Goal: Task Accomplishment & Management: Manage account settings

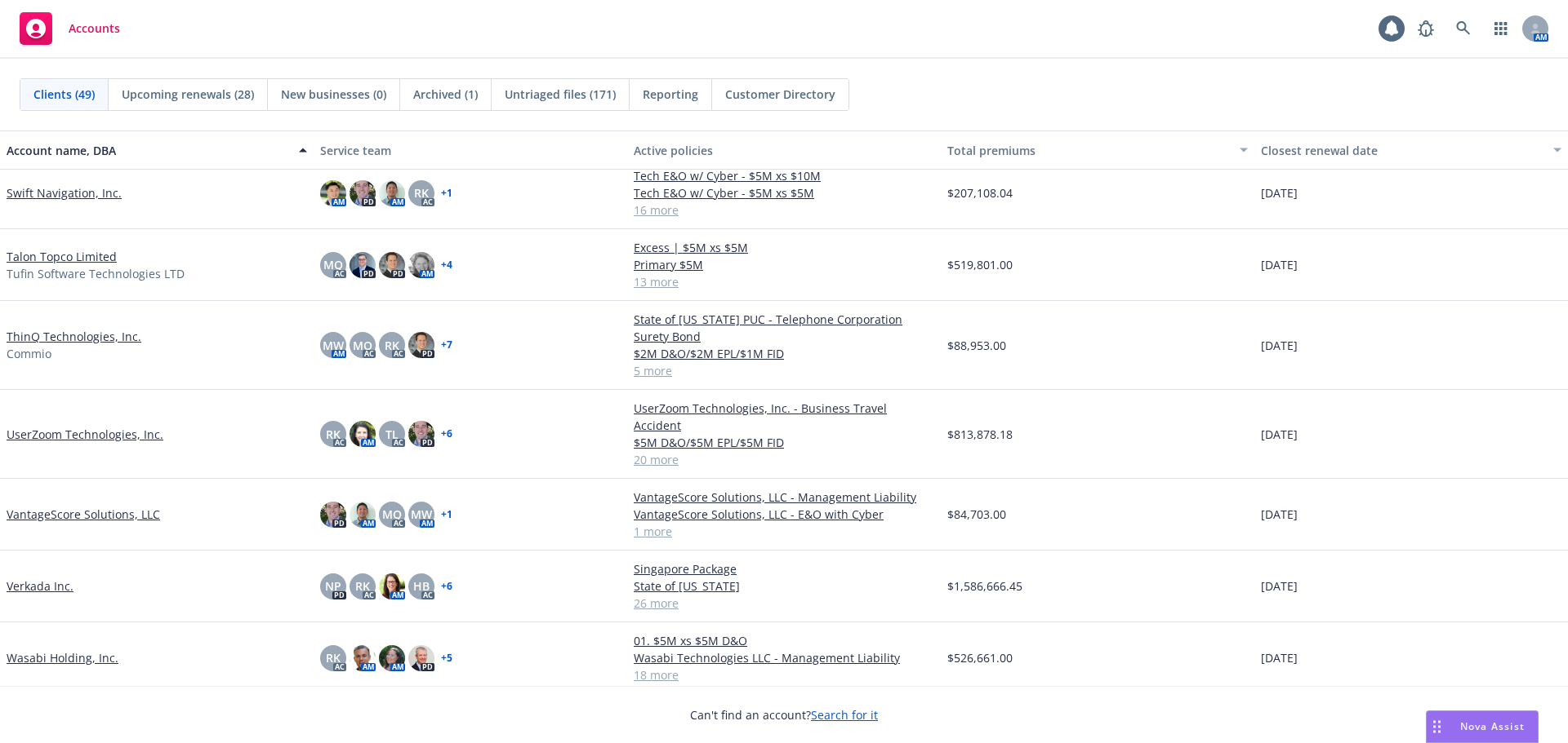
scroll to position [2693, 0]
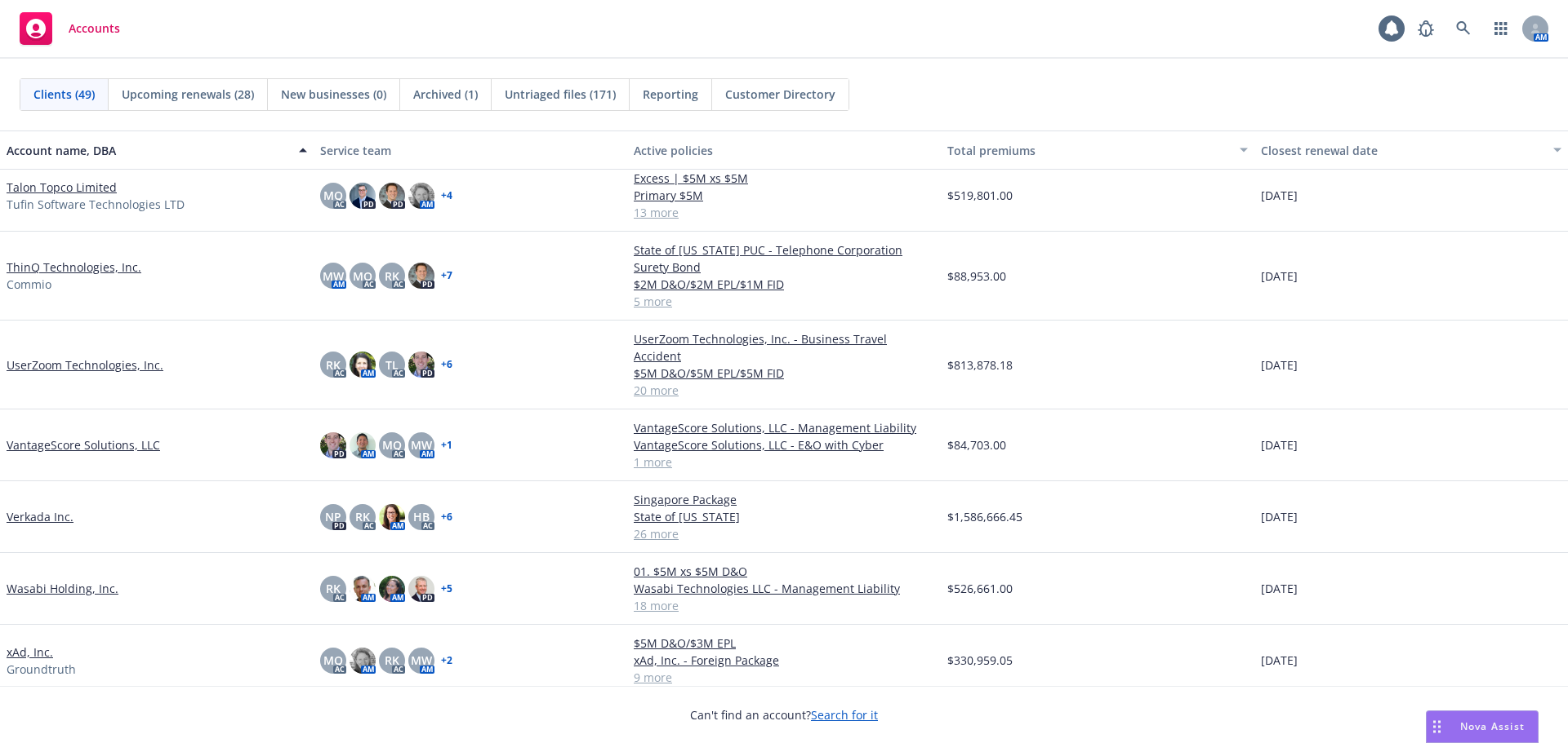
click at [122, 265] on link "ThinQ Technologies, Inc." at bounding box center [73, 267] width 135 height 17
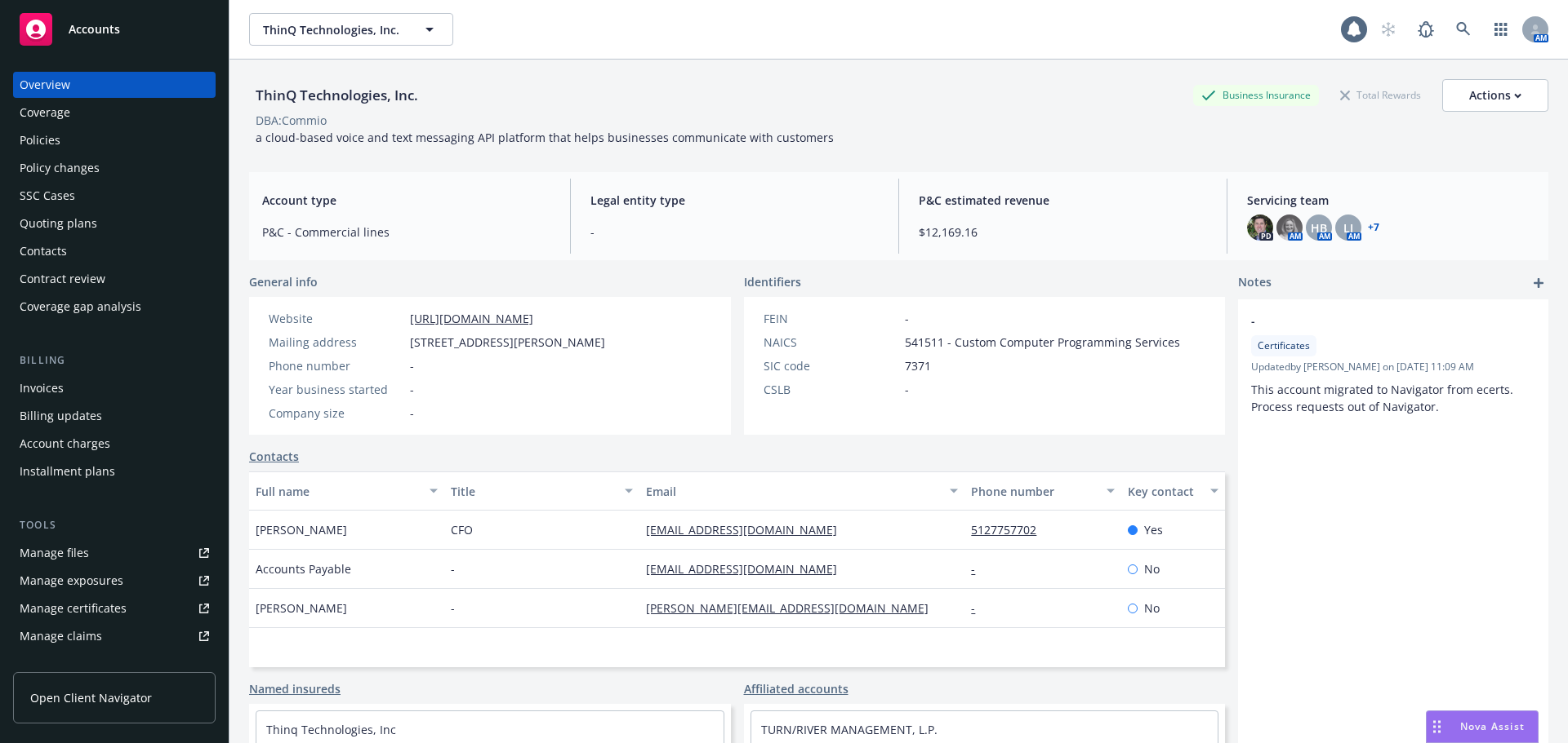
click at [112, 604] on div "Manage certificates" at bounding box center [72, 609] width 107 height 26
click at [54, 129] on div "Policies" at bounding box center [40, 141] width 41 height 26
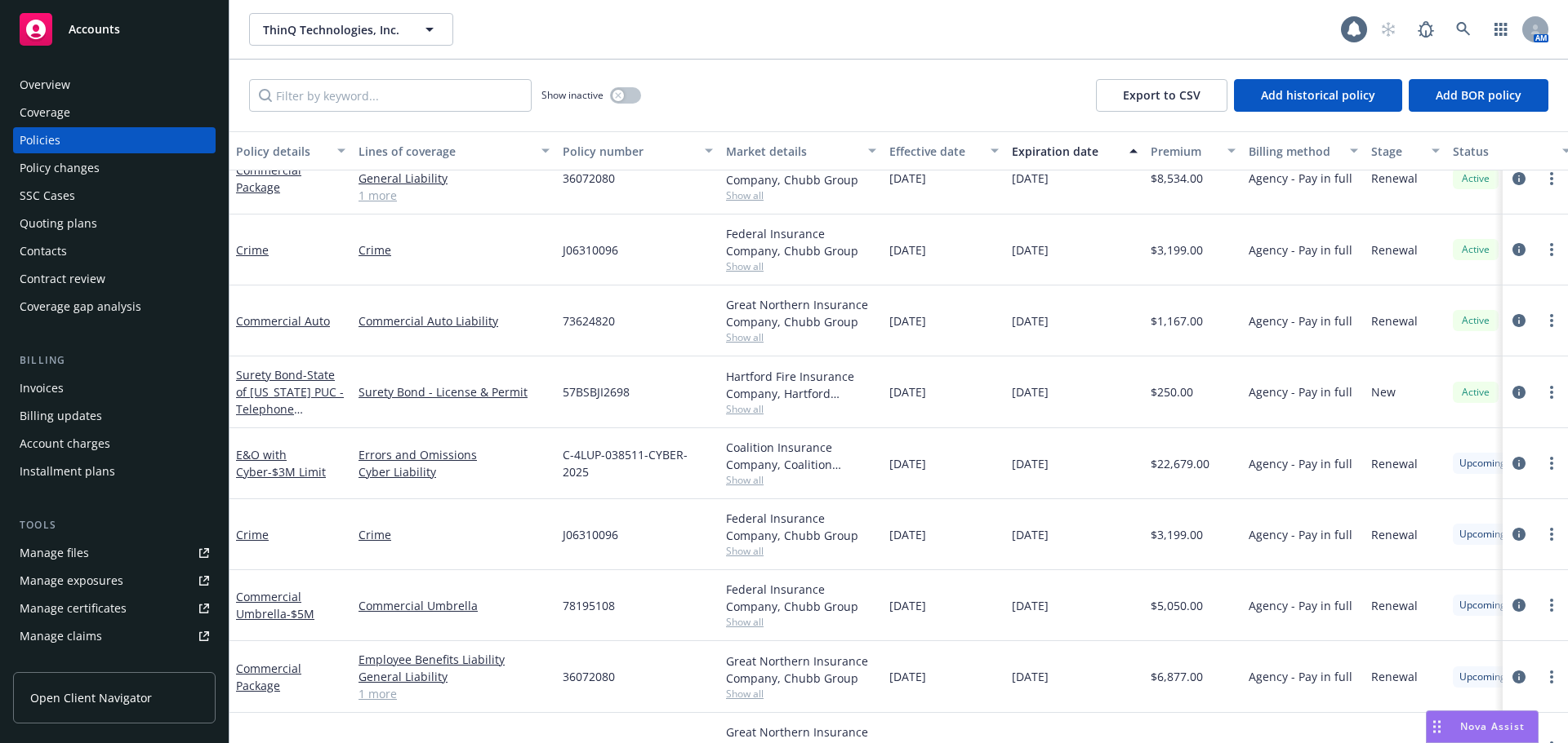
scroll to position [276, 0]
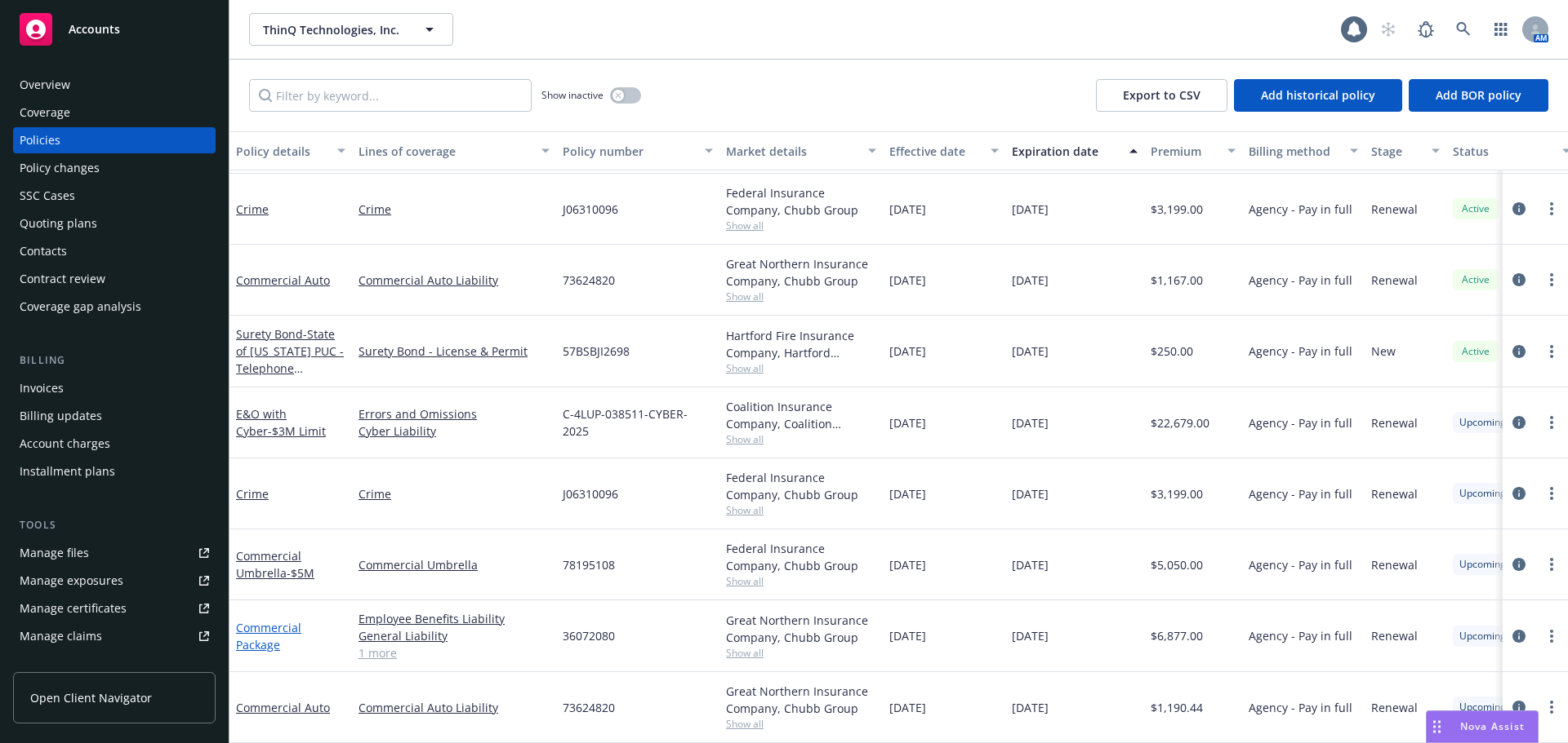
click at [266, 629] on link "Commercial Package" at bounding box center [269, 636] width 65 height 33
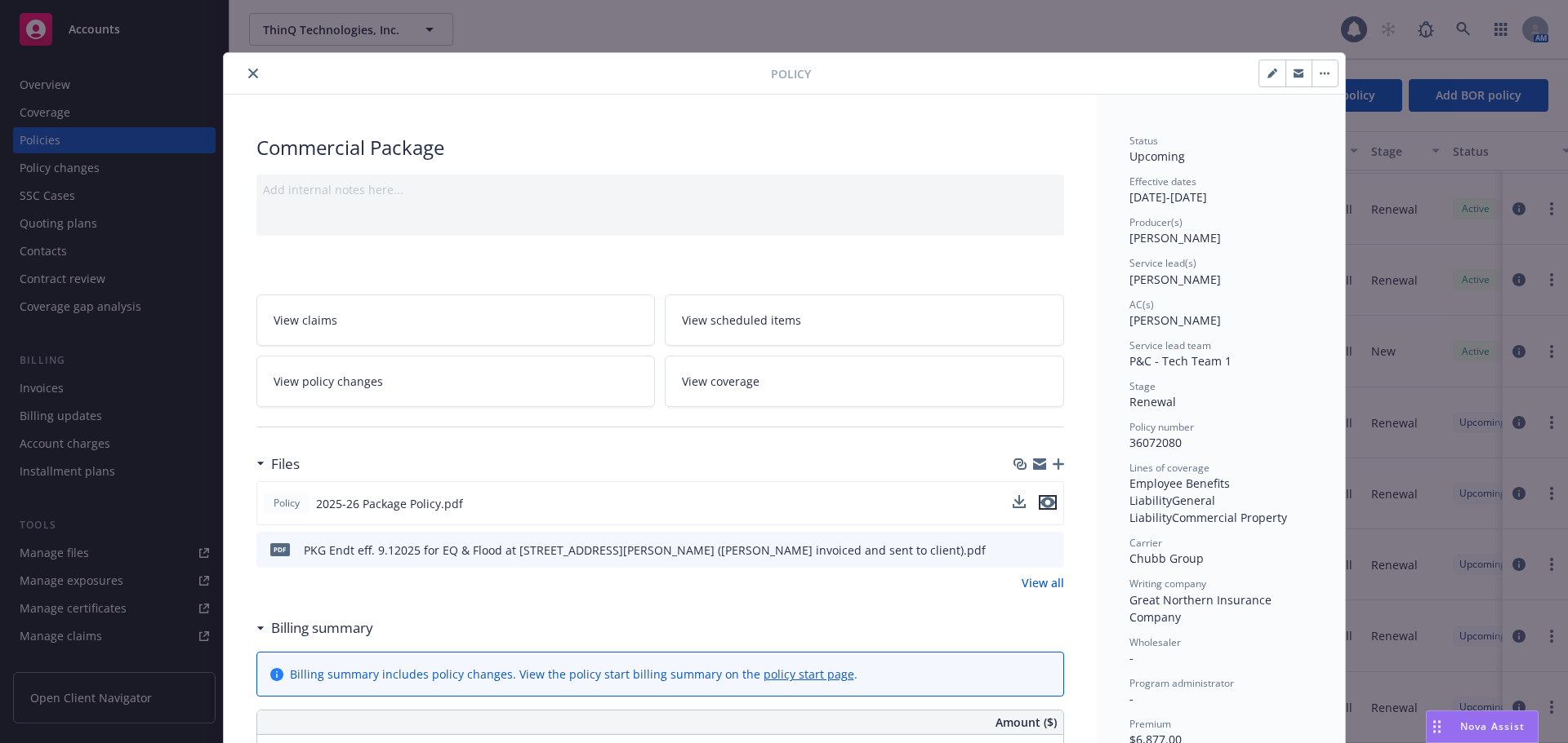
click at [1041, 500] on icon "preview file" at bounding box center [1047, 503] width 15 height 11
click at [248, 70] on icon "close" at bounding box center [253, 73] width 10 height 10
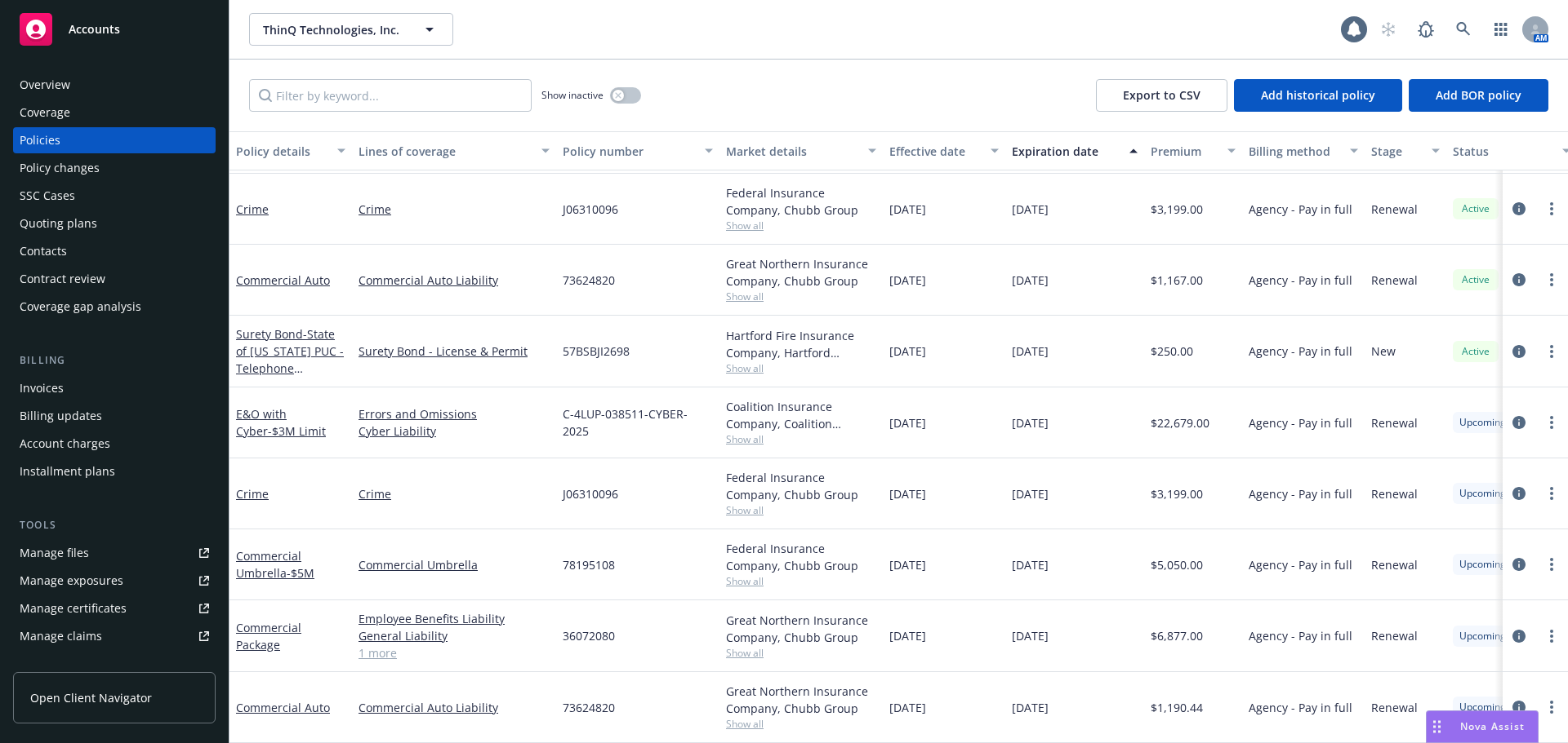
click at [160, 89] on div "Overview" at bounding box center [114, 85] width 189 height 26
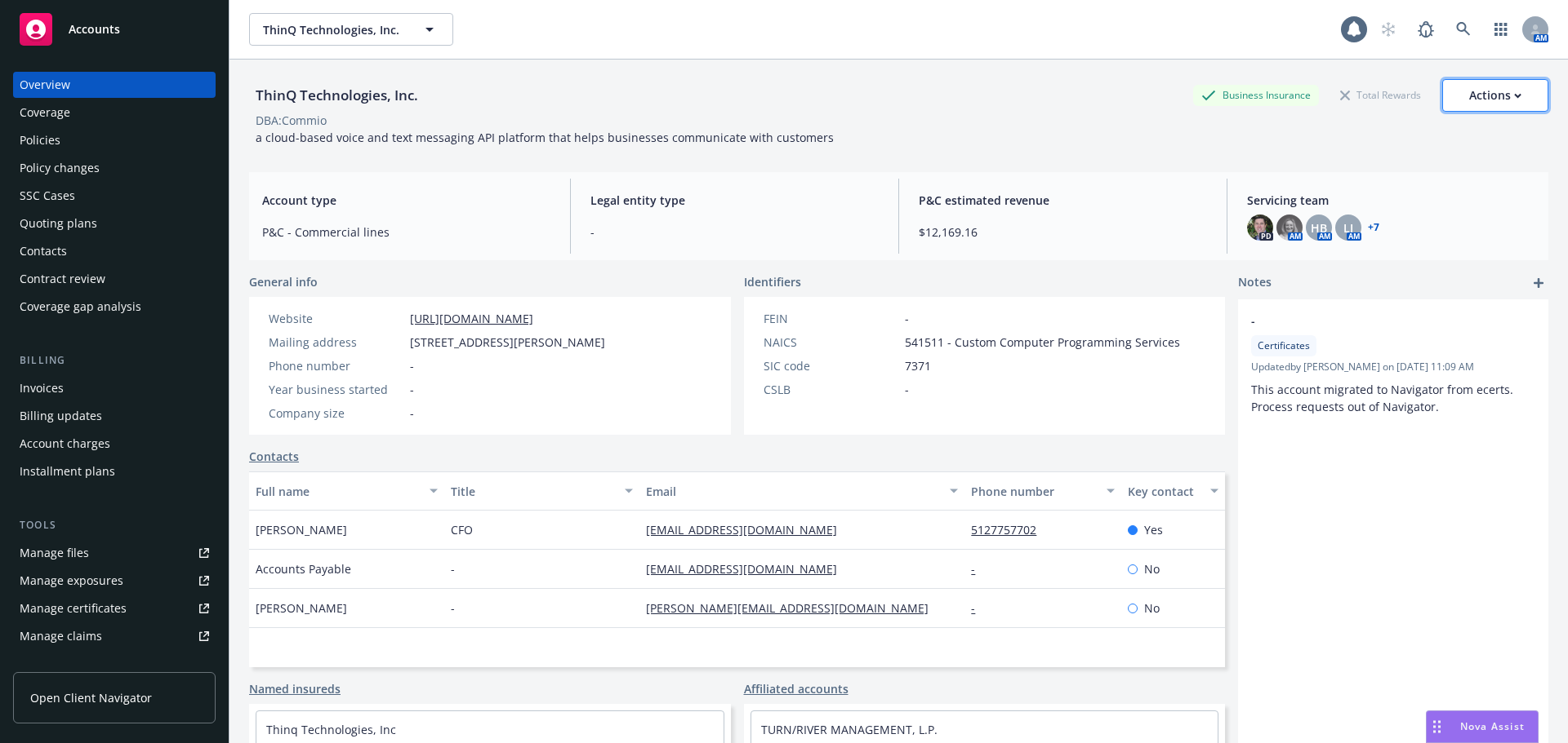
click at [1505, 107] on div "Actions" at bounding box center [1495, 95] width 52 height 31
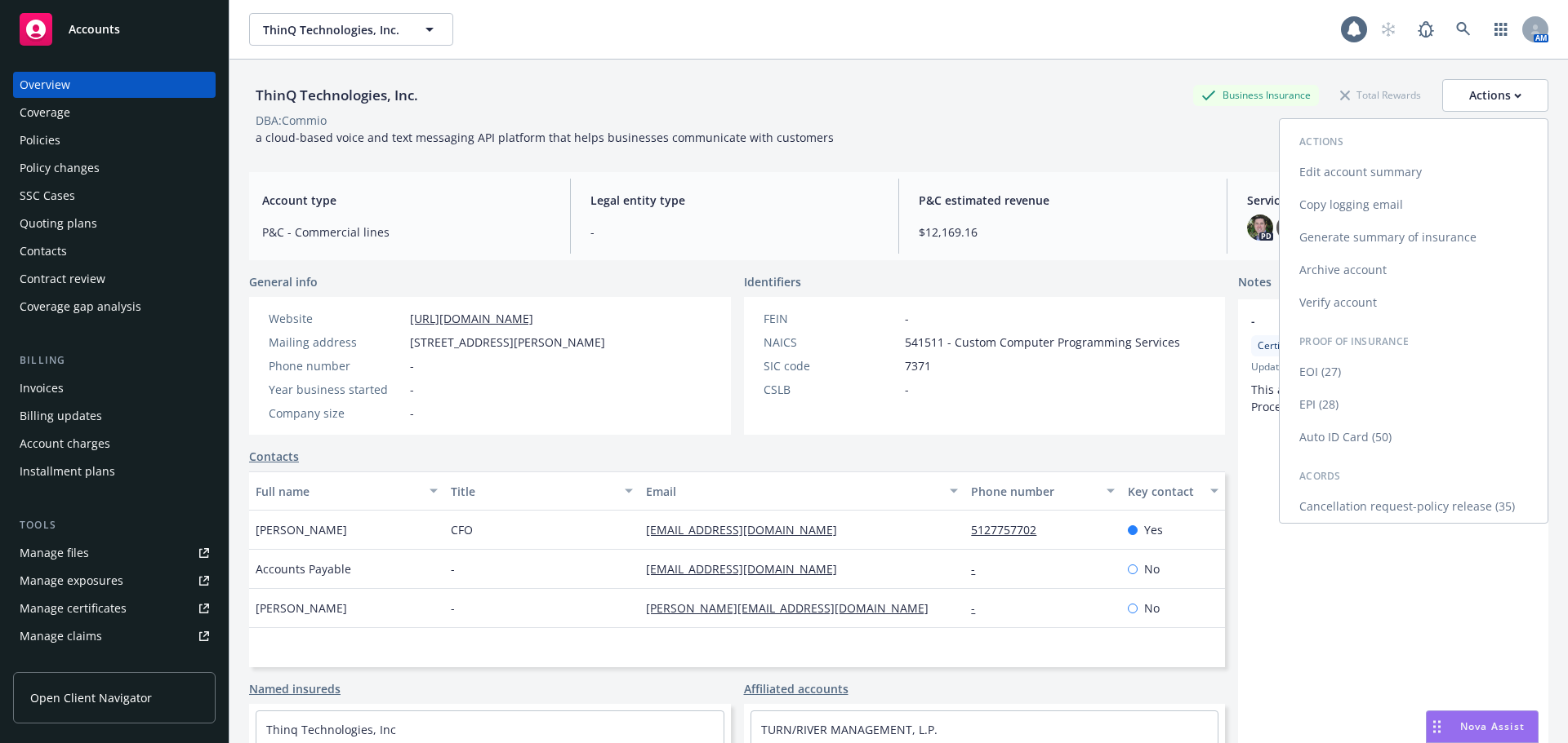
click at [1357, 406] on link "EPI (28)" at bounding box center [1414, 404] width 268 height 33
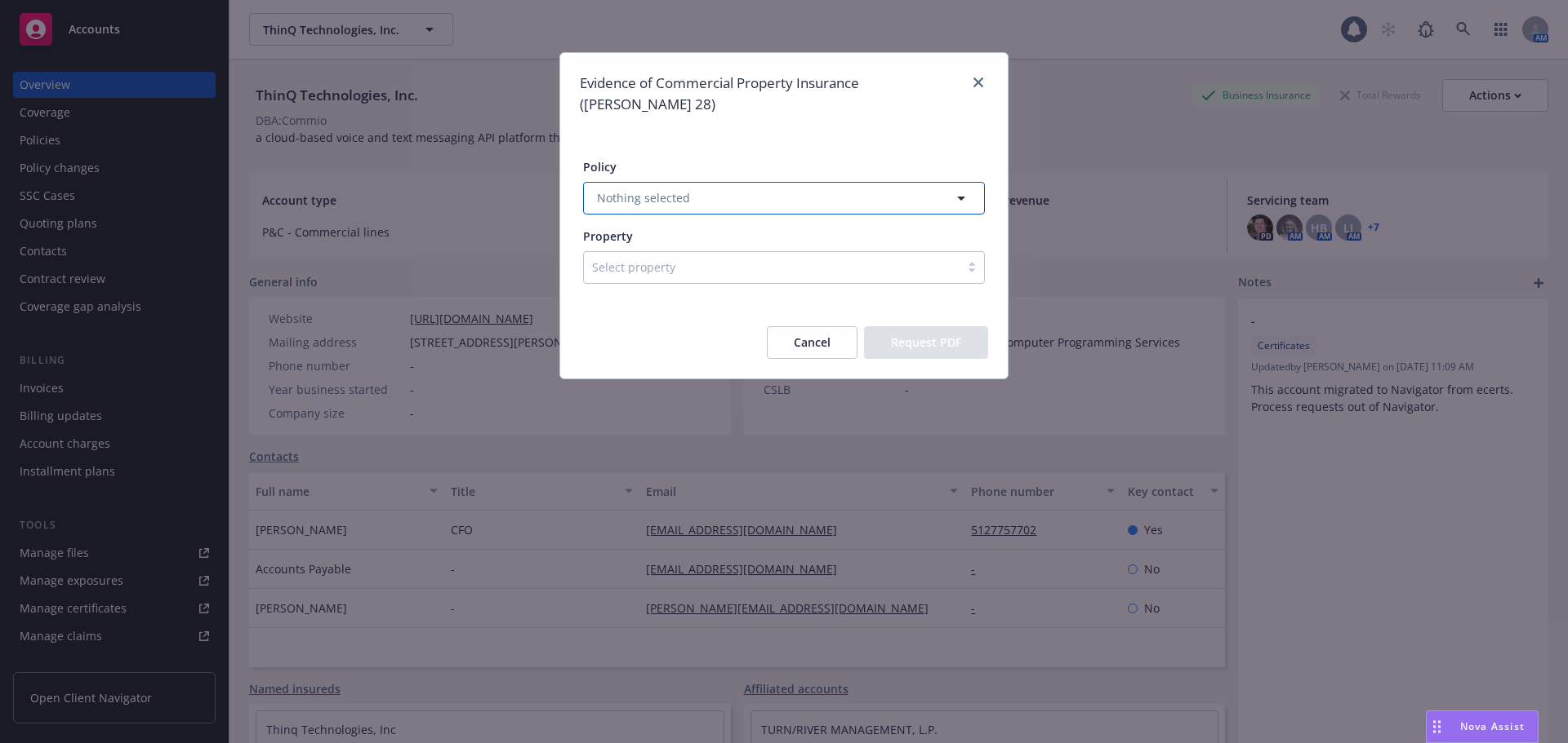
click at [687, 188] on button "Nothing selected" at bounding box center [784, 198] width 402 height 33
click at [687, 239] on span "Upcoming" at bounding box center [696, 247] width 56 height 17
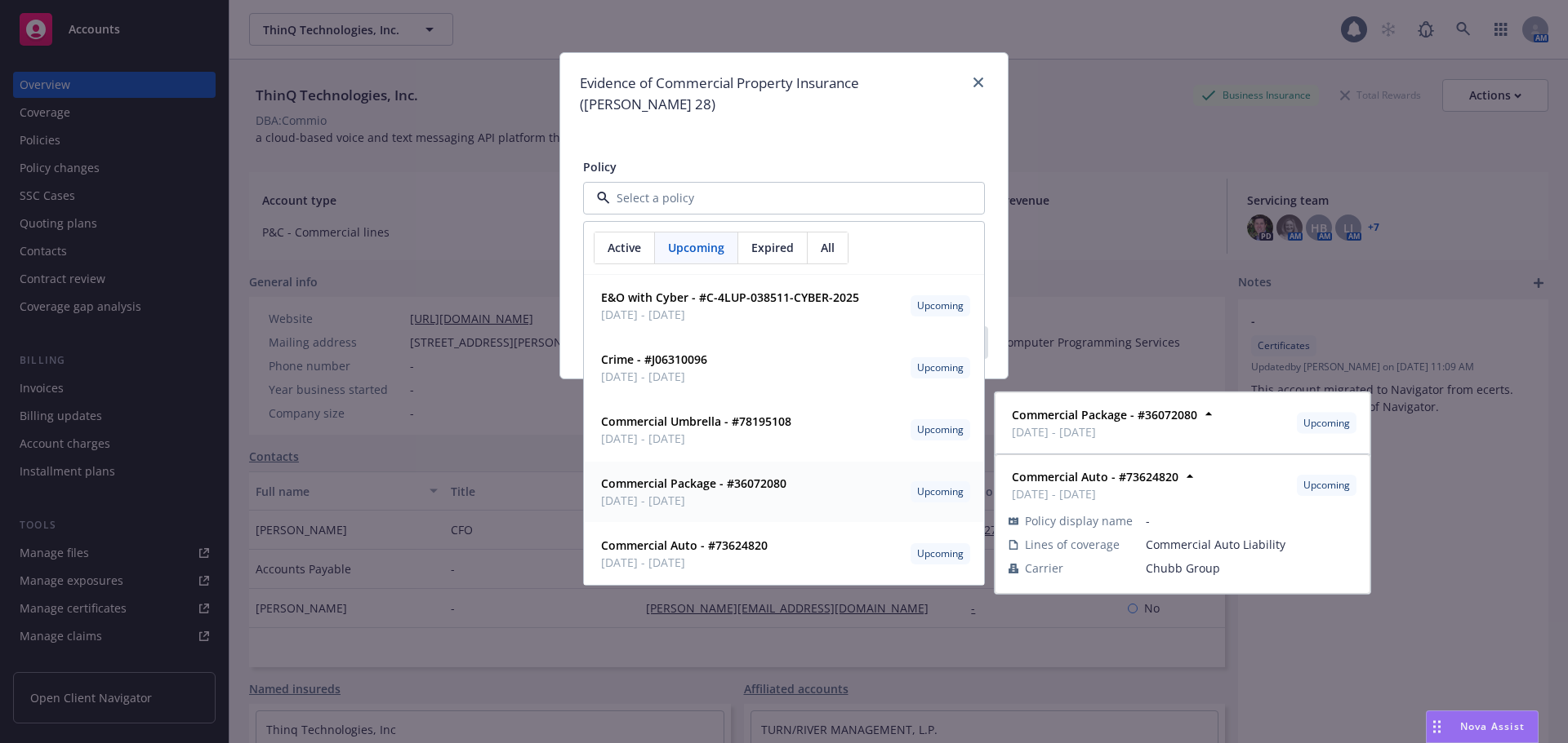
click at [740, 475] on strong "Commercial Package - #36072080" at bounding box center [693, 483] width 185 height 16
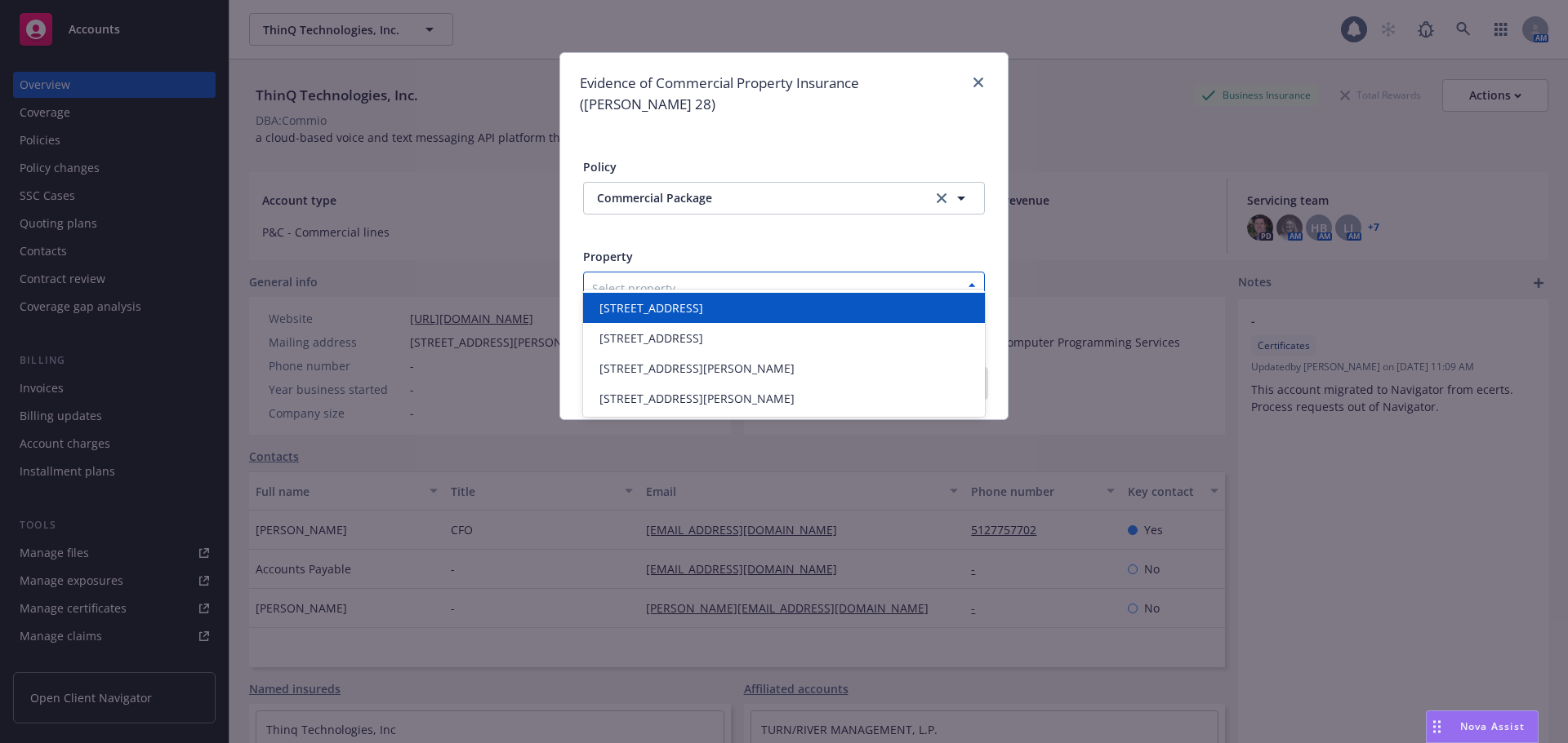
click at [721, 278] on div at bounding box center [772, 288] width 359 height 19
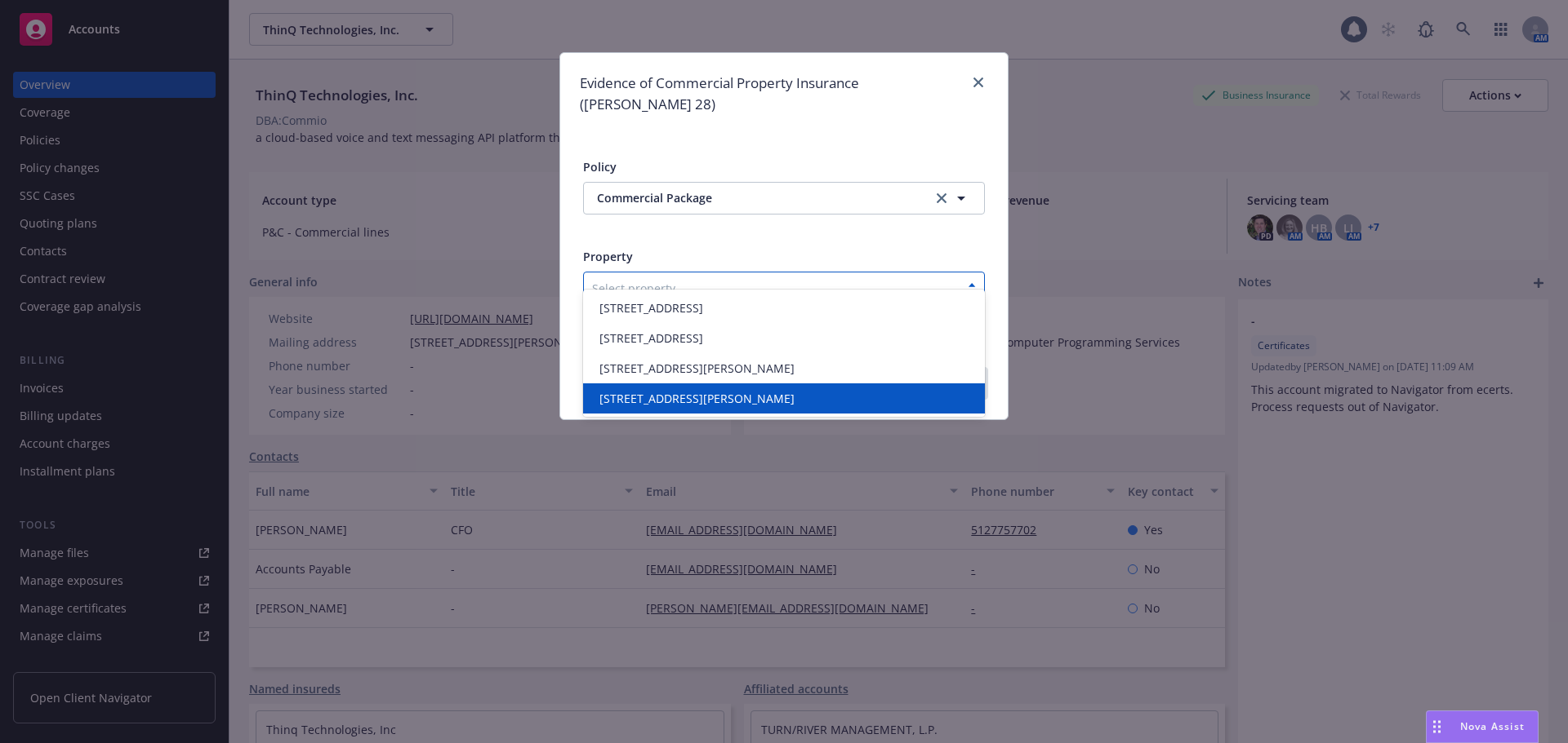
click at [788, 395] on span "[STREET_ADDRESS][PERSON_NAME]" at bounding box center [697, 398] width 196 height 17
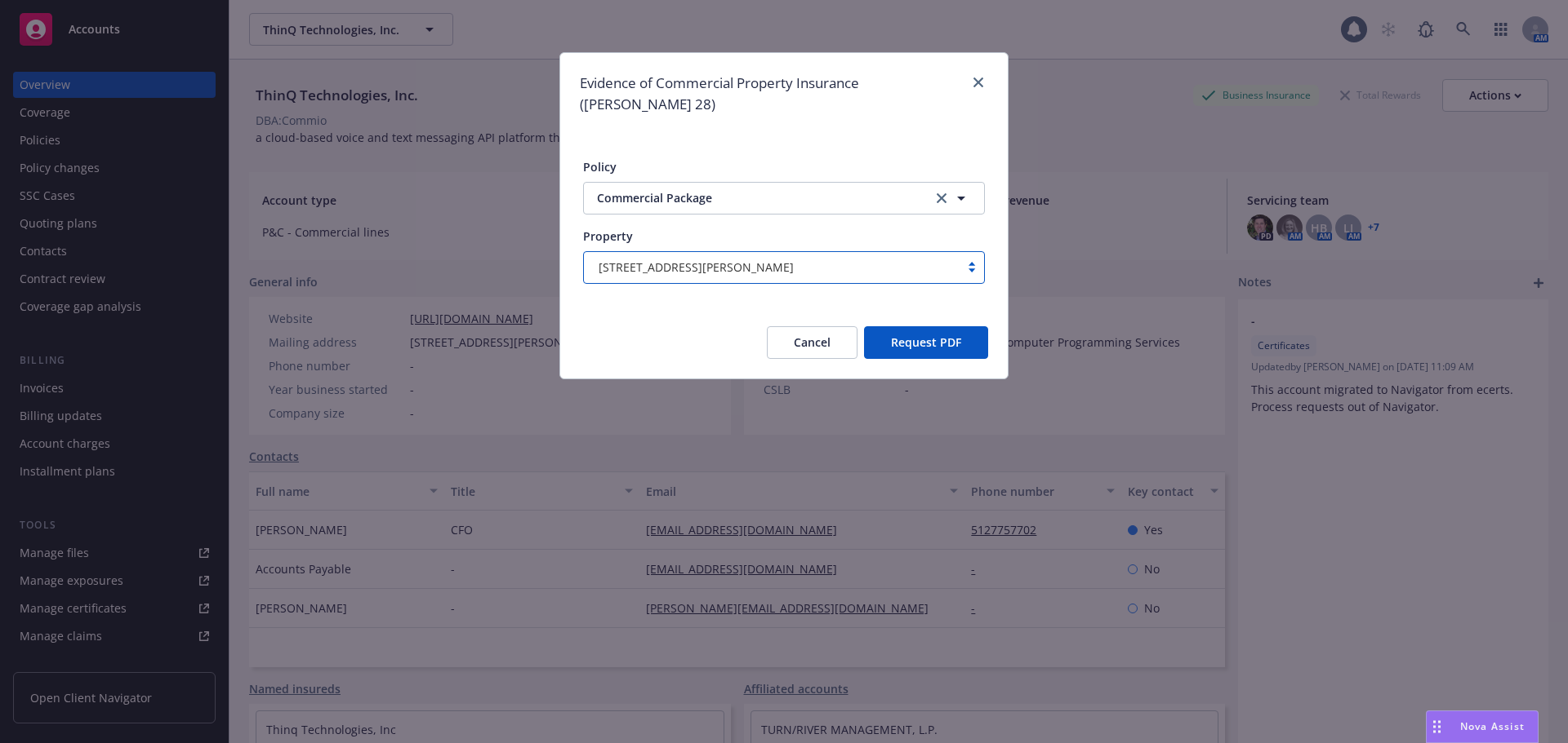
click at [902, 327] on button "Request PDF" at bounding box center [926, 342] width 124 height 33
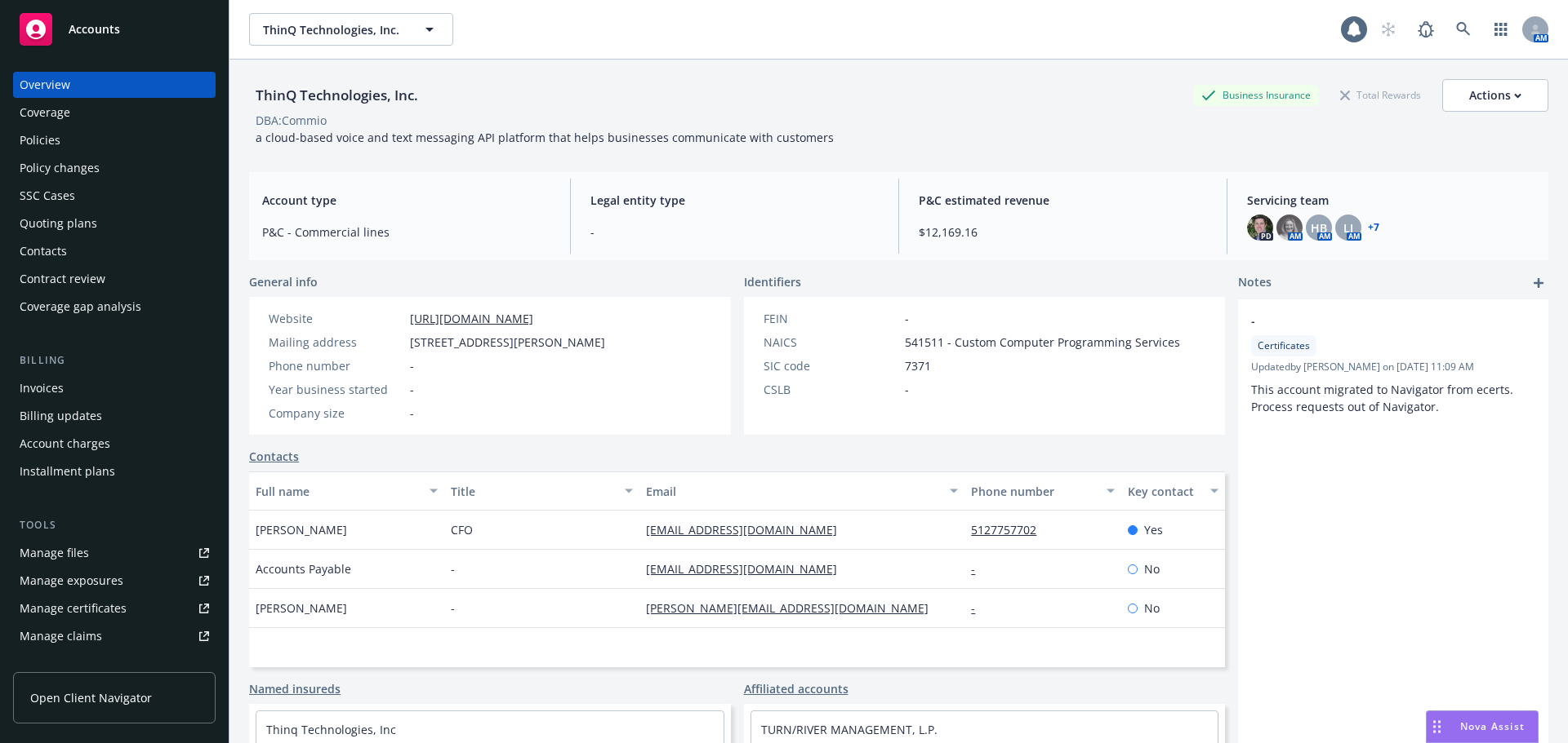
click at [99, 144] on div "Policies" at bounding box center [114, 141] width 189 height 26
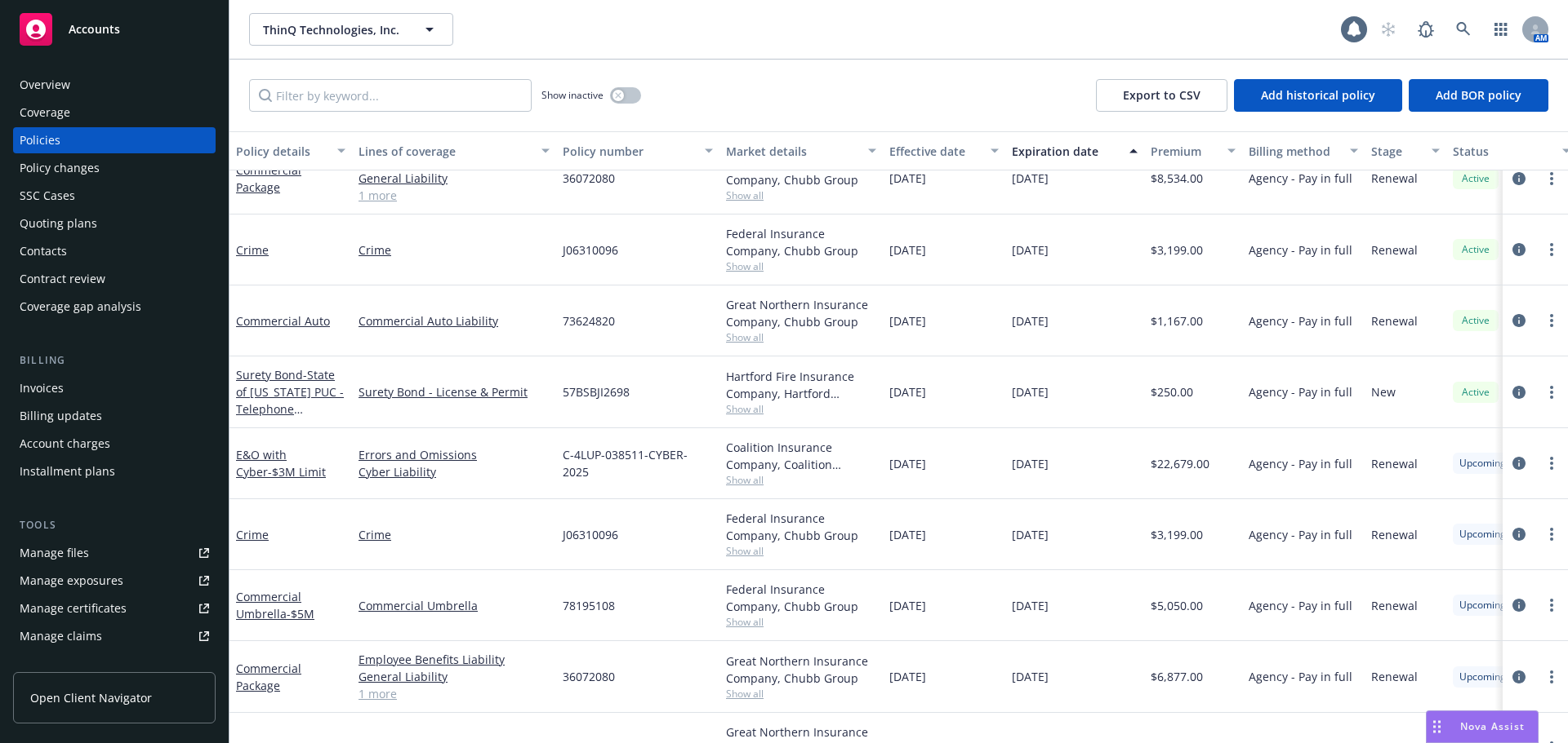
scroll to position [276, 0]
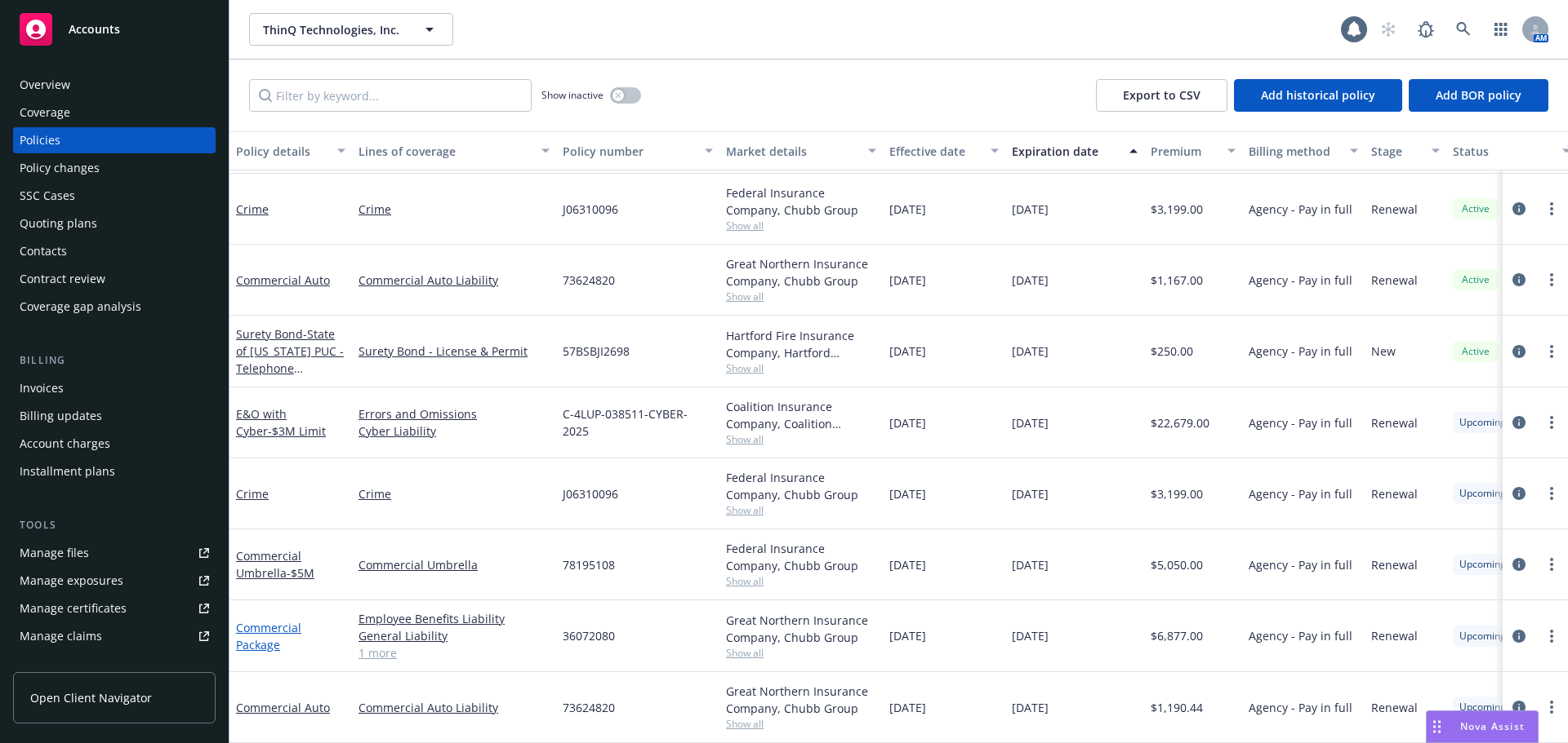
click at [268, 638] on link "Commercial Package" at bounding box center [269, 636] width 65 height 33
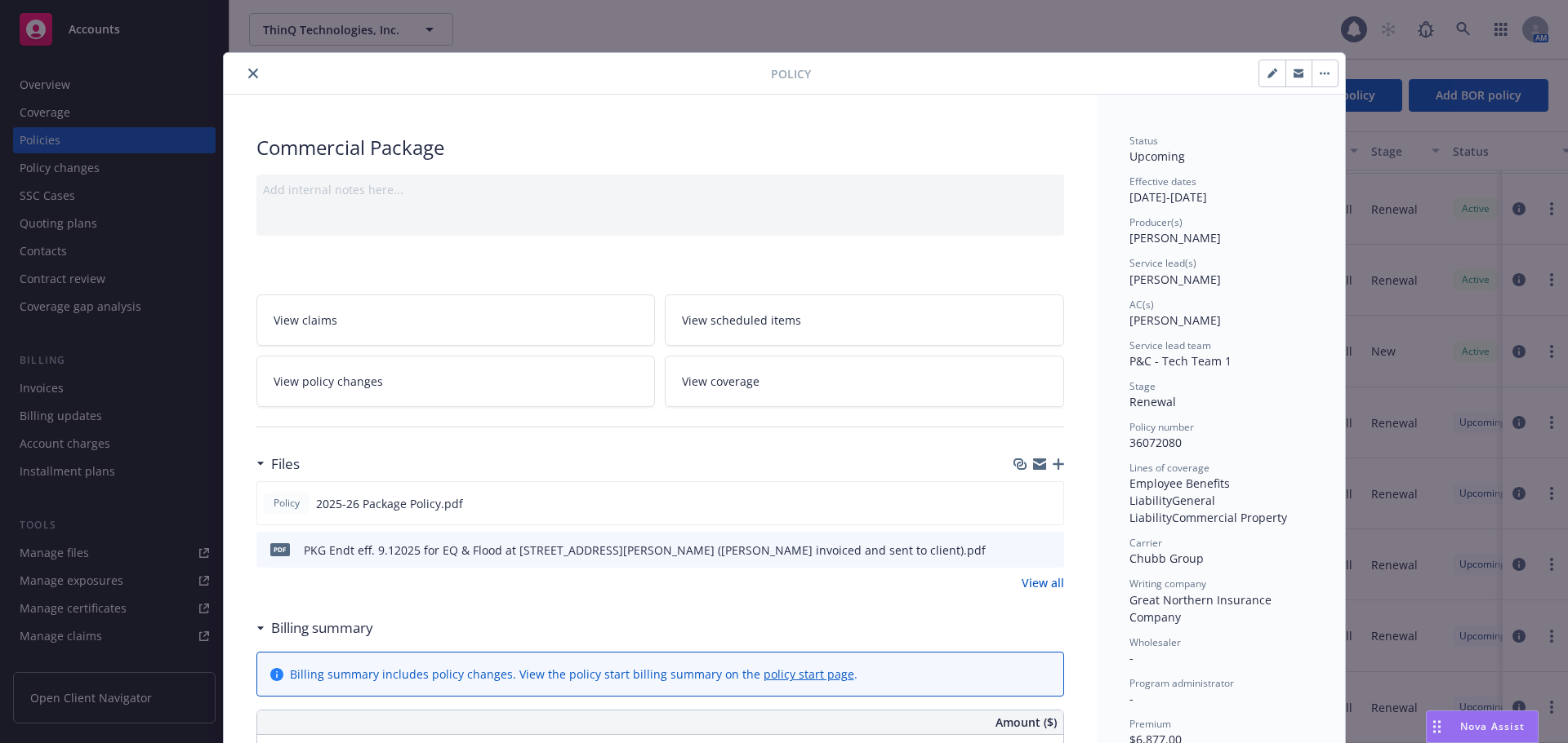
scroll to position [49, 0]
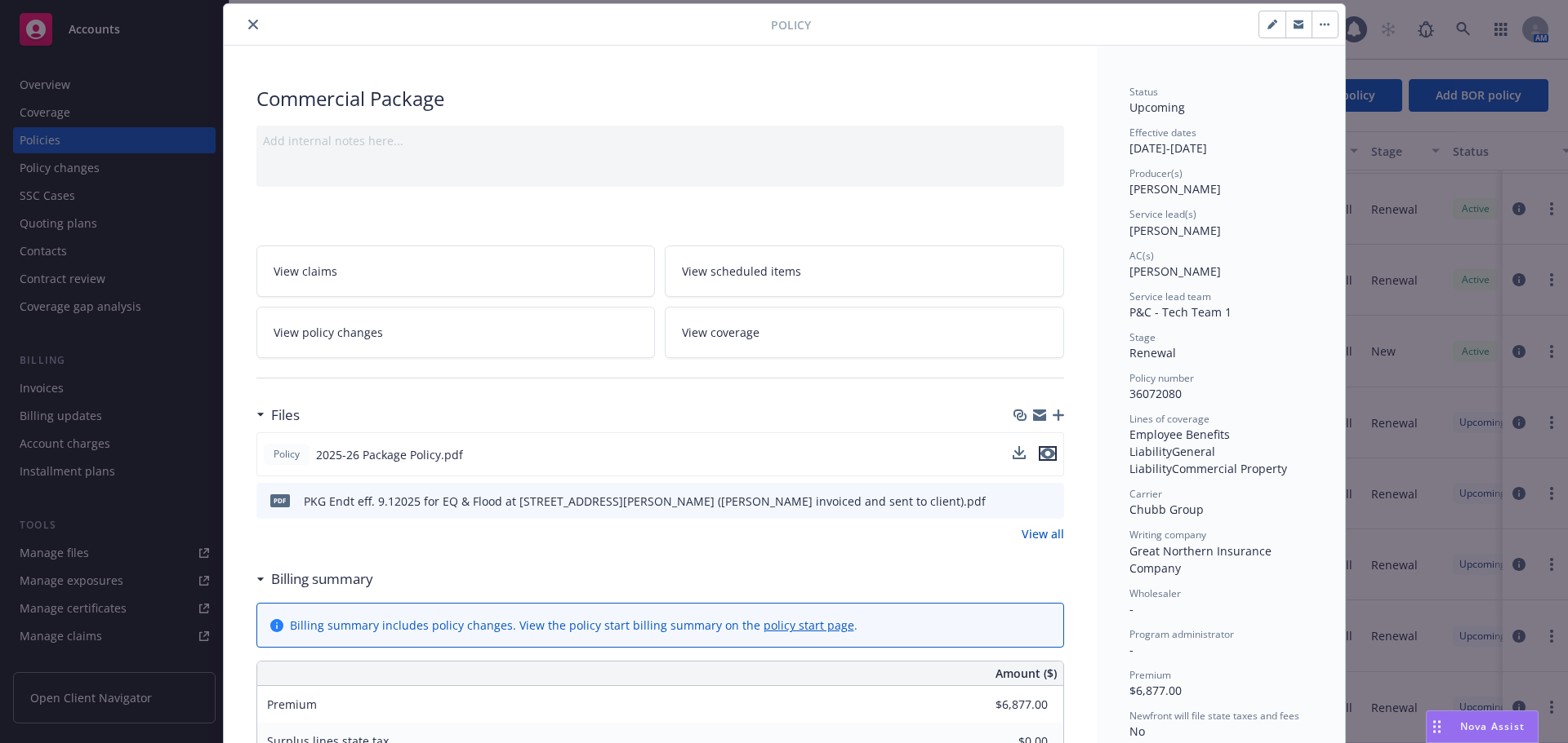
click at [1041, 456] on icon "preview file" at bounding box center [1047, 453] width 15 height 11
click at [248, 28] on icon "close" at bounding box center [253, 24] width 10 height 10
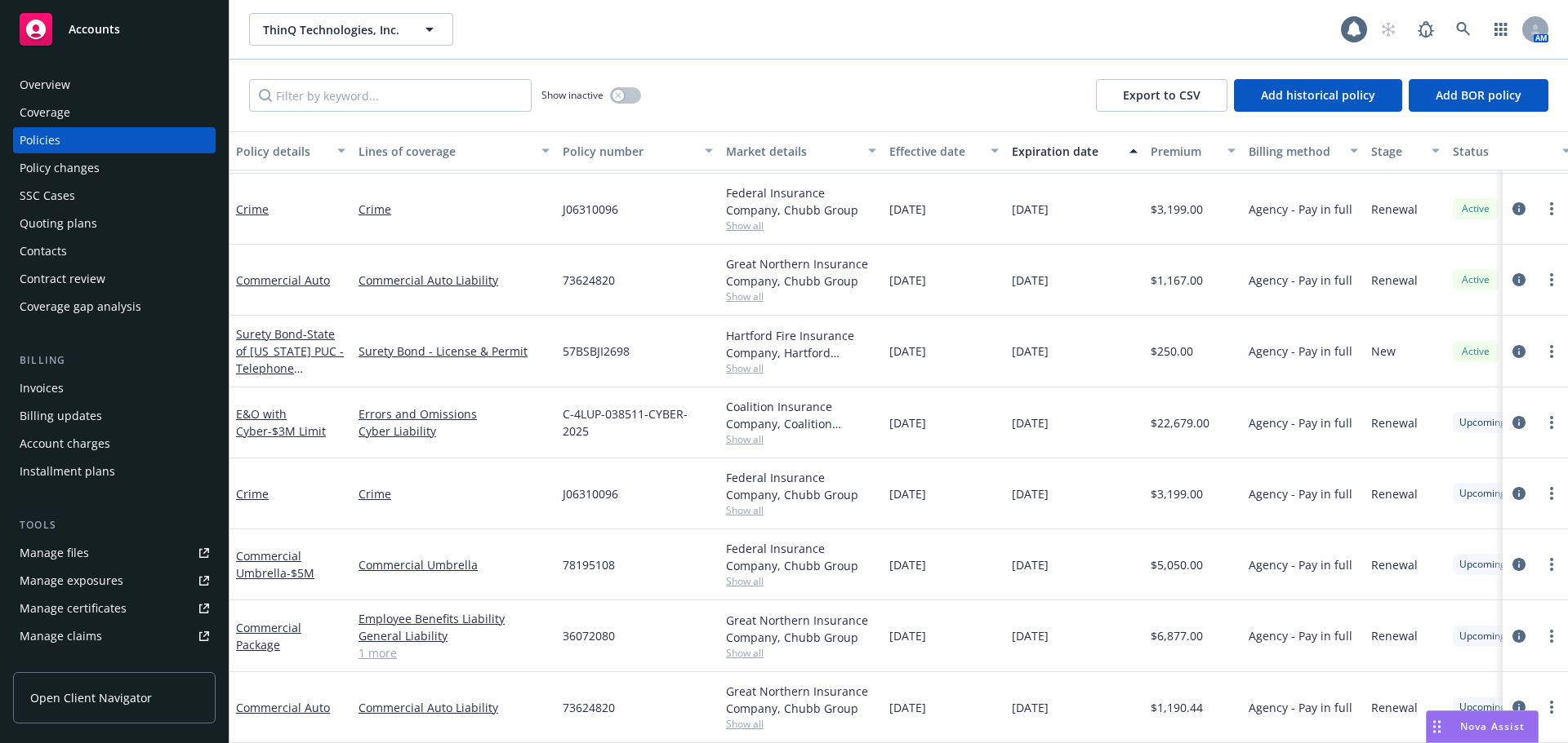
click at [145, 20] on div "Accounts" at bounding box center [114, 29] width 189 height 33
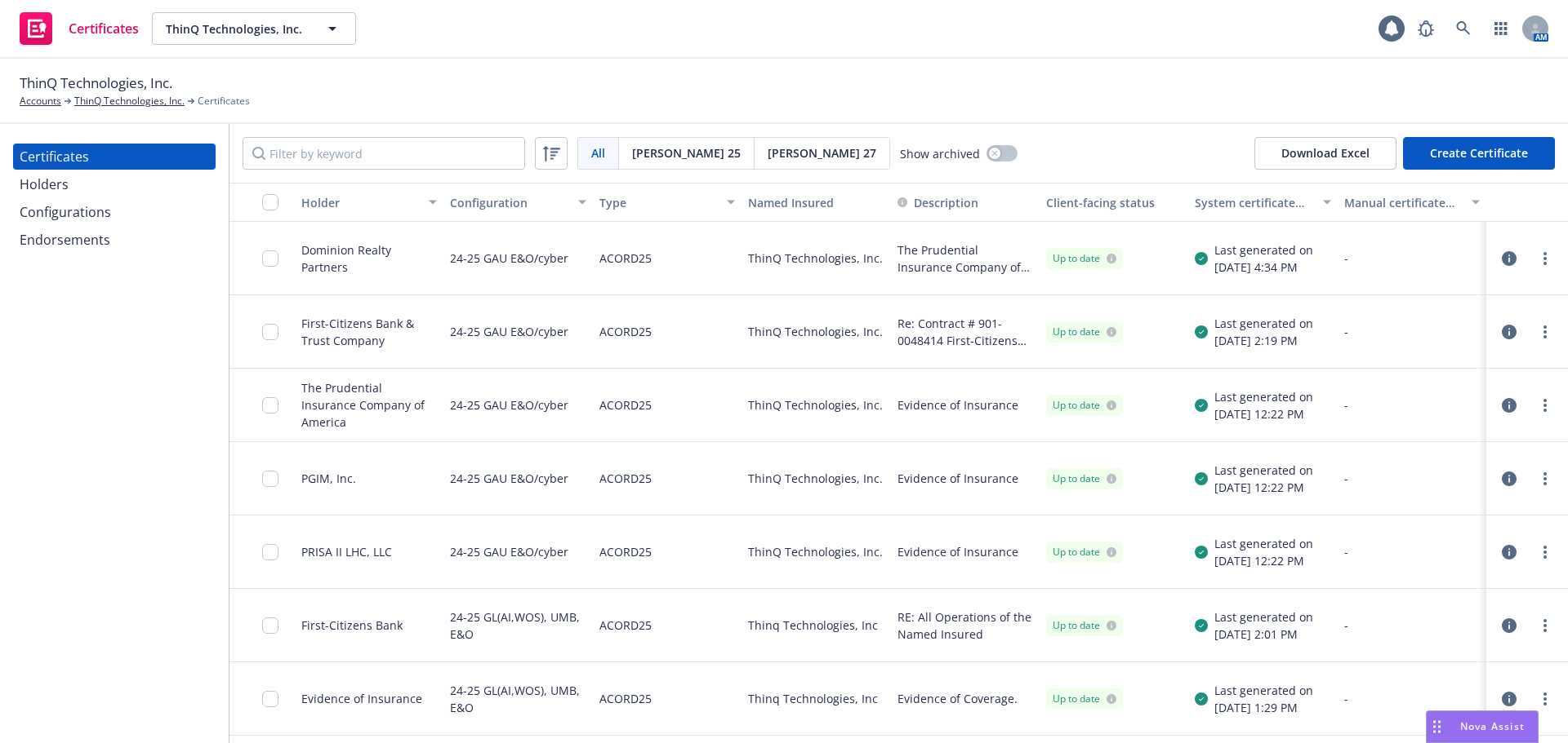
click at [129, 243] on div "Endorsements" at bounding box center [114, 240] width 189 height 26
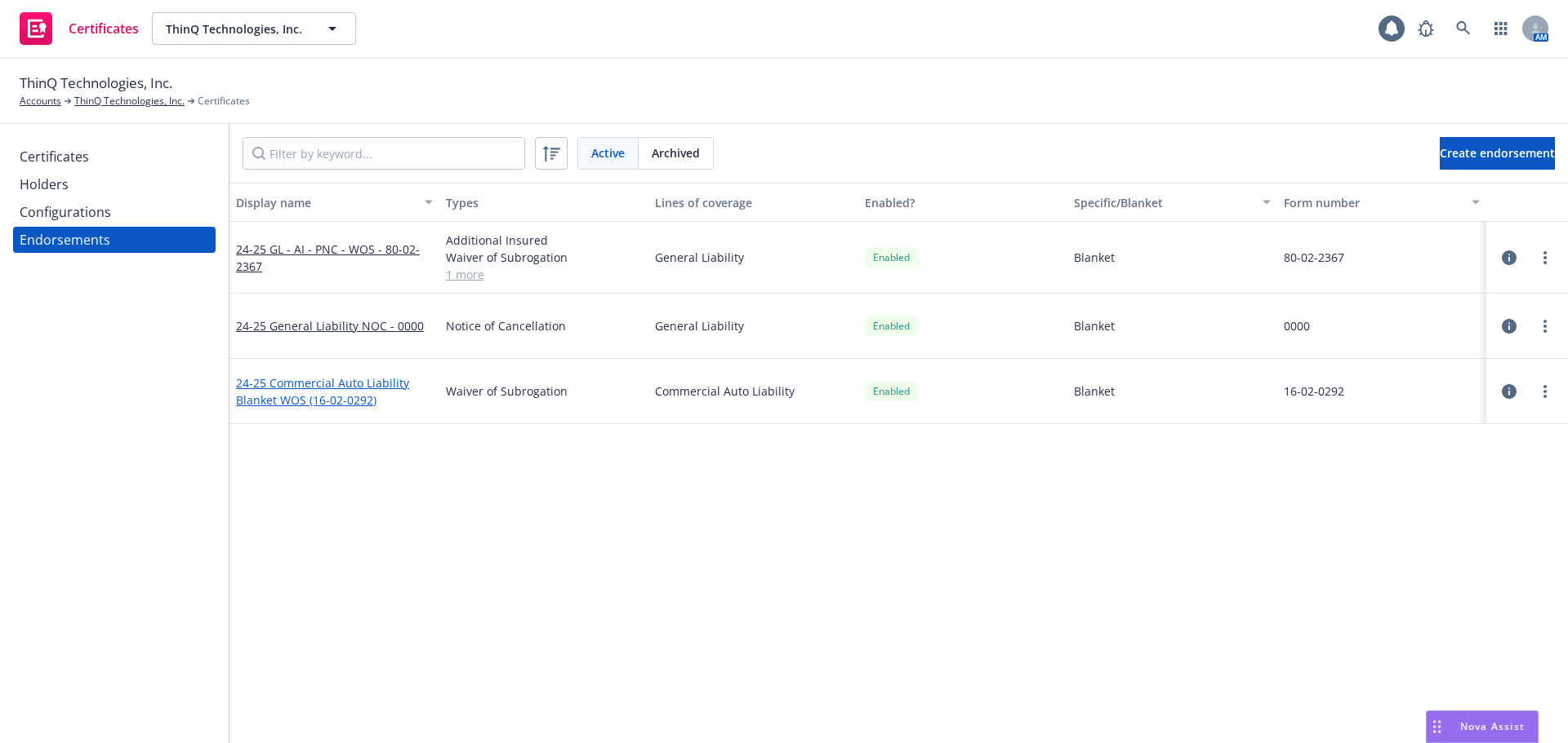
click at [323, 397] on link "24-25 Commercial Auto Liability Blanket WOS (16-02-0292)" at bounding box center [322, 391] width 174 height 33
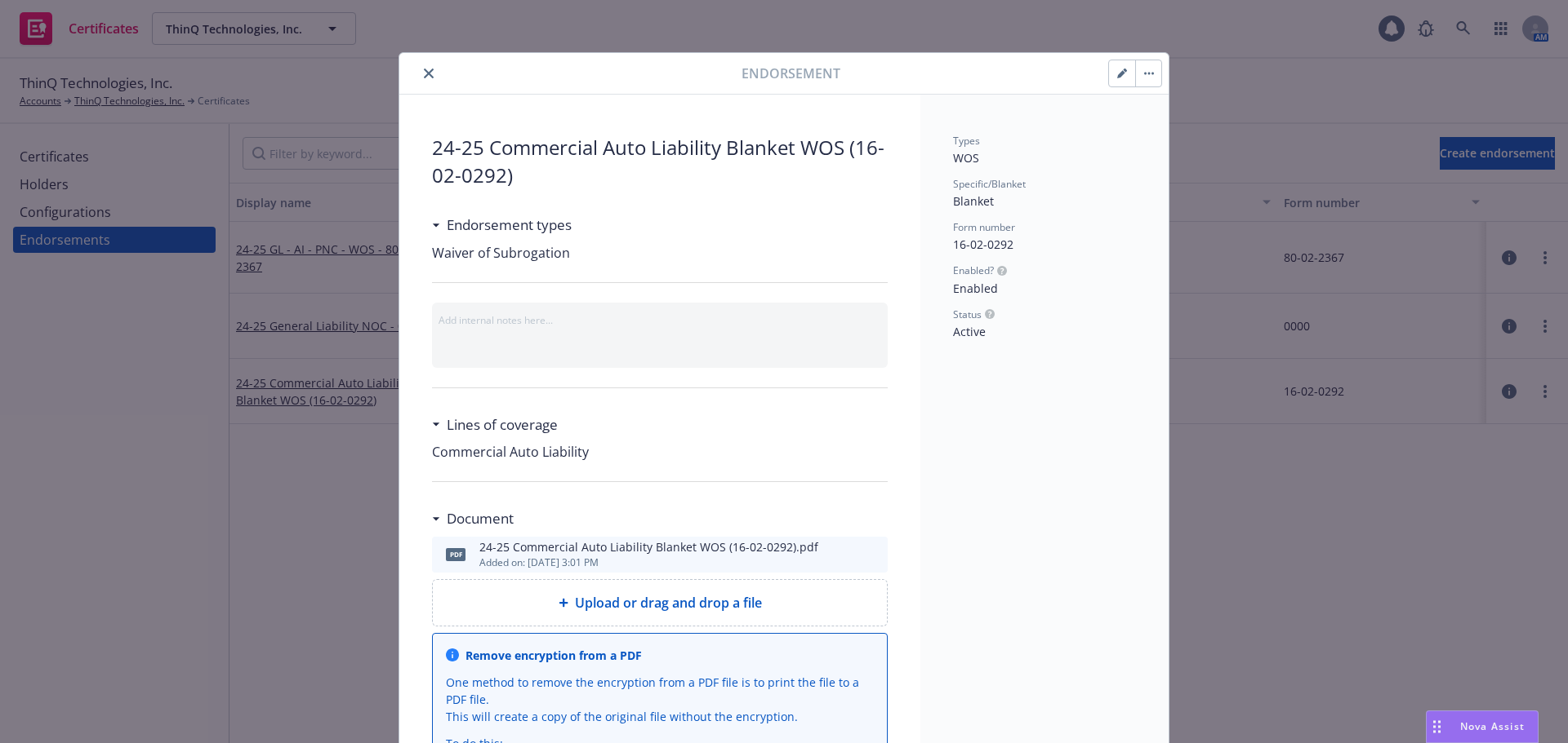
click at [871, 555] on icon "preview file" at bounding box center [872, 554] width 15 height 11
click at [1115, 66] on button "button" at bounding box center [1122, 74] width 26 height 26
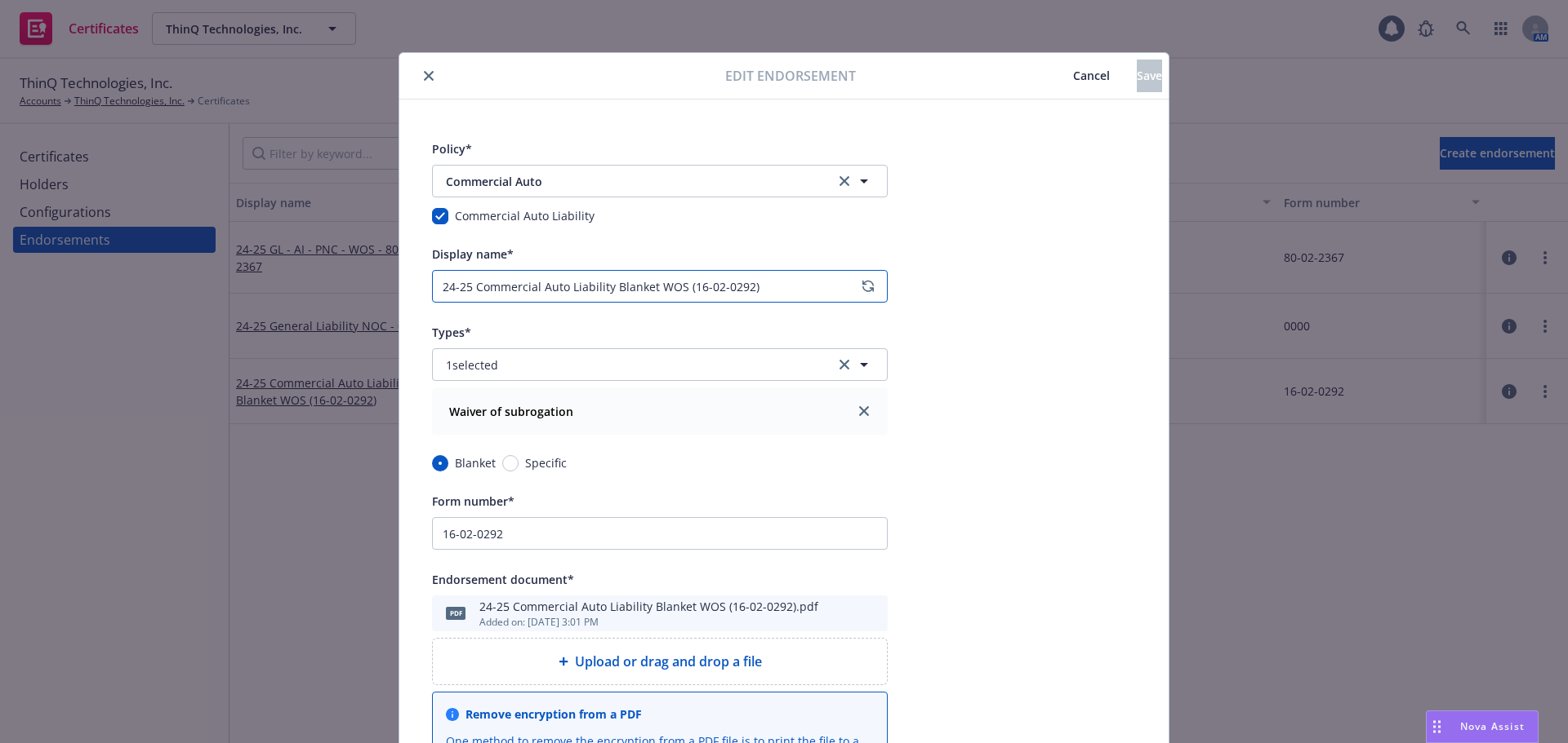
click at [462, 286] on input "24-25 Commercial Auto Liability Blanket WOS (16-02-0292)" at bounding box center [659, 286] width 455 height 33
type input "Commercial Auto Liability Blanket WOS (16-02-0292)"
click at [1136, 85] on button "Save" at bounding box center [1149, 76] width 26 height 33
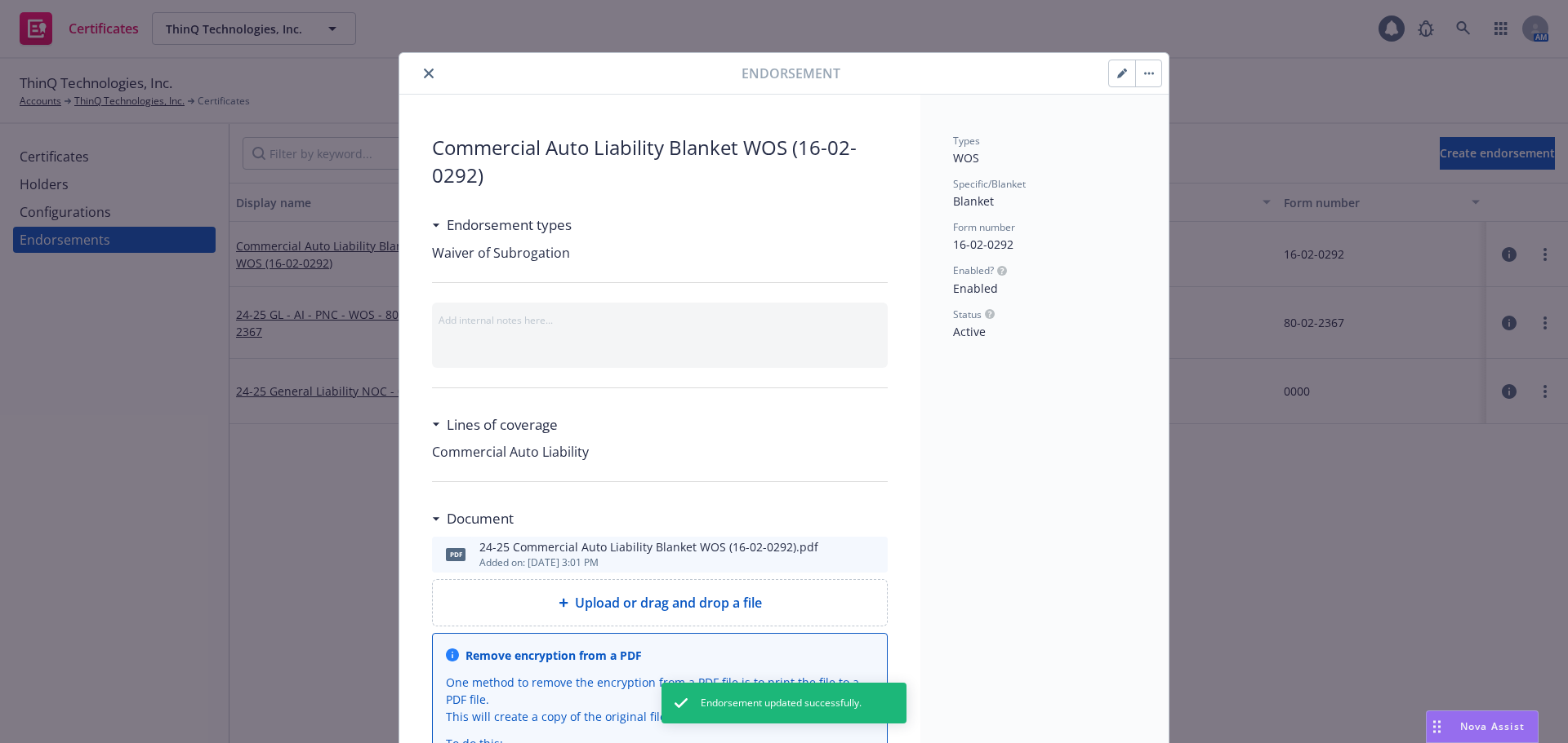
click at [425, 69] on icon "close" at bounding box center [428, 73] width 10 height 10
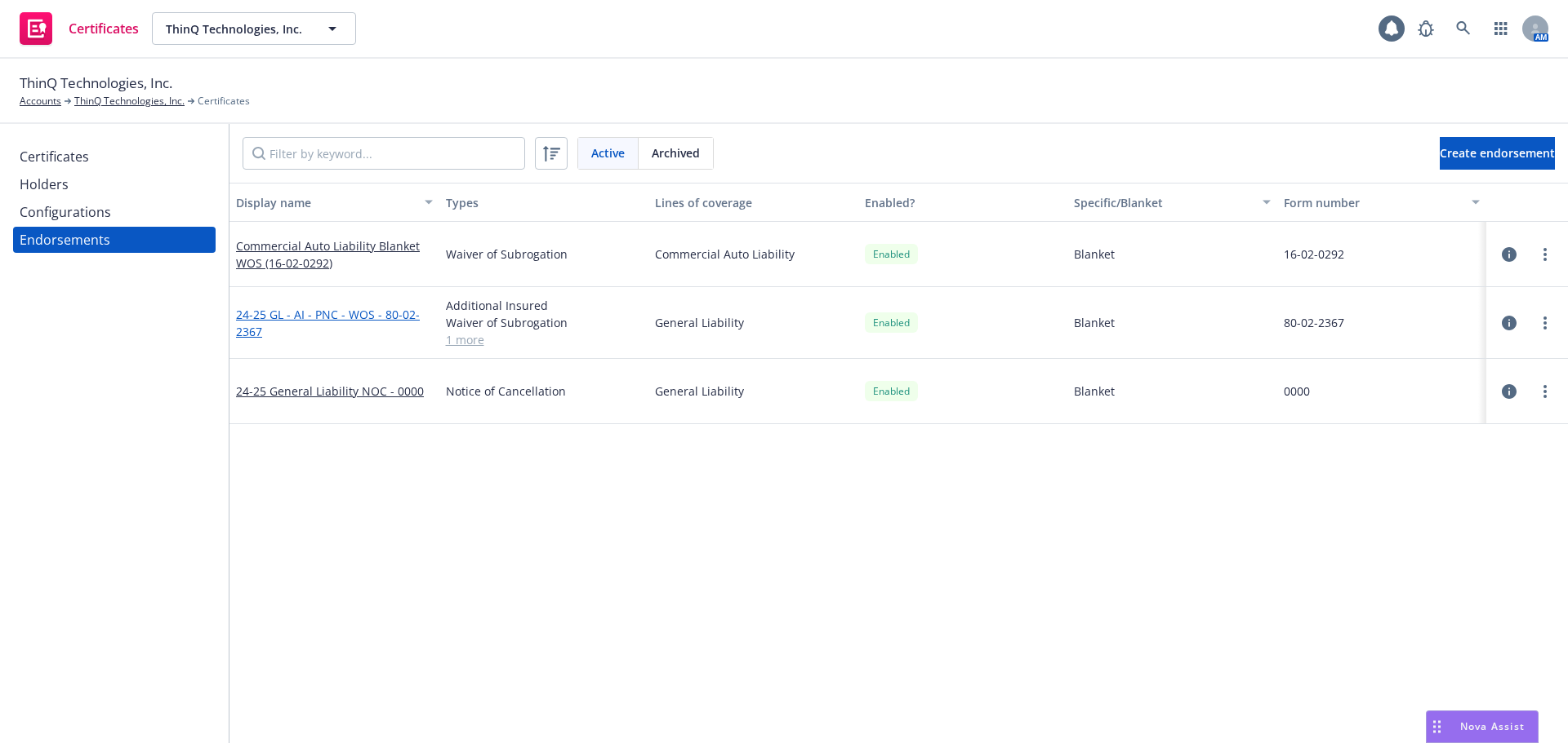
click at [362, 310] on link "24-25 GL - AI - PNC - WOS - 80-02-2367" at bounding box center [328, 323] width 184 height 33
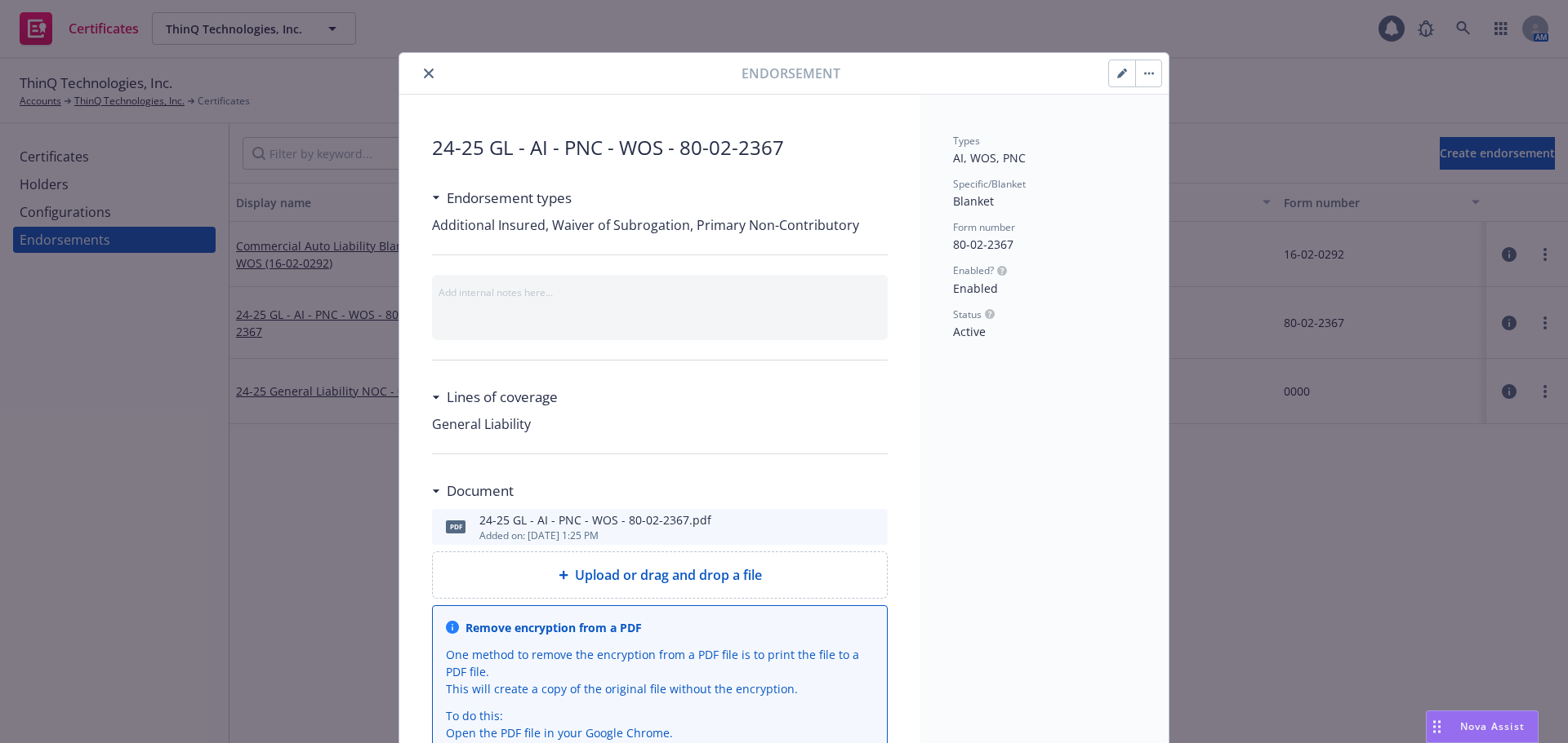
click at [865, 525] on icon "preview file" at bounding box center [872, 526] width 15 height 11
click at [425, 76] on icon "close" at bounding box center [428, 73] width 10 height 10
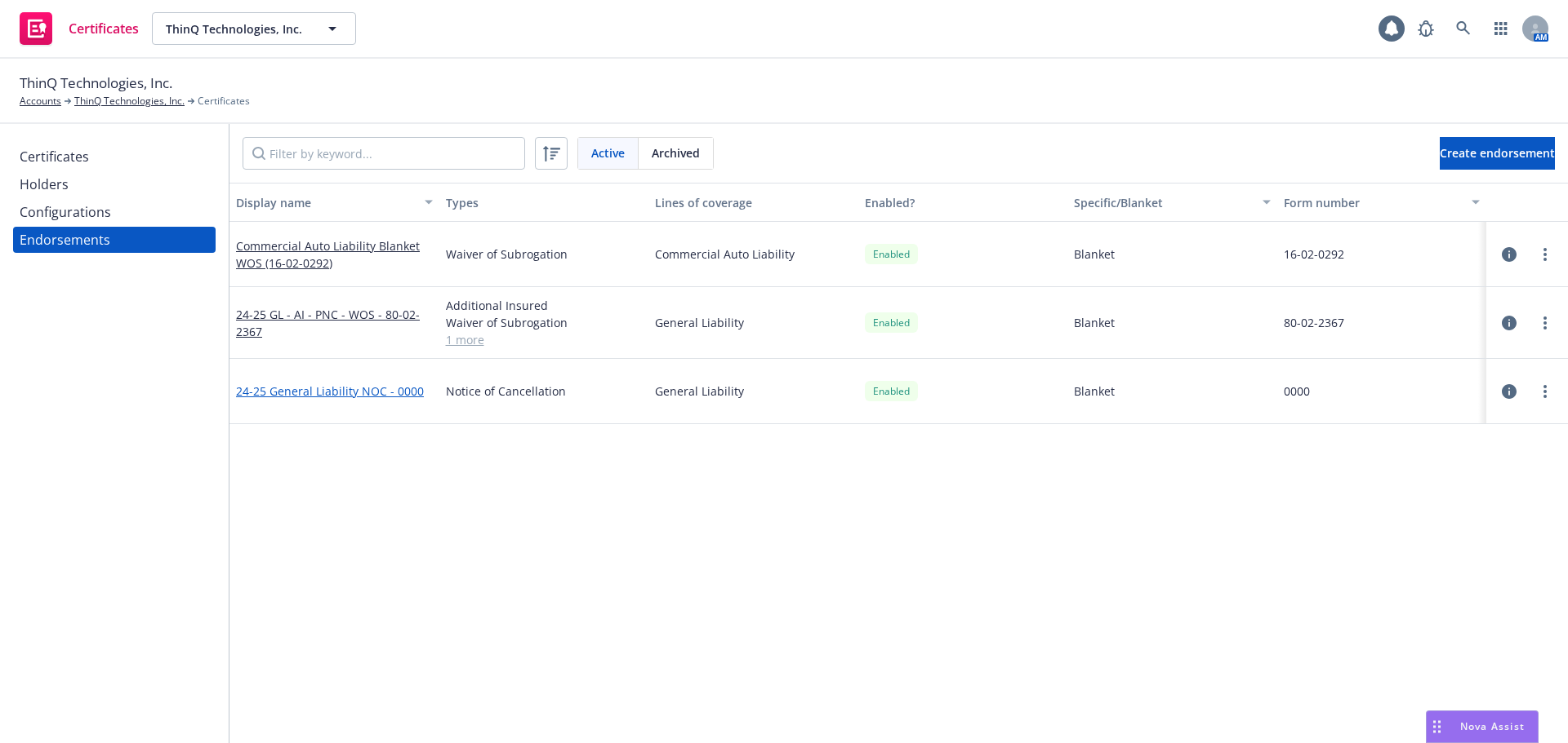
click at [415, 395] on link "24-25 General Liability NOC - 0000" at bounding box center [329, 392] width 188 height 16
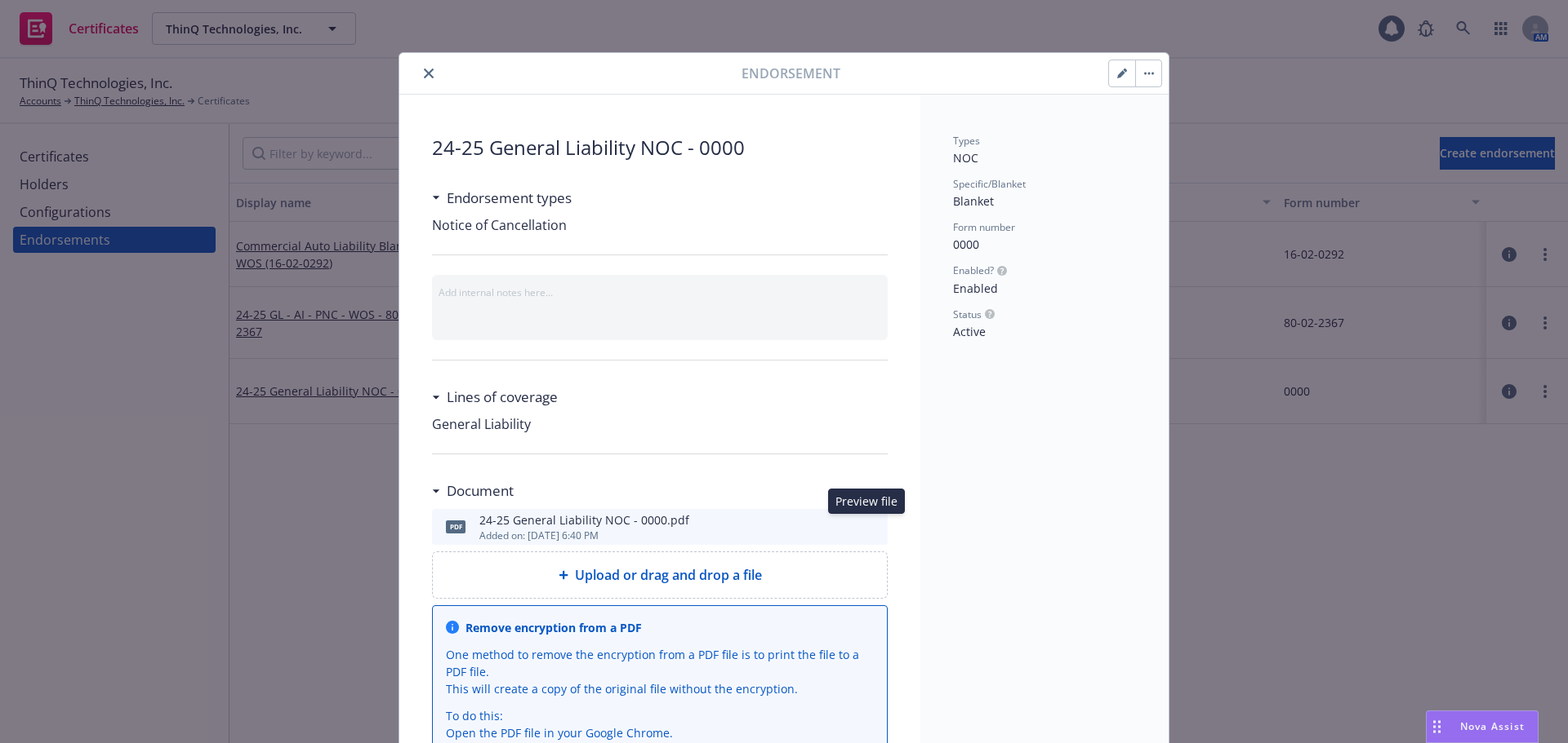
click at [874, 523] on button "preview file" at bounding box center [872, 526] width 18 height 15
click at [1117, 77] on icon "button" at bounding box center [1121, 74] width 8 height 8
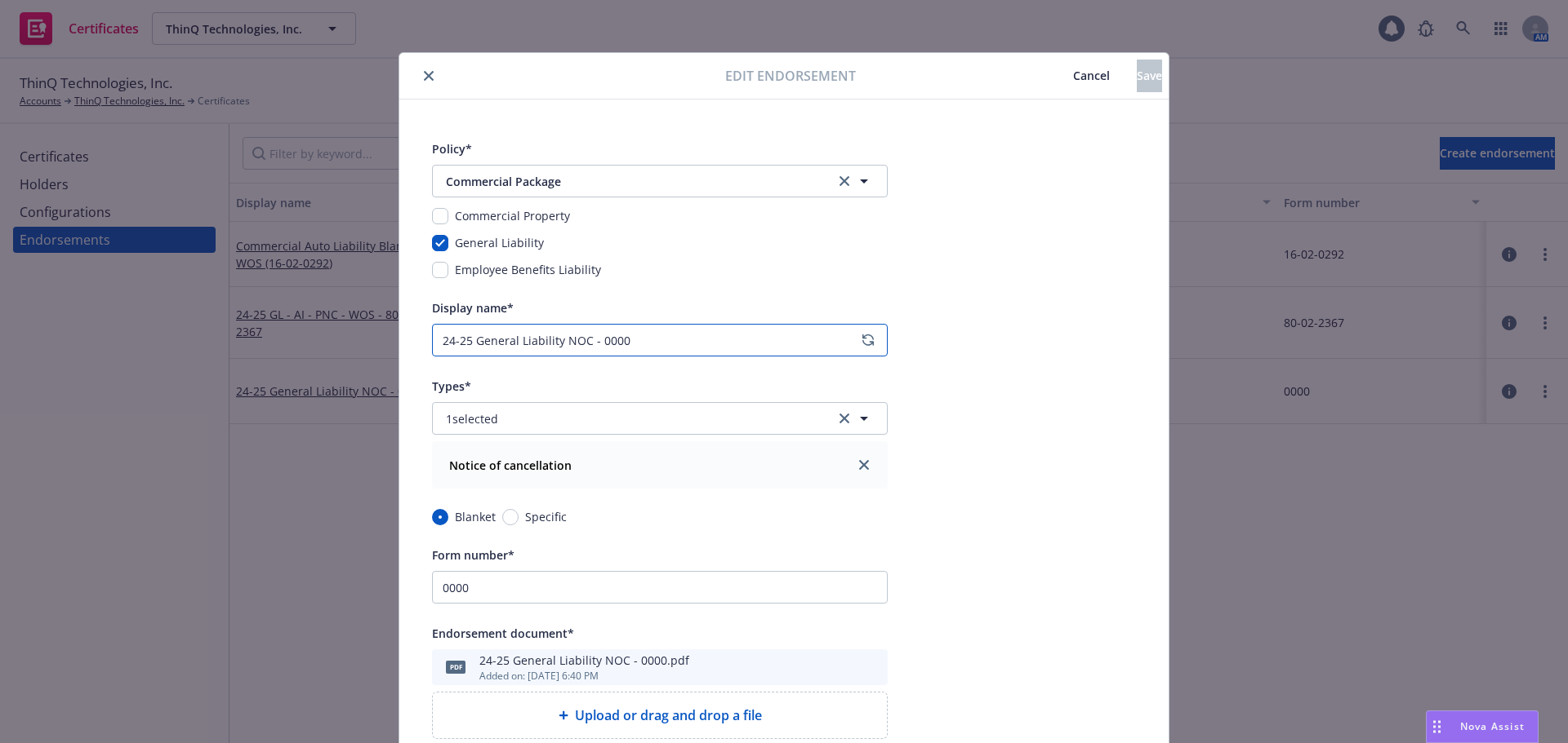
click at [471, 335] on input "24-25 General Liability NOC - 0000" at bounding box center [659, 340] width 455 height 33
type input "General Liability NOC - 0000"
click at [1136, 71] on button "Save" at bounding box center [1149, 76] width 26 height 33
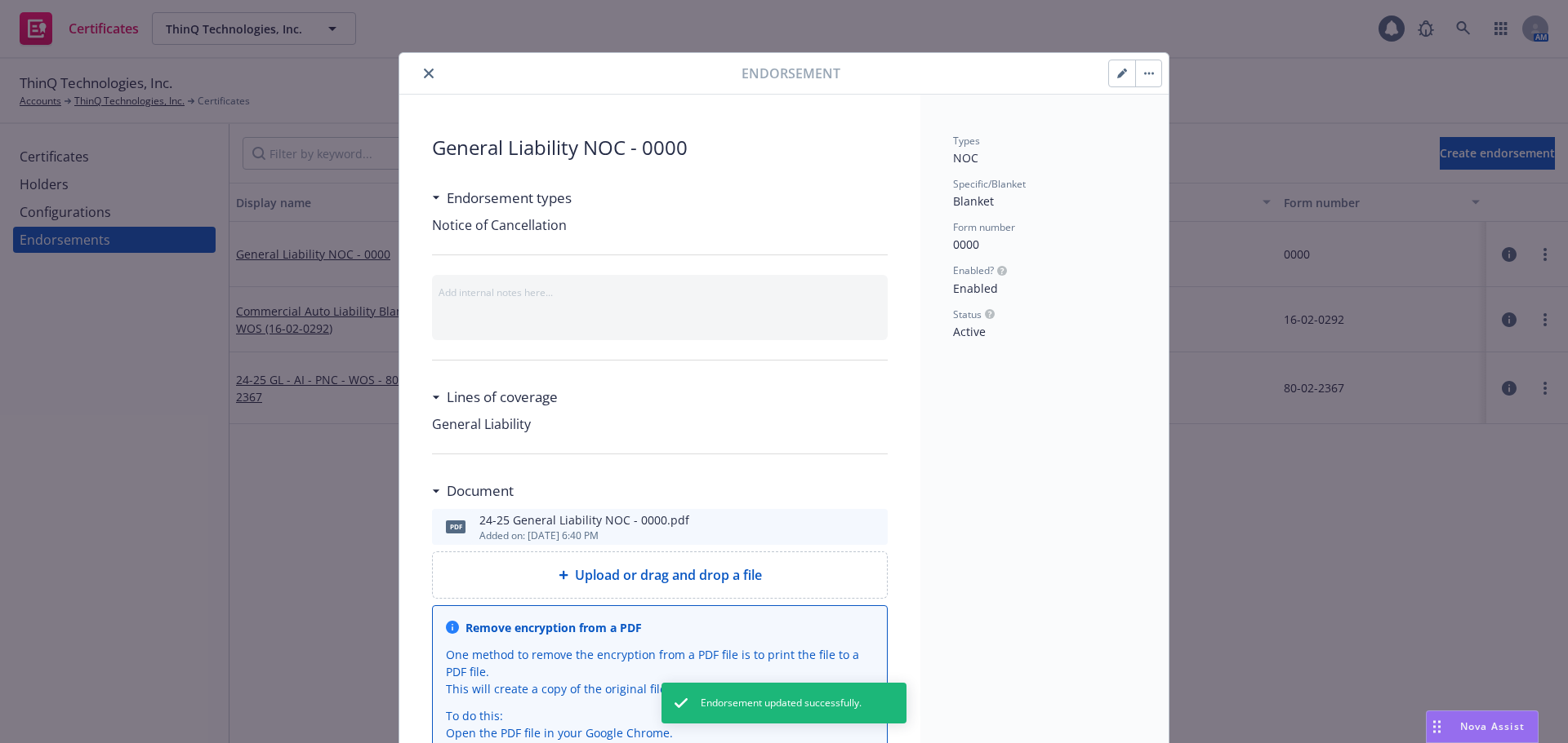
click at [424, 74] on icon "close" at bounding box center [428, 73] width 10 height 10
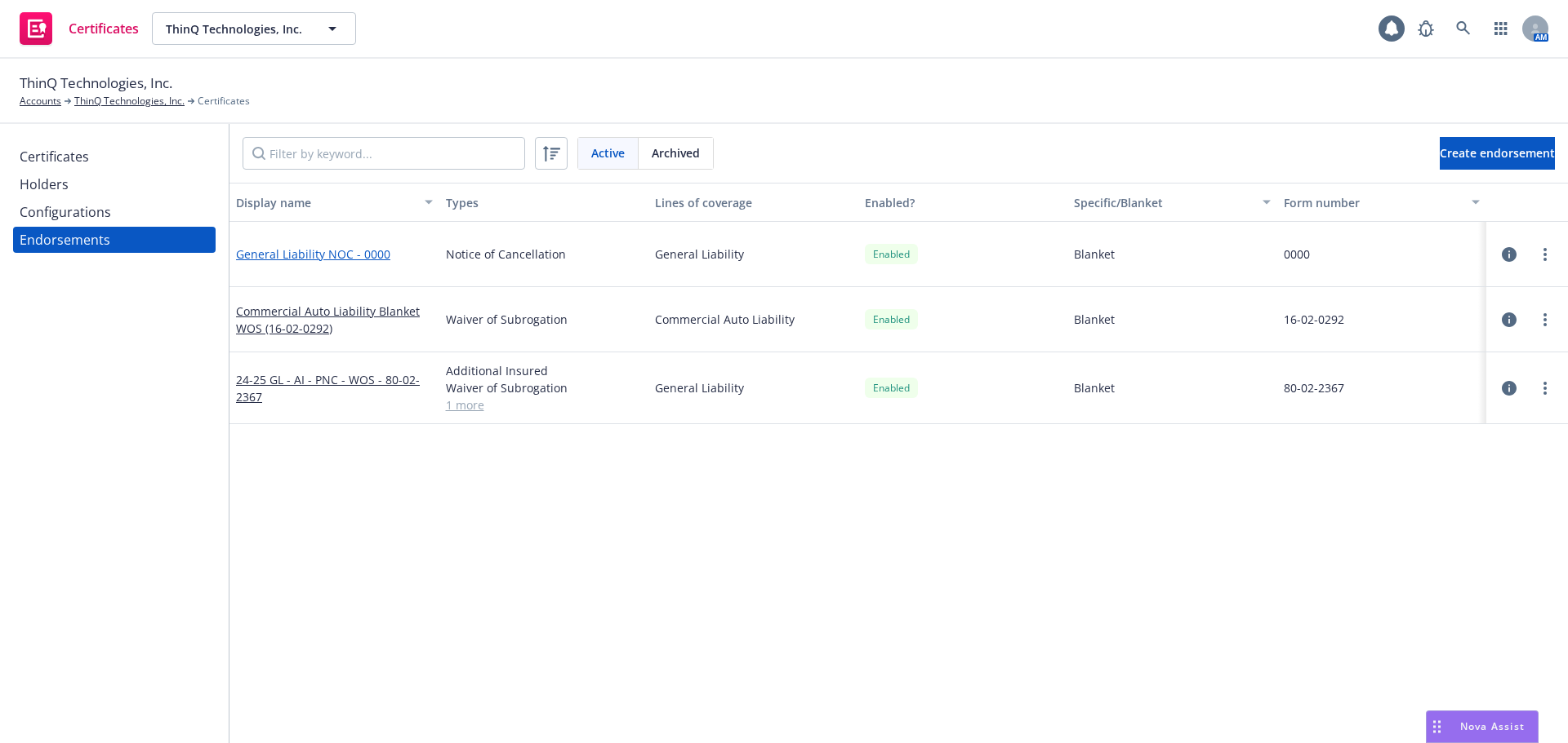
click at [336, 250] on link "General Liability NOC - 0000" at bounding box center [313, 254] width 154 height 16
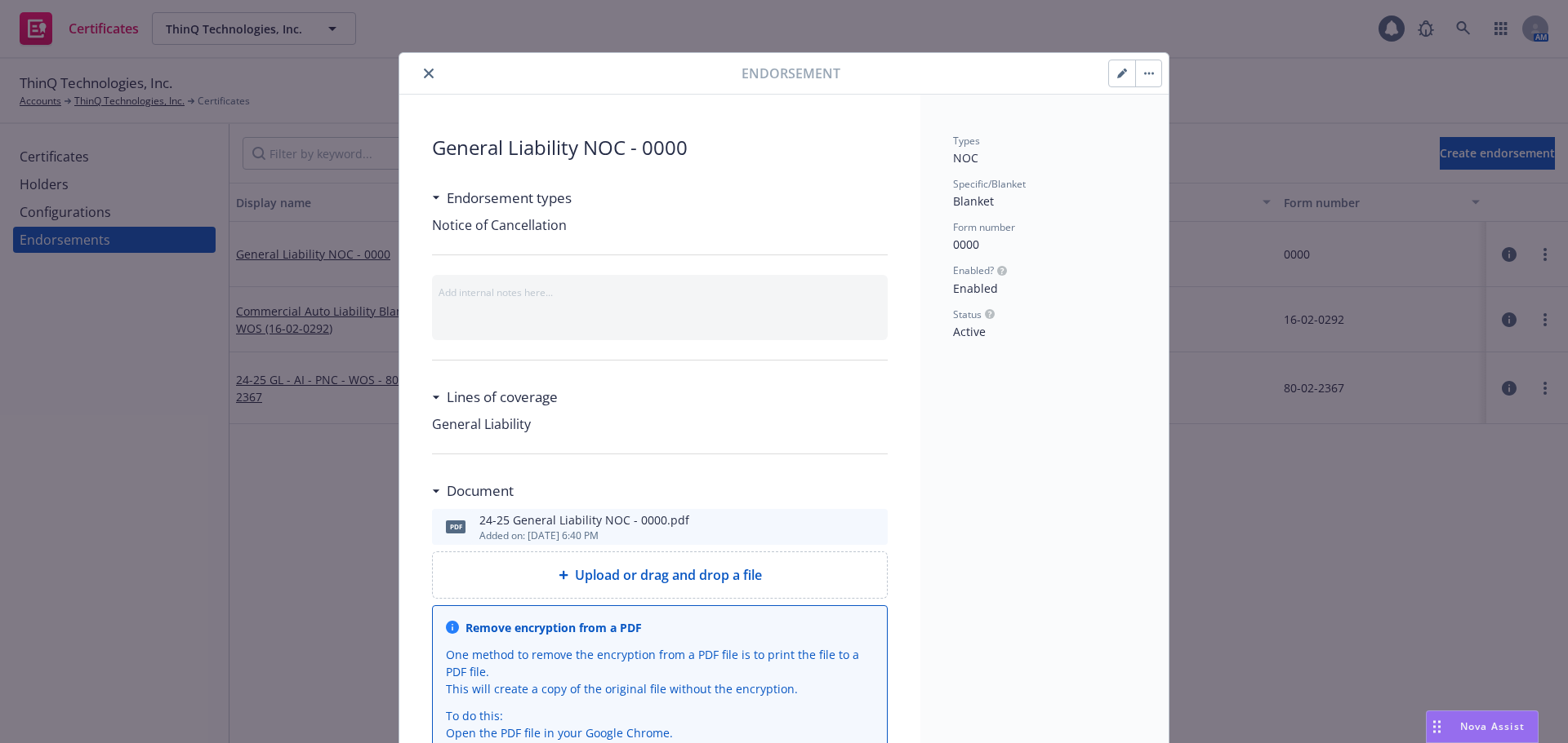
scroll to position [49, 0]
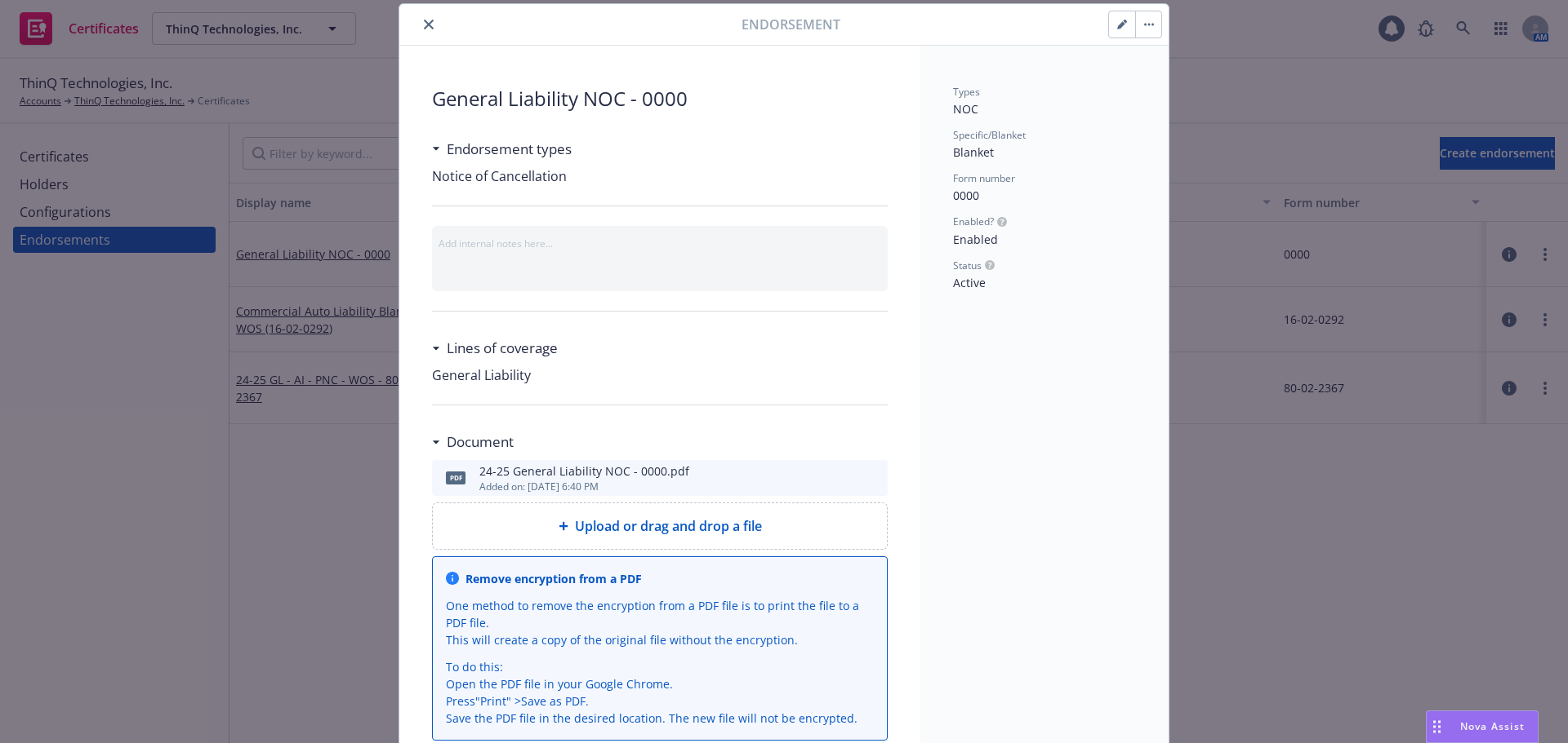
click at [1110, 22] on button "button" at bounding box center [1122, 25] width 26 height 26
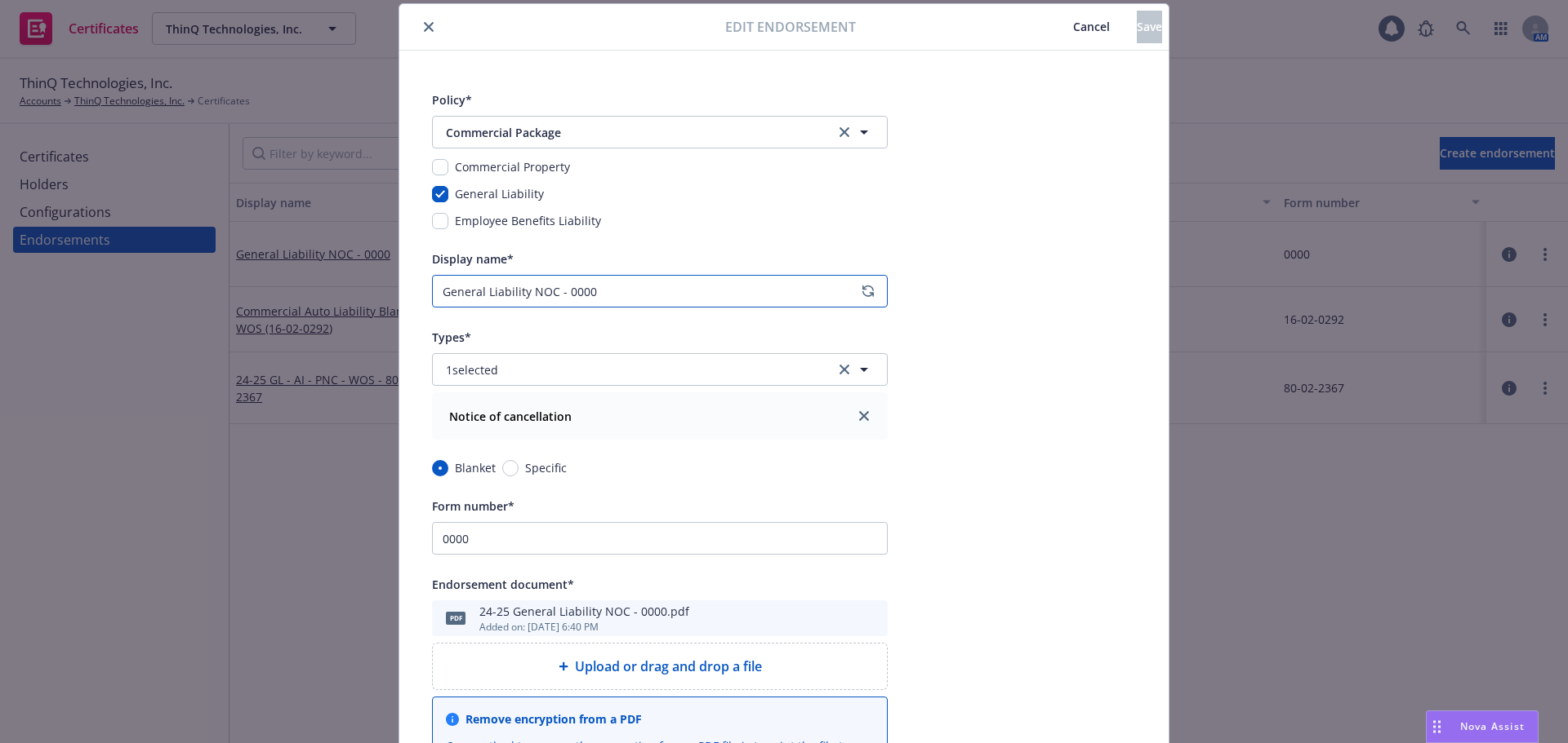
click at [623, 296] on input "General Liability NOC - 0000" at bounding box center [659, 291] width 455 height 33
type input "General Liability NOC - 0000 - Chubb"
click at [1136, 23] on span "Save" at bounding box center [1149, 26] width 26 height 16
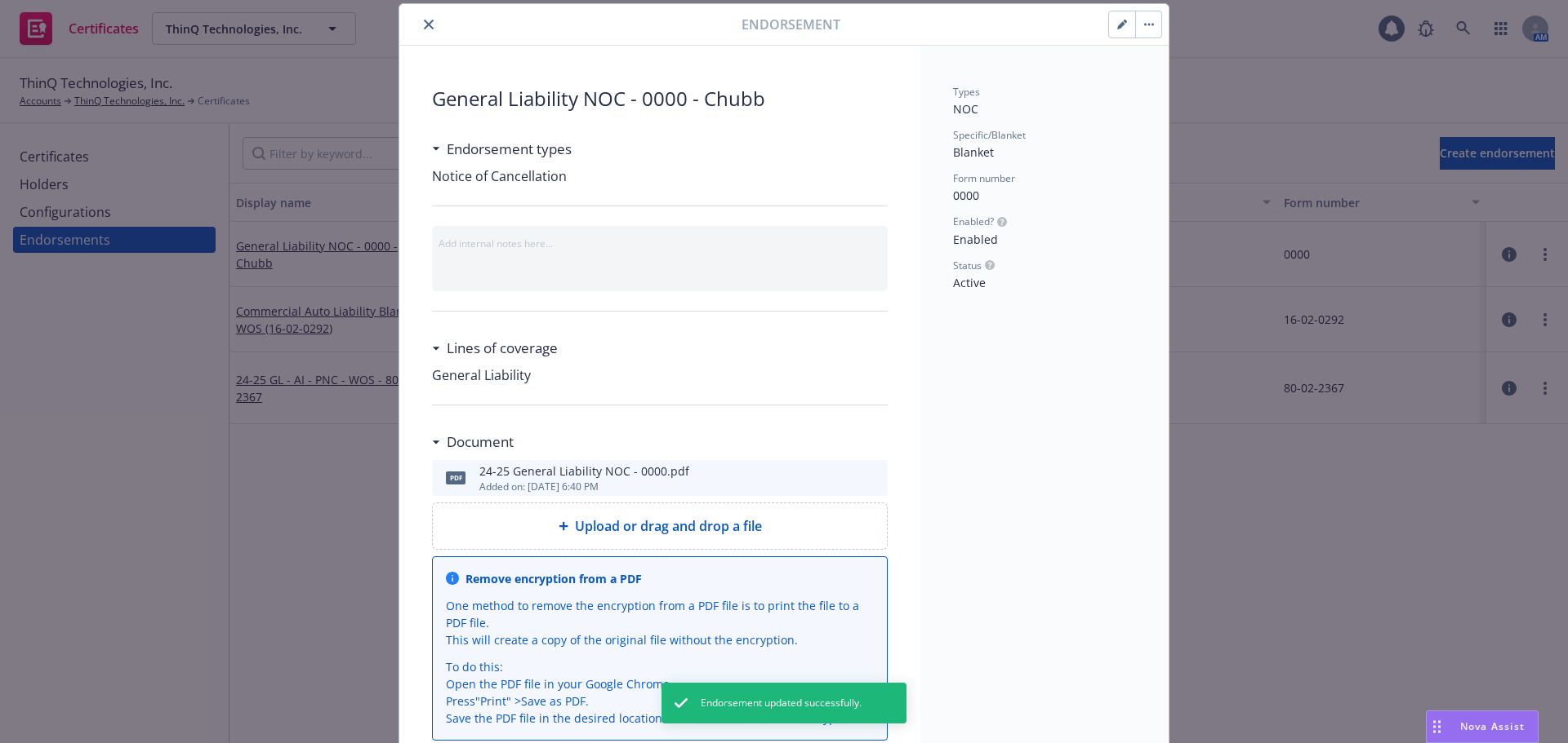
click at [428, 21] on button "close" at bounding box center [429, 25] width 19 height 19
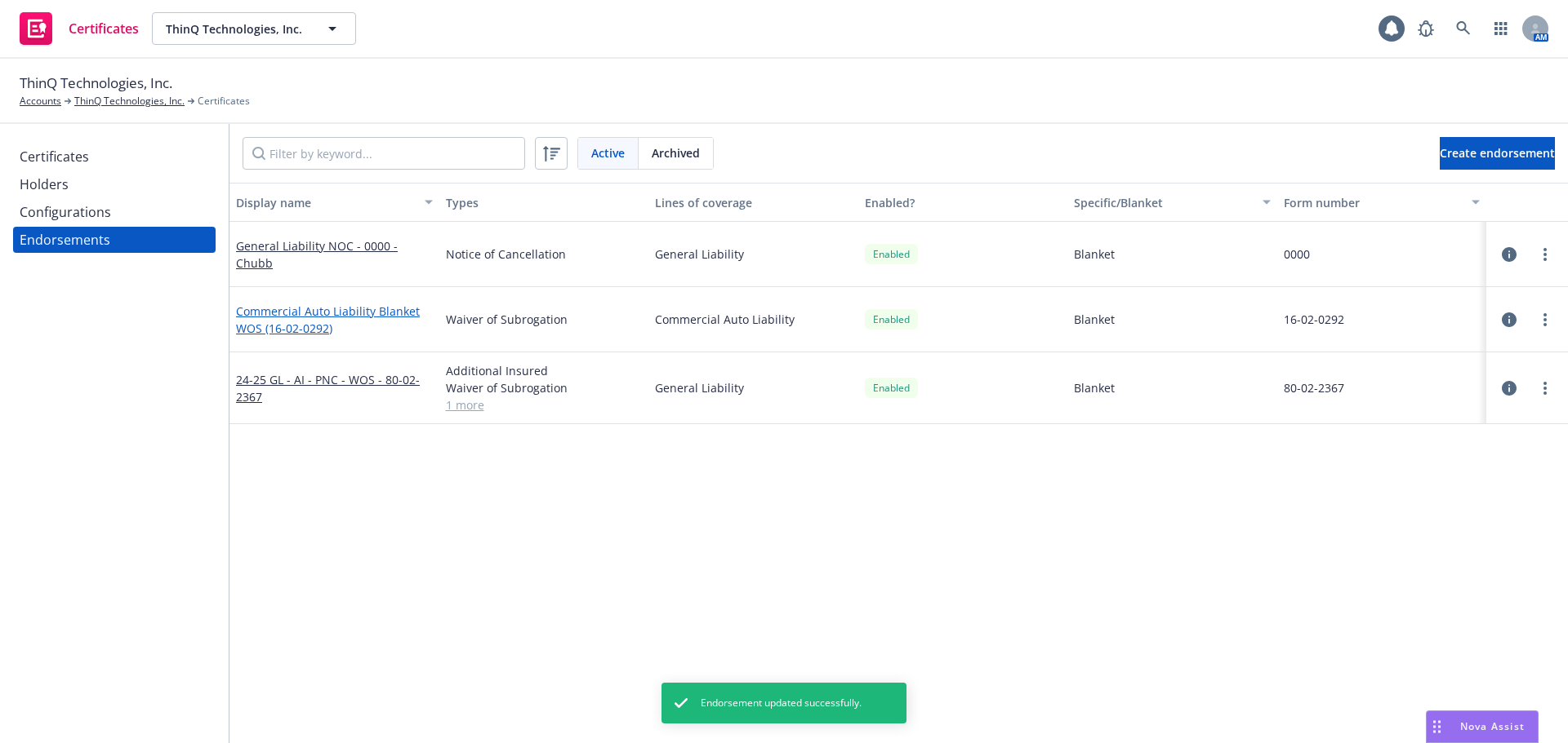
click at [290, 314] on link "Commercial Auto Liability Blanket WOS (16-02-0292)" at bounding box center [328, 320] width 184 height 33
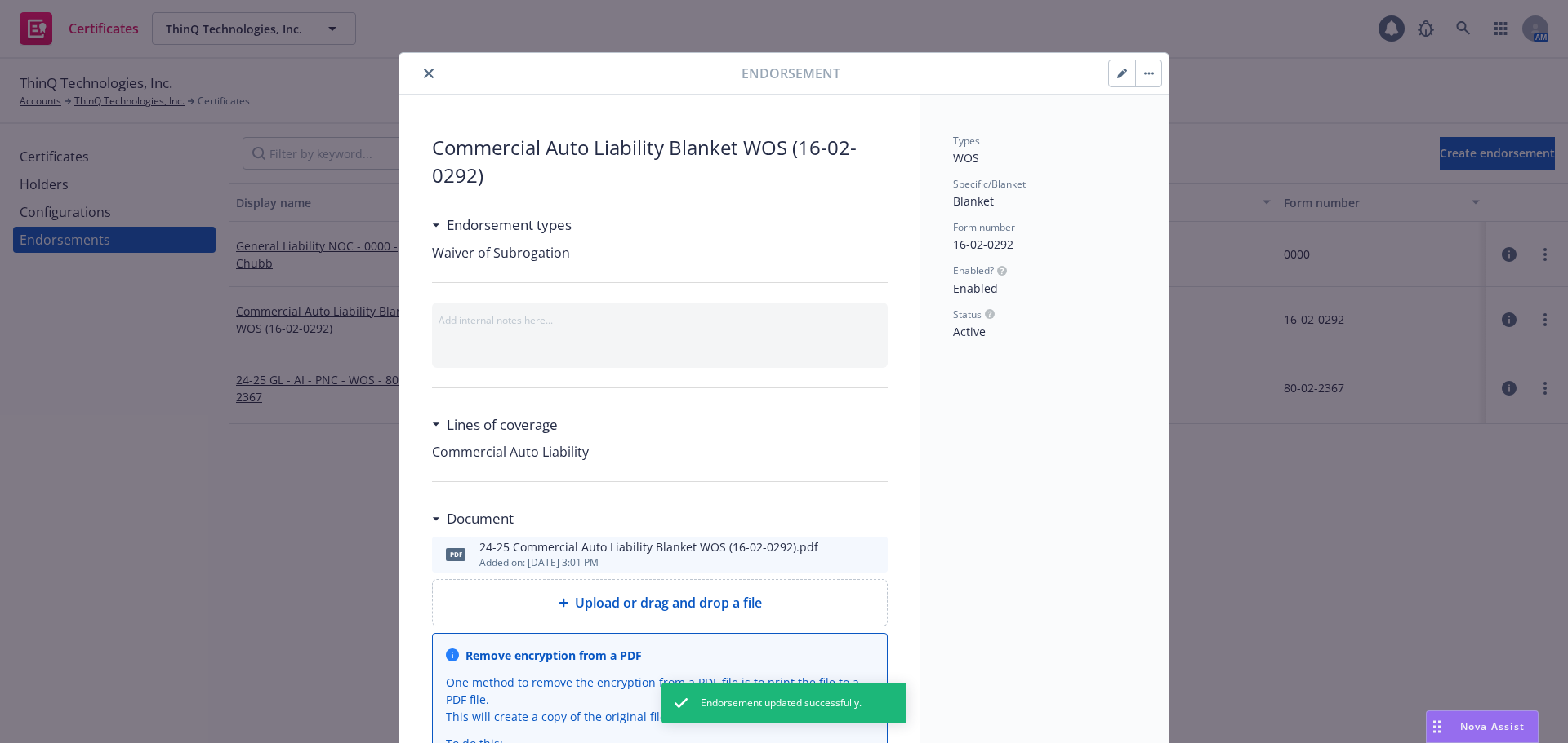
scroll to position [49, 0]
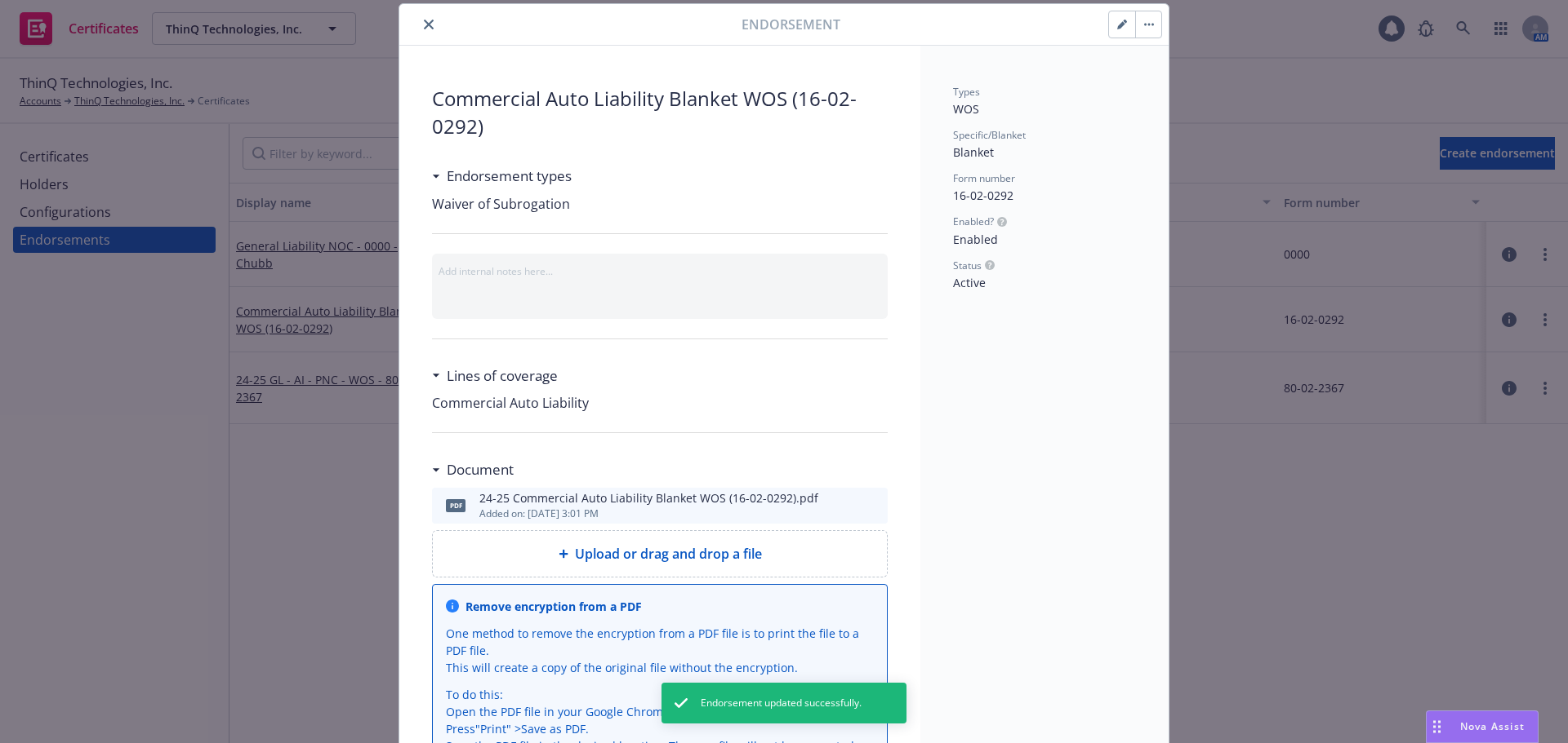
click at [1113, 12] on button "button" at bounding box center [1122, 25] width 26 height 26
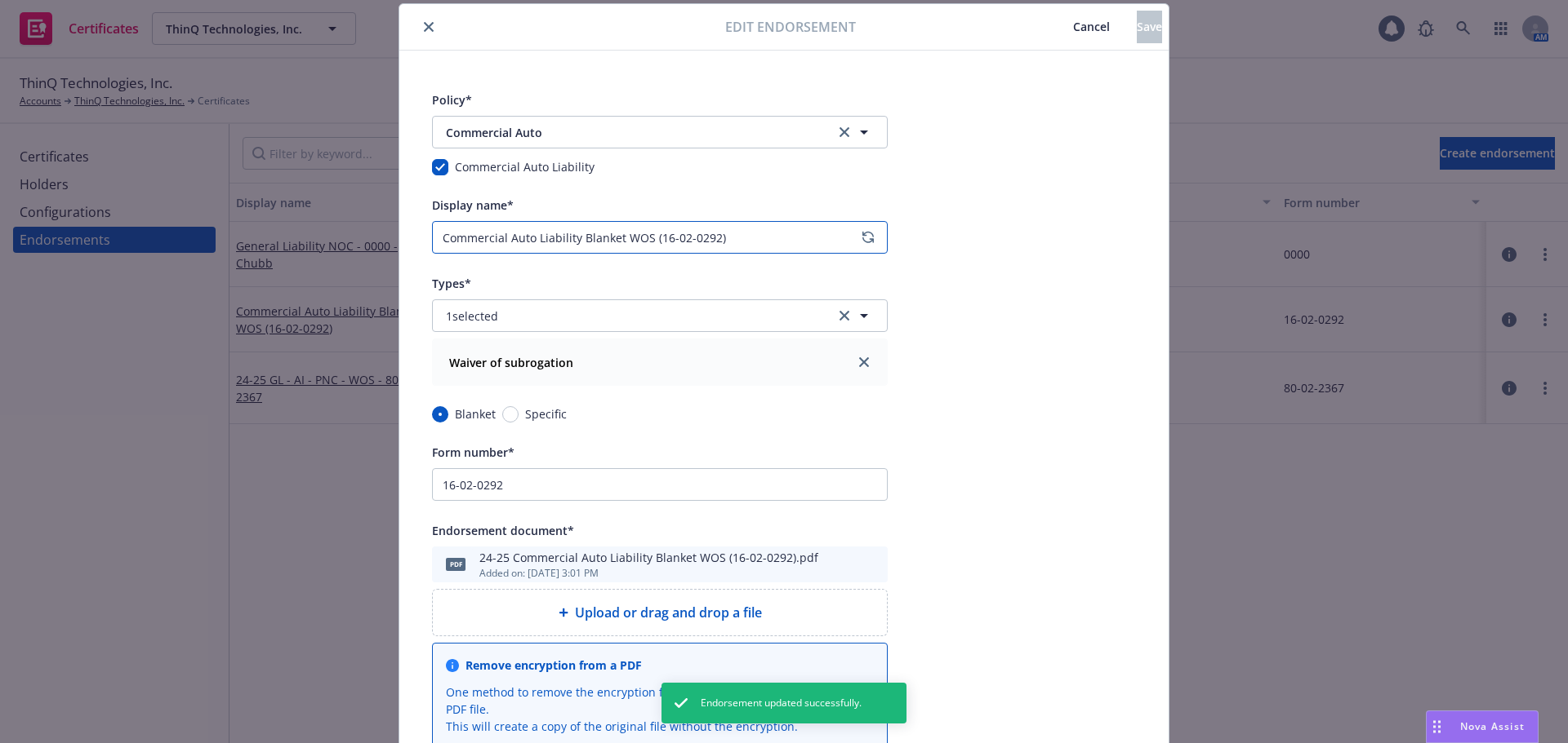
click at [734, 240] on input "Commercial Auto Liability Blanket WOS (16-02-0292)" at bounding box center [659, 237] width 455 height 33
type input "Commercial Auto Liability Blanket WOS (16-02-0292) - Chubb"
click at [1136, 32] on button "Save" at bounding box center [1149, 26] width 26 height 33
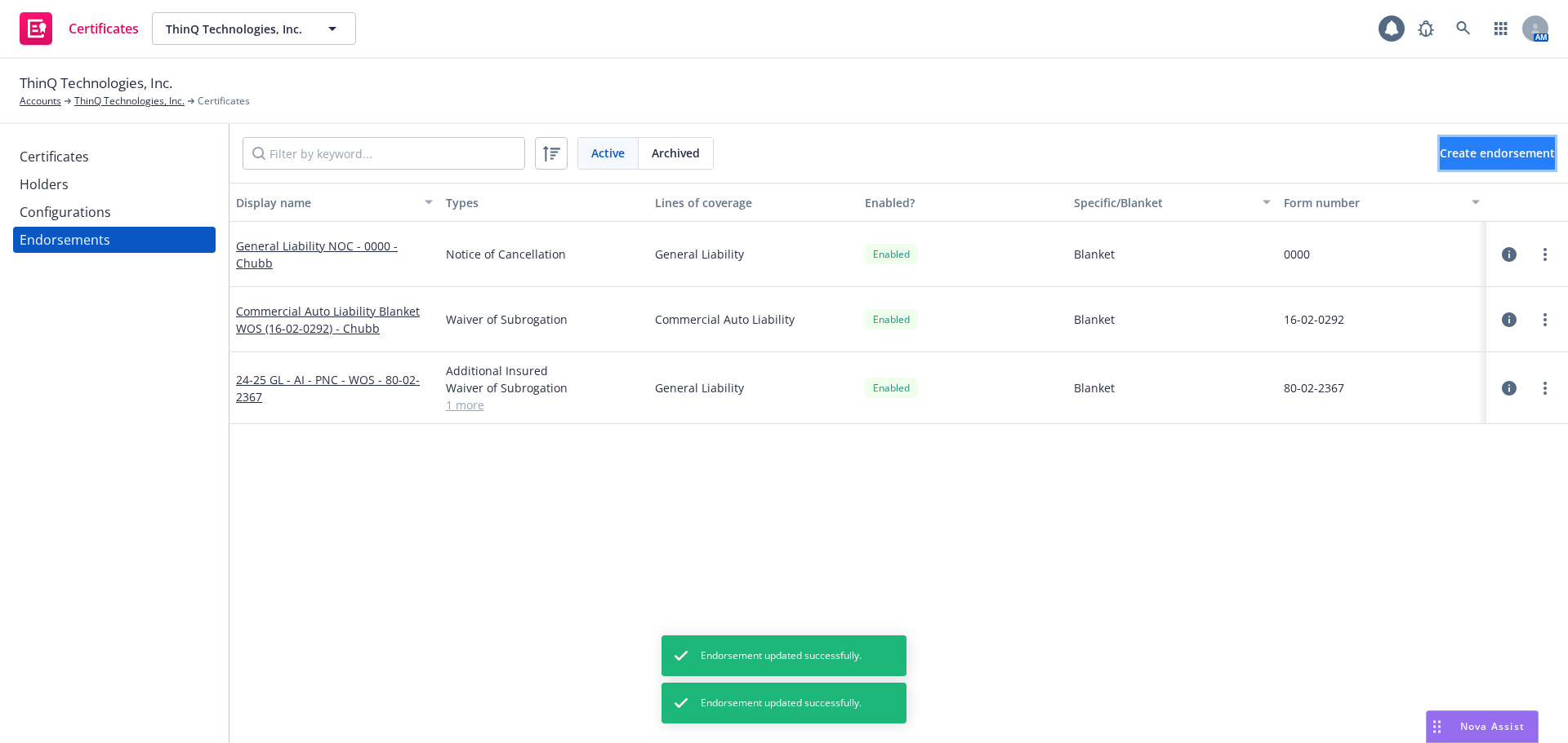
click at [1439, 149] on span "Create endorsement" at bounding box center [1497, 153] width 115 height 16
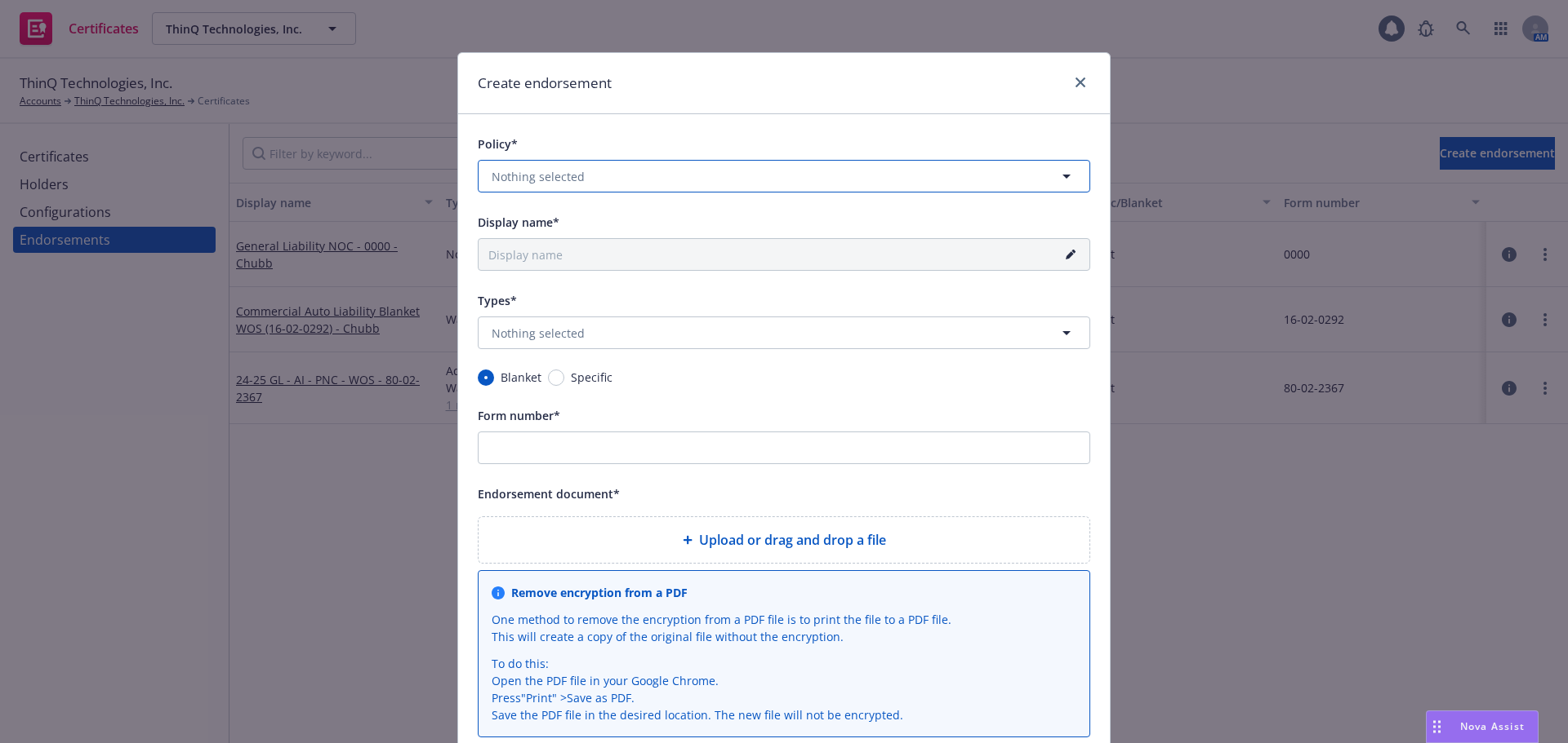
click at [621, 169] on button "Nothing selected" at bounding box center [783, 176] width 612 height 33
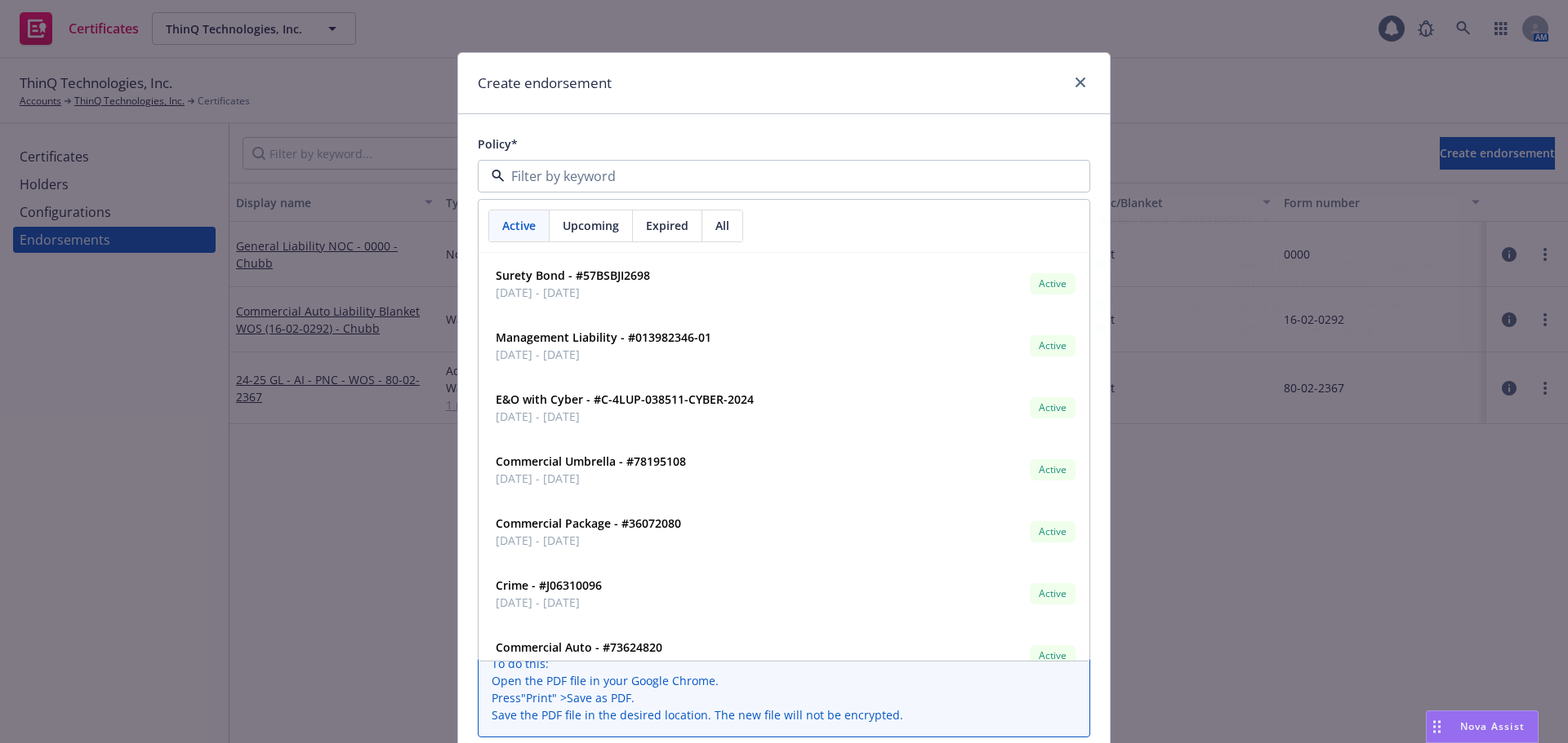
click at [299, 454] on div "Create endorsement Policy* Active Upcoming Expired All Surety Bond - #57BSBJI26…" at bounding box center [784, 372] width 1568 height 743
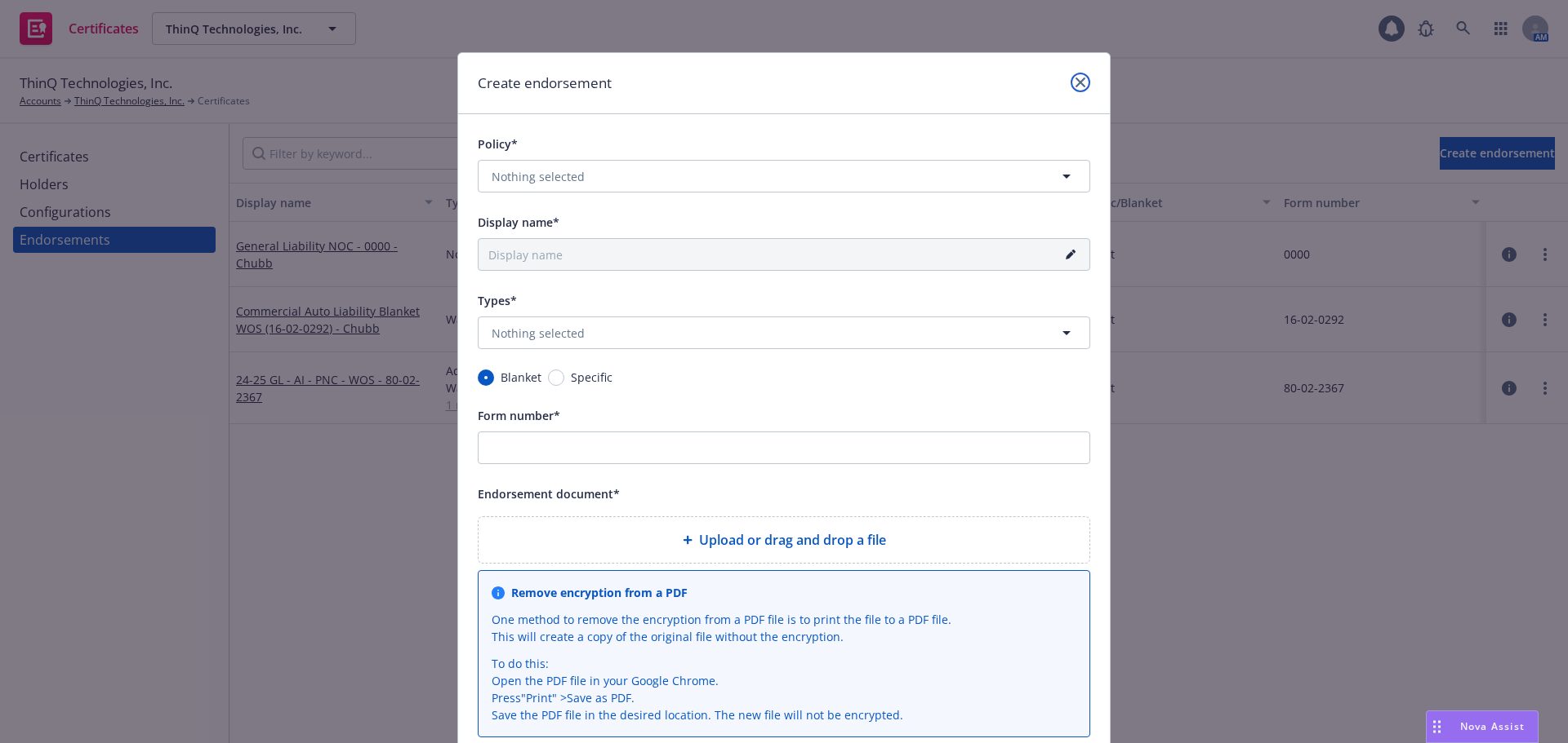
click at [1078, 82] on icon "close" at bounding box center [1080, 82] width 10 height 10
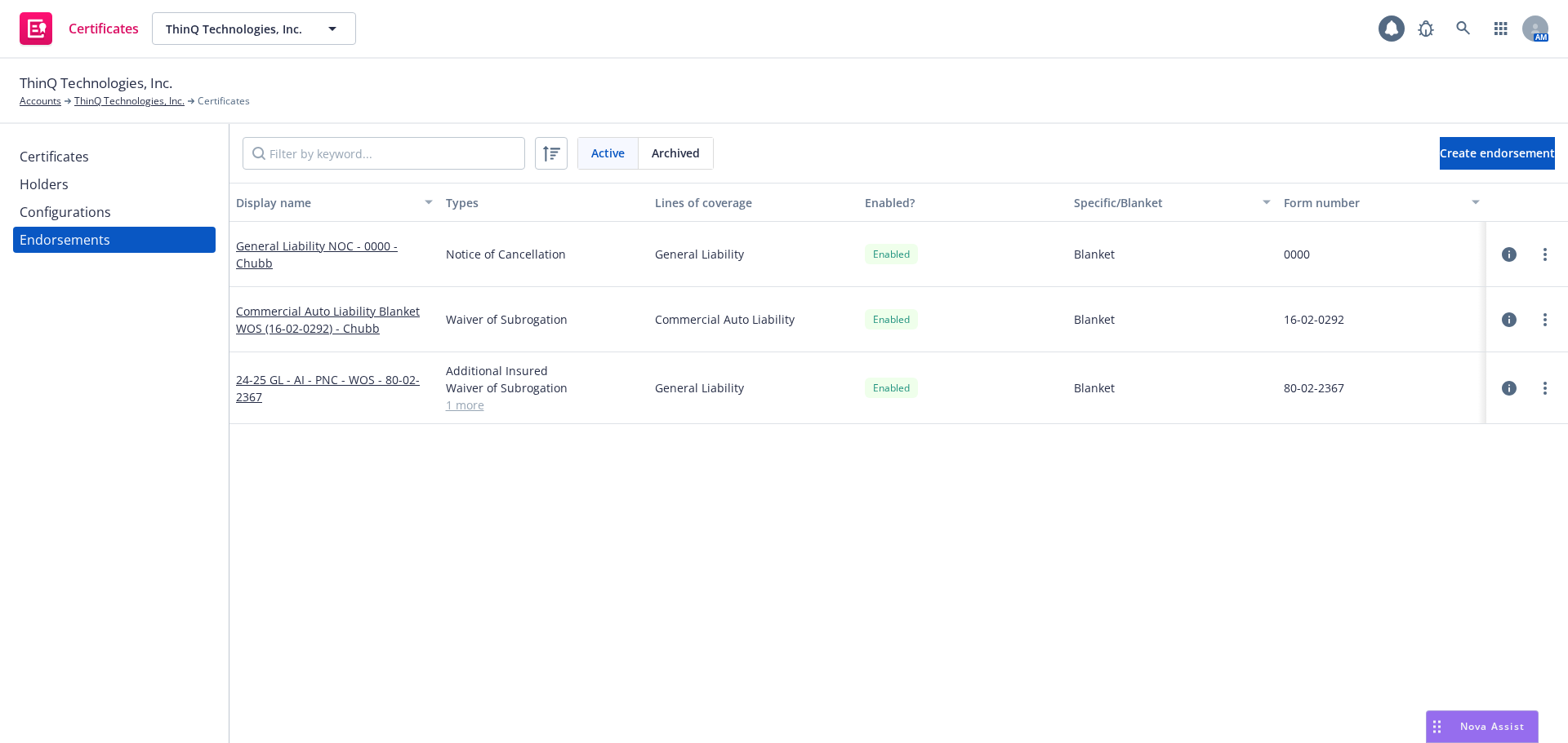
click at [1502, 257] on icon "button" at bounding box center [1509, 254] width 15 height 15
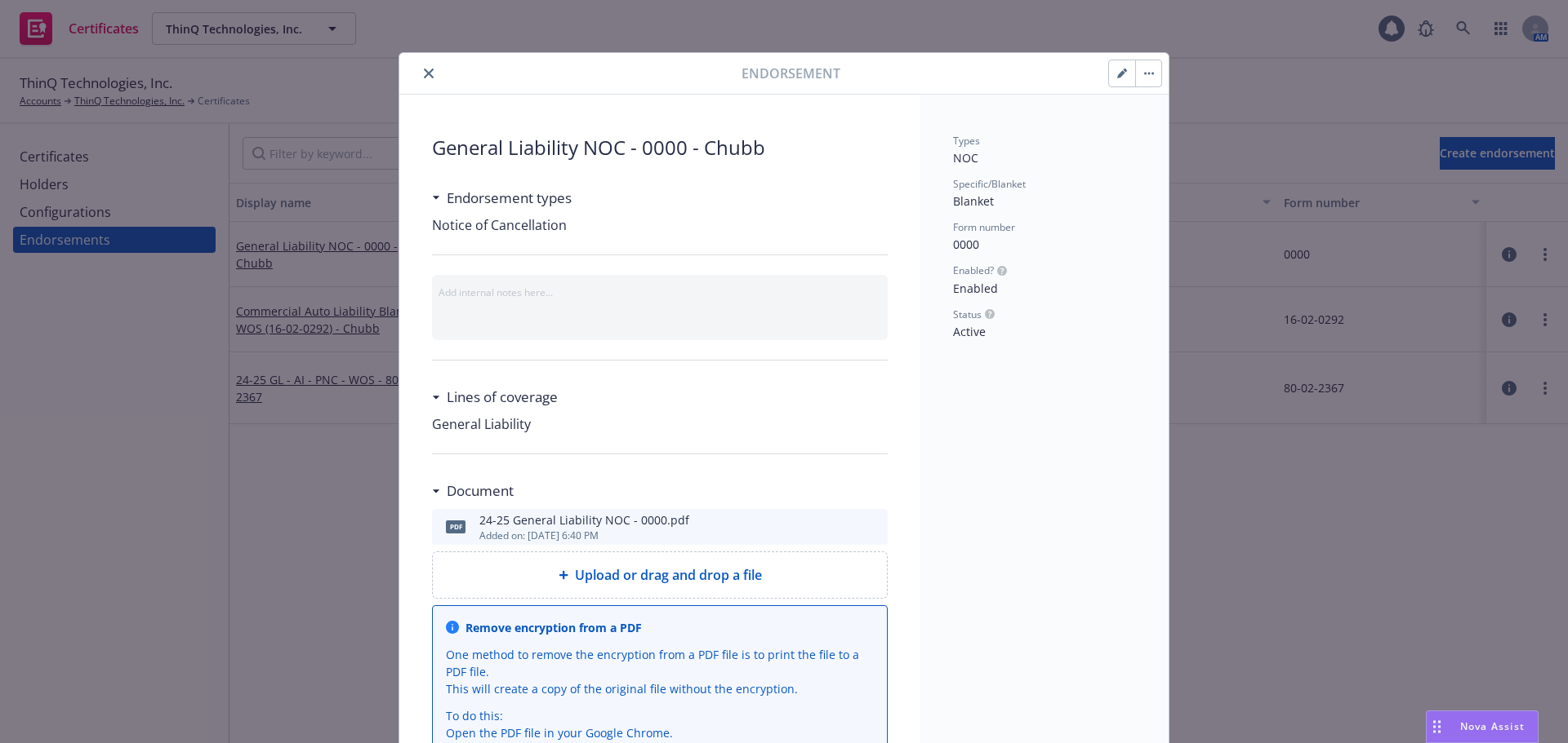
scroll to position [49, 0]
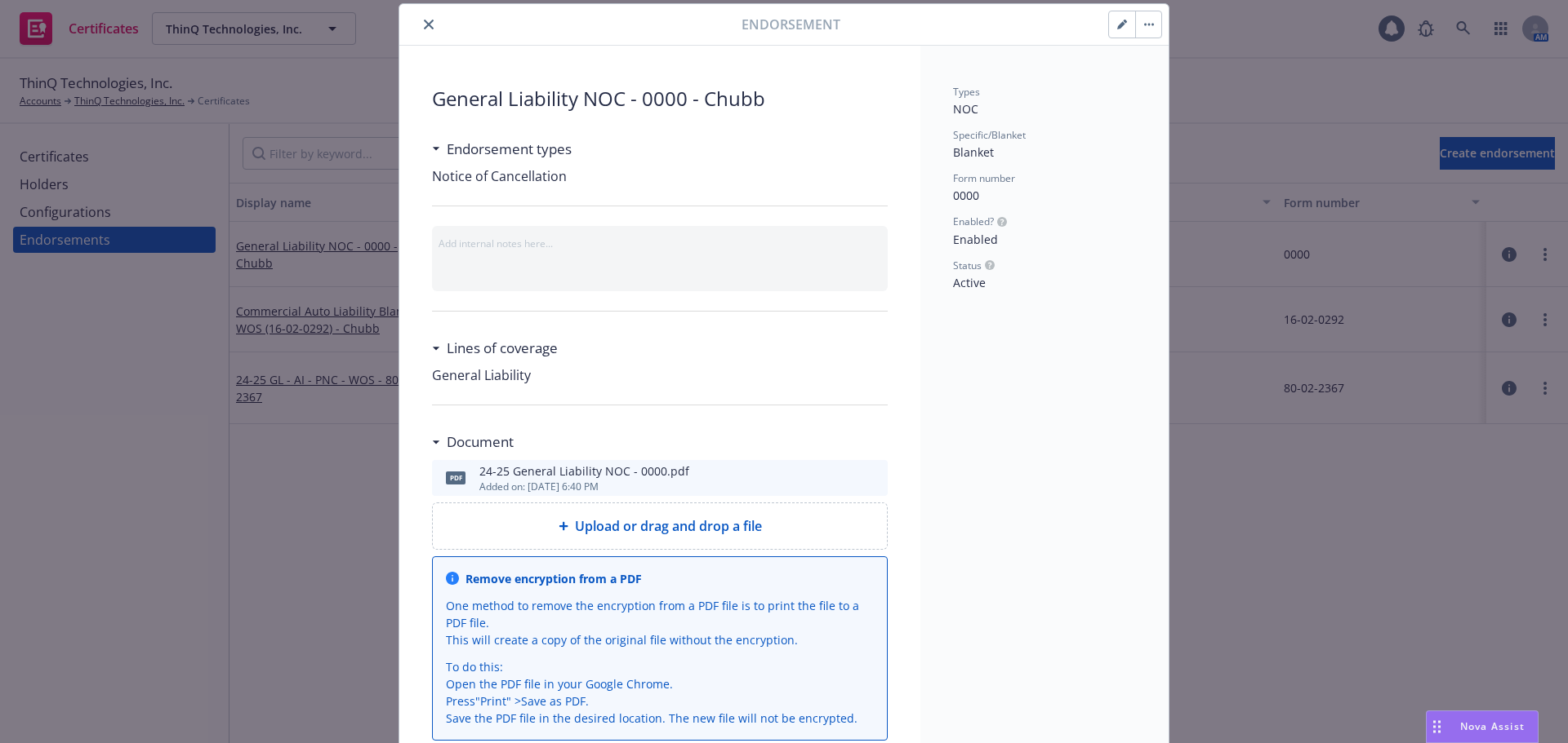
click at [1120, 25] on icon "button" at bounding box center [1121, 24] width 10 height 10
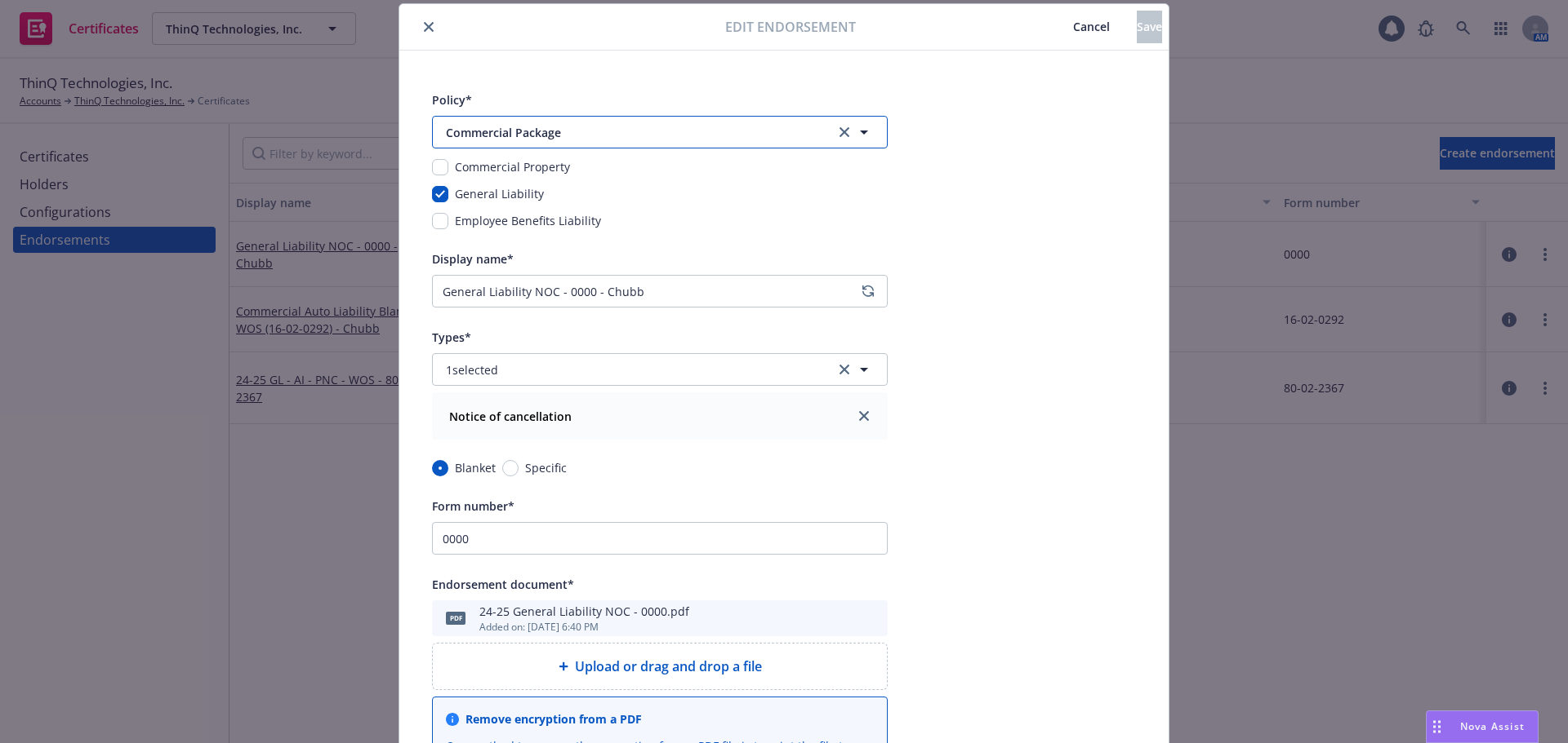
click at [873, 143] on button "Commercial Package" at bounding box center [659, 132] width 455 height 33
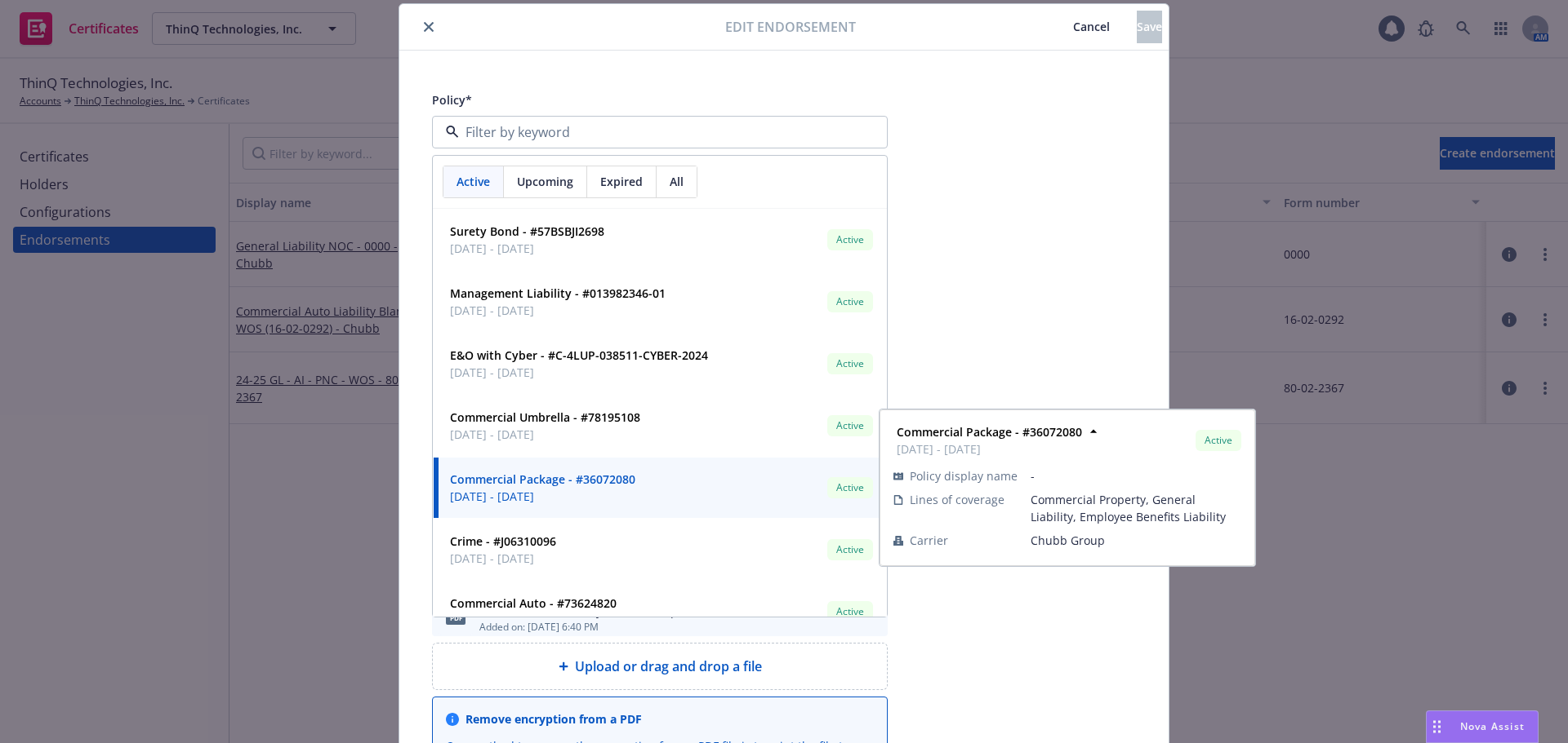
click at [433, 484] on div "Commercial Package - #36072080 [DATE] - [DATE] Active Policy display name - Lin…" at bounding box center [660, 488] width 453 height 61
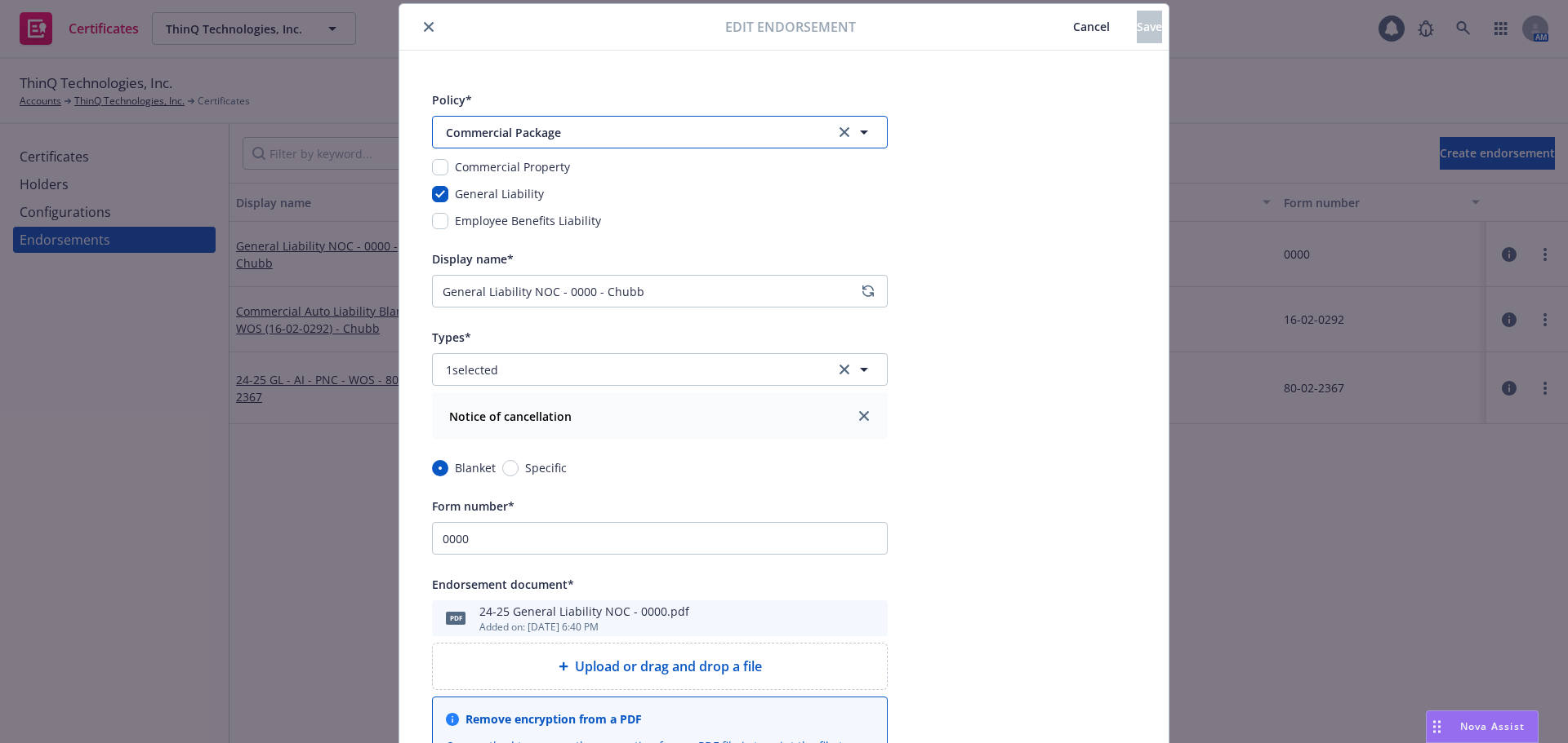
click at [639, 122] on button "Commercial Package" at bounding box center [659, 132] width 455 height 33
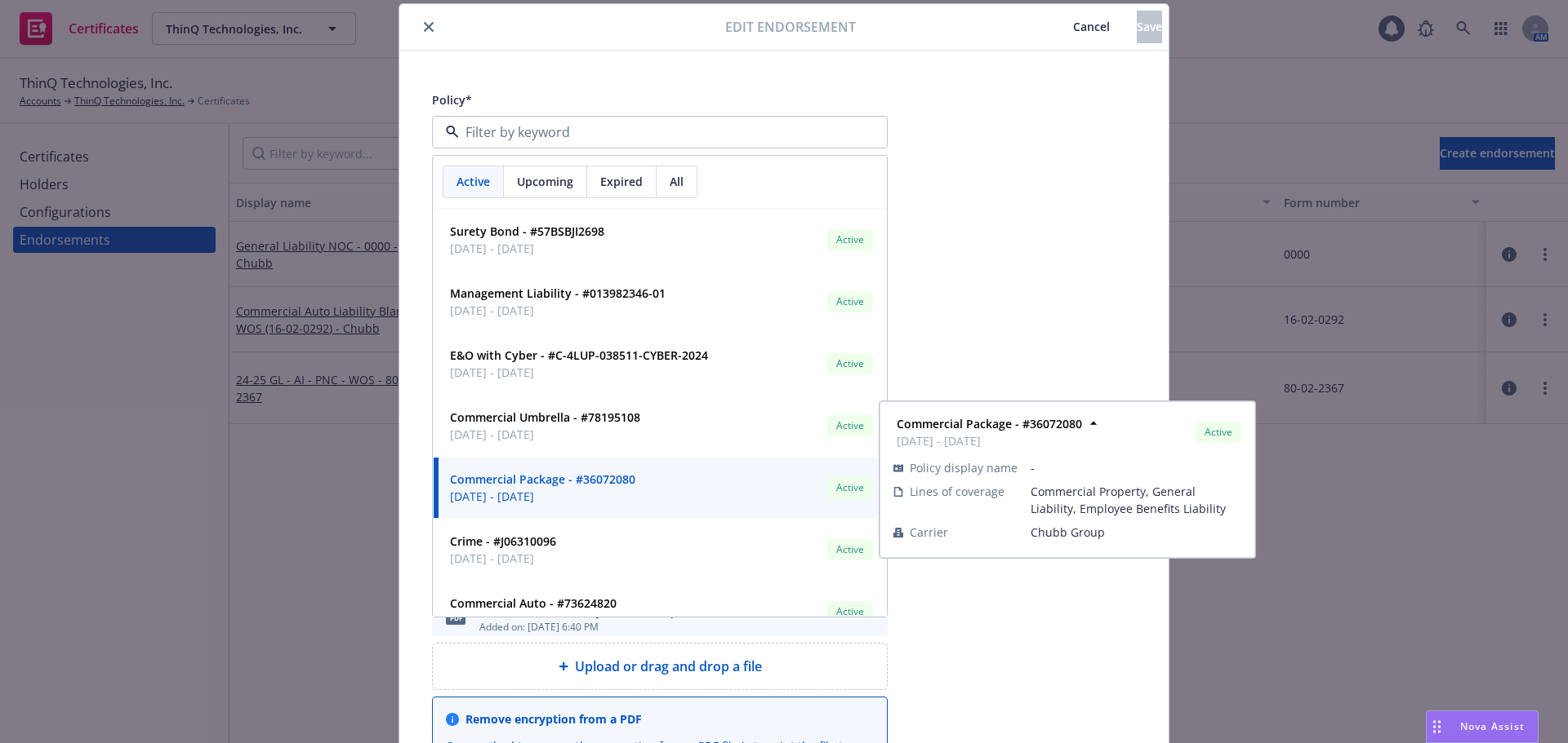
click at [568, 184] on div "Upcoming" at bounding box center [545, 181] width 84 height 31
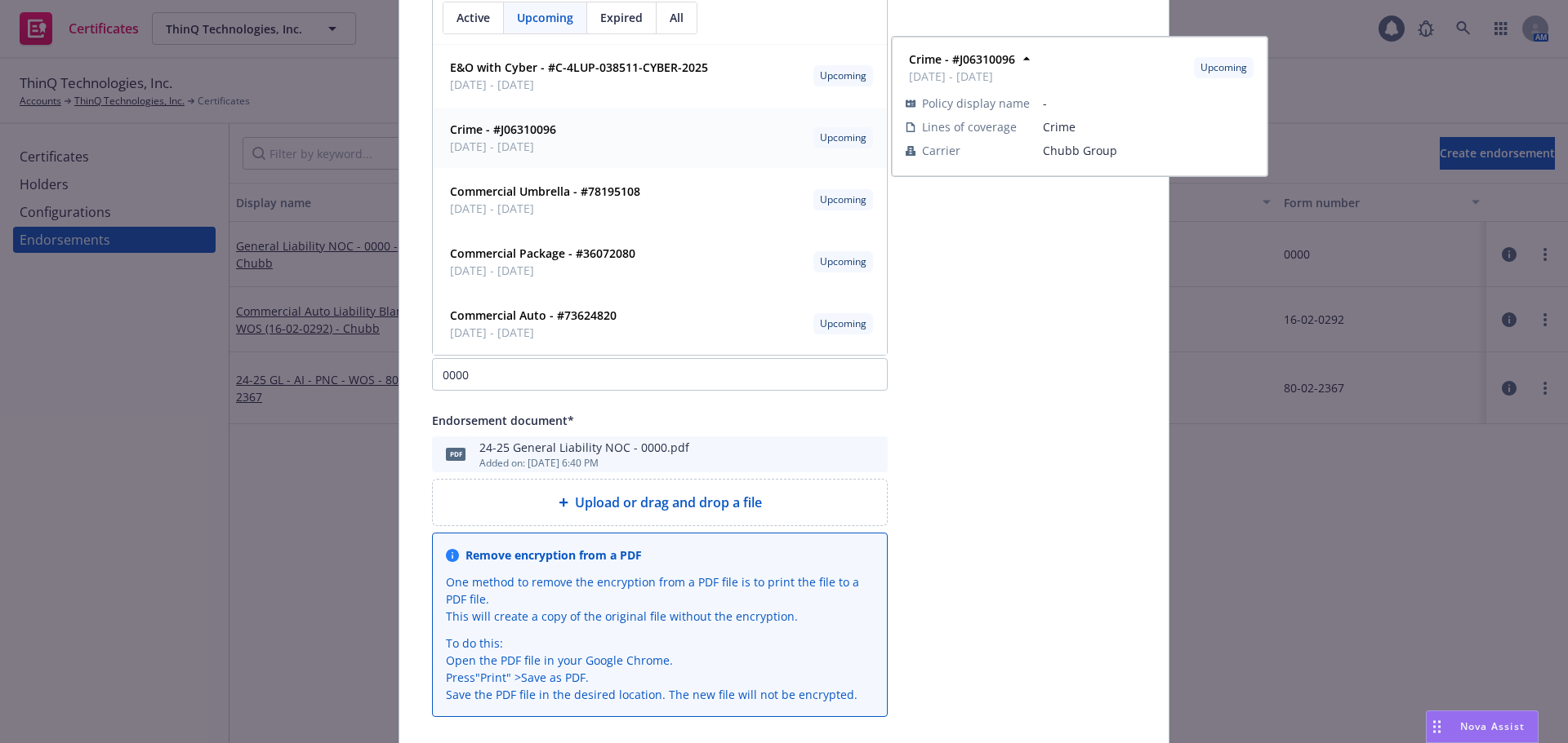
scroll to position [245, 0]
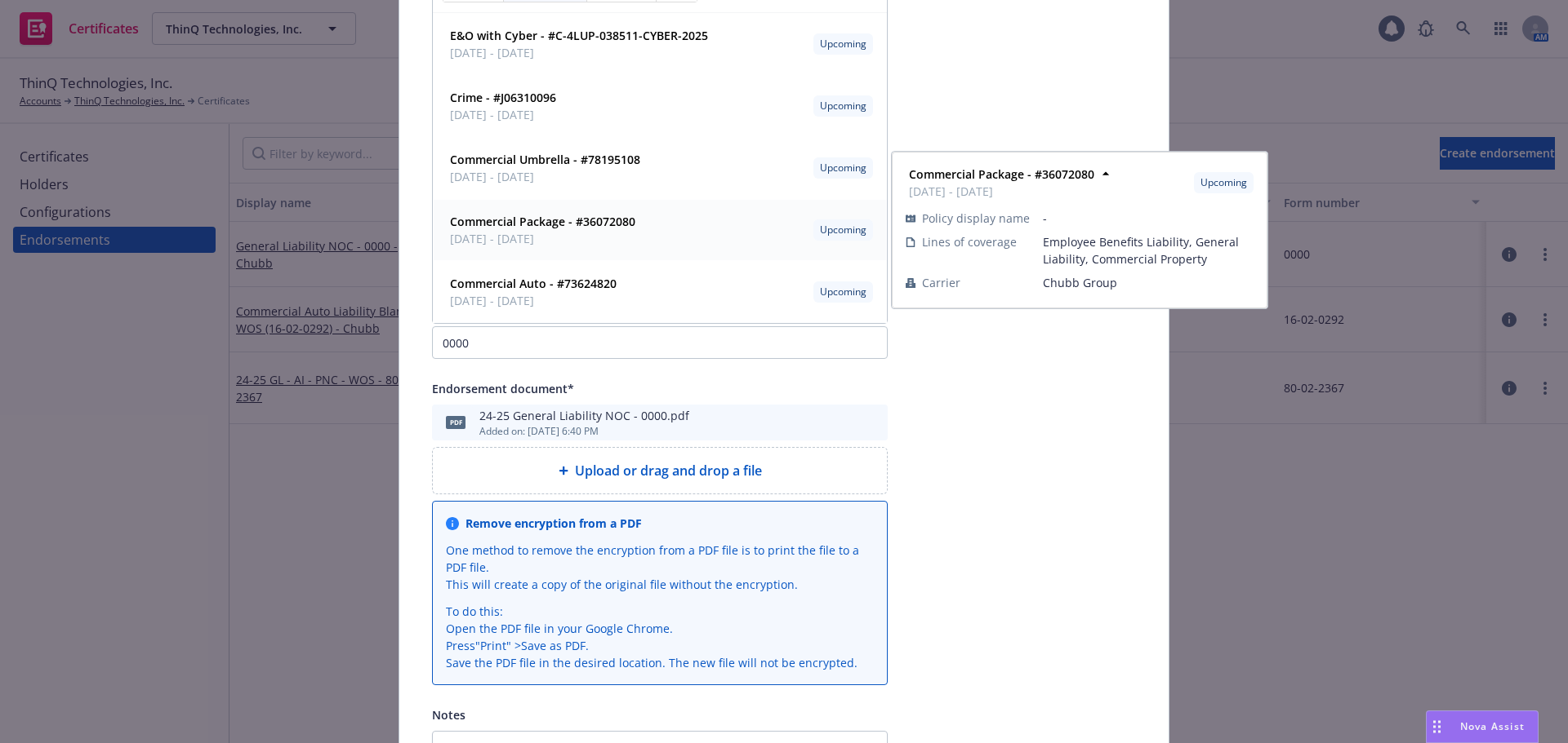
click at [571, 232] on span "[DATE] - [DATE]" at bounding box center [543, 238] width 185 height 17
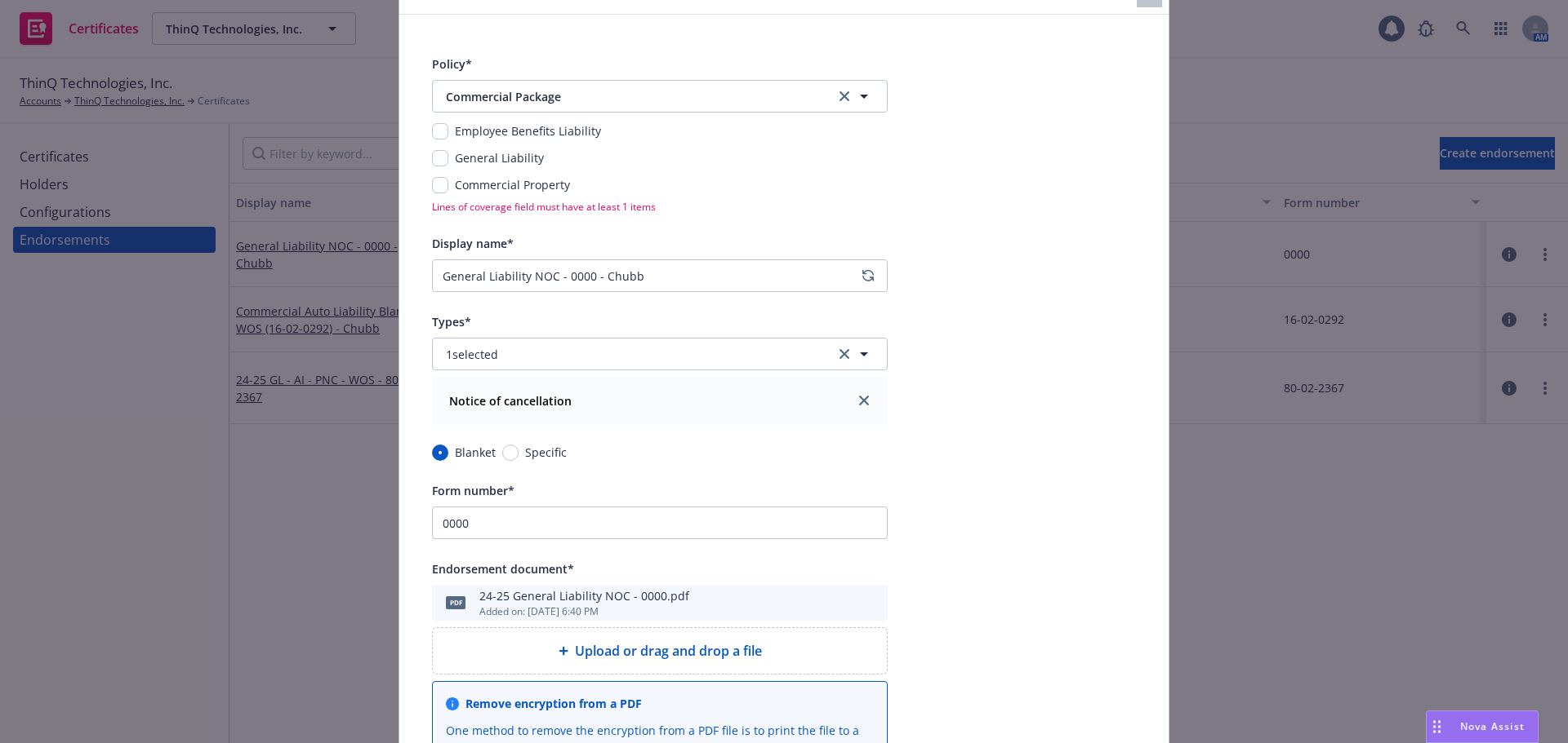
scroll to position [0, 0]
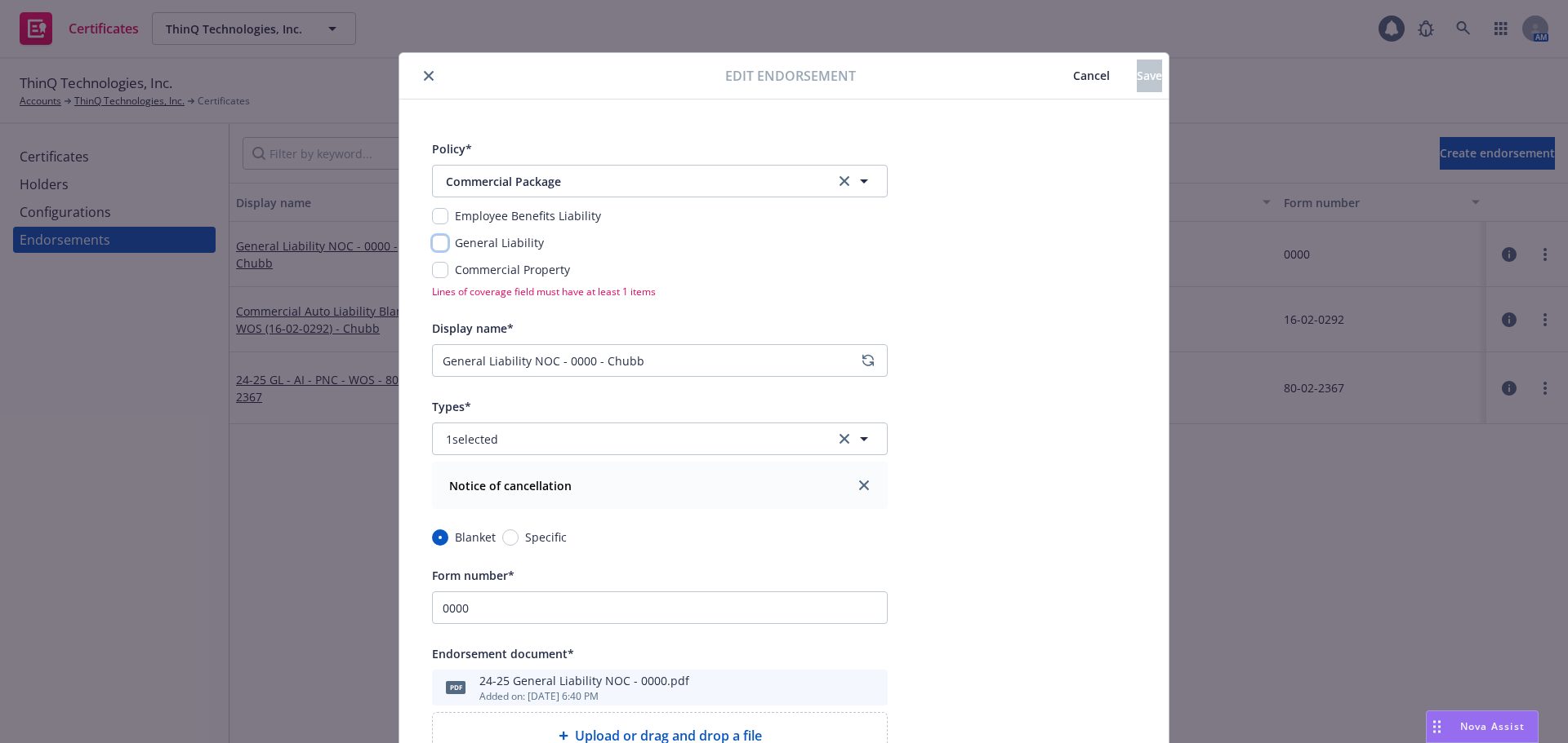
click at [435, 240] on input "checkbox" at bounding box center [440, 243] width 17 height 17
checkbox input "true"
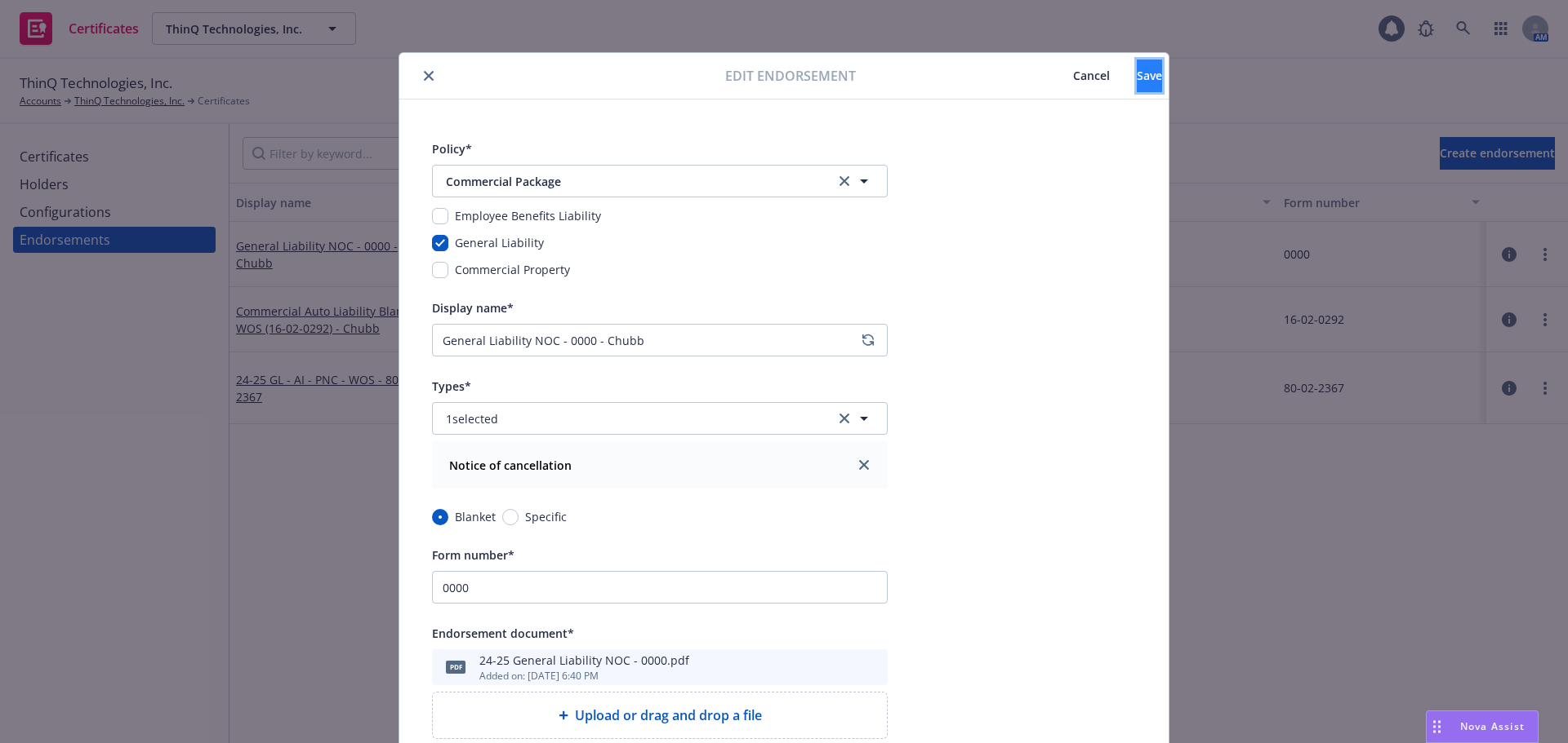
click at [1136, 80] on span "Save" at bounding box center [1149, 76] width 26 height 16
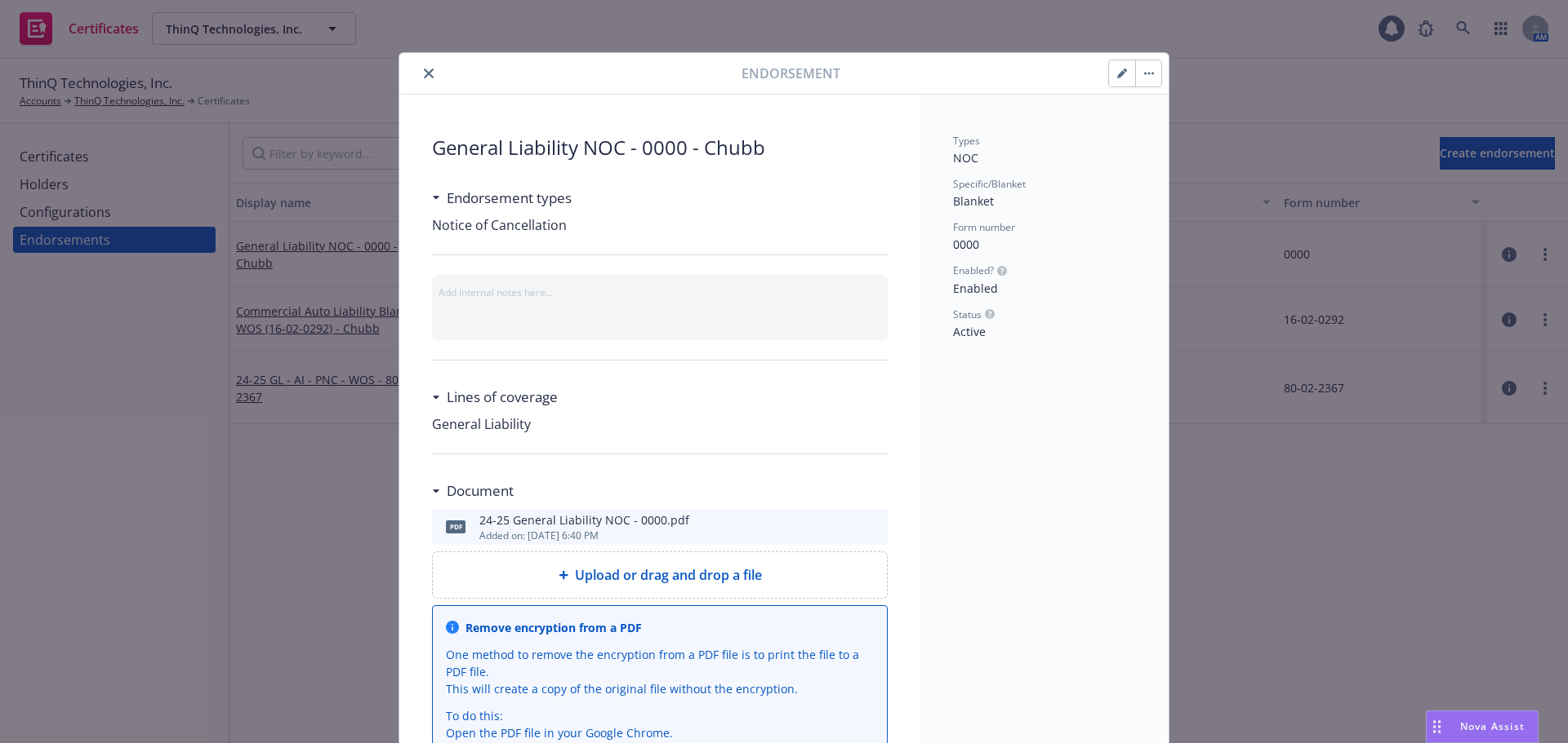
click at [425, 73] on icon "close" at bounding box center [428, 73] width 10 height 10
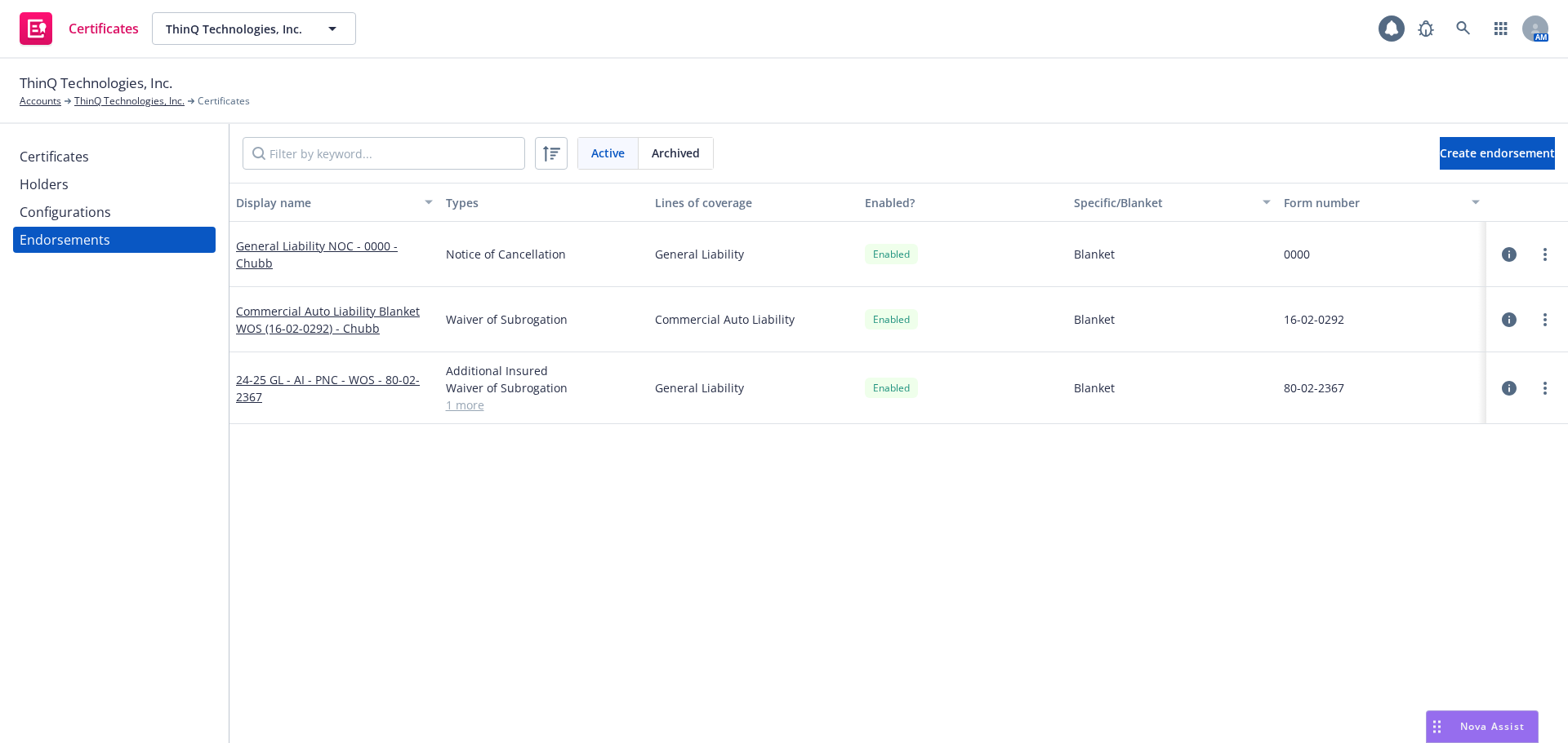
click at [1502, 318] on icon "button" at bounding box center [1509, 320] width 15 height 15
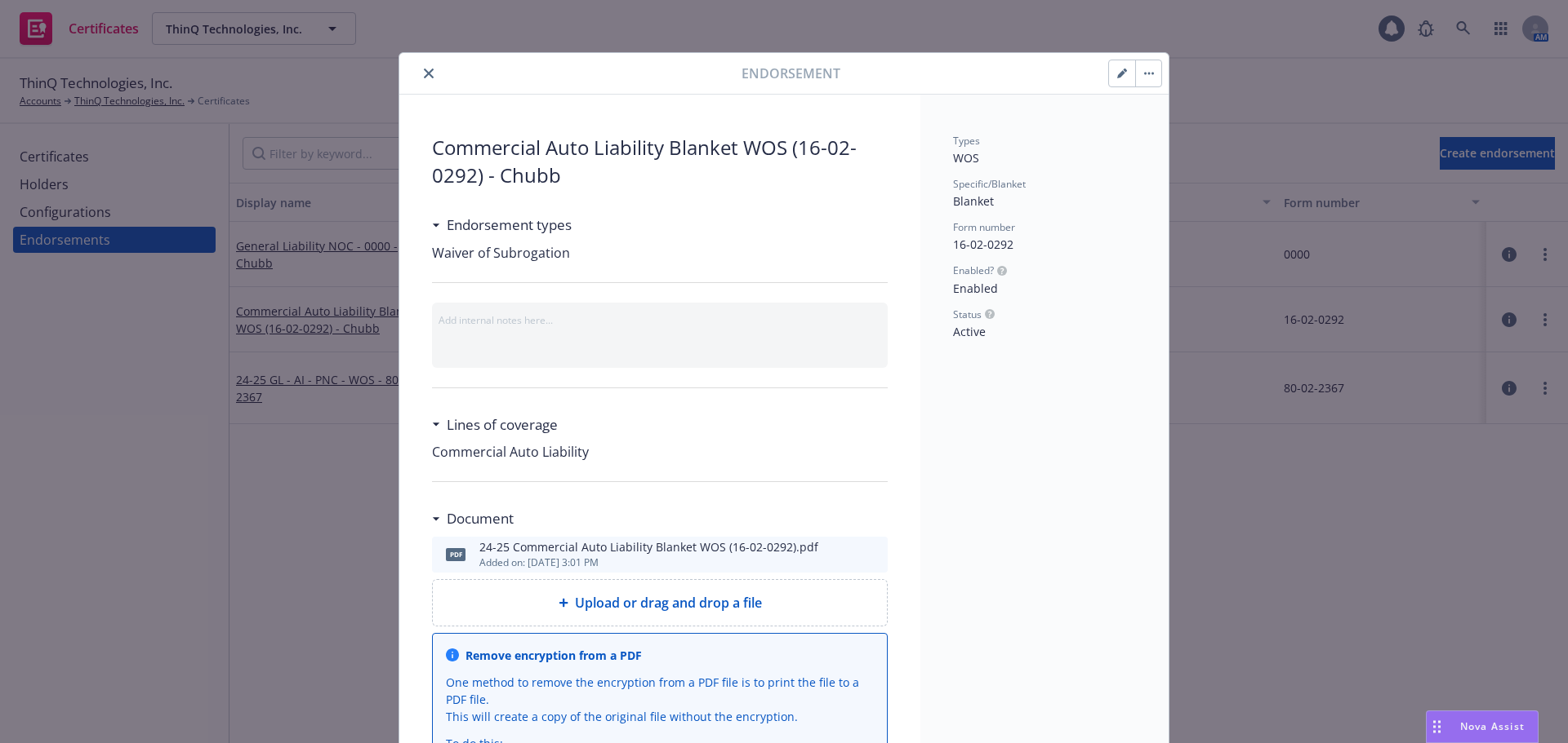
scroll to position [49, 0]
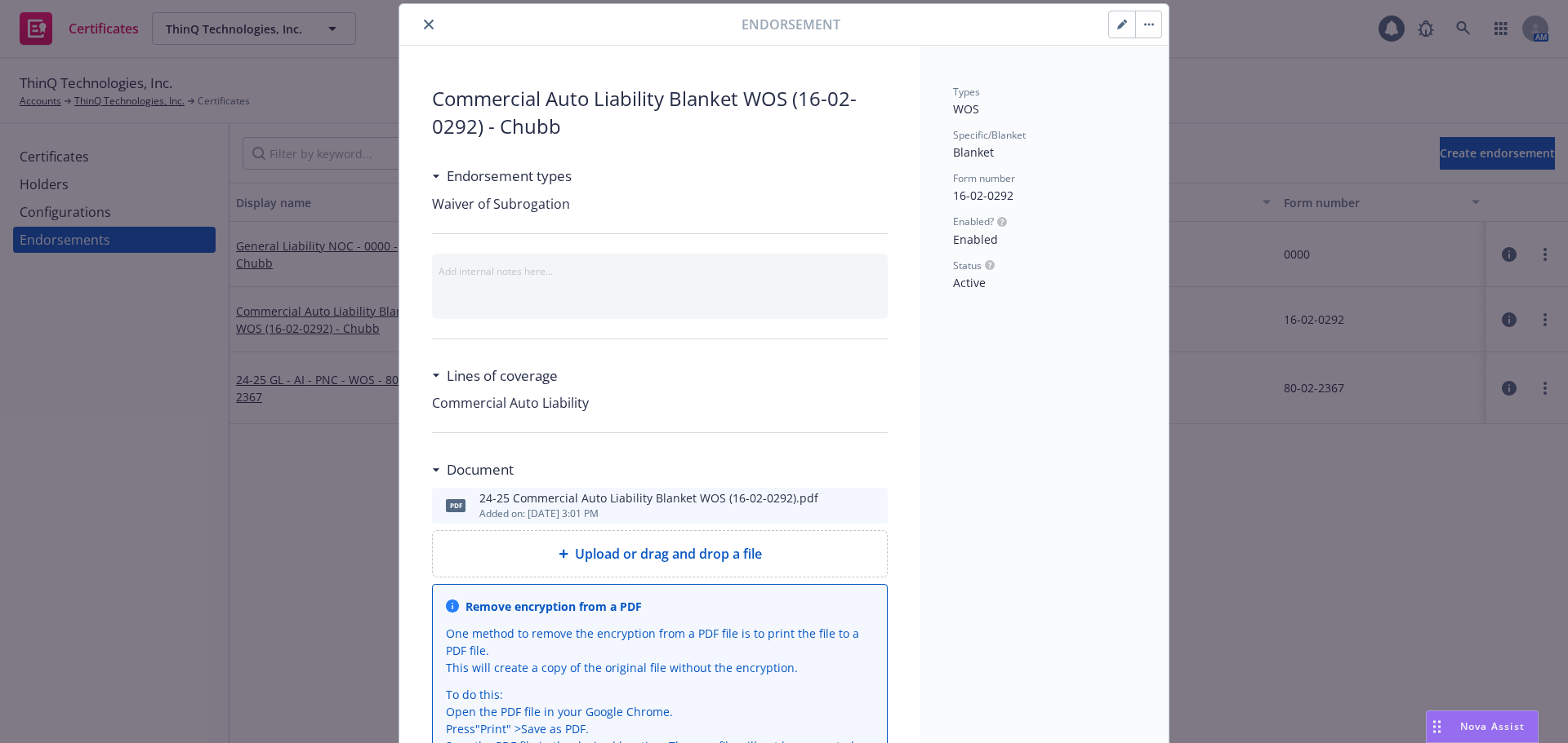
click at [1109, 28] on button "button" at bounding box center [1122, 25] width 26 height 26
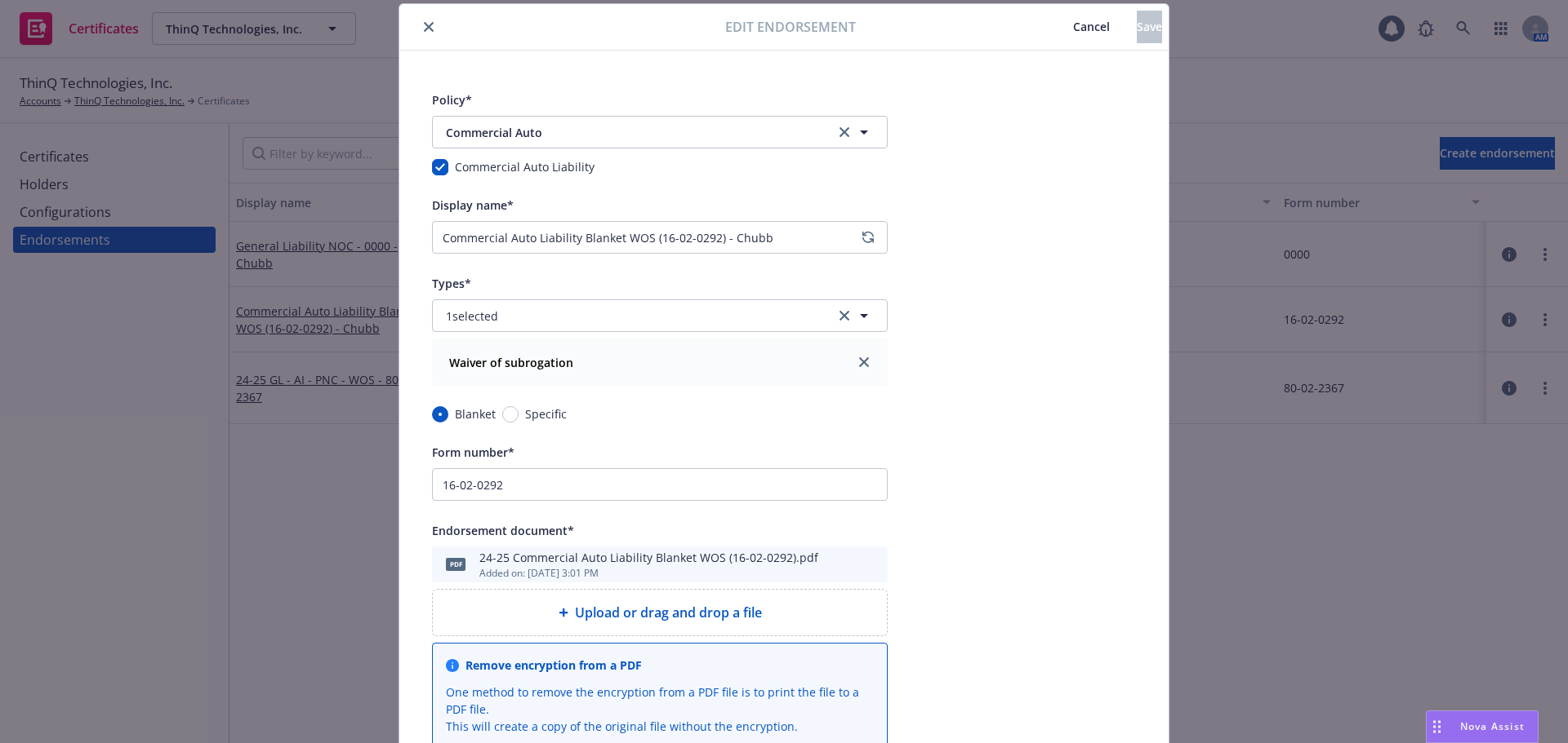
click at [840, 131] on icon "clear selection" at bounding box center [844, 132] width 10 height 10
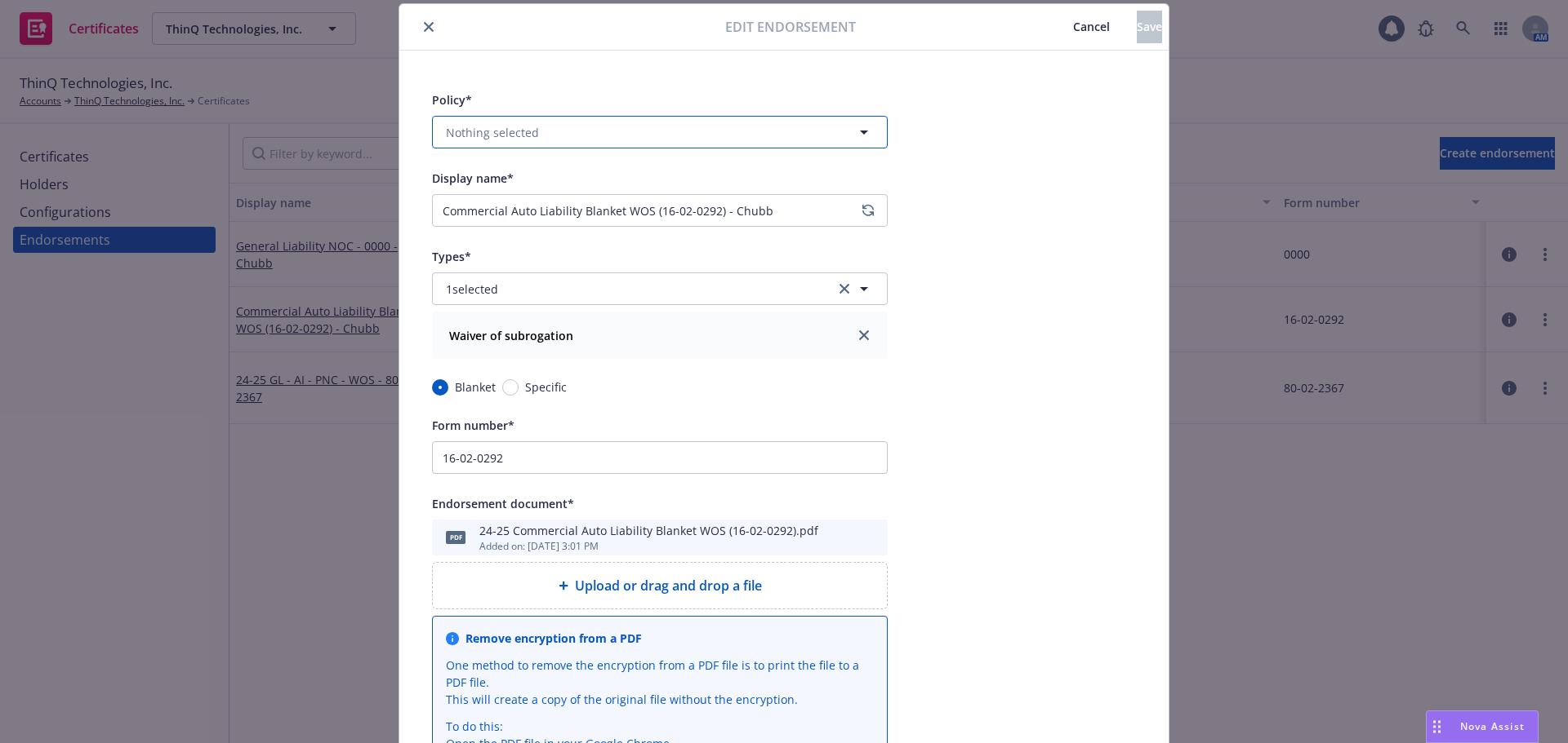
click at [742, 135] on button "Nothing selected" at bounding box center [659, 132] width 455 height 33
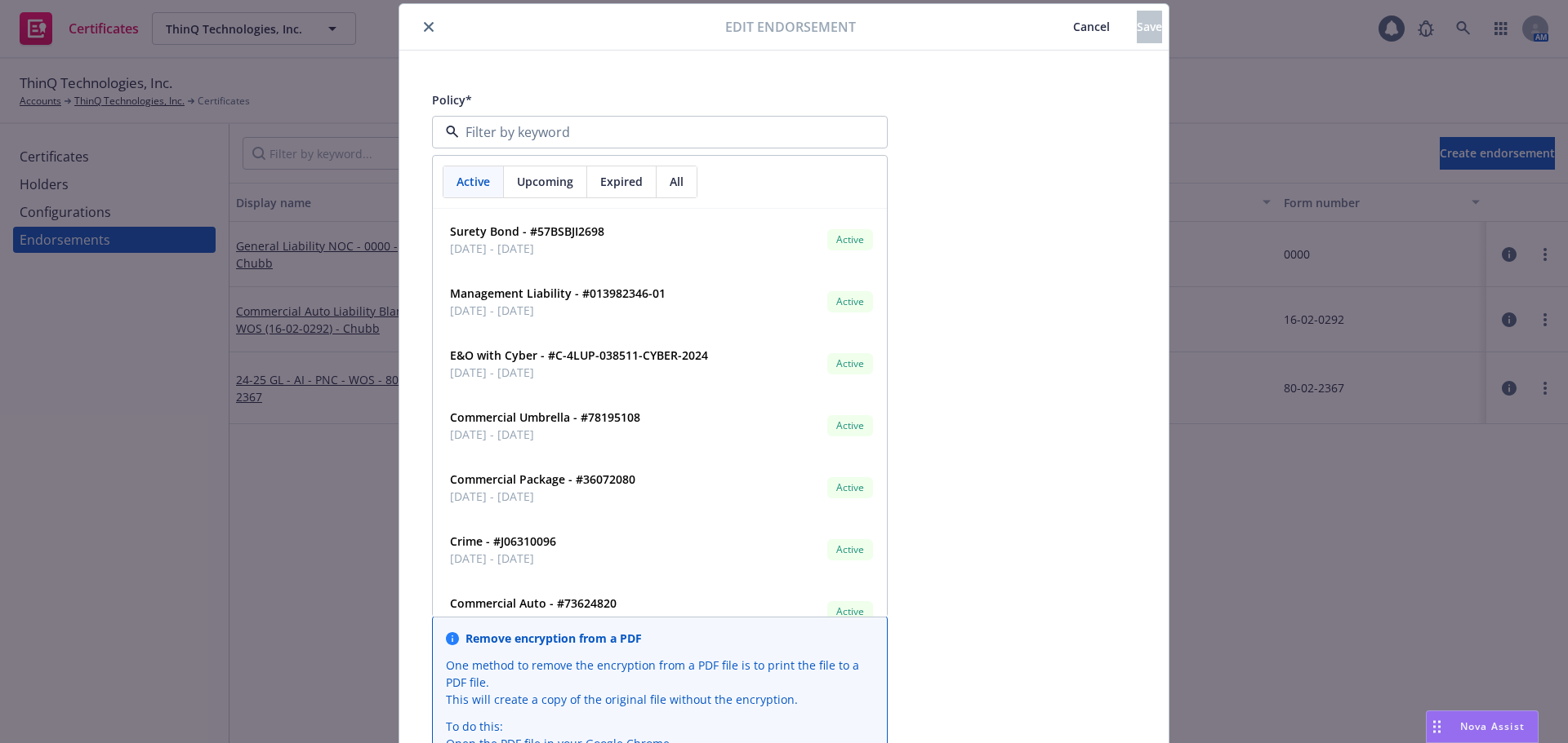
click at [553, 178] on span "Upcoming" at bounding box center [545, 181] width 56 height 17
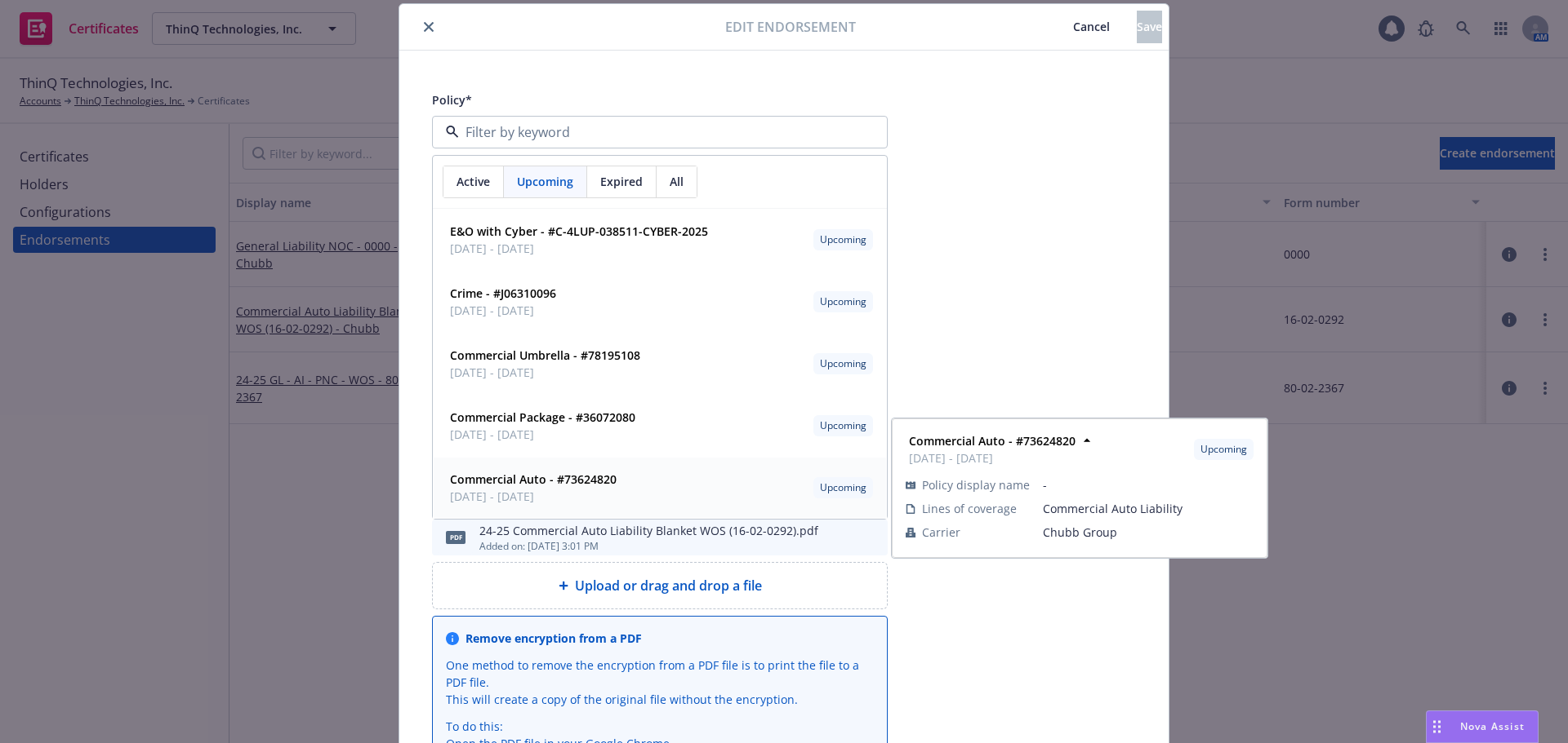
click at [569, 473] on strong "Commercial Auto - #73624820" at bounding box center [533, 480] width 166 height 16
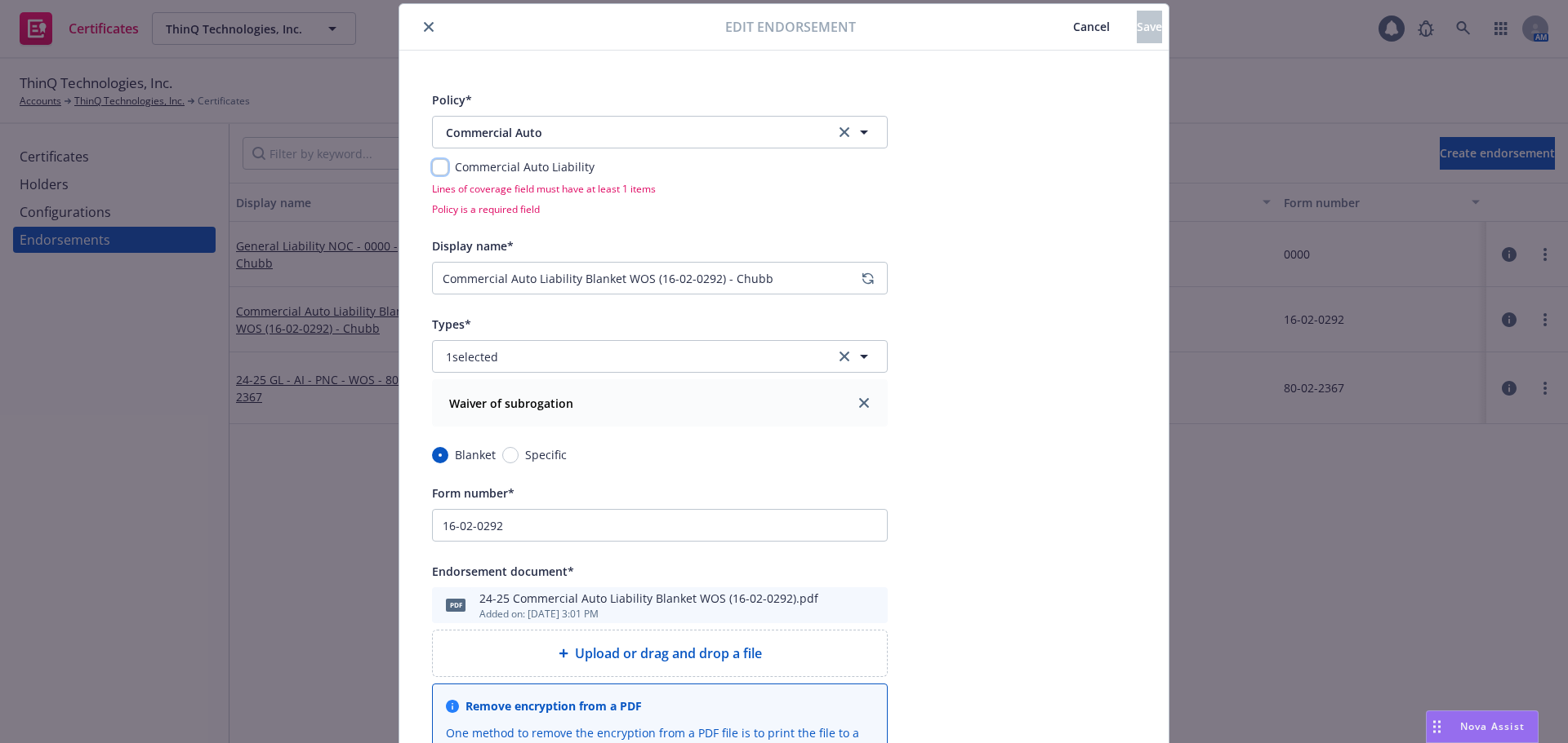
click at [432, 170] on input "checkbox" at bounding box center [440, 167] width 17 height 17
checkbox input "true"
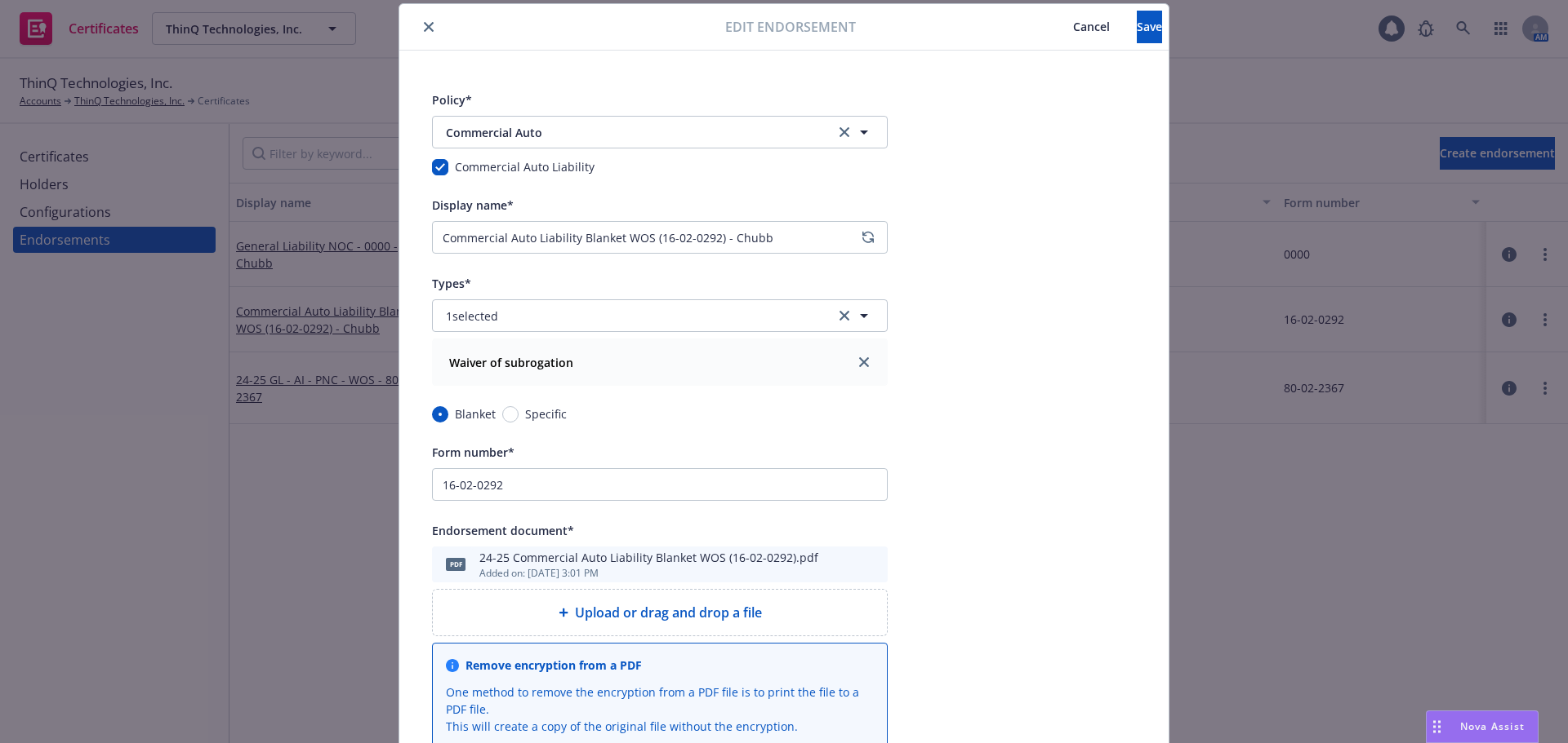
click at [1053, 385] on div "Policy* Commercial Auto Commercial Auto Commercial Auto Liability Display name*…" at bounding box center [783, 534] width 769 height 969
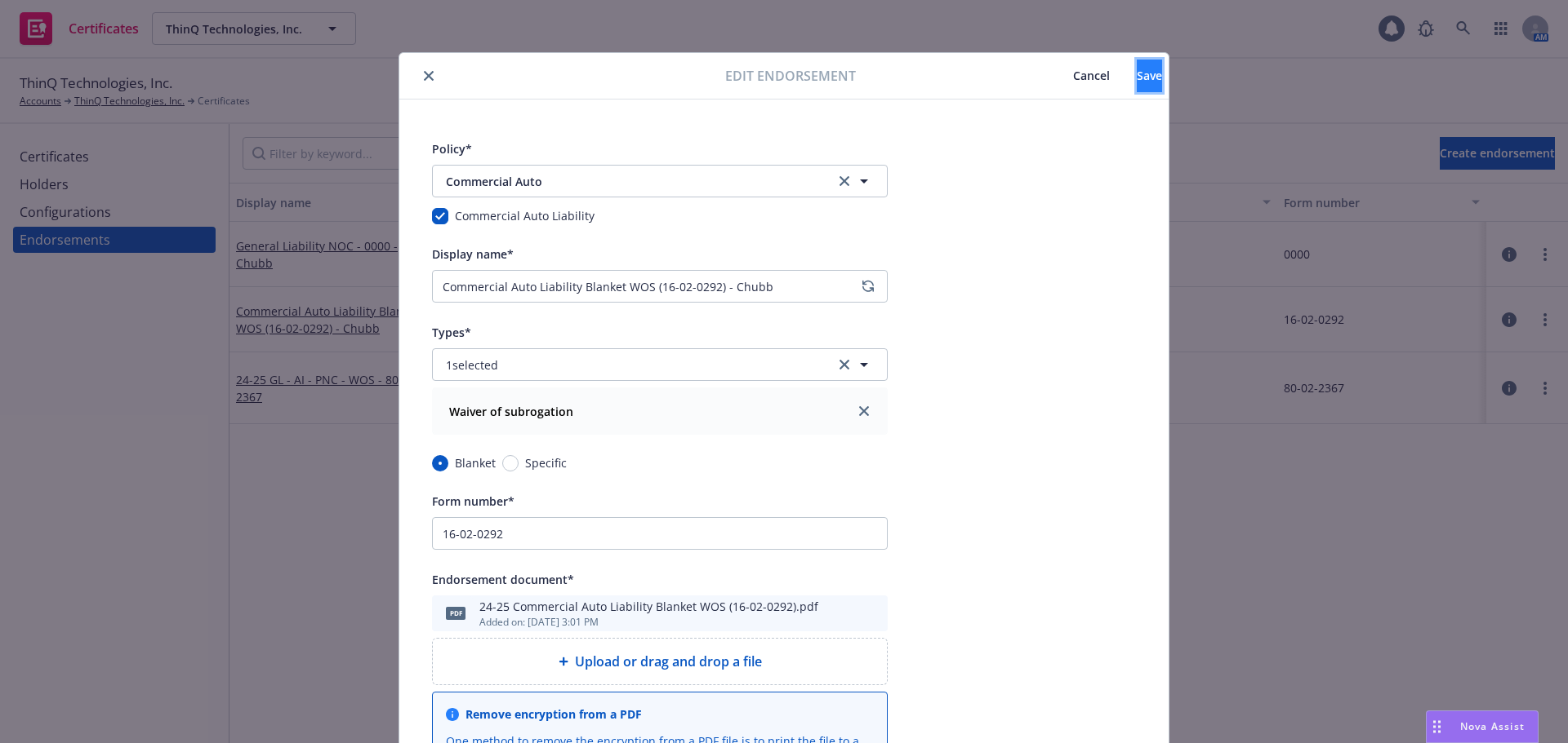
click at [1148, 74] on button "Save" at bounding box center [1149, 76] width 26 height 33
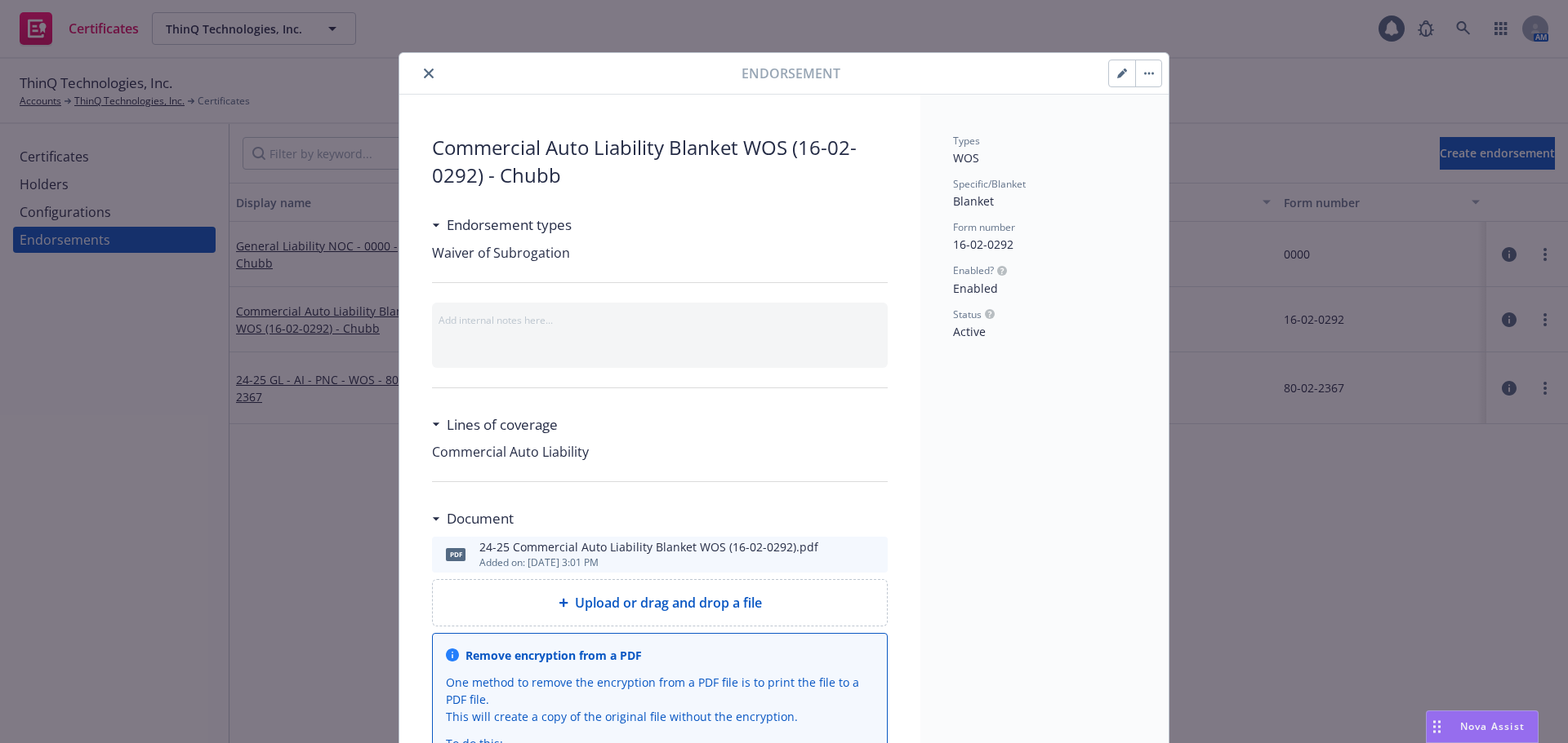
click at [424, 76] on icon "close" at bounding box center [428, 73] width 10 height 10
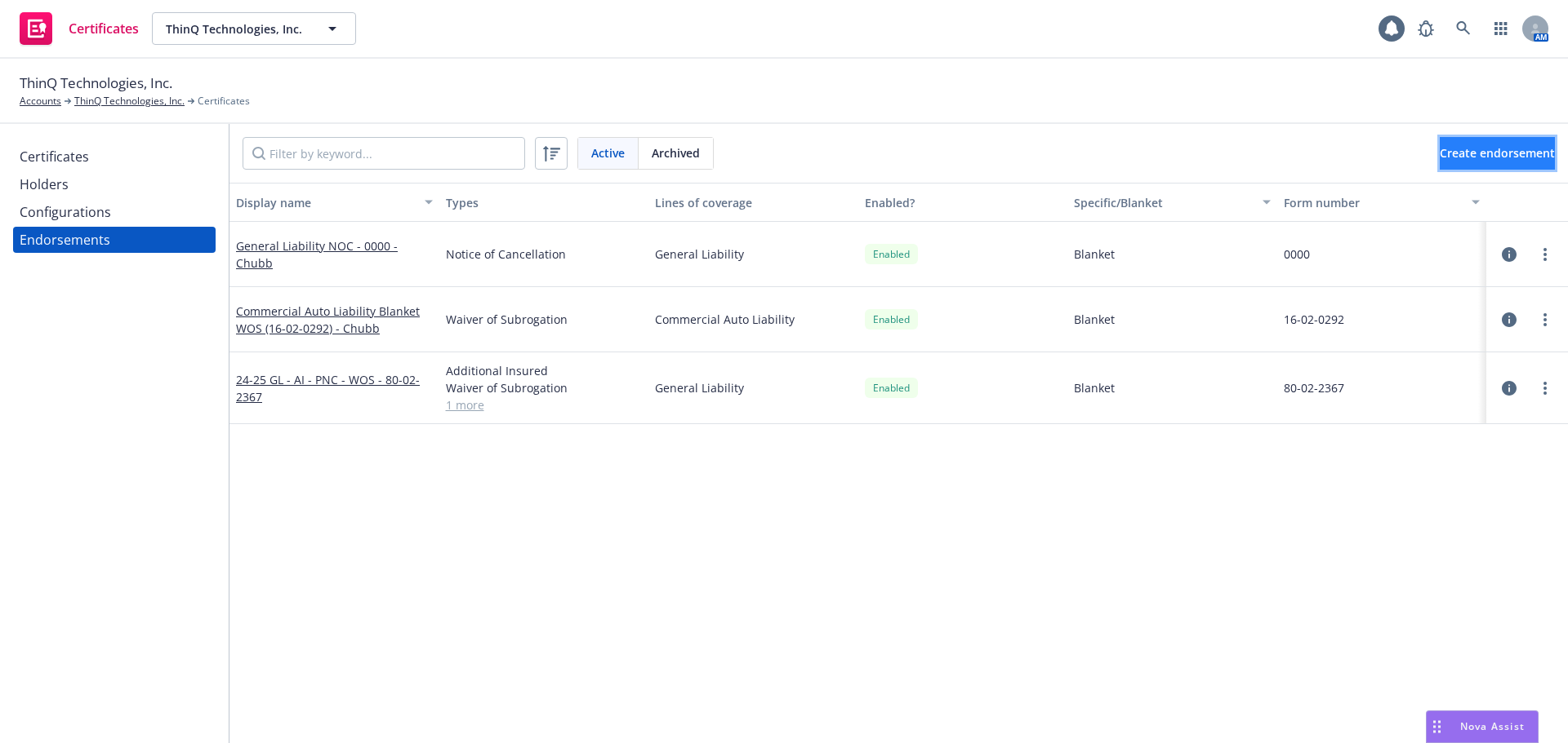
click at [1439, 150] on span "Create endorsement" at bounding box center [1497, 153] width 115 height 16
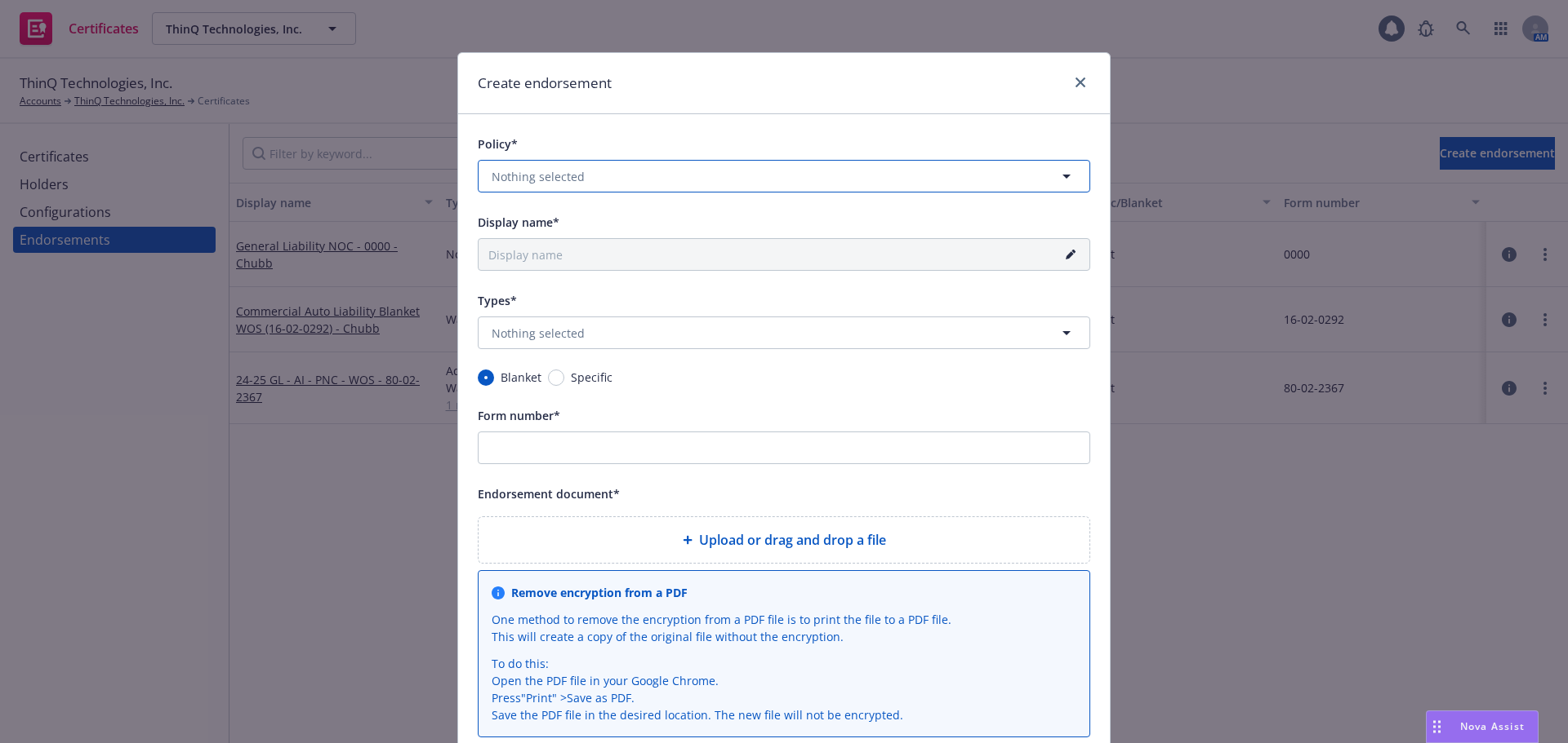
click at [630, 174] on button "Nothing selected" at bounding box center [783, 176] width 612 height 33
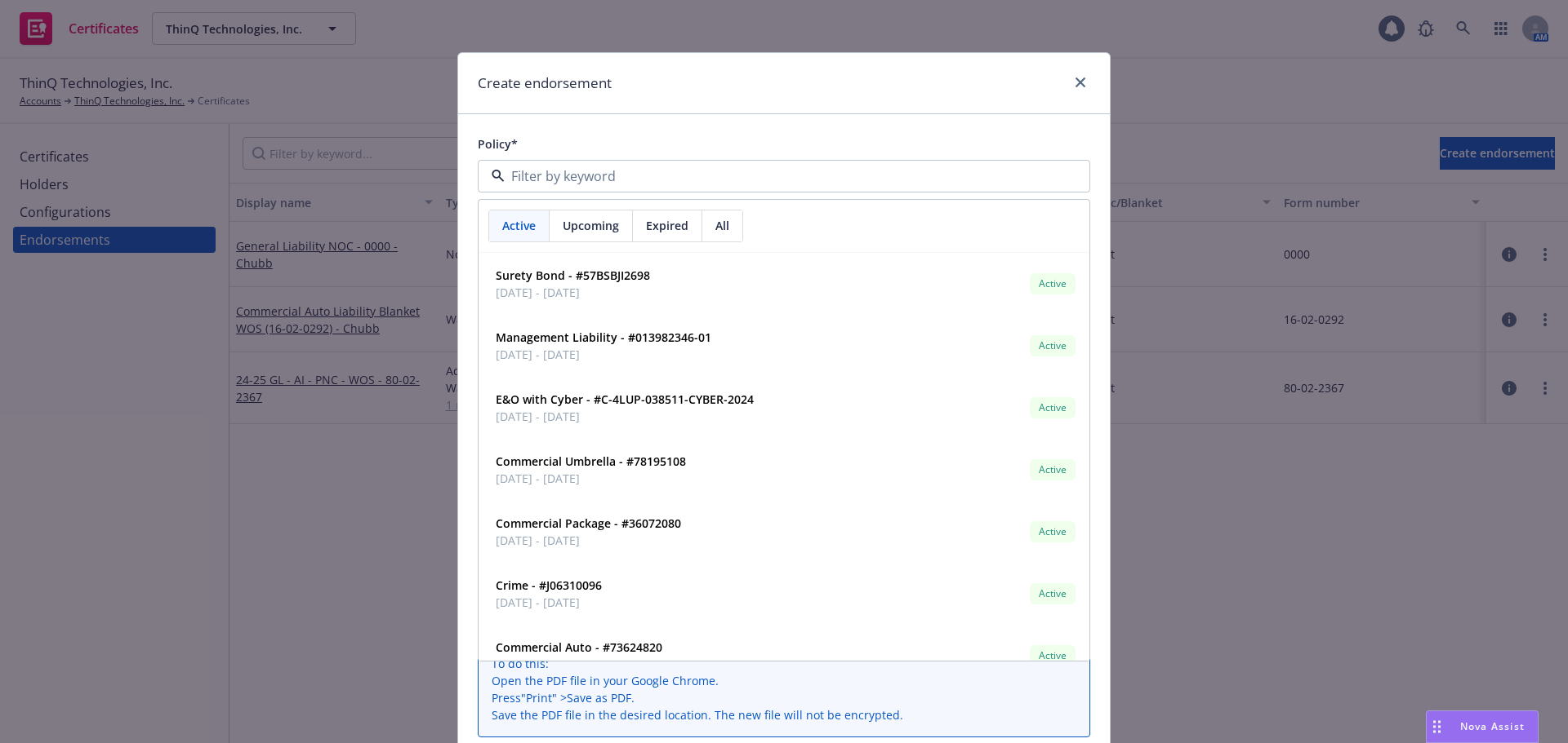
click at [610, 230] on span "Upcoming" at bounding box center [591, 225] width 56 height 17
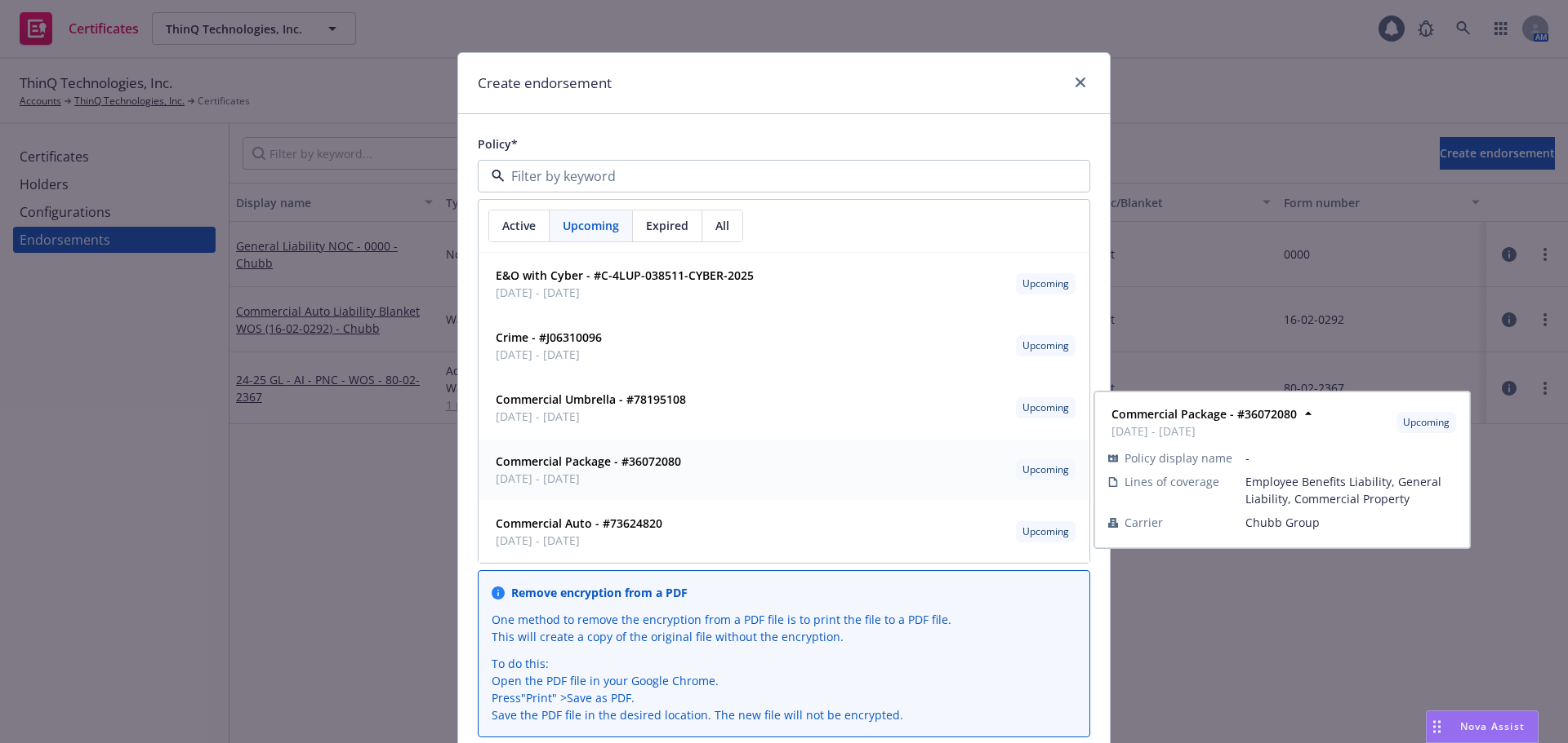
click at [591, 476] on span "[DATE] - [DATE]" at bounding box center [588, 478] width 185 height 17
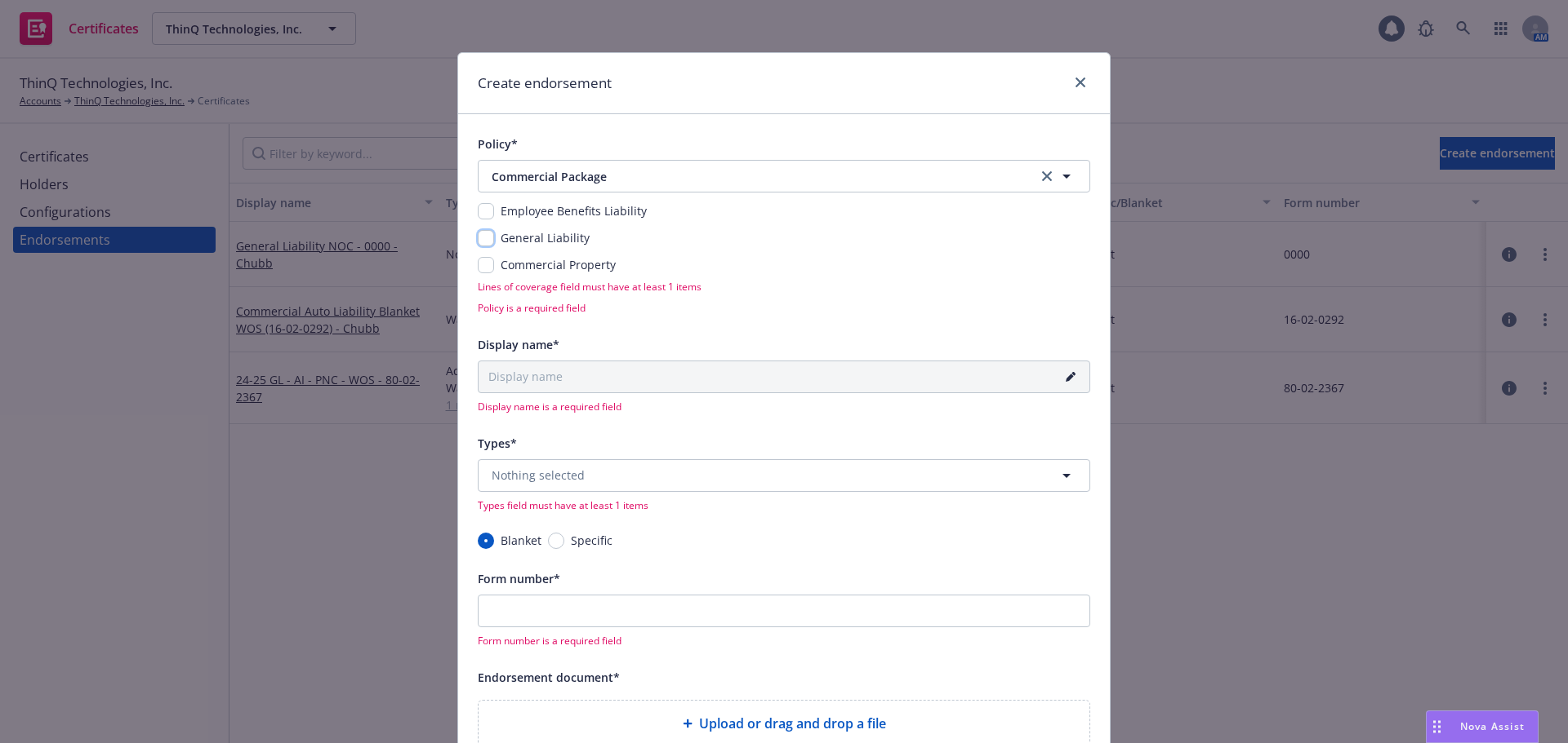
click at [481, 236] on input "checkbox" at bounding box center [485, 238] width 17 height 17
checkbox input "true"
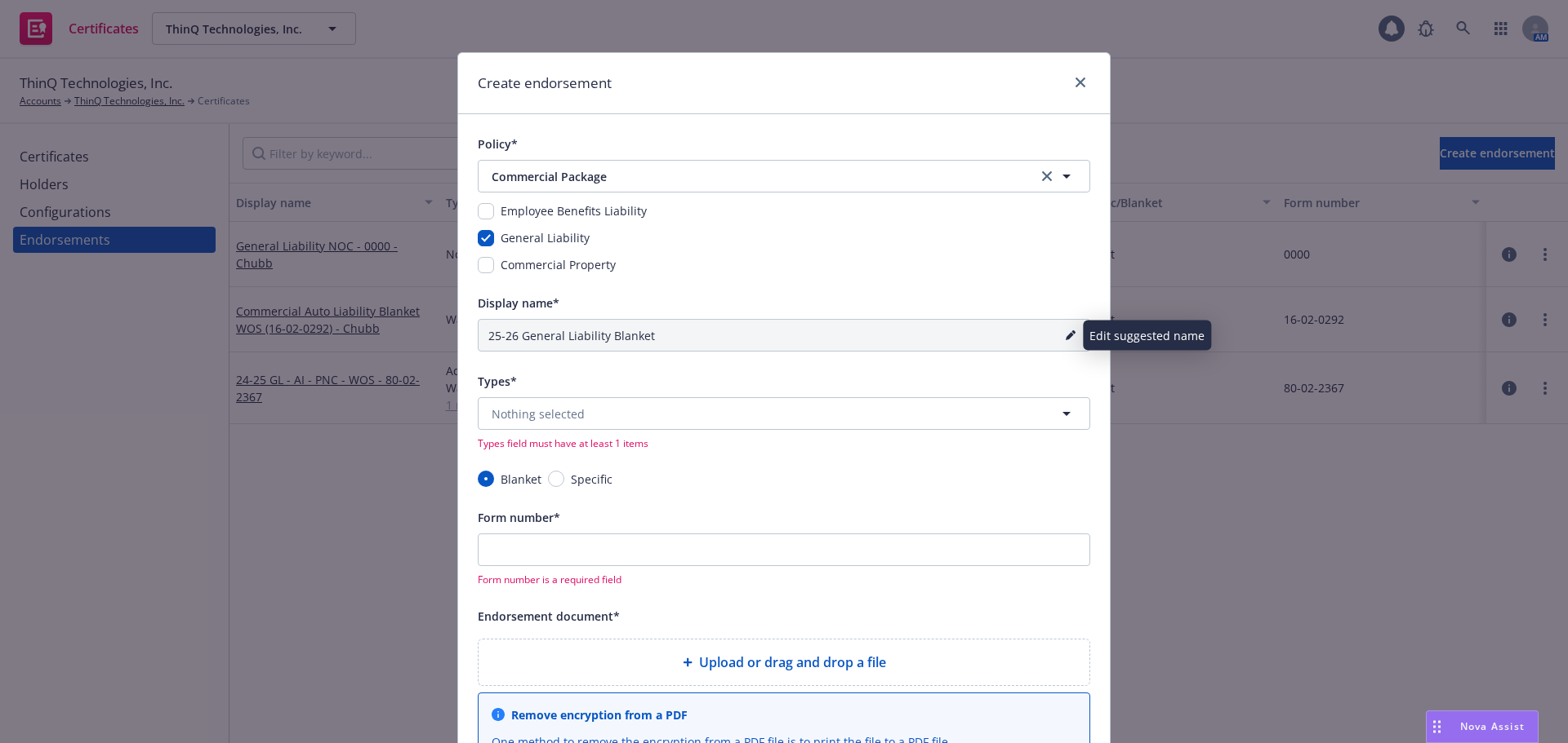
click at [1066, 336] on icon "pencil" at bounding box center [1070, 335] width 10 height 10
drag, startPoint x: 690, startPoint y: 336, endPoint x: 433, endPoint y: 327, distance: 257.2
click at [433, 327] on div "Create endorsement Policy* Commercial Package Commercial Package Employee Benef…" at bounding box center [784, 372] width 1568 height 743
paste input "L - AI - PNC - WOS - 80-02-2367 - Chubb"
type input "25-26 GL - AI - PNC - WOS - 80-02-2367 - Chubb"
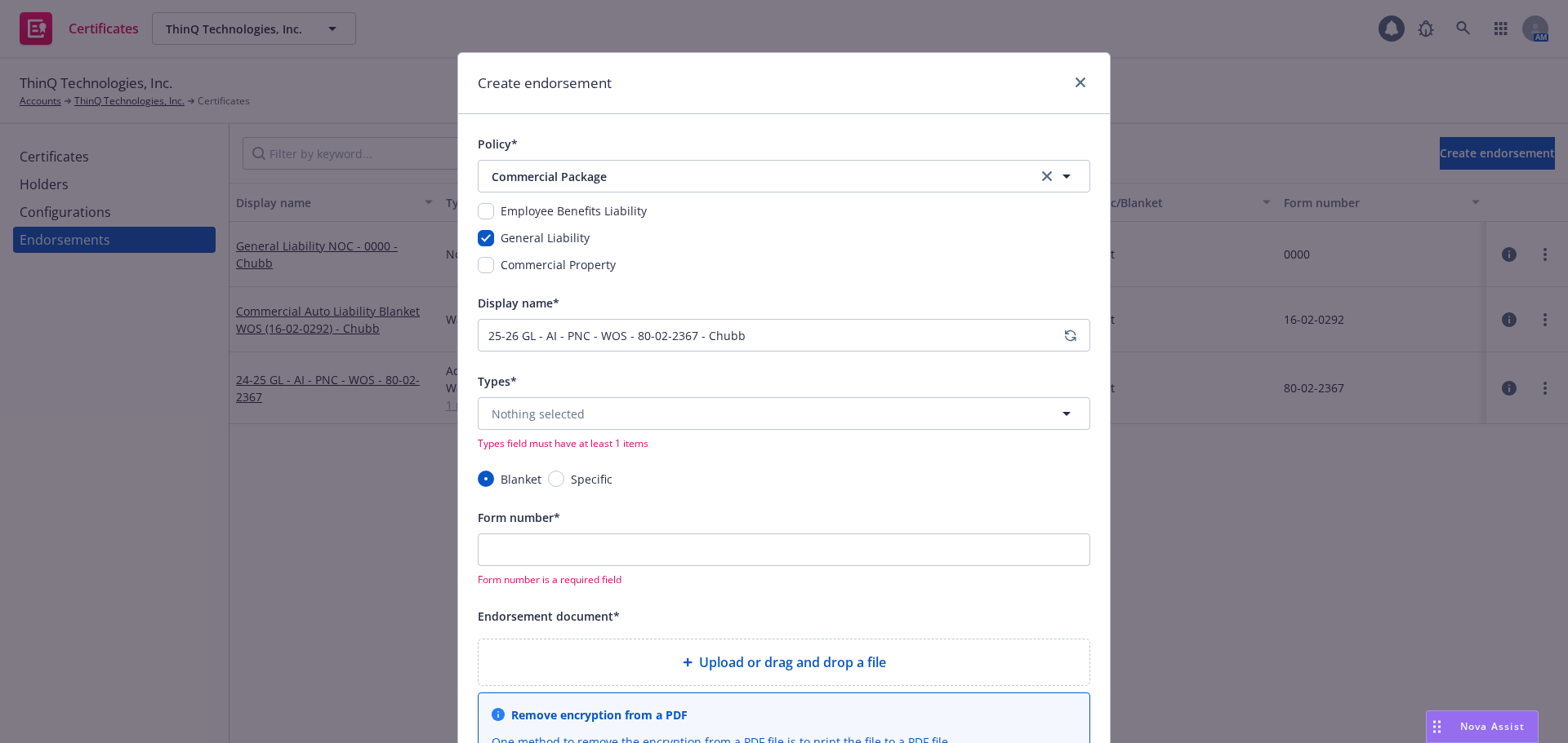
click at [764, 301] on div "Display name*" at bounding box center [783, 303] width 612 height 19
click at [617, 413] on button "Nothing selected" at bounding box center [783, 413] width 612 height 33
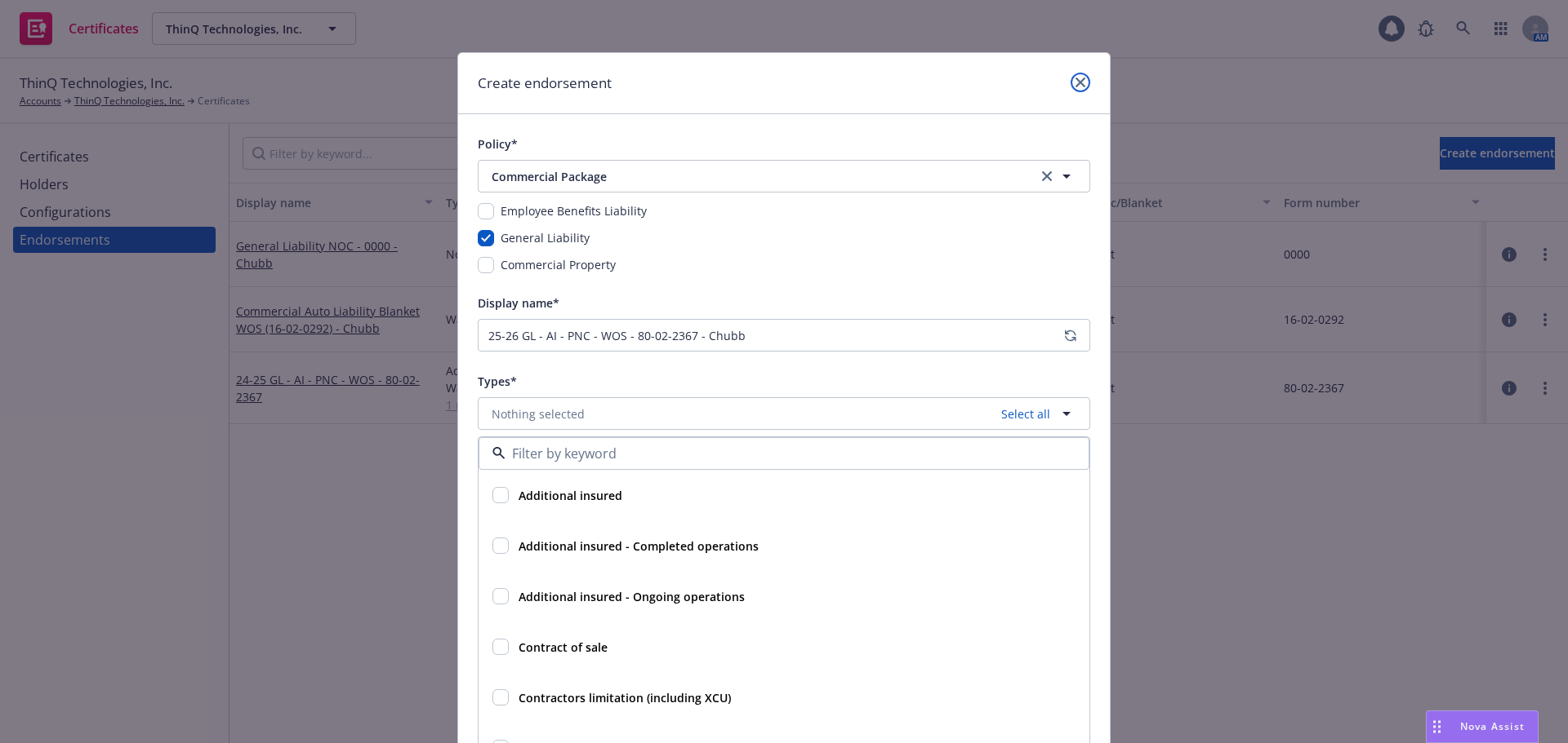
click at [1078, 82] on icon "close" at bounding box center [1080, 82] width 10 height 10
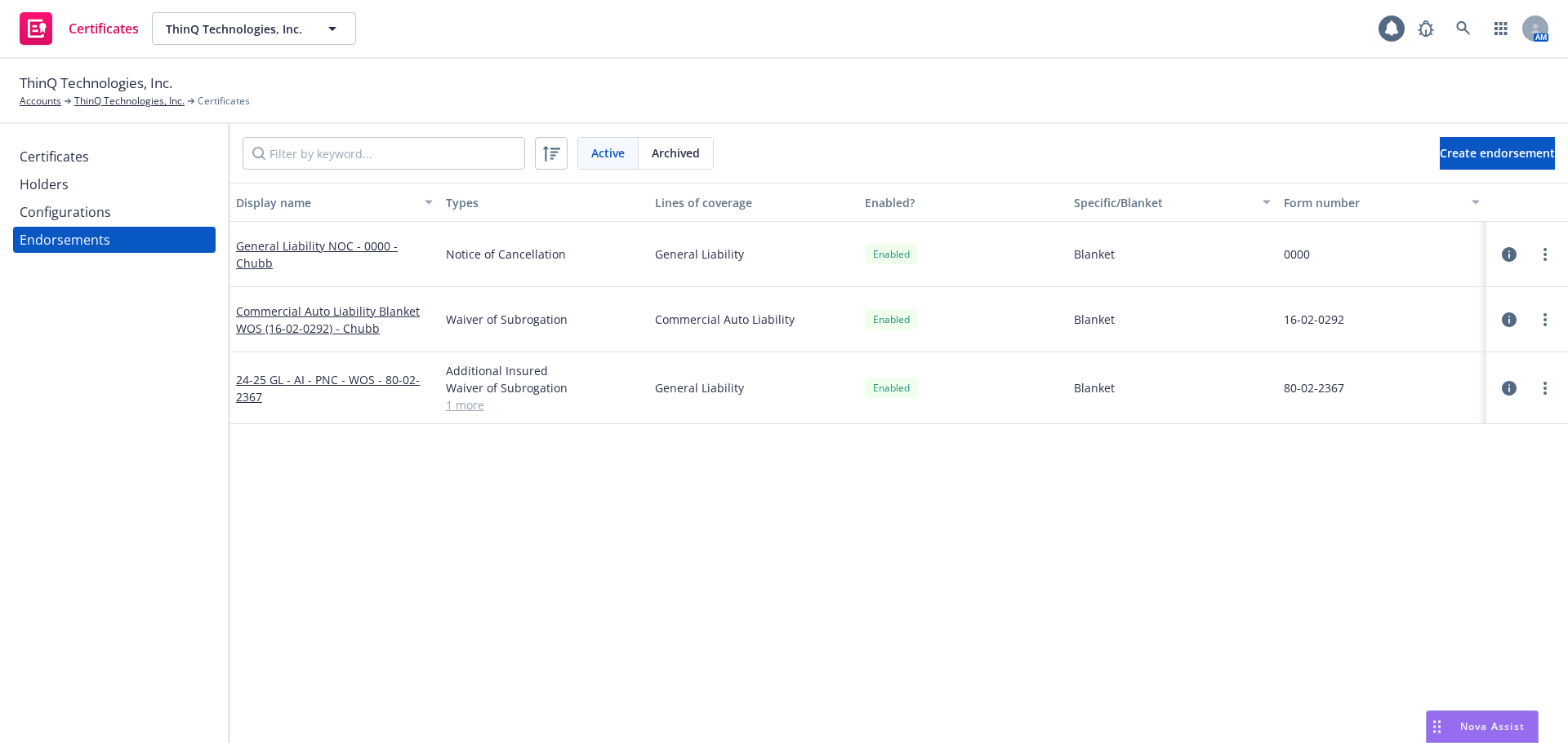
click at [475, 411] on link "1 more" at bounding box center [544, 404] width 196 height 17
click at [475, 423] on link "View less" at bounding box center [544, 422] width 196 height 17
click at [474, 405] on link "1 more" at bounding box center [544, 404] width 196 height 17
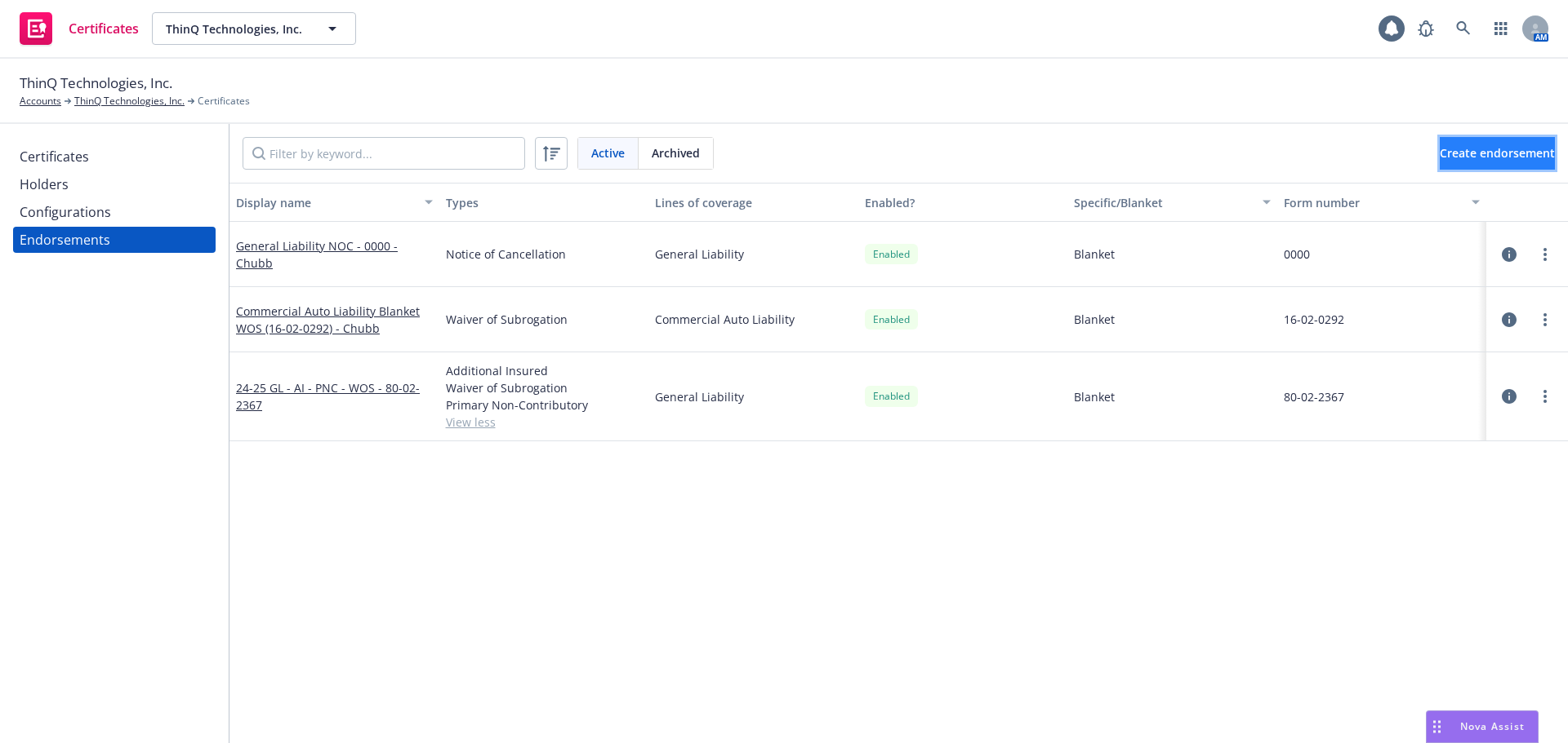
click at [1439, 158] on span "Create endorsement" at bounding box center [1497, 153] width 115 height 16
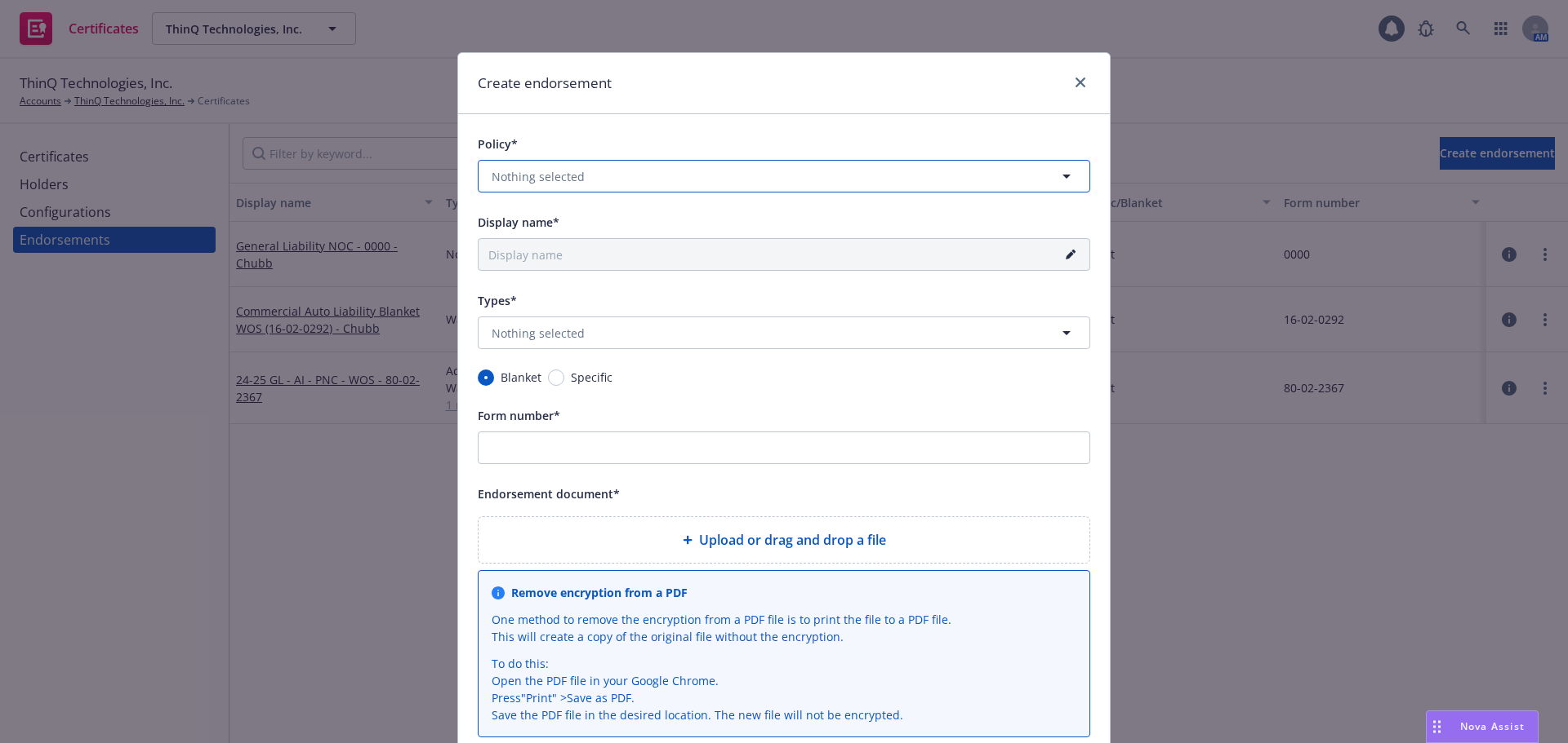
click at [711, 173] on button "Nothing selected" at bounding box center [783, 176] width 612 height 33
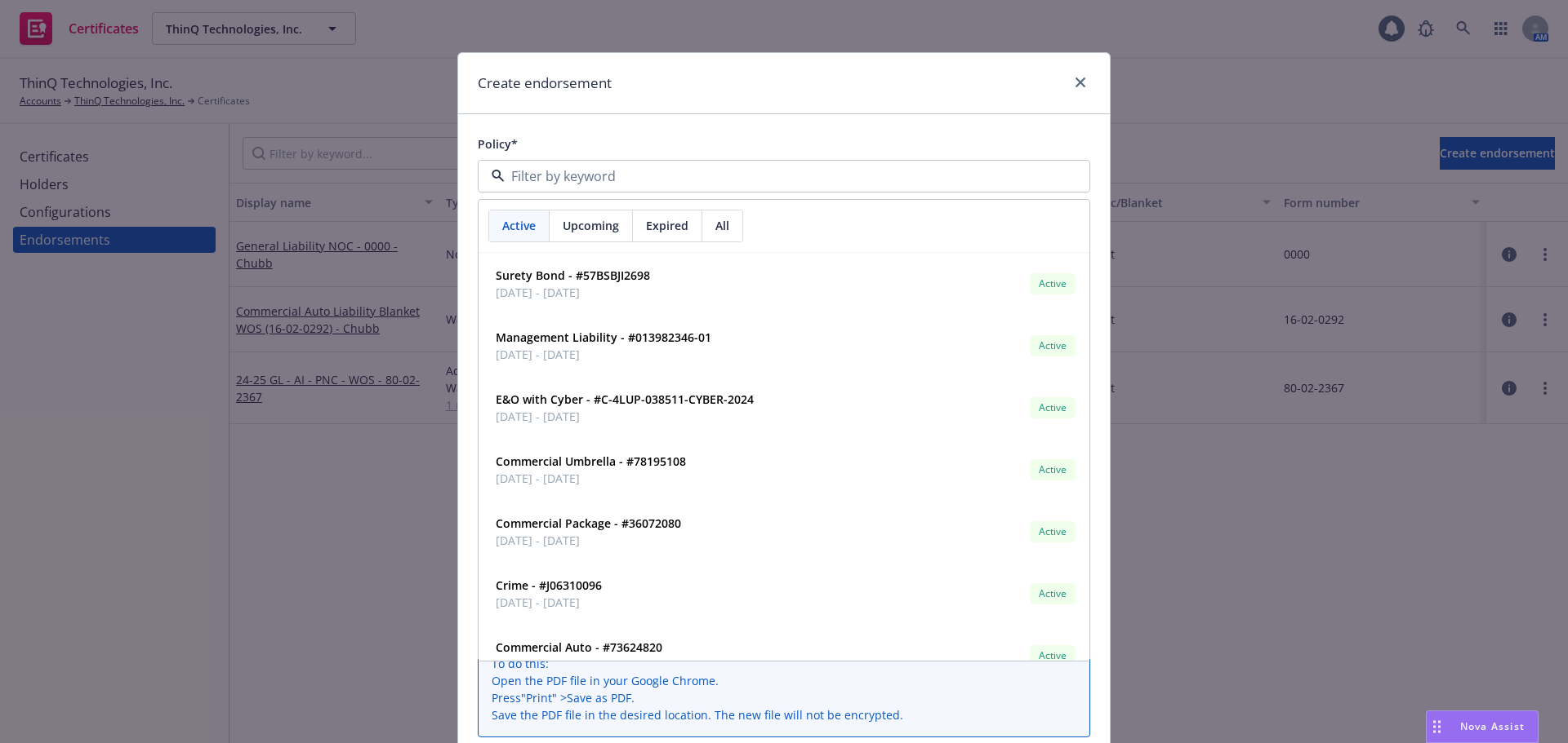
click at [589, 223] on span "Upcoming" at bounding box center [591, 225] width 56 height 17
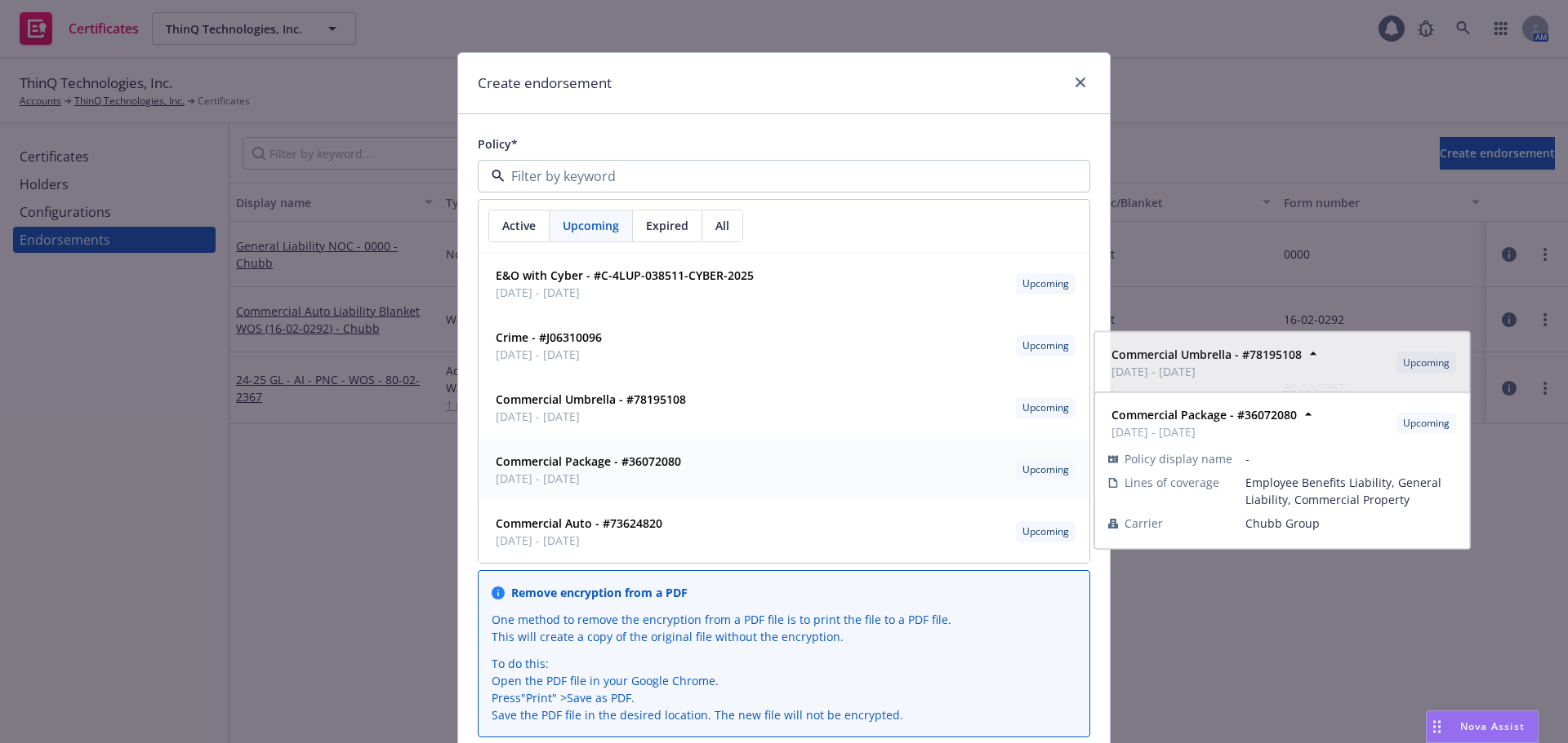
click at [602, 456] on strong "Commercial Package - #36072080" at bounding box center [588, 461] width 185 height 16
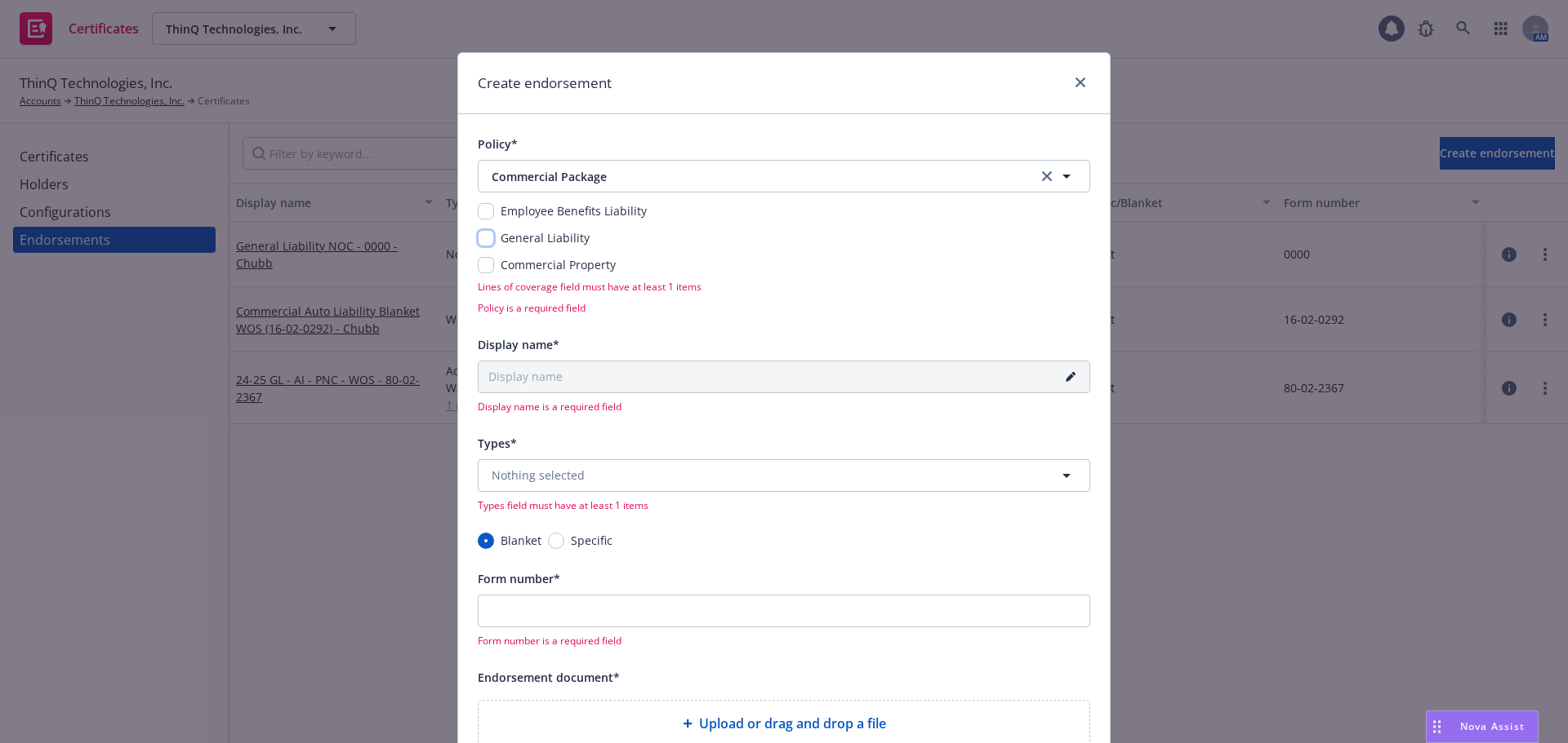
click at [477, 239] on input "checkbox" at bounding box center [485, 238] width 17 height 17
checkbox input "true"
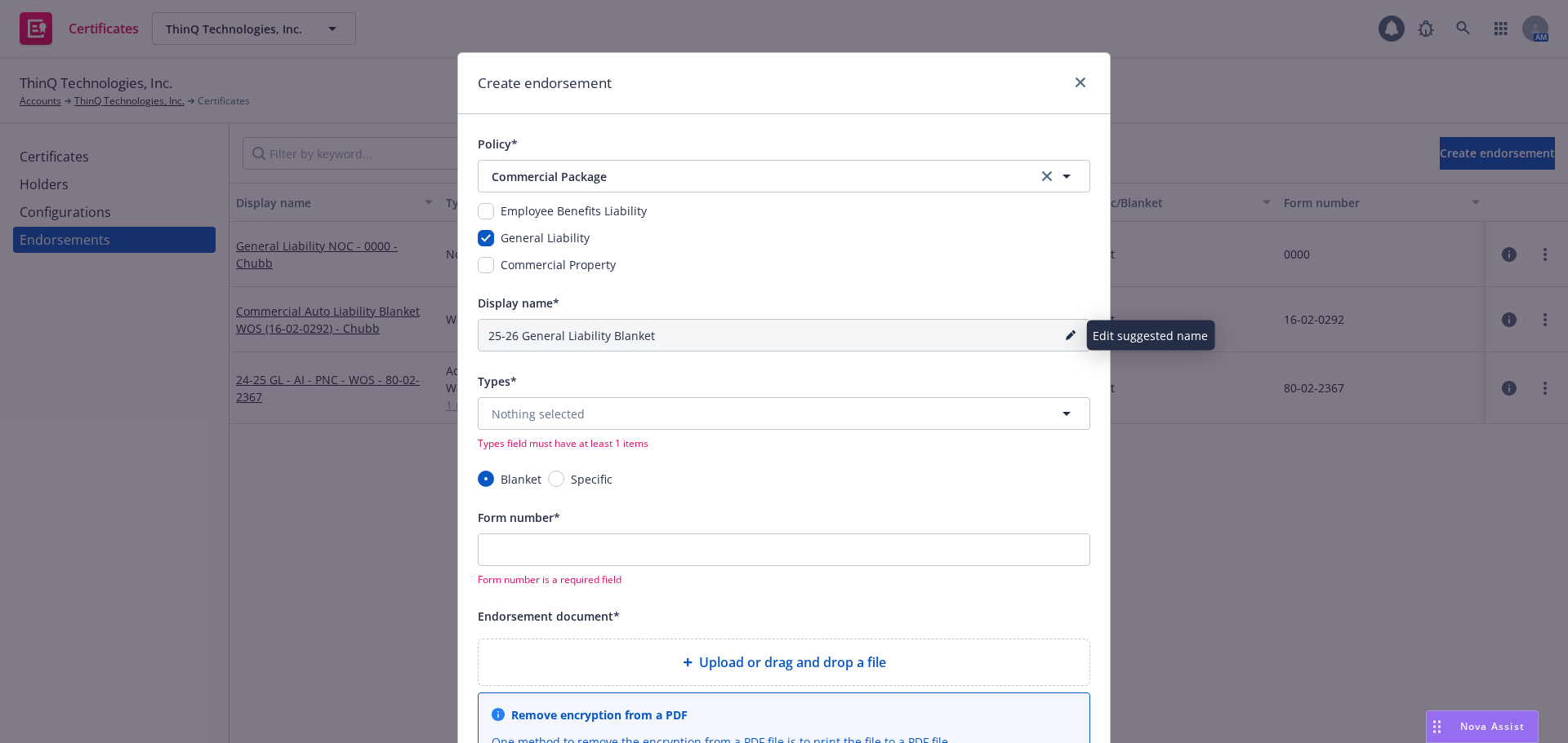
click at [1066, 335] on icon "pencil" at bounding box center [1069, 336] width 8 height 8
drag, startPoint x: 740, startPoint y: 329, endPoint x: 411, endPoint y: 349, distance: 329.6
click at [411, 349] on div "Create endorsement Policy* Commercial Package Commercial Package Employee Benef…" at bounding box center [784, 372] width 1568 height 743
paste input "L - AI - PNC - WOS - 80-02-2367 - Chubb"
type input "25-26 GL - AI - PNC - WOS - 80-02-2367 - Chubb"
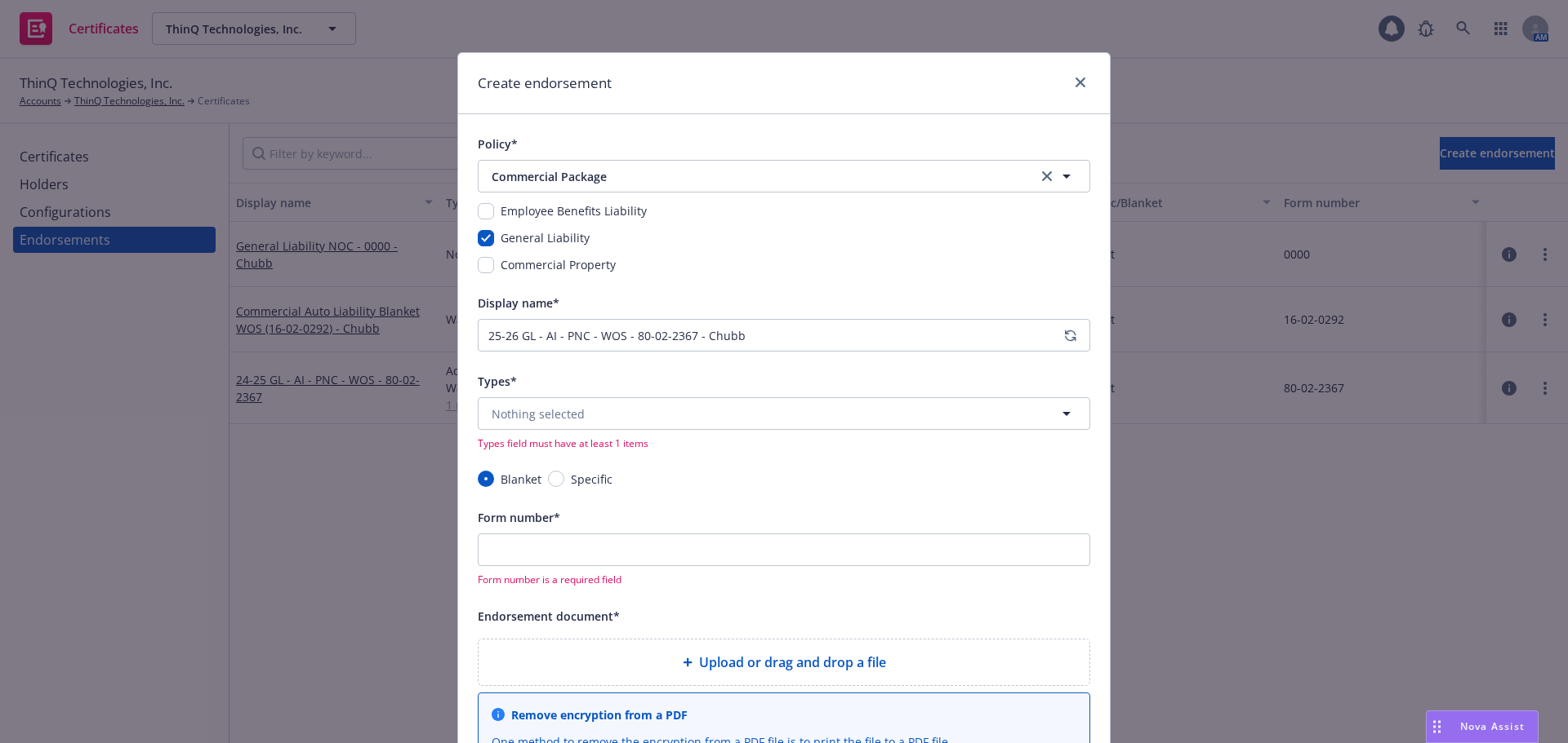
click at [468, 332] on div "Policy* Commercial Package Commercial Package Employee Benefits Liability Gener…" at bounding box center [784, 584] width 652 height 938
click at [517, 420] on span "Nothing selected" at bounding box center [538, 414] width 93 height 17
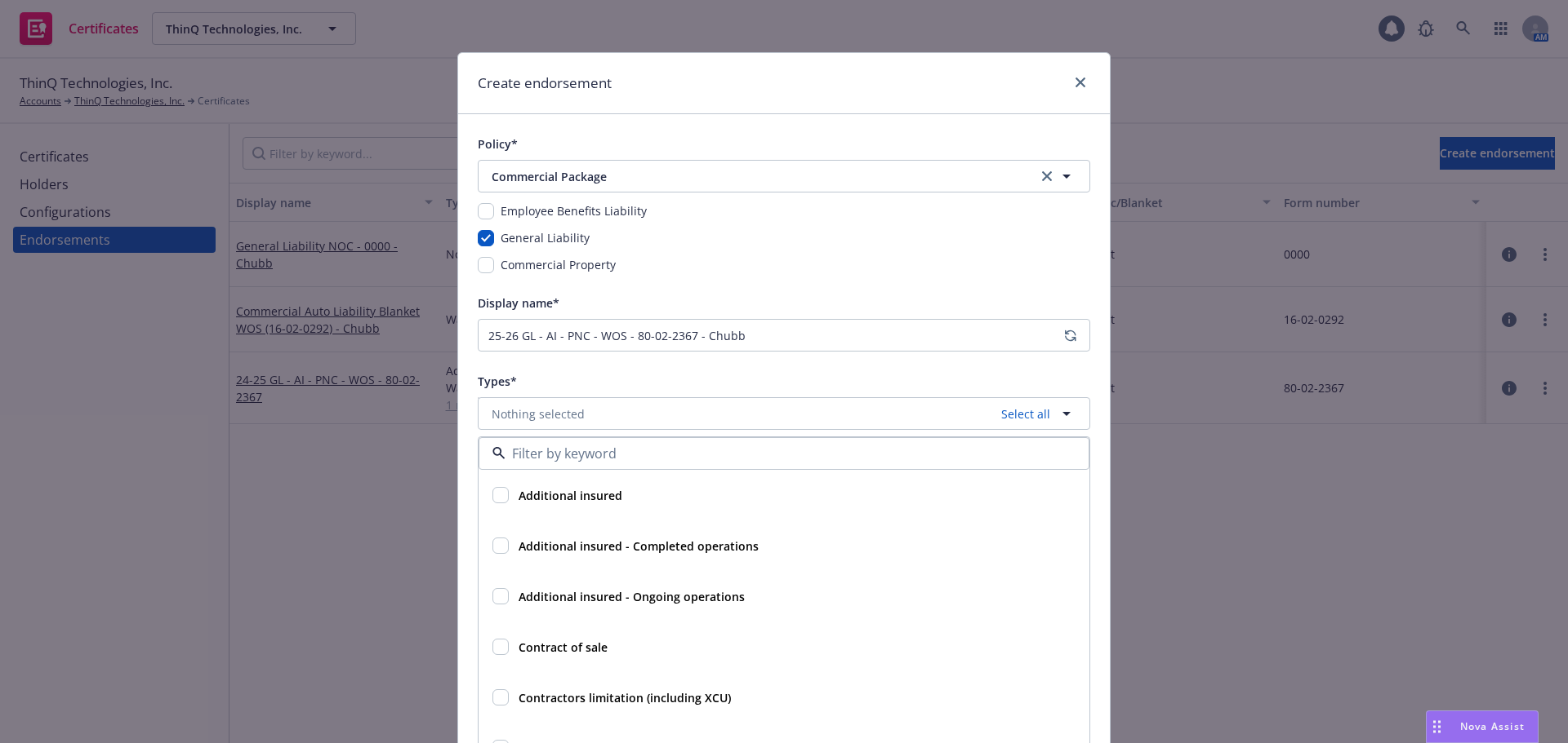
click at [492, 492] on input "checkbox" at bounding box center [500, 495] width 17 height 17
checkbox input "true"
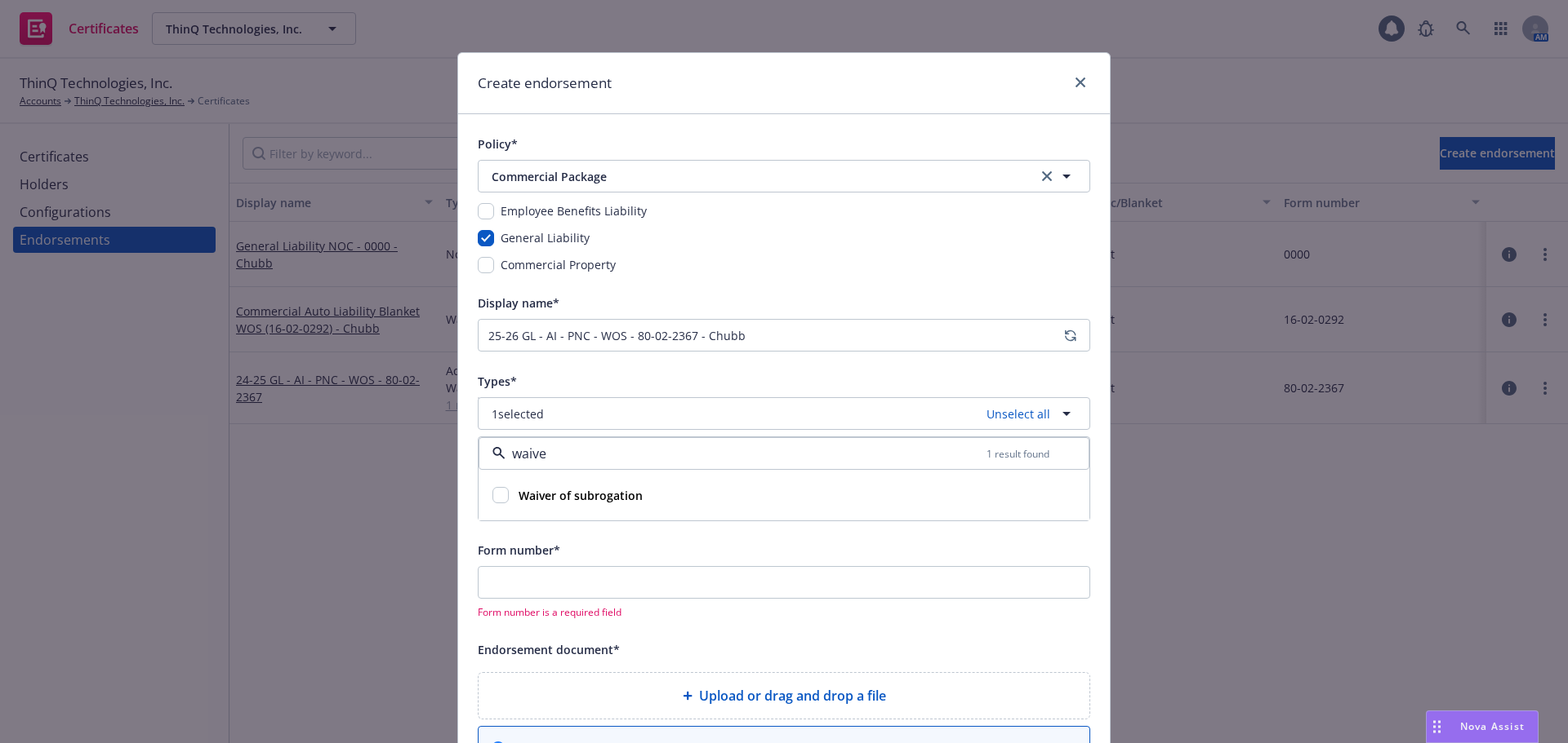
type input "waiver"
click at [492, 494] on input "checkbox" at bounding box center [500, 495] width 17 height 17
checkbox input "true"
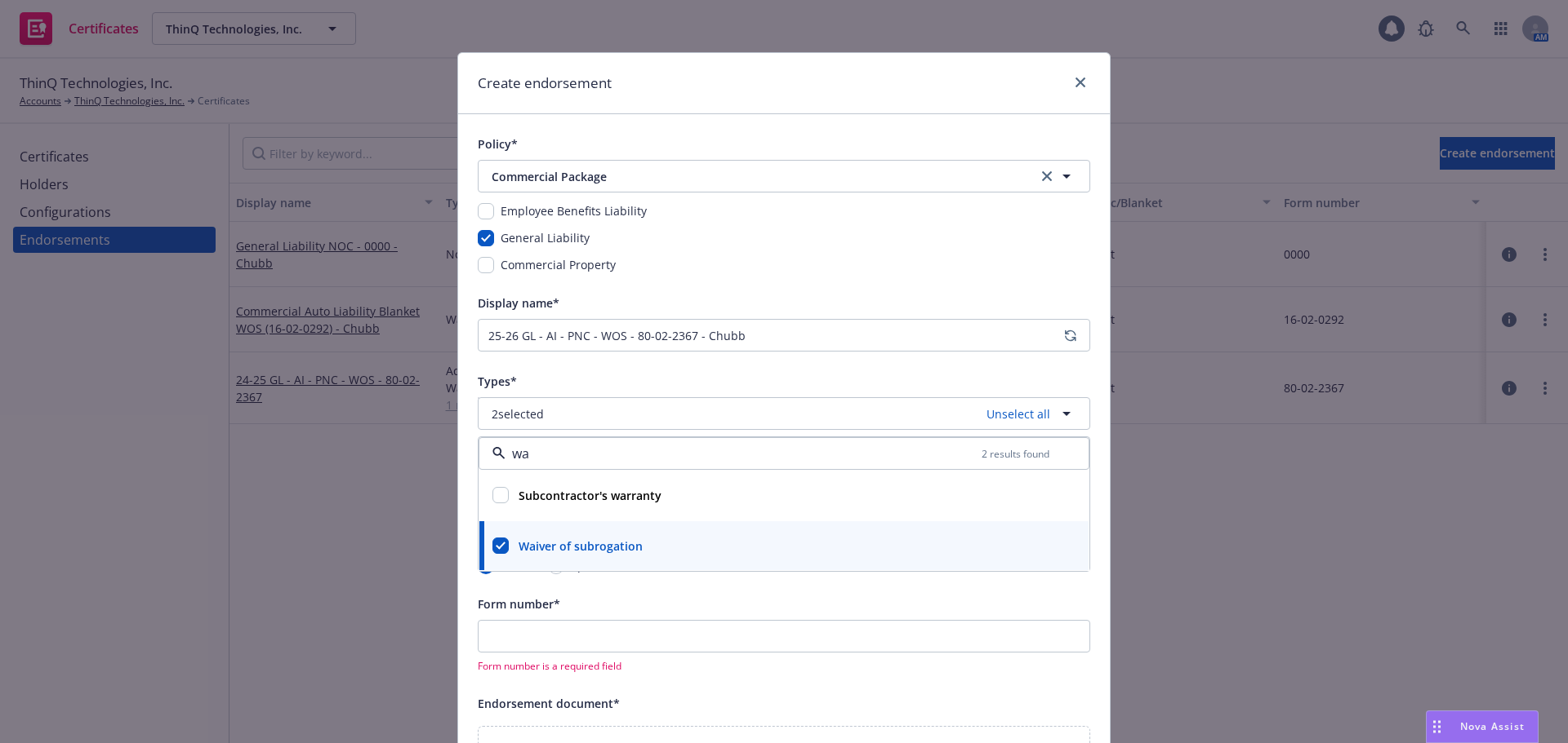
type input "w"
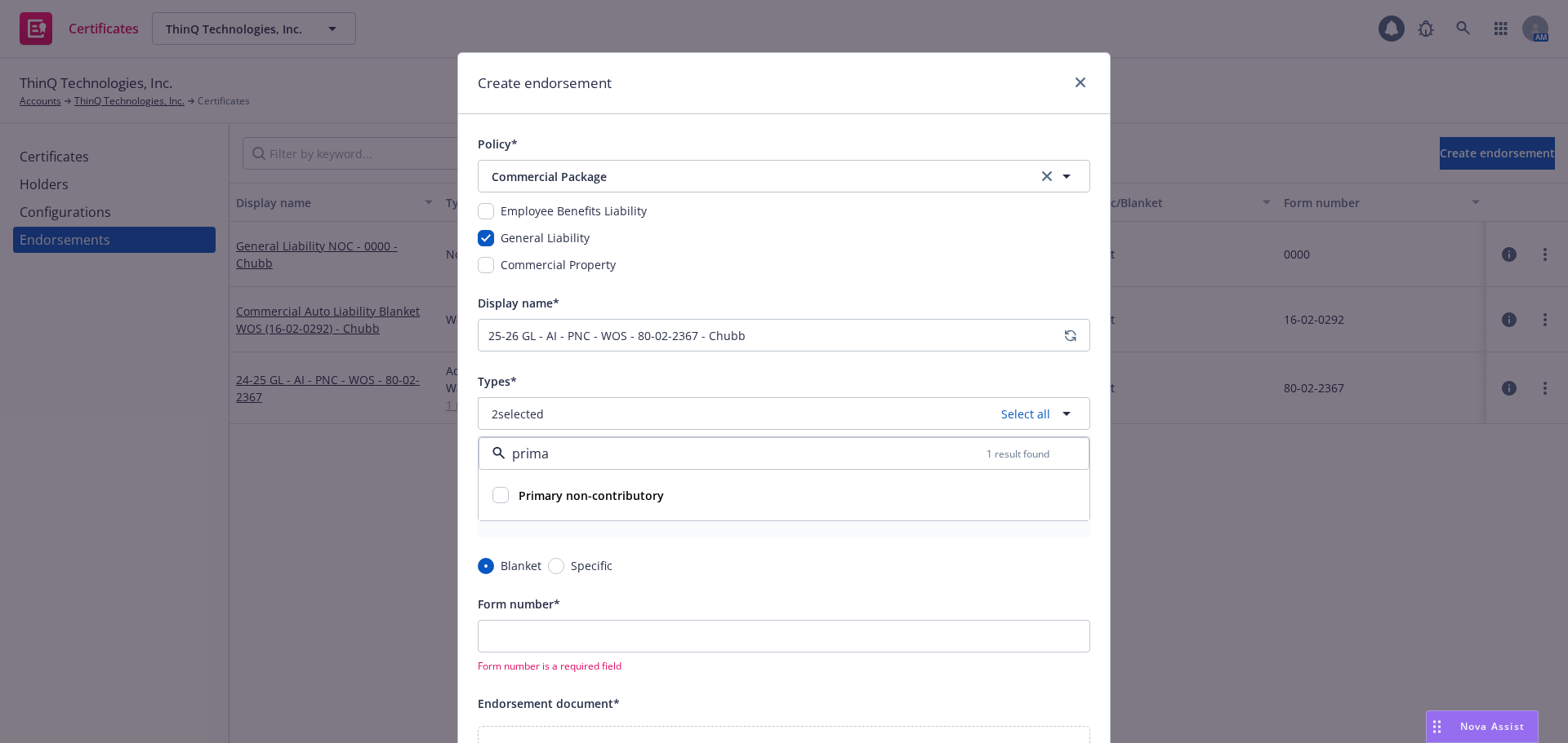
type input "primar"
click at [494, 496] on input "checkbox" at bounding box center [500, 495] width 17 height 17
checkbox input "true"
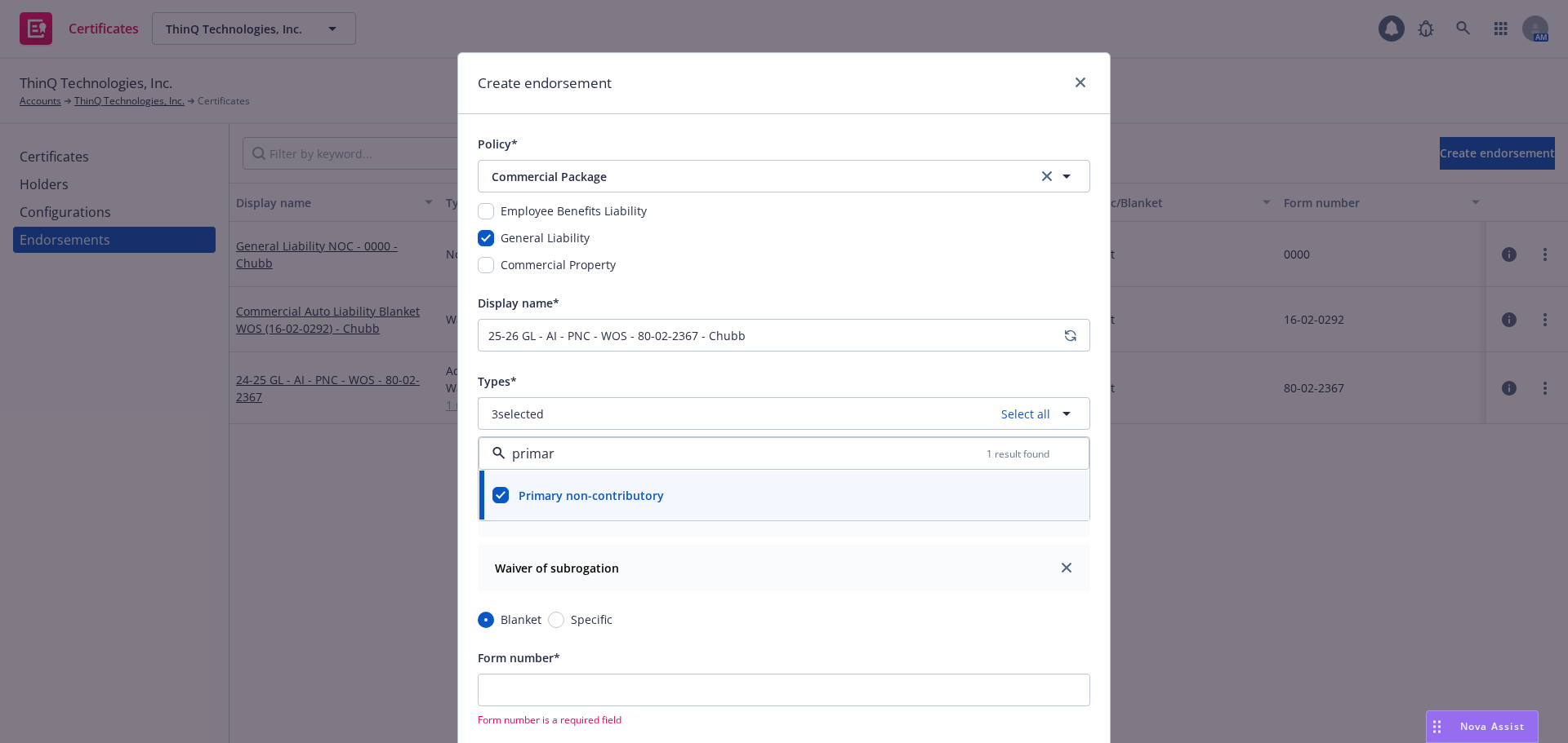
type input "primar"
click at [464, 439] on div "Policy* Commercial Package Commercial Package Employee Benefits Liability Gener…" at bounding box center [784, 654] width 652 height 1079
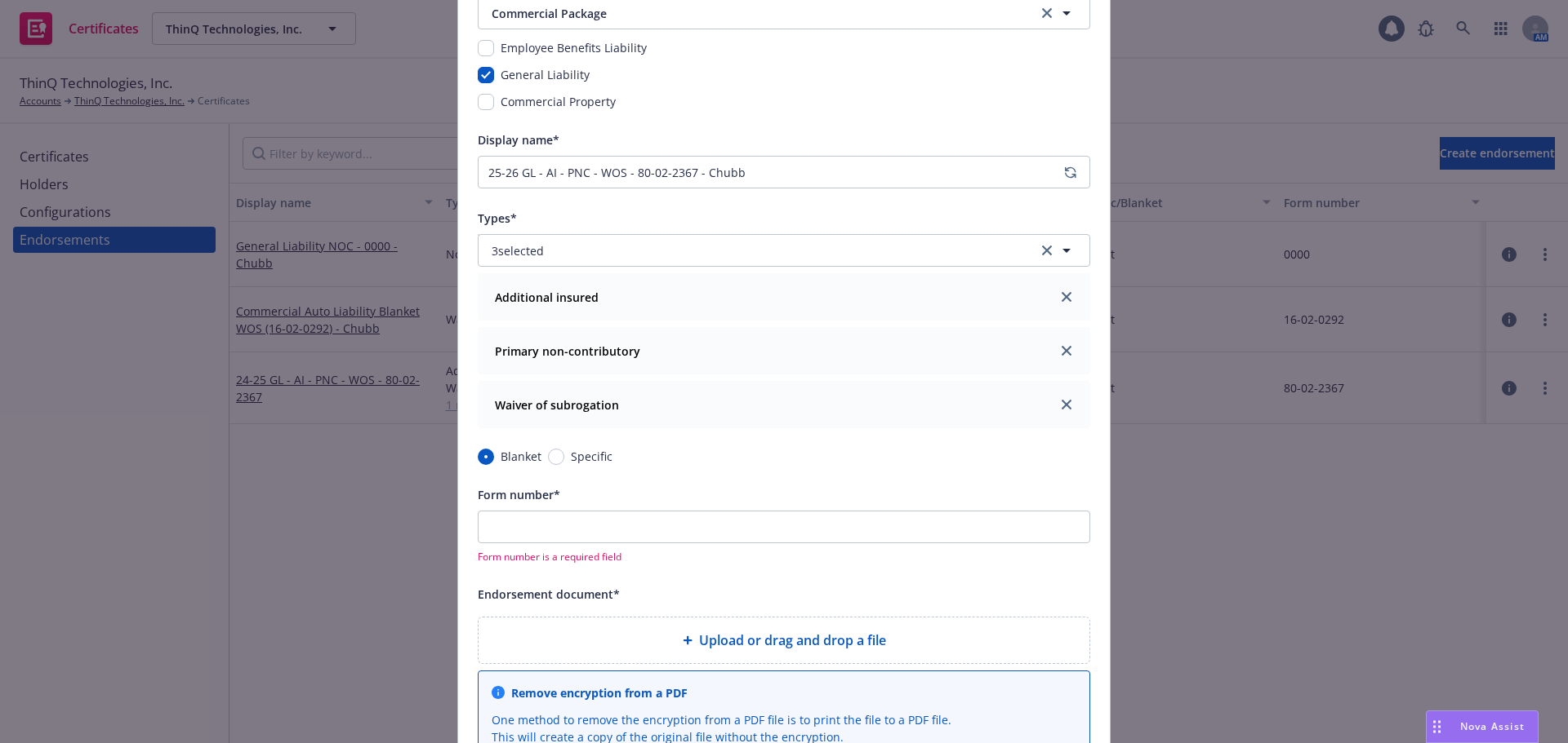
scroll to position [245, 0]
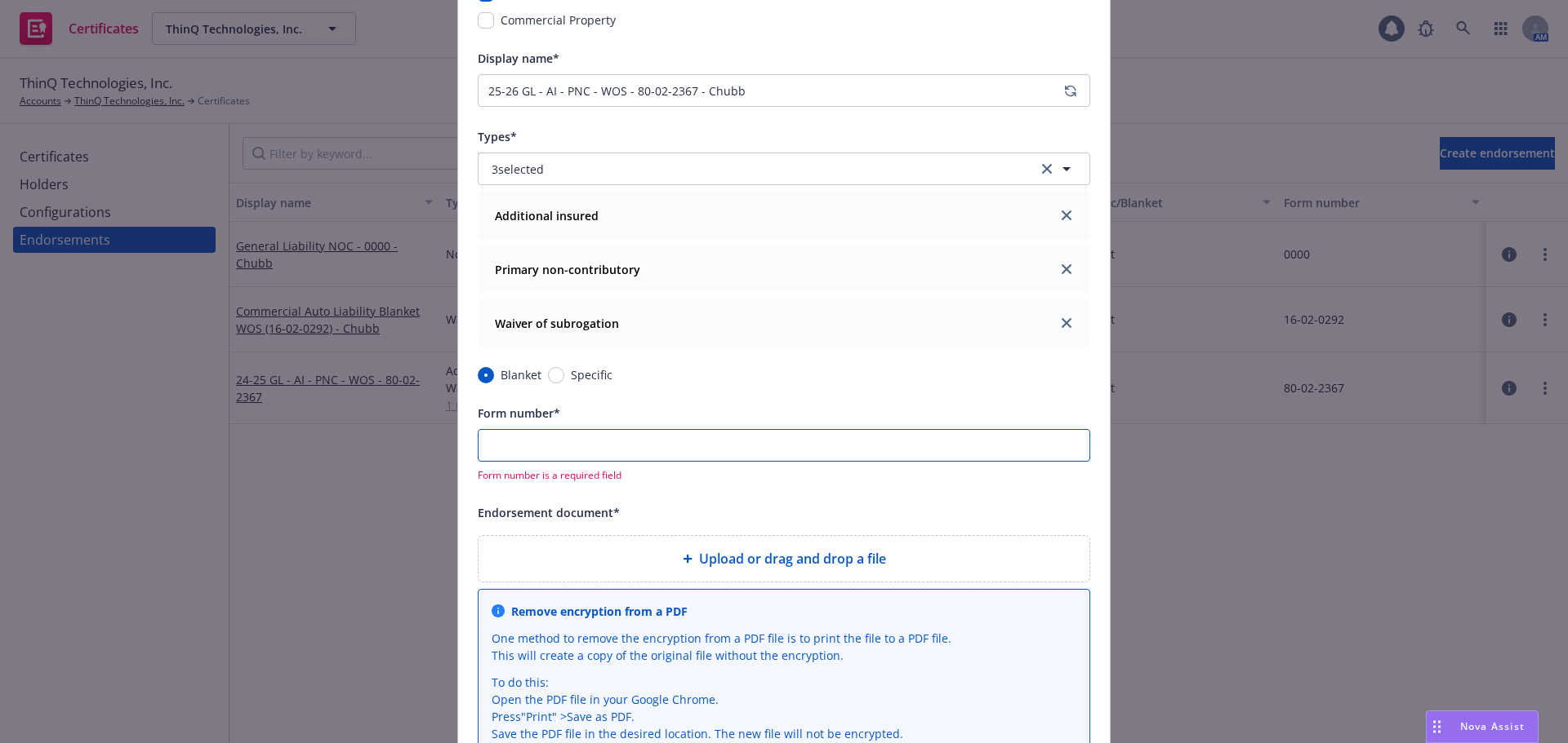
paste input "25-26 GL - AI - PNC - WOS - 80-02-2367 - Chubb"
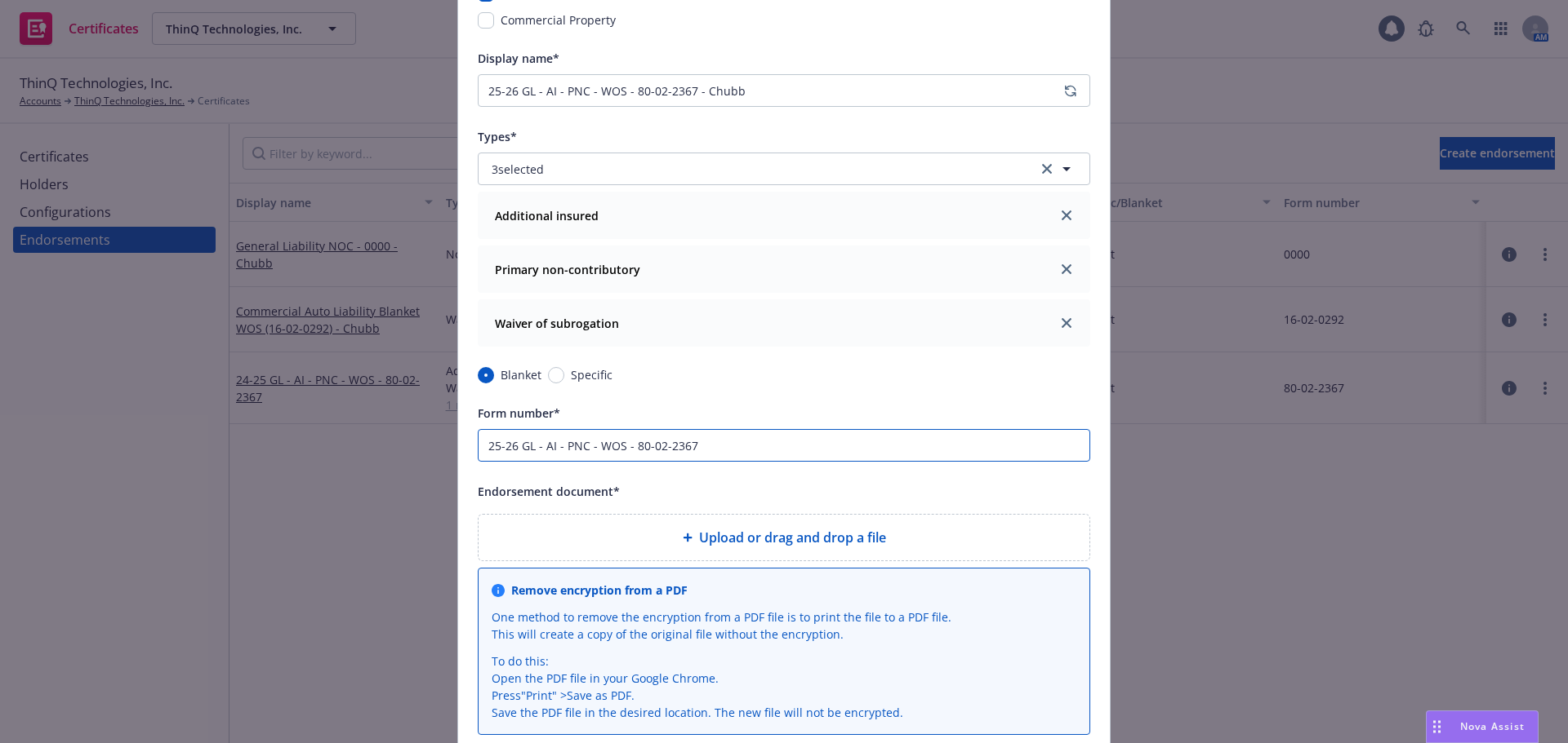
drag, startPoint x: 627, startPoint y: 448, endPoint x: 325, endPoint y: 500, distance: 306.4
click at [325, 500] on div "Create endorsement Policy* Commercial Package Commercial Package Employee Benef…" at bounding box center [784, 372] width 1568 height 743
type input "80-02-2367"
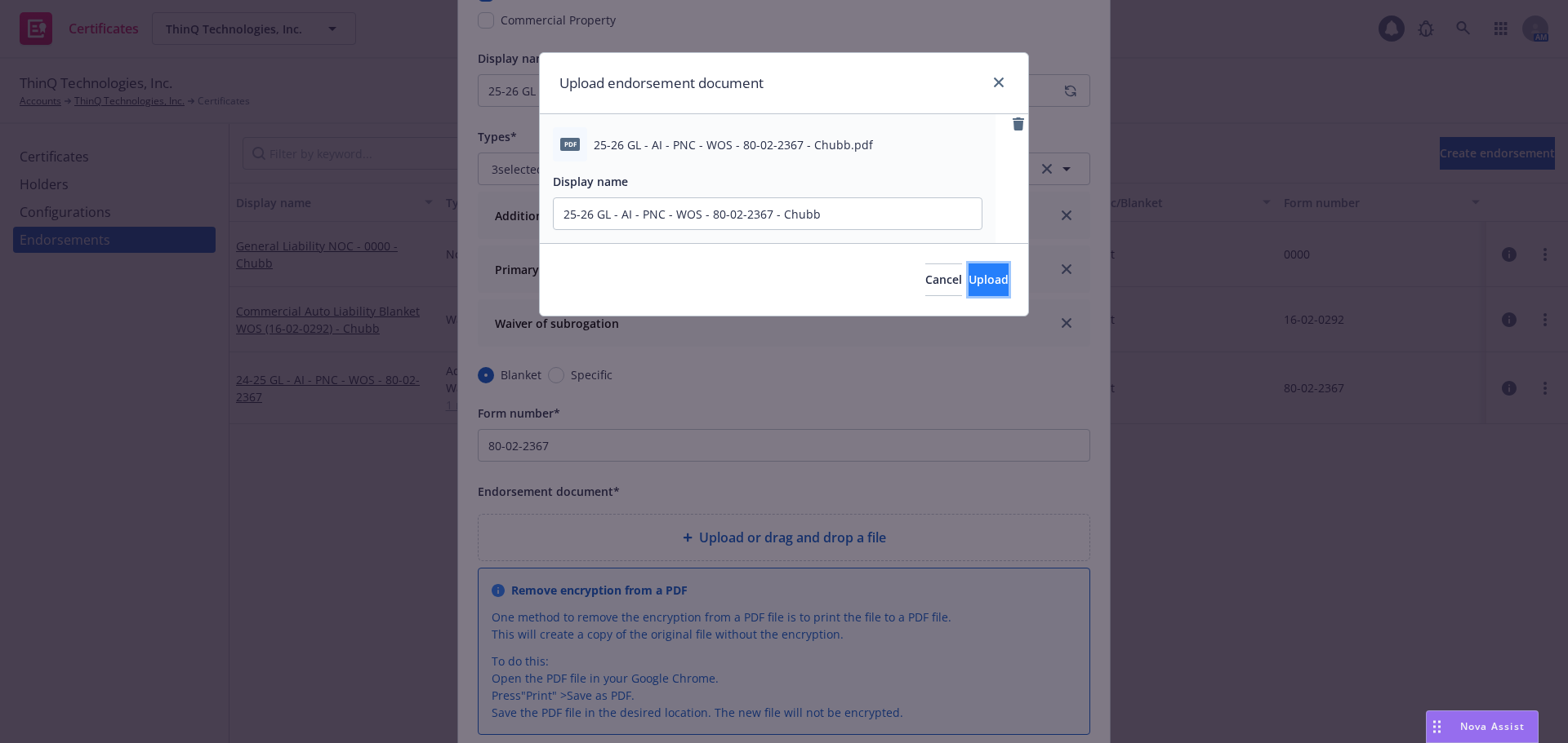
click at [970, 278] on span "Upload" at bounding box center [987, 280] width 40 height 16
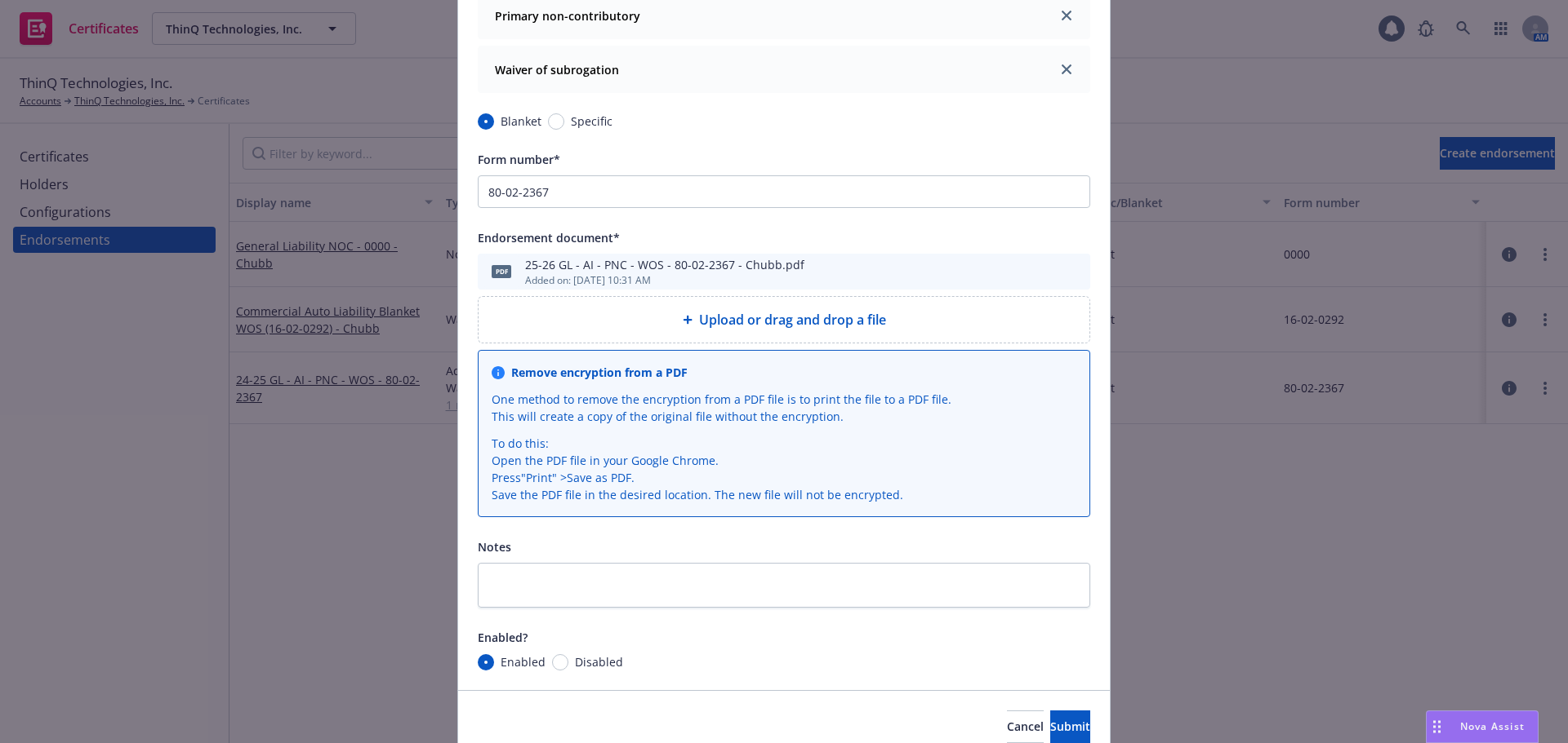
scroll to position [571, 0]
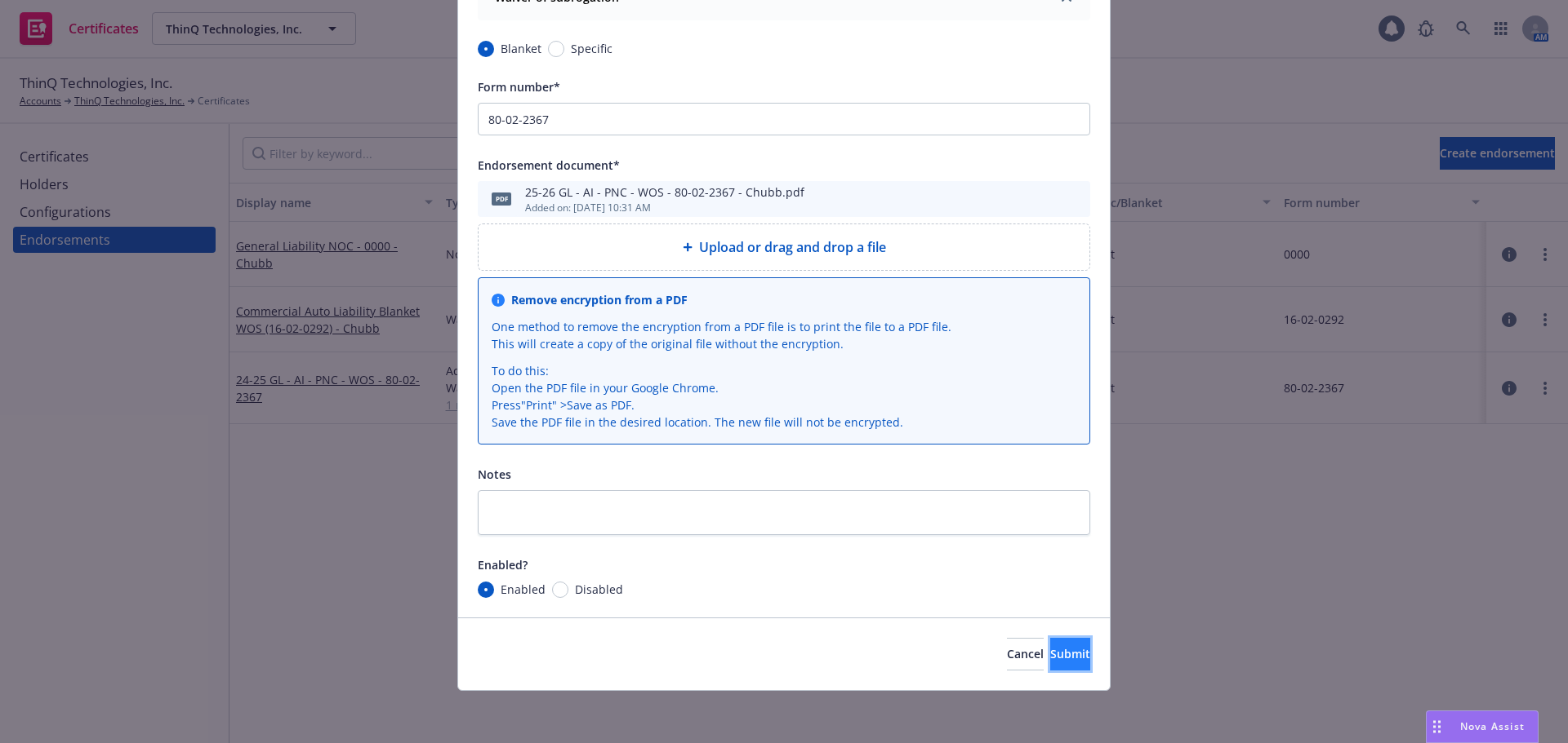
click at [1063, 665] on button "Submit" at bounding box center [1069, 654] width 40 height 33
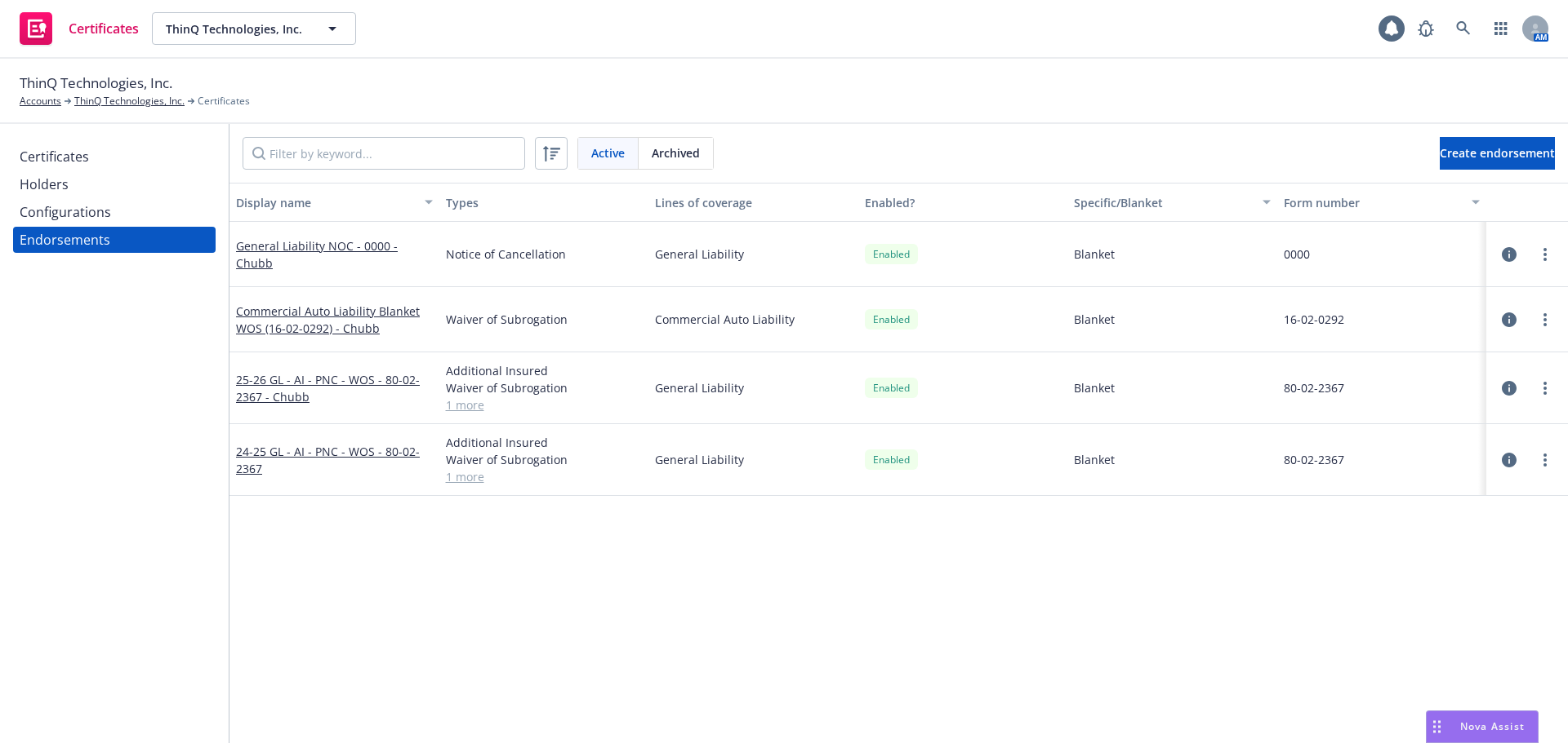
click at [176, 213] on div "Configurations" at bounding box center [114, 212] width 189 height 26
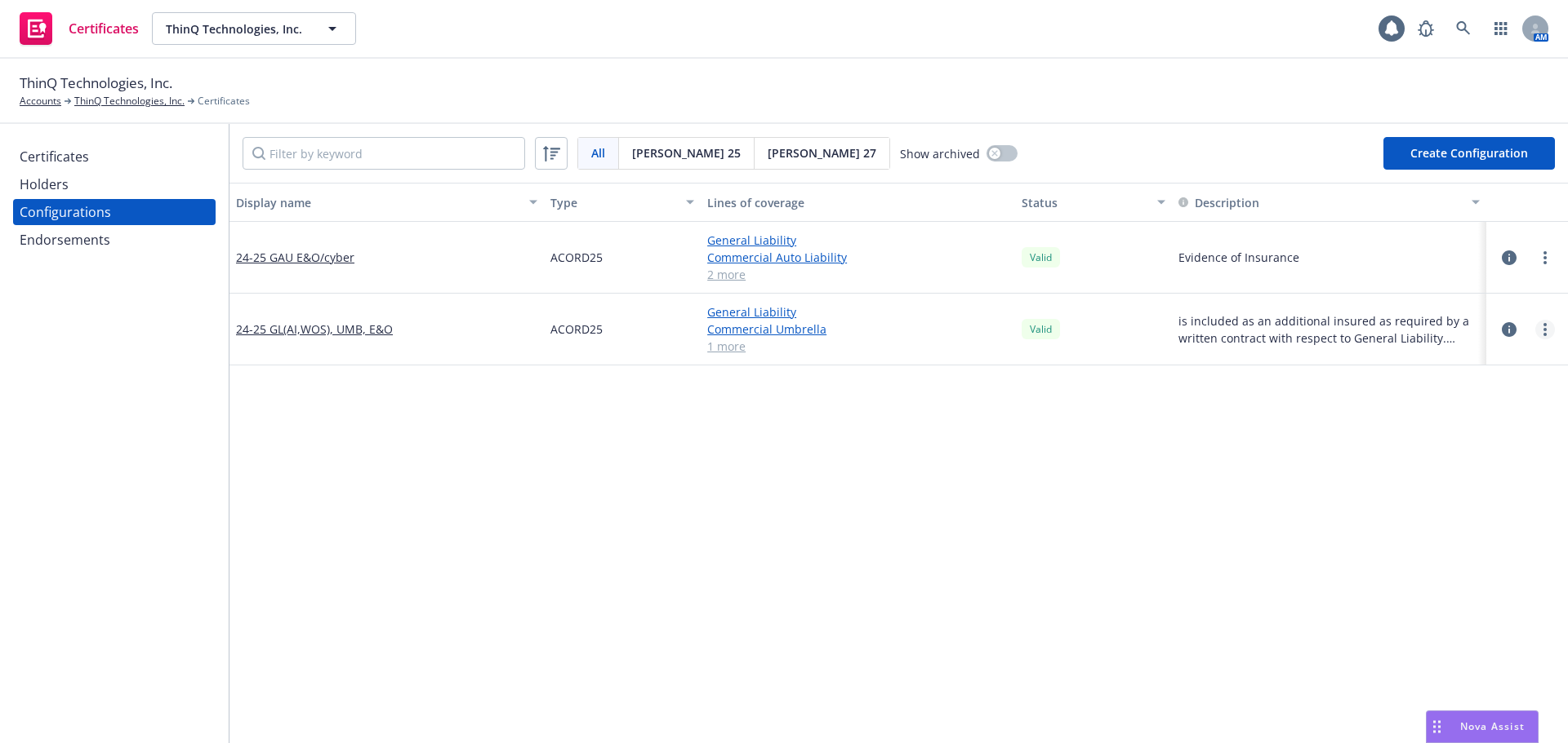
click at [1535, 335] on link "more" at bounding box center [1545, 329] width 19 height 19
click at [288, 325] on link "24-25 GL(AI,WOS), UMB, E&O" at bounding box center [314, 328] width 157 height 17
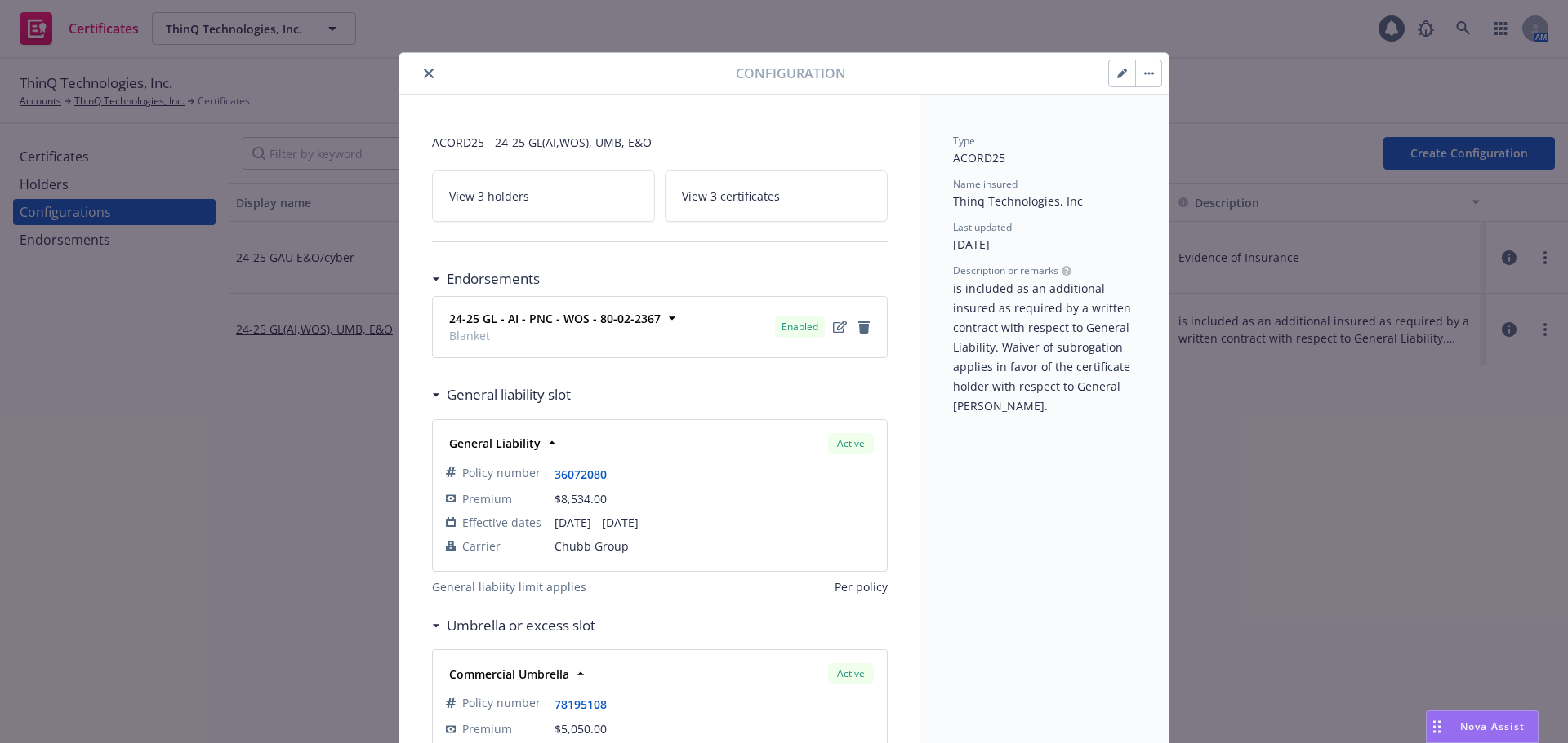
click at [1143, 76] on button "button" at bounding box center [1148, 74] width 26 height 26
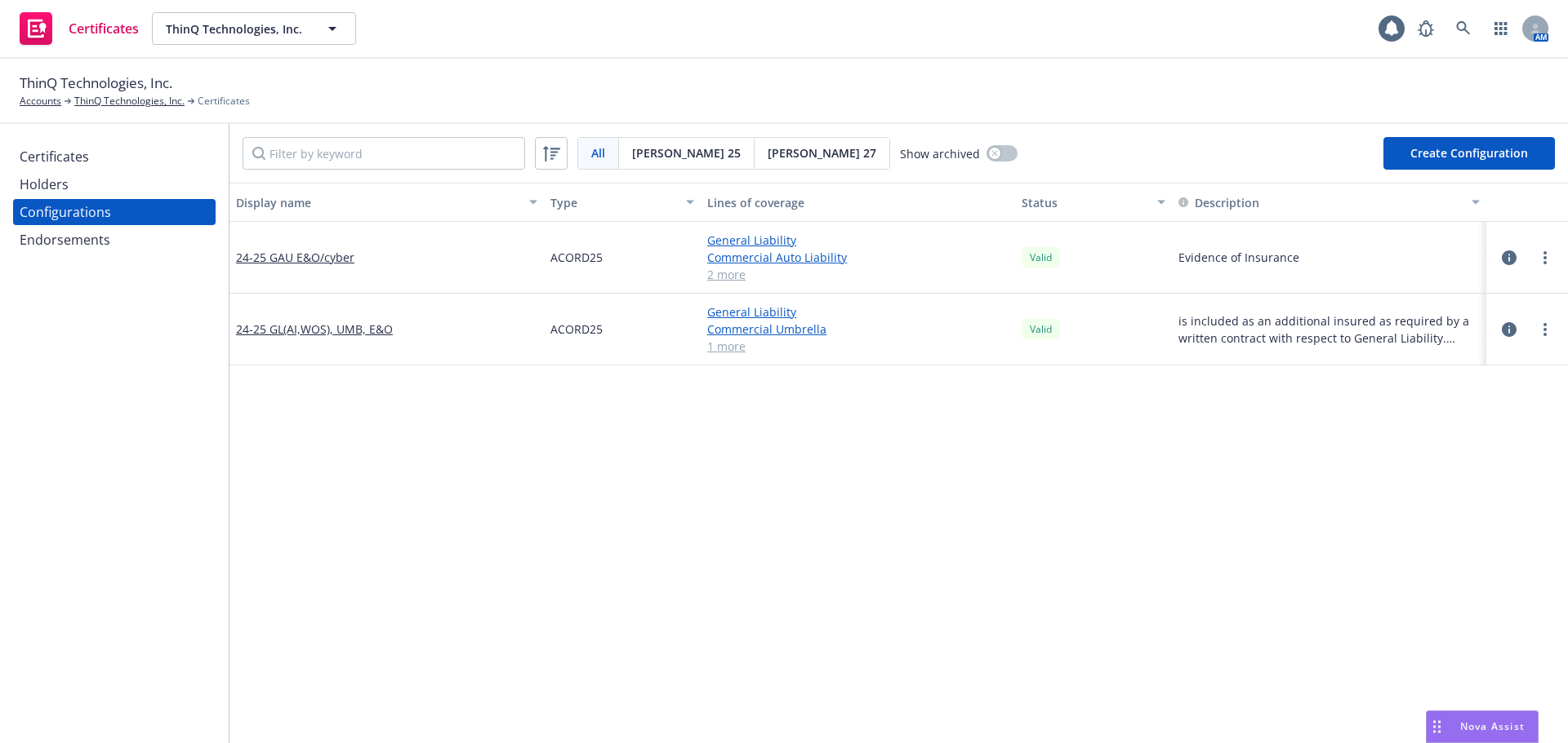
click at [1481, 157] on button "Create Configuration" at bounding box center [1468, 153] width 172 height 33
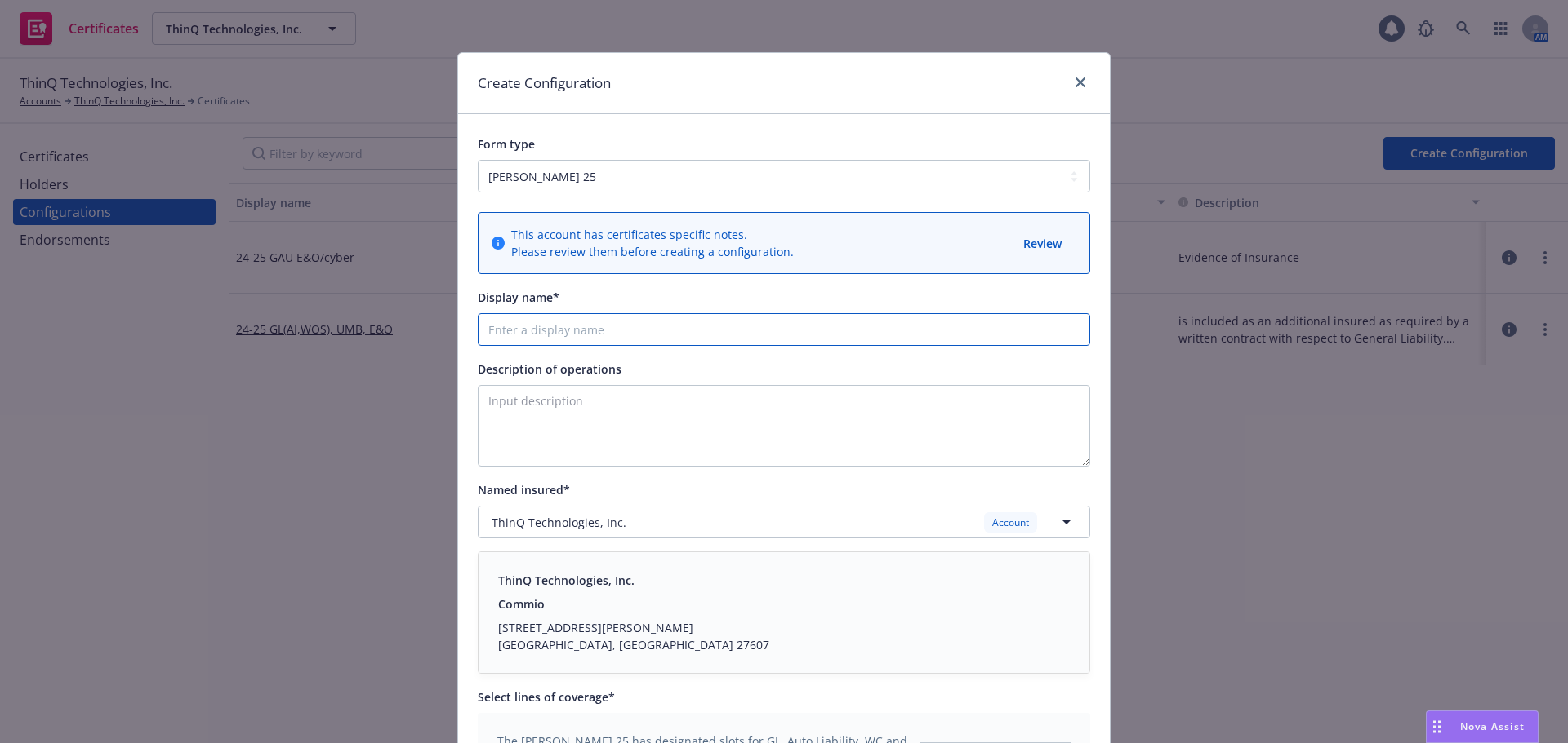
click at [583, 329] on input "Display name*" at bounding box center [783, 329] width 612 height 33
type input "25-26 GAU E&O/Cyber"
click at [607, 370] on span "Description of operations" at bounding box center [549, 370] width 144 height 16
click at [607, 386] on textarea "Description of operations" at bounding box center [783, 426] width 612 height 82
click at [541, 517] on span "ThinQ Technologies, Inc." at bounding box center [558, 522] width 135 height 17
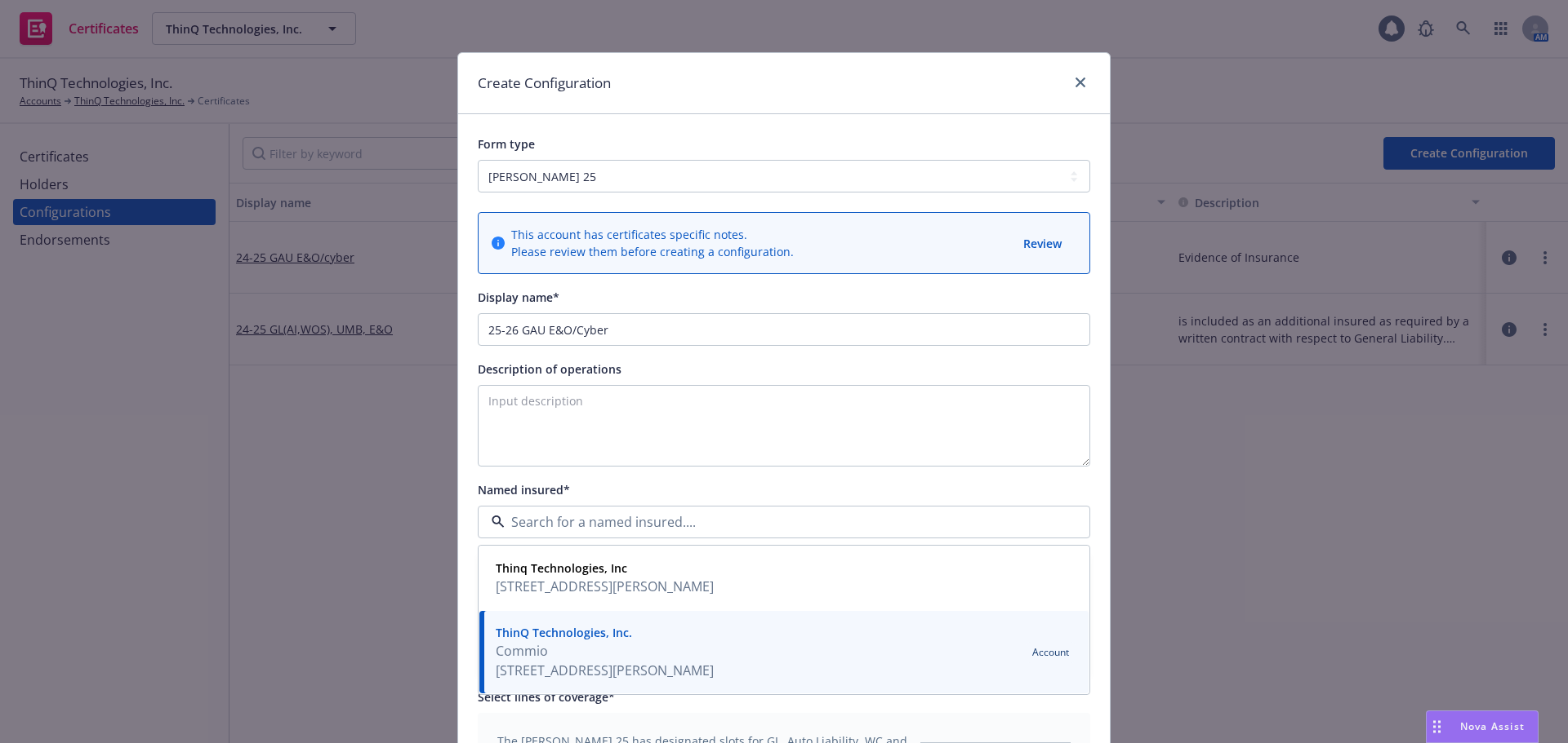
click at [461, 597] on div "This account has certificates specific notes. Please review them before creatin…" at bounding box center [784, 560] width 652 height 735
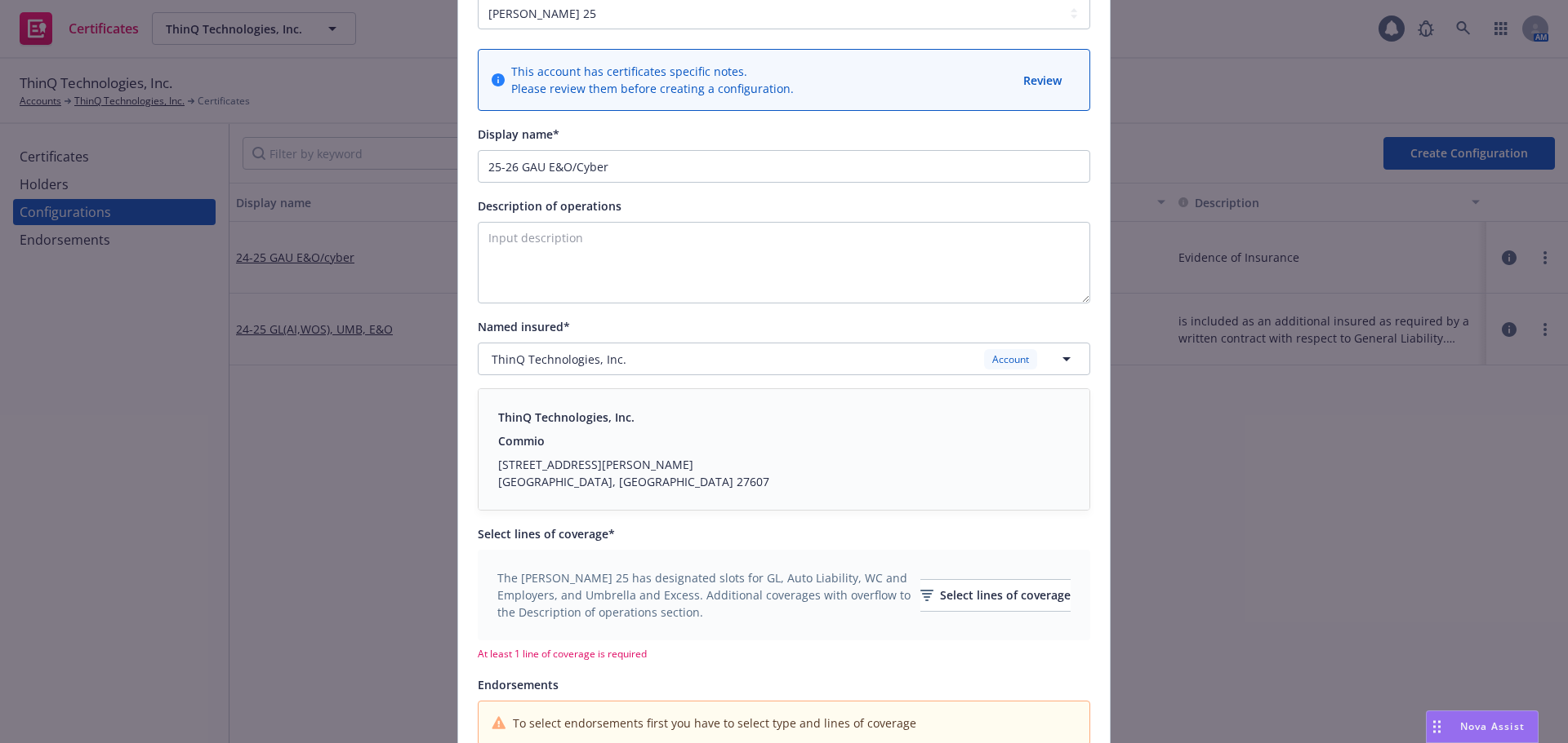
scroll to position [245, 0]
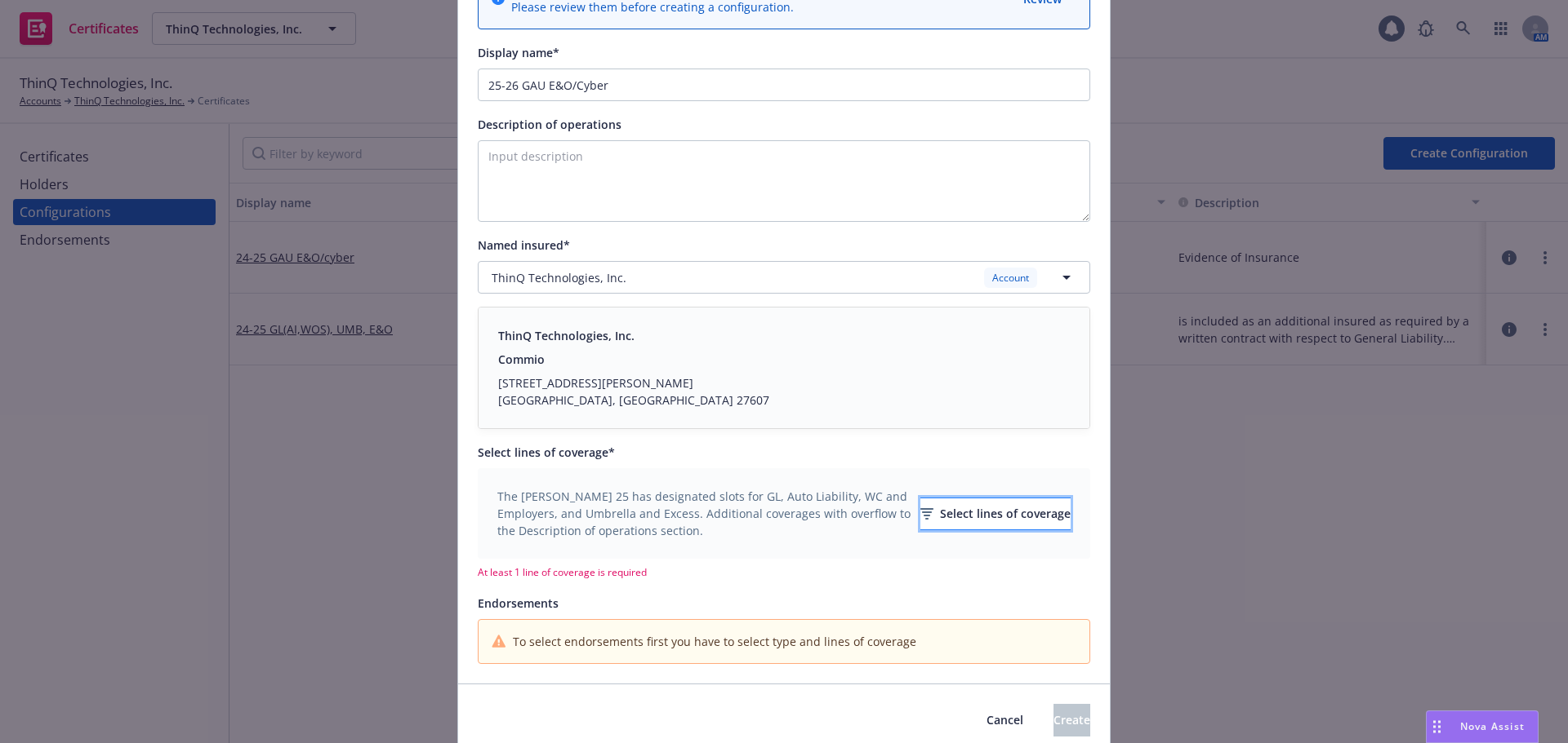
click at [921, 519] on icon "button" at bounding box center [927, 513] width 13 height 11
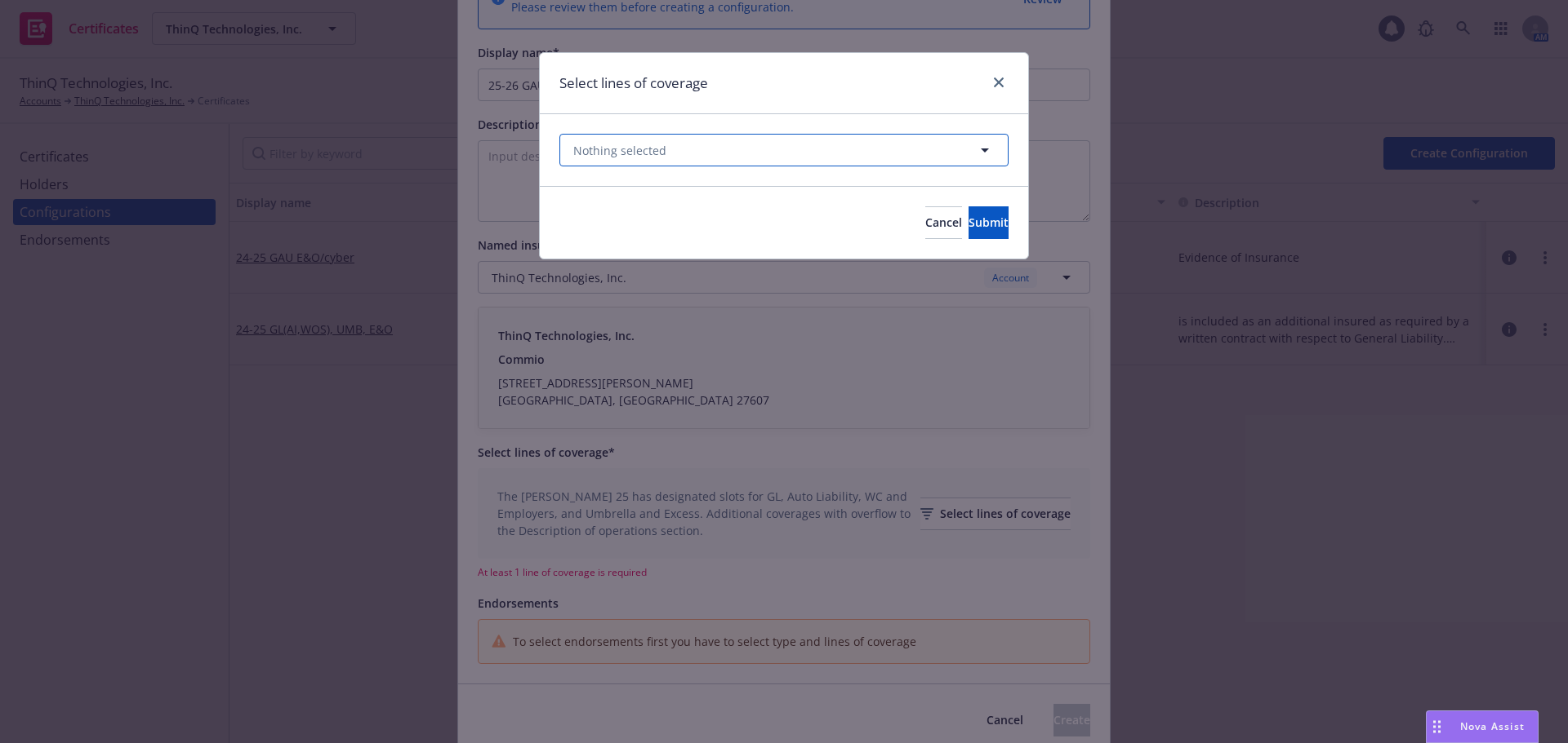
click at [741, 143] on button "Nothing selected" at bounding box center [784, 150] width 449 height 33
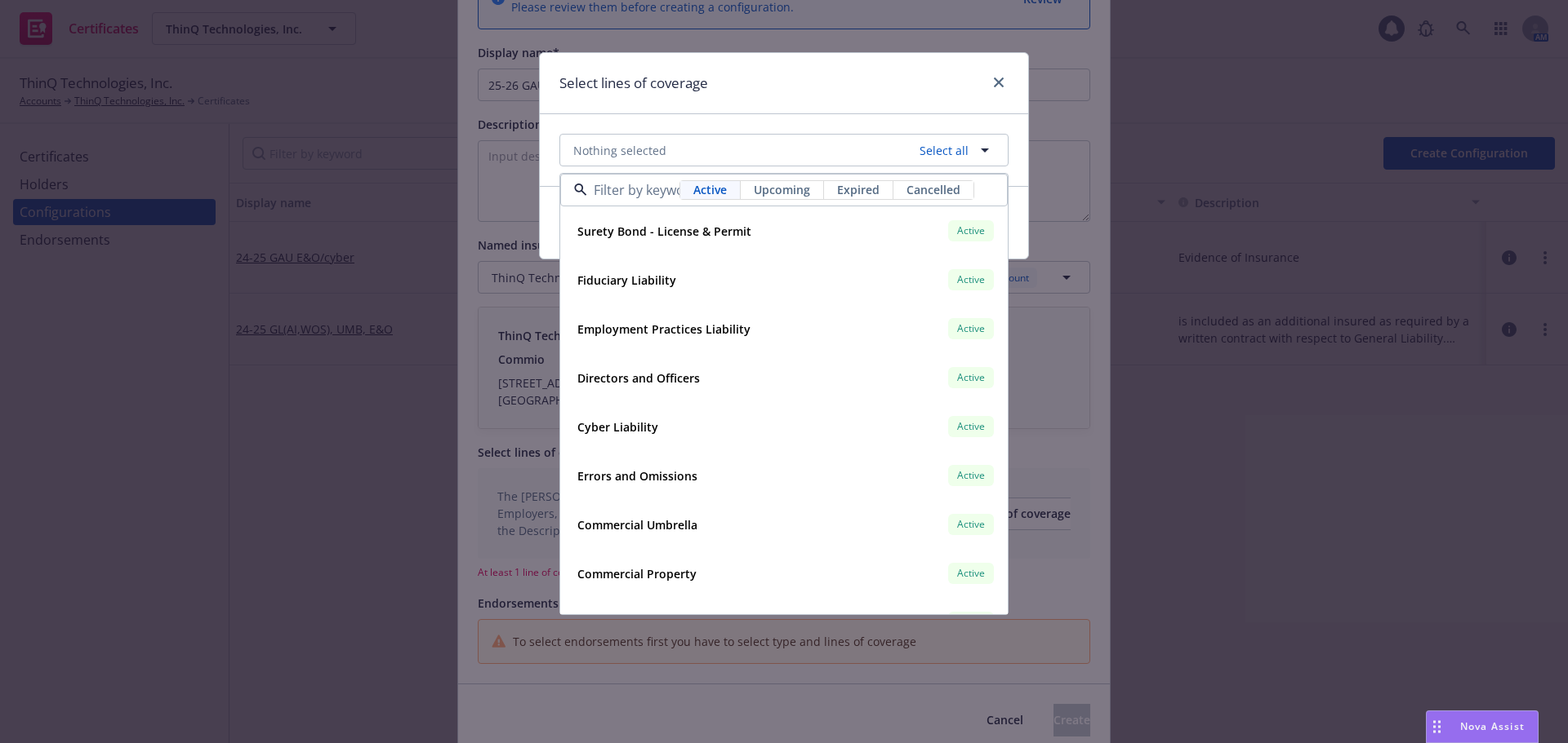
click at [799, 189] on span "Upcoming" at bounding box center [782, 189] width 56 height 17
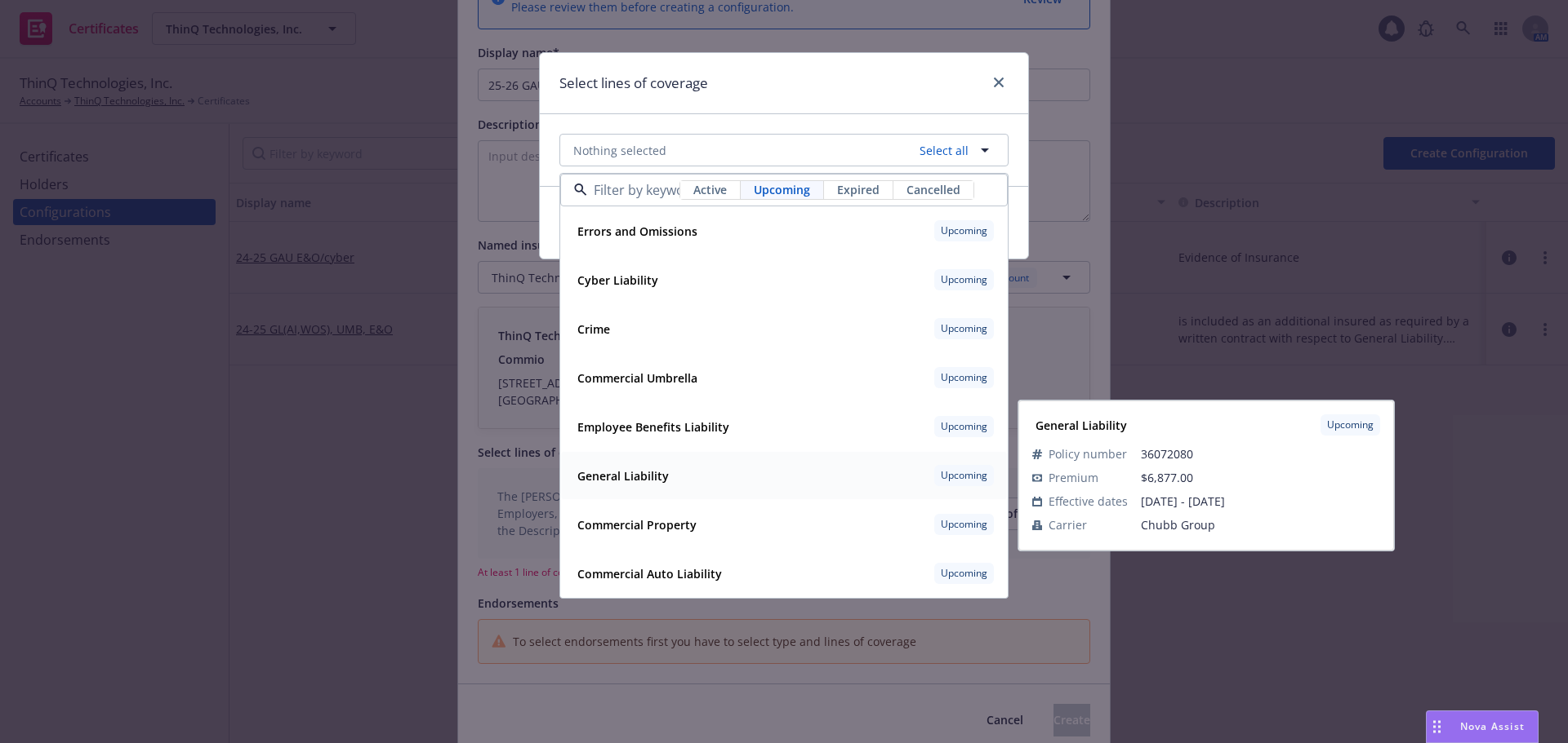
click at [669, 474] on div "General Liability" at bounding box center [621, 475] width 101 height 24
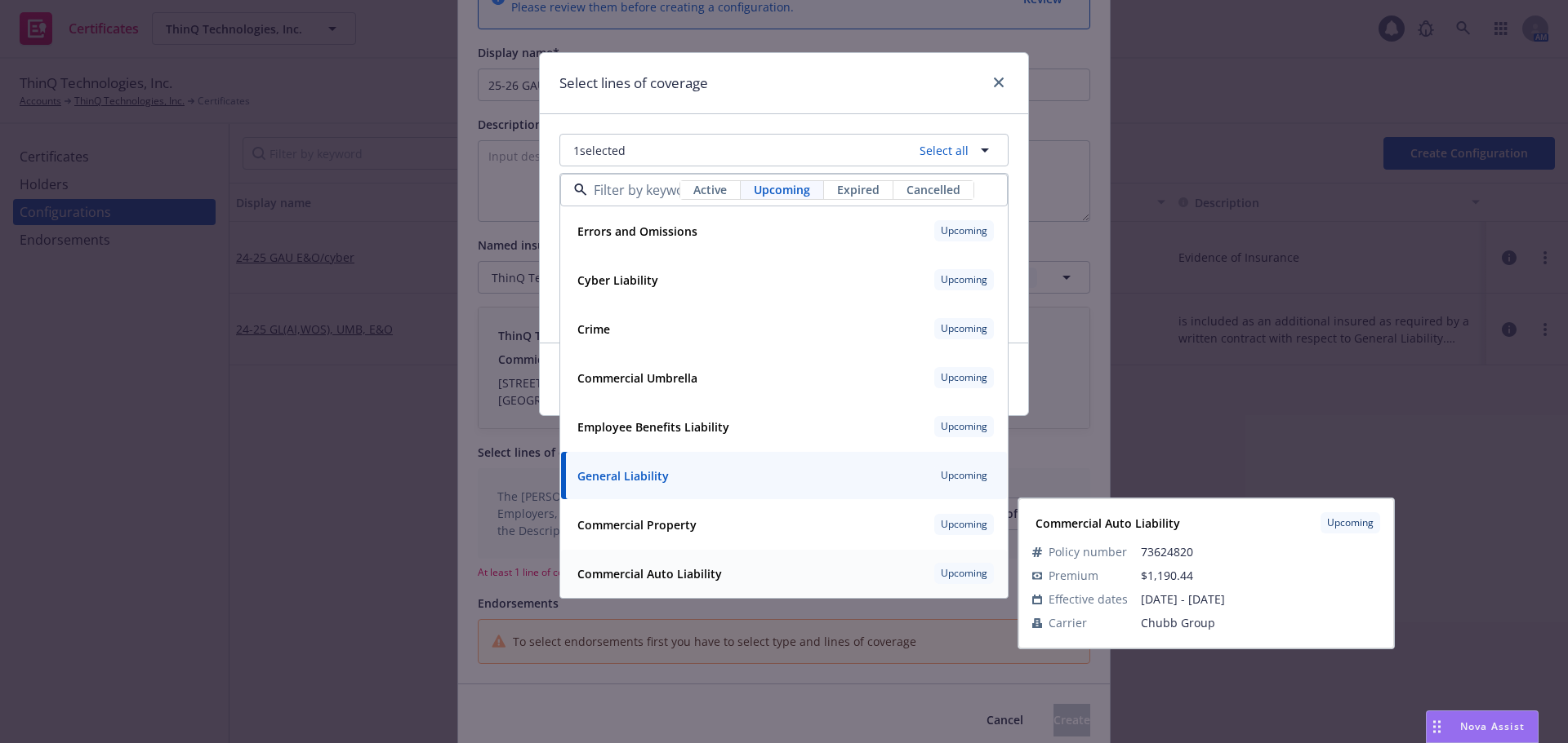
click at [677, 571] on strong "Commercial Auto Liability" at bounding box center [649, 574] width 144 height 16
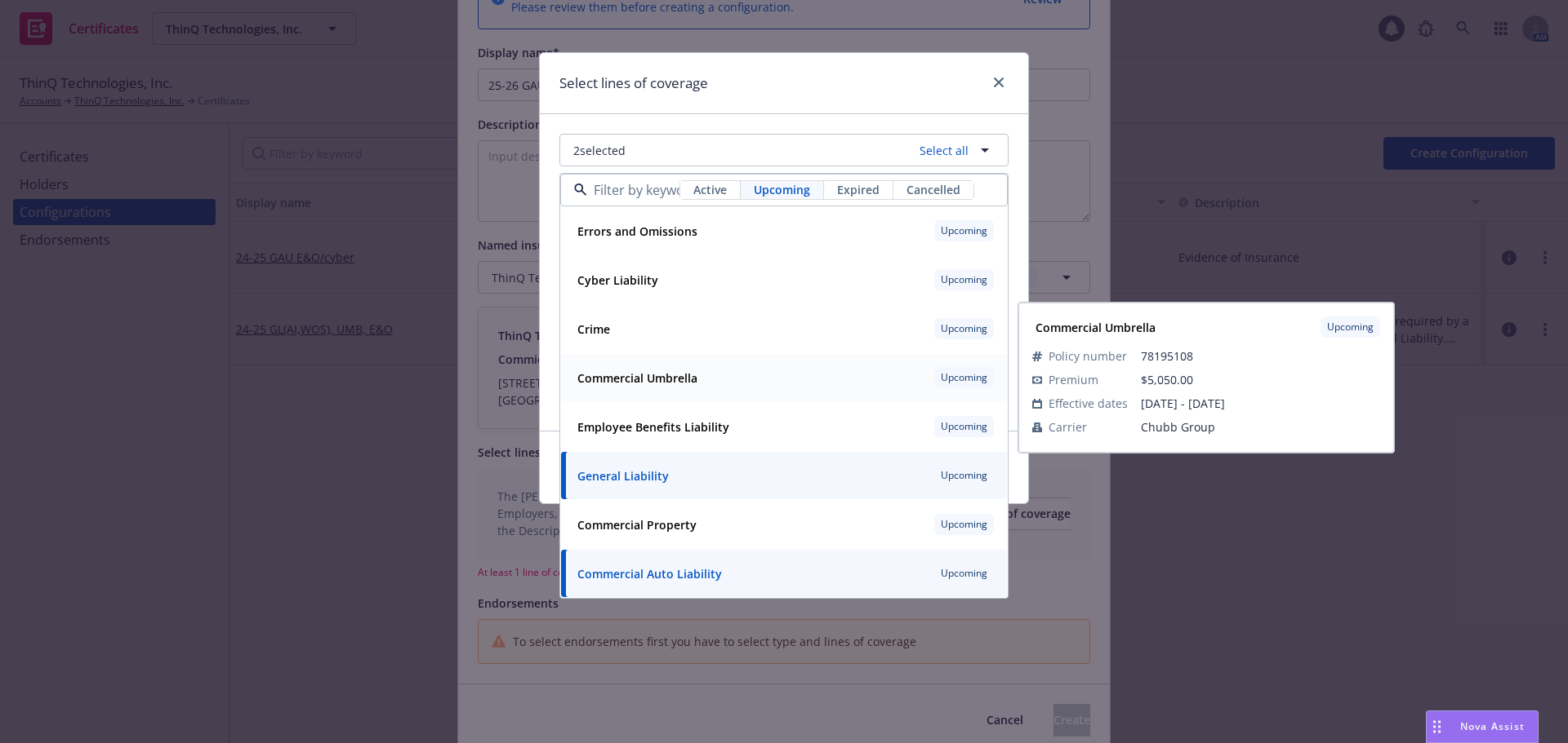
click at [669, 375] on strong "Commercial Umbrella" at bounding box center [637, 379] width 120 height 16
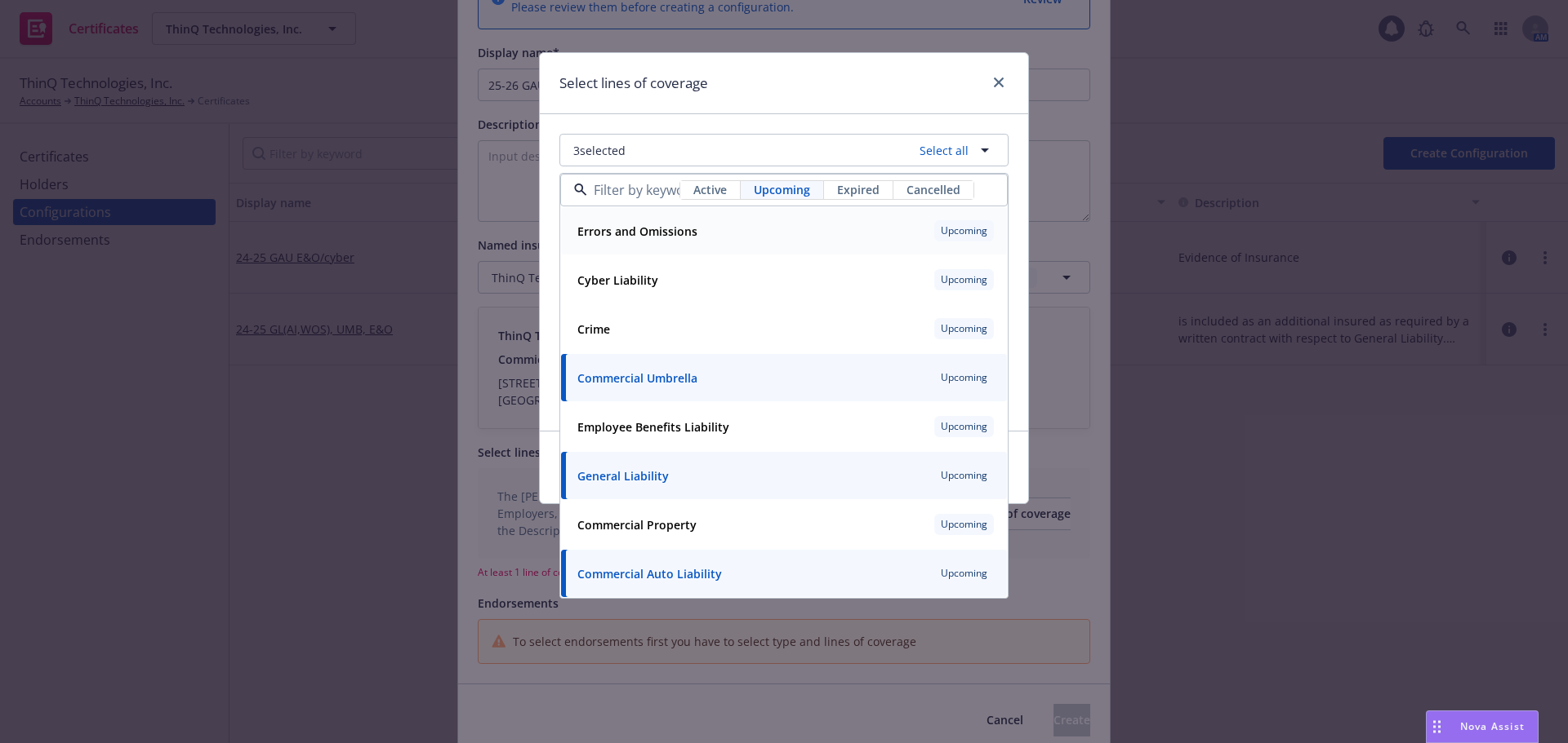
click at [639, 234] on strong "Errors and Omissions" at bounding box center [637, 232] width 120 height 16
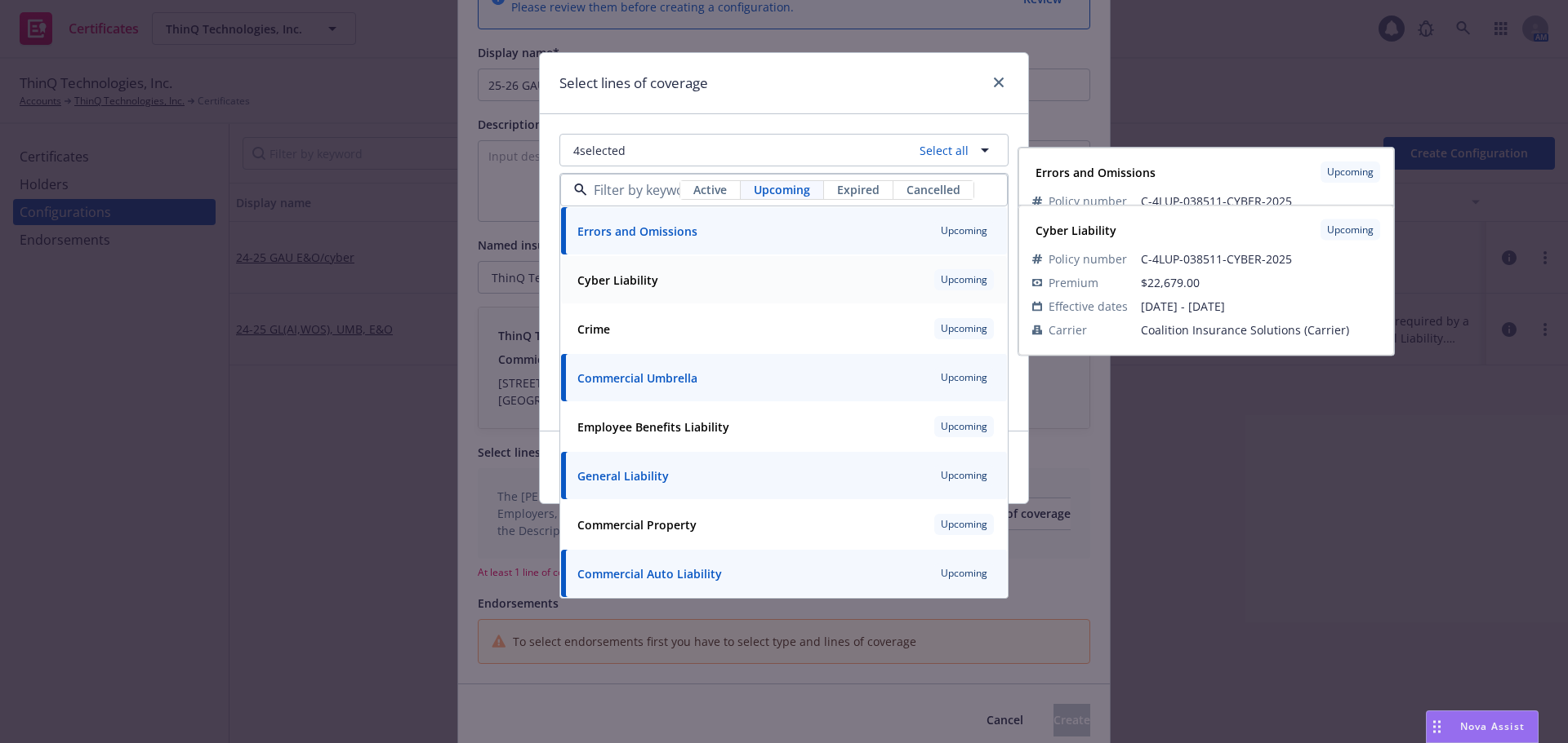
click at [646, 279] on strong "Cyber Liability" at bounding box center [618, 281] width 81 height 16
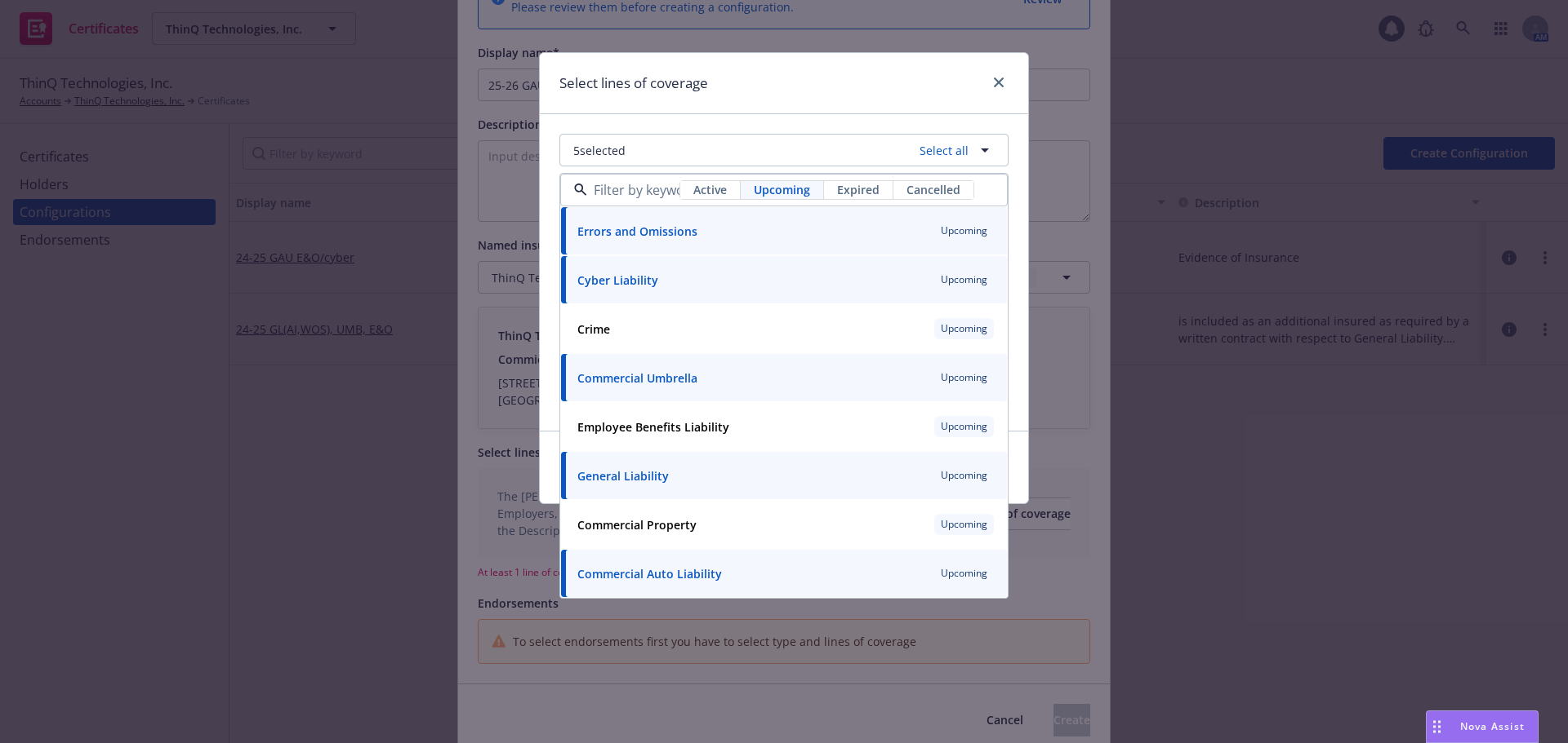
click at [548, 223] on div "5 selected Select all Active Upcoming Expired Cancelled Errors and Omissions Up…" at bounding box center [784, 273] width 488 height 317
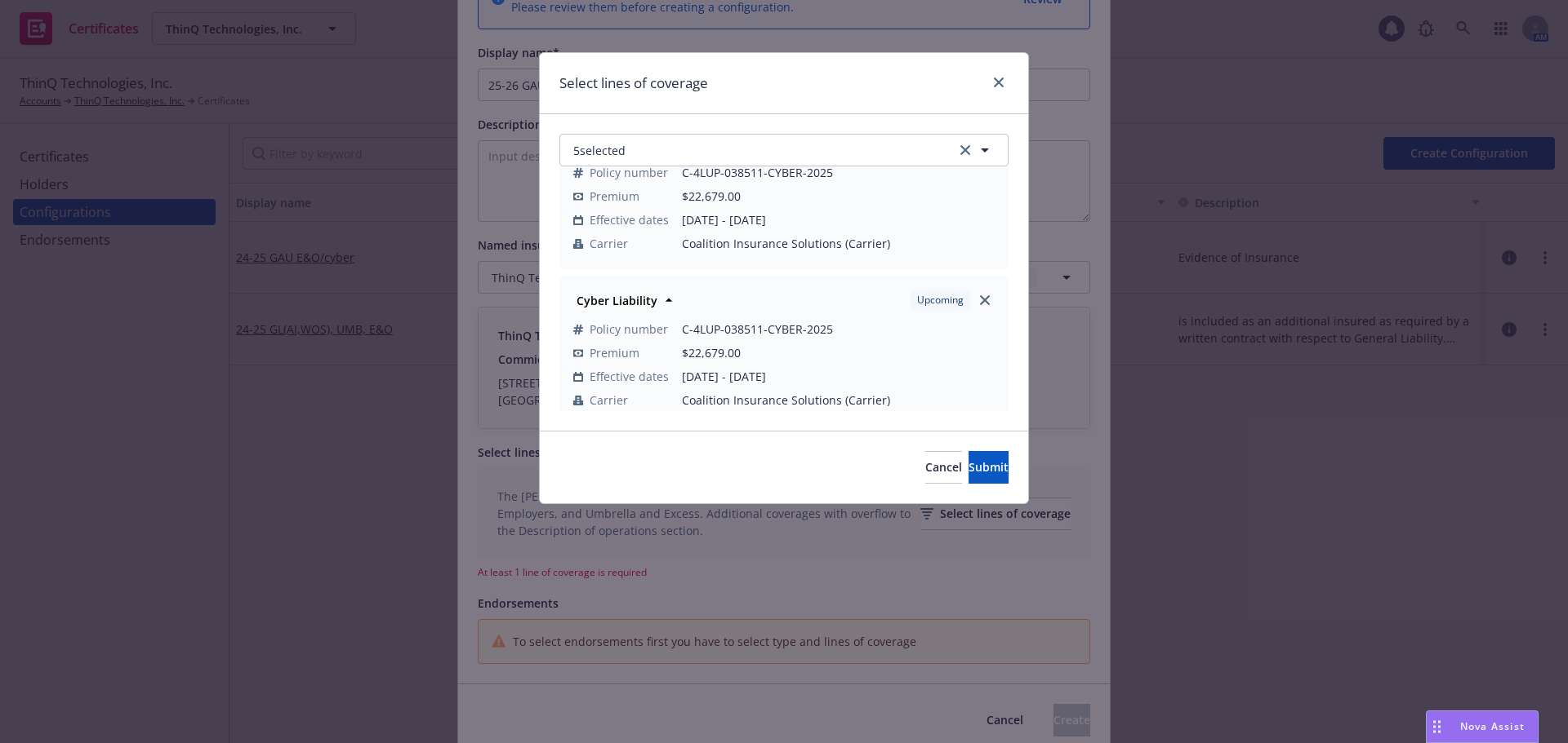
scroll to position [539, 0]
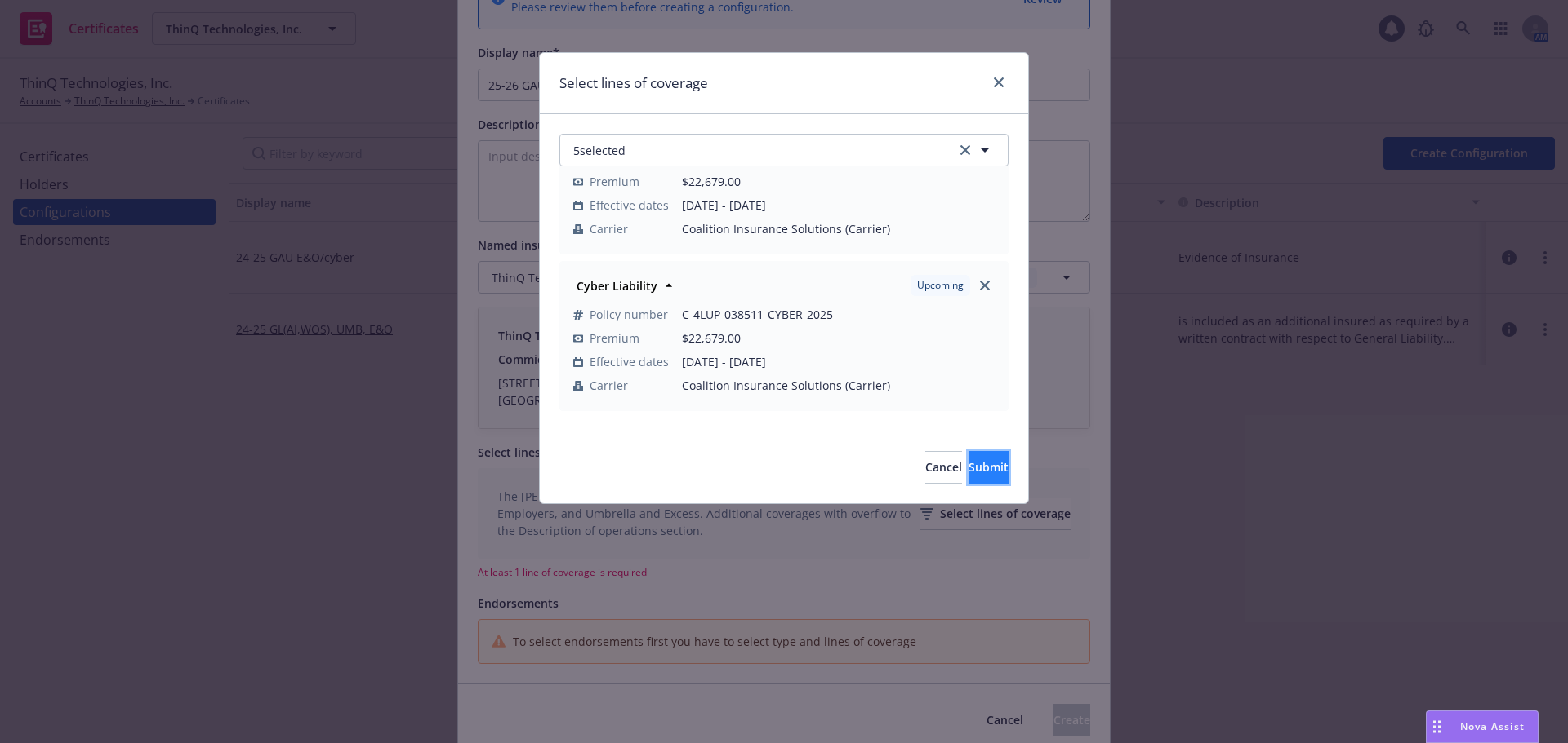
click at [968, 470] on span "Submit" at bounding box center [987, 467] width 40 height 16
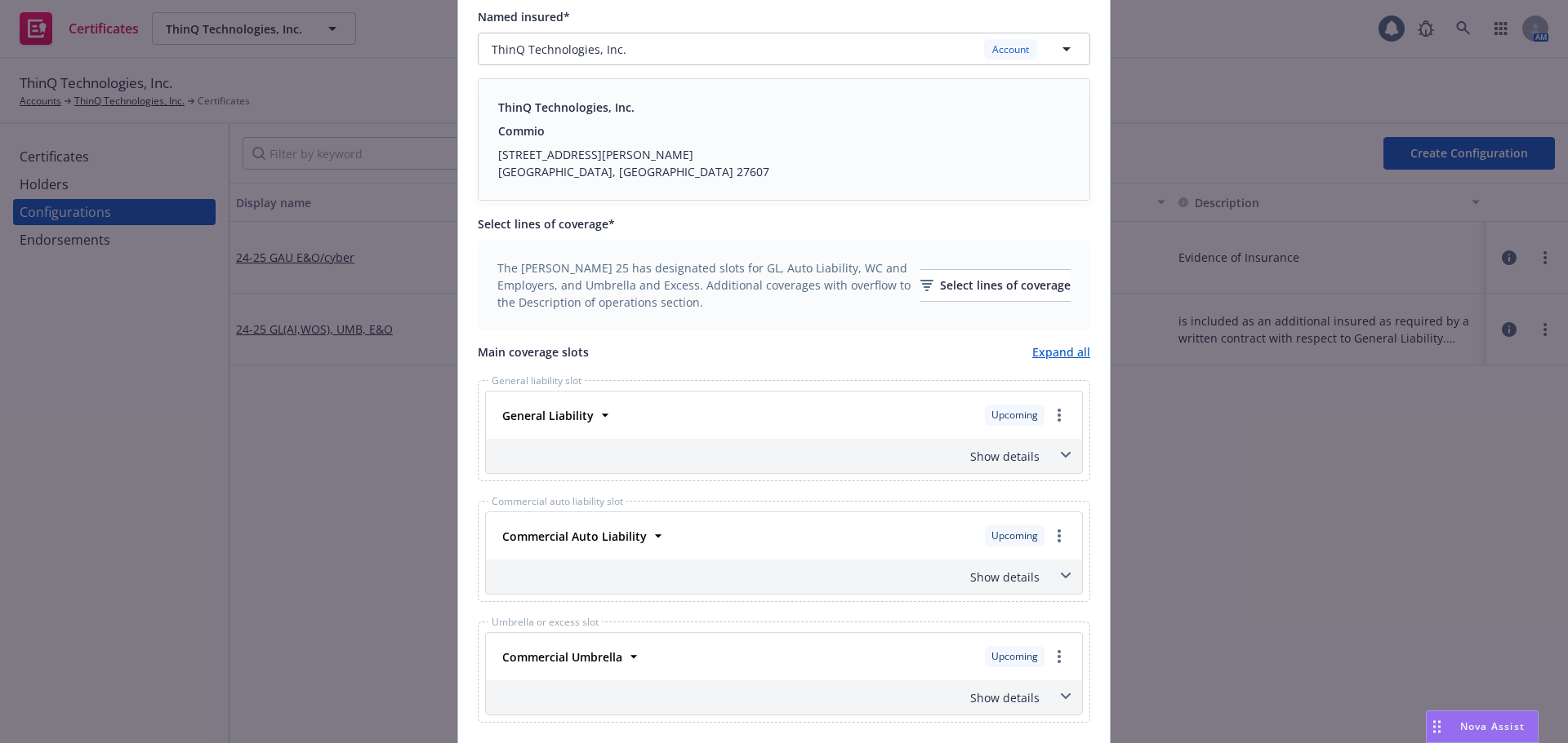
scroll to position [489, 0]
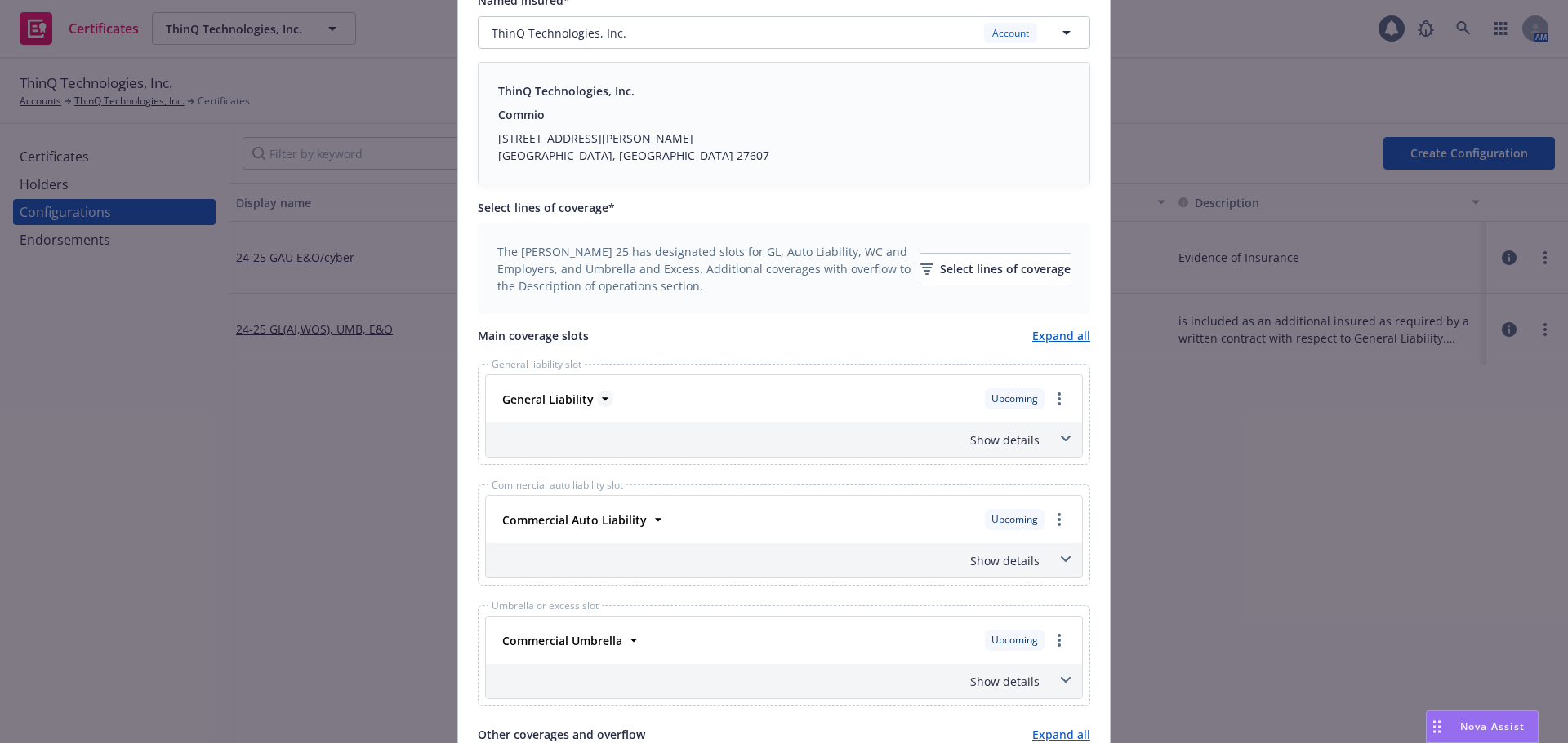
click at [602, 398] on icon at bounding box center [604, 399] width 6 height 4
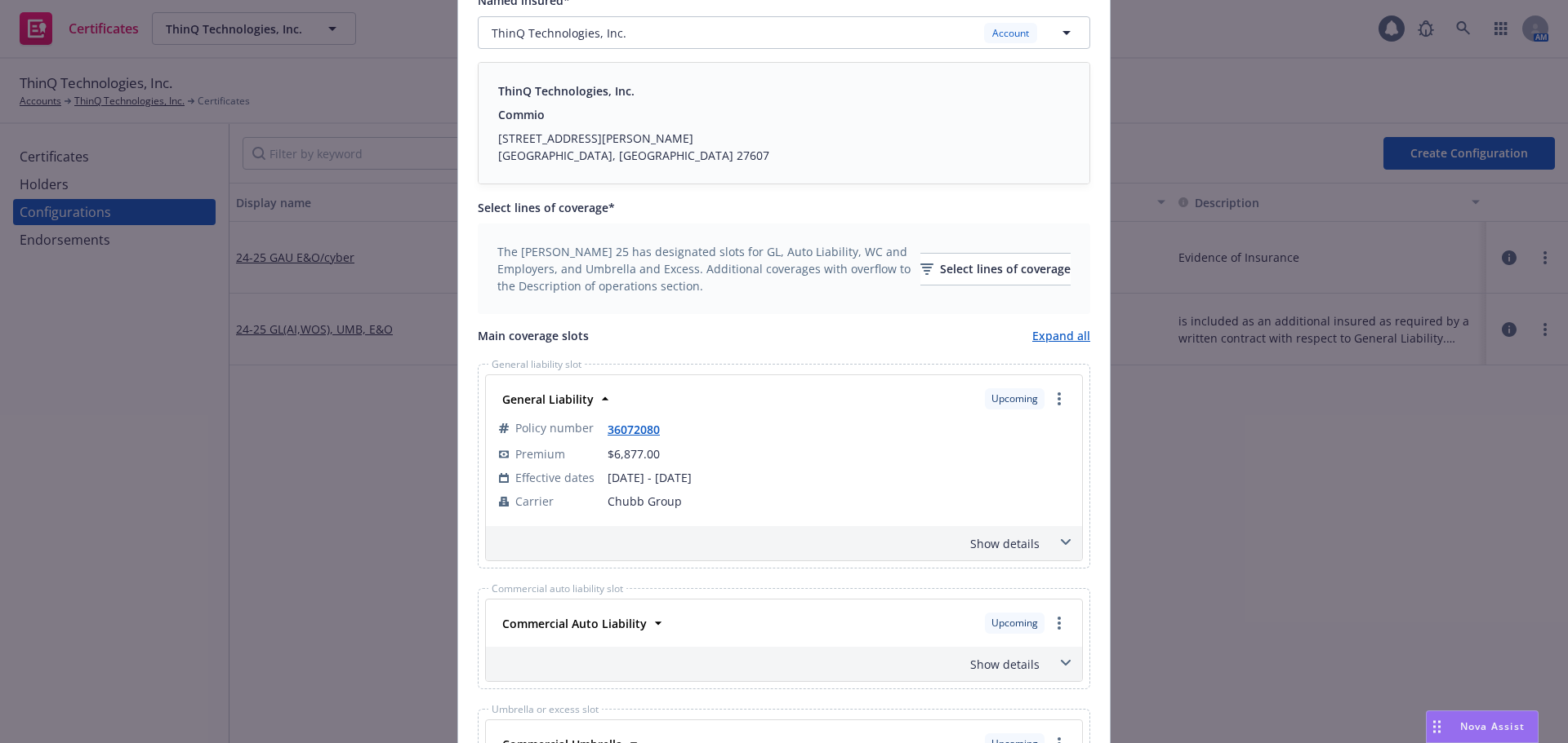
click at [1010, 553] on div "Show details" at bounding box center [784, 543] width 596 height 34
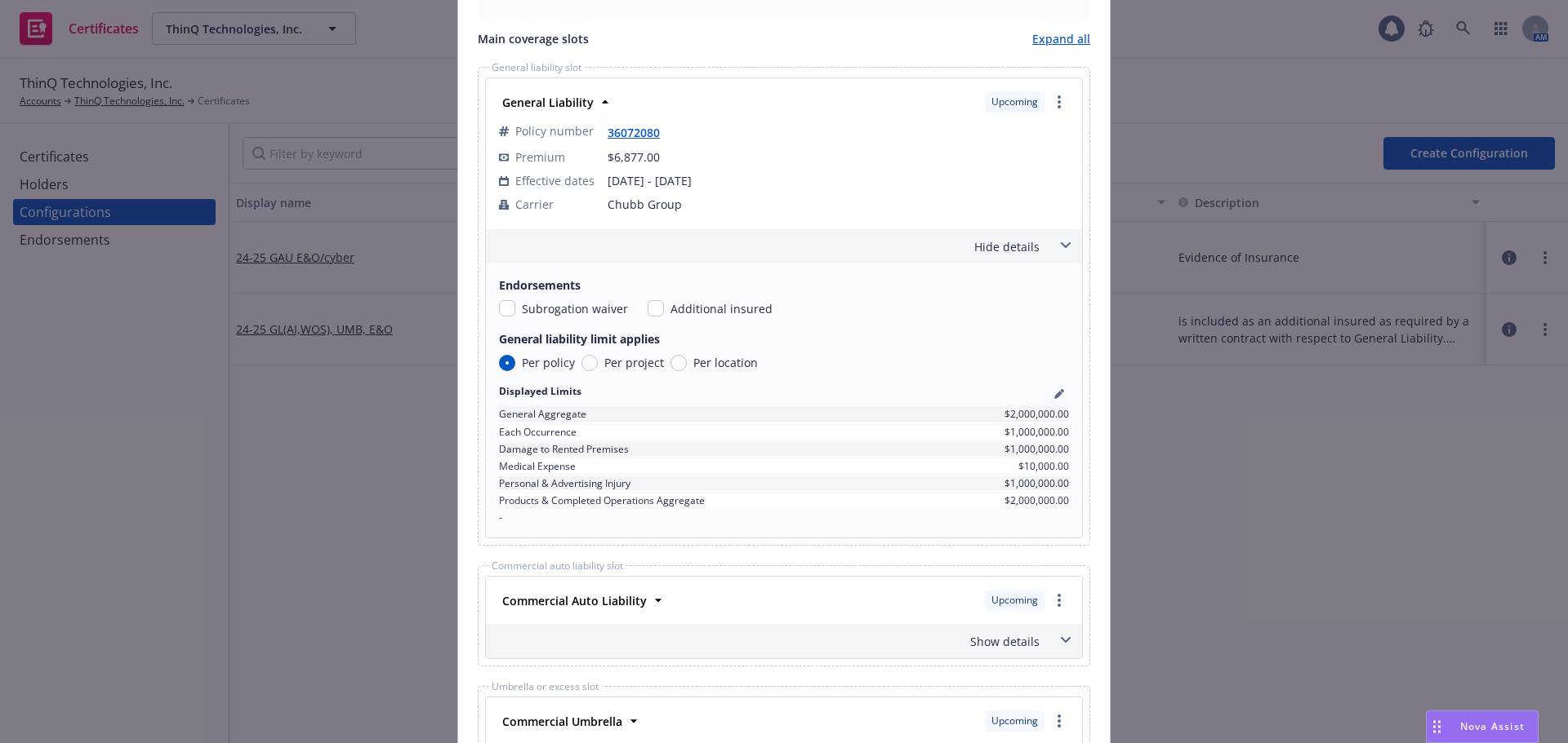
scroll to position [816, 0]
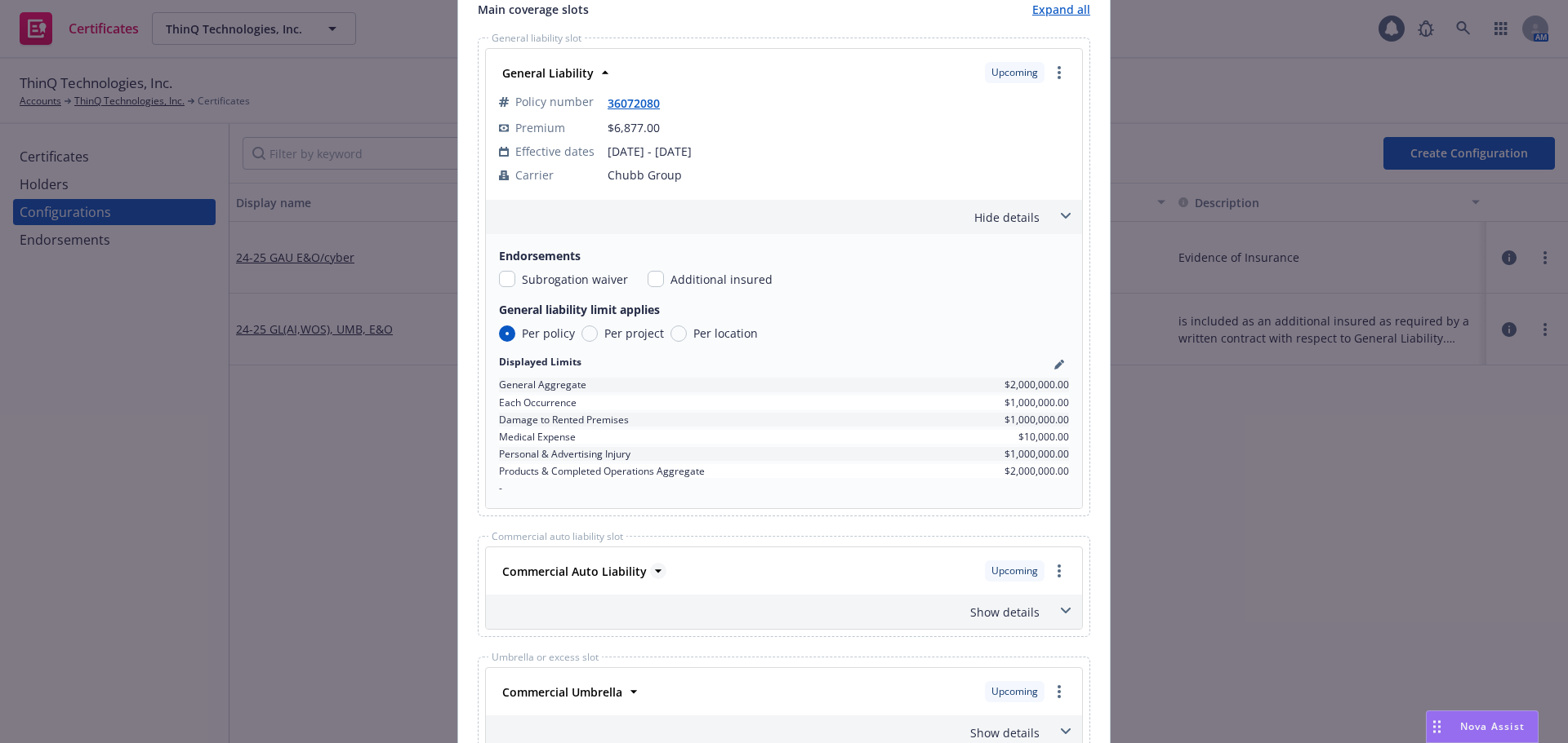
click at [650, 568] on icon at bounding box center [658, 571] width 17 height 17
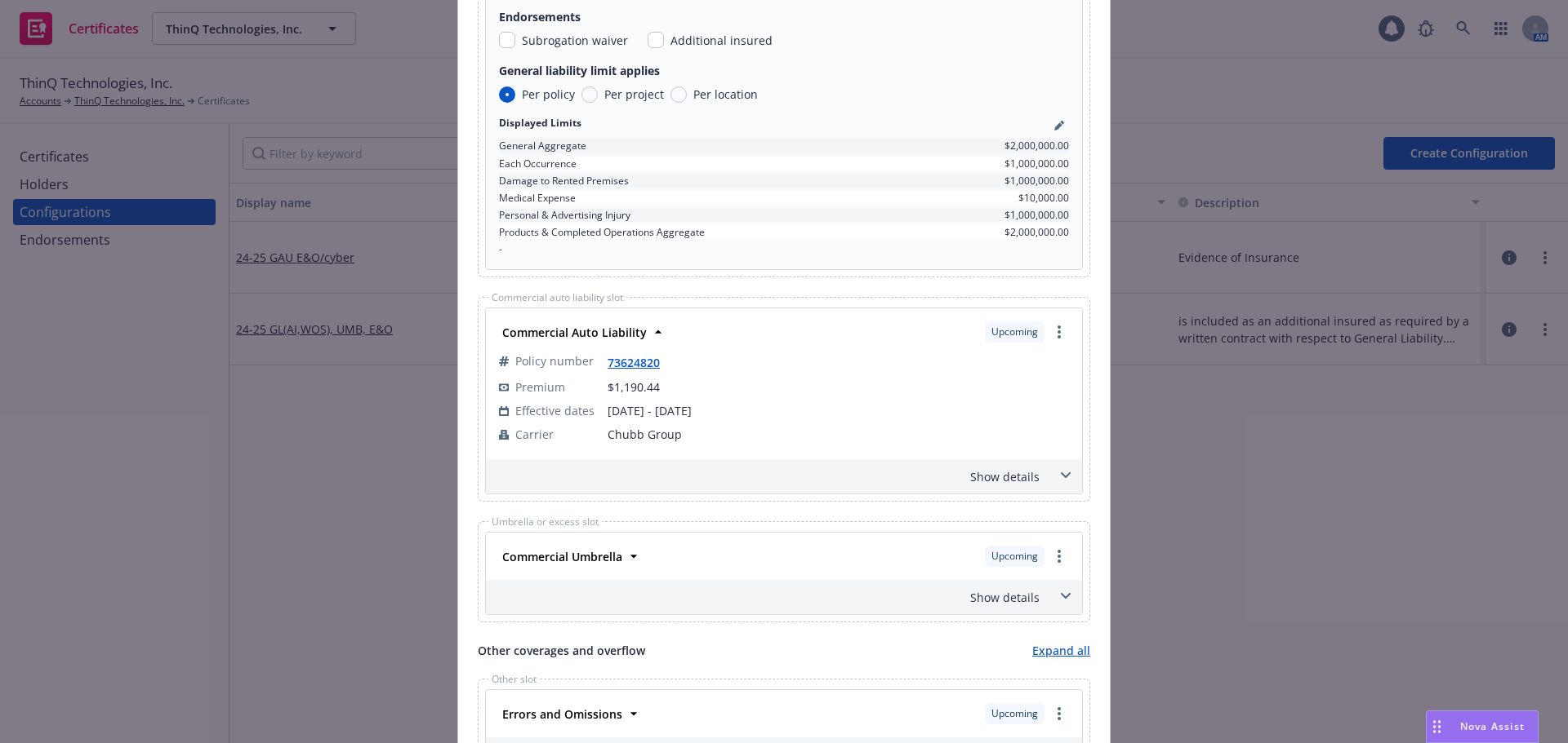
scroll to position [1061, 0]
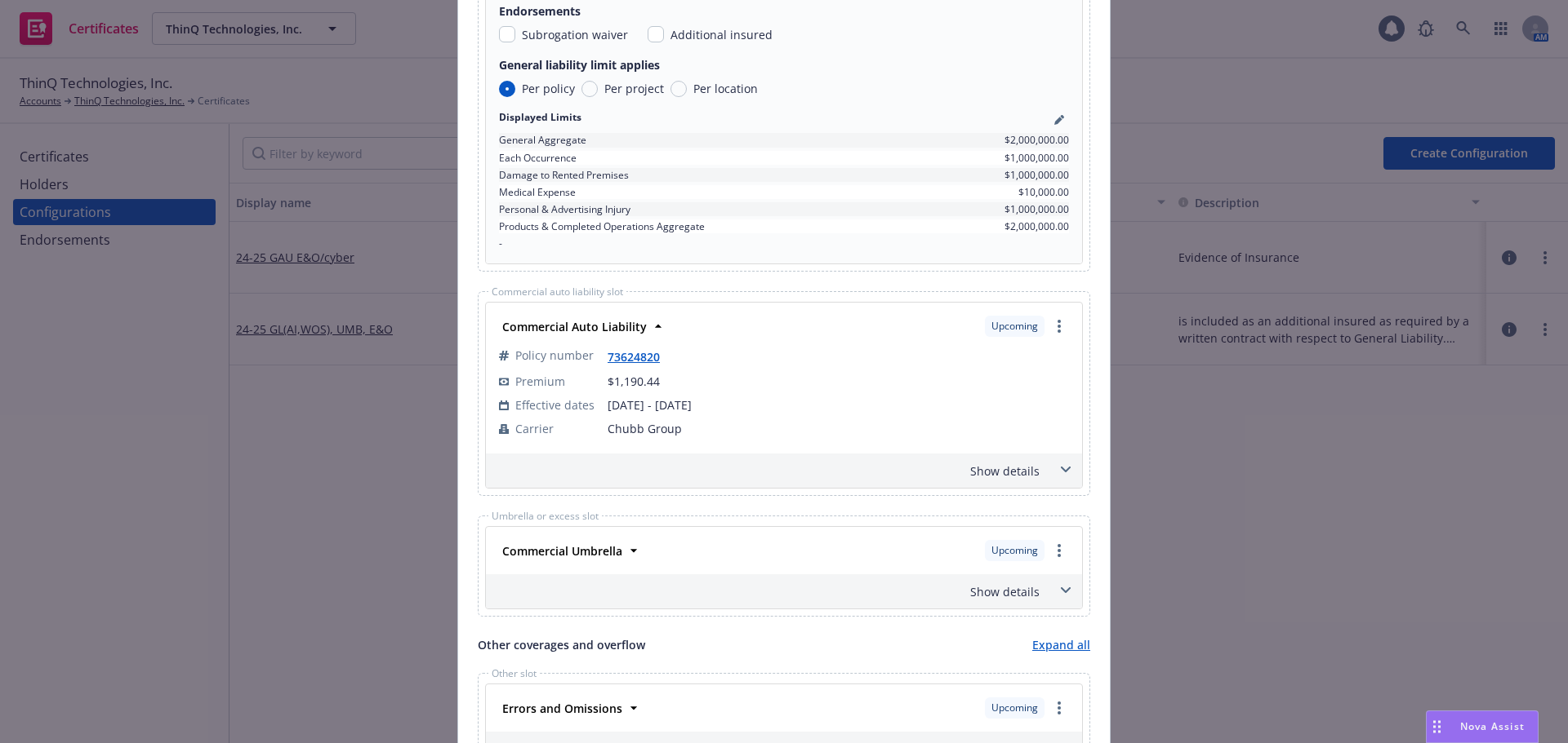
click at [1026, 474] on div "Show details" at bounding box center [764, 471] width 551 height 17
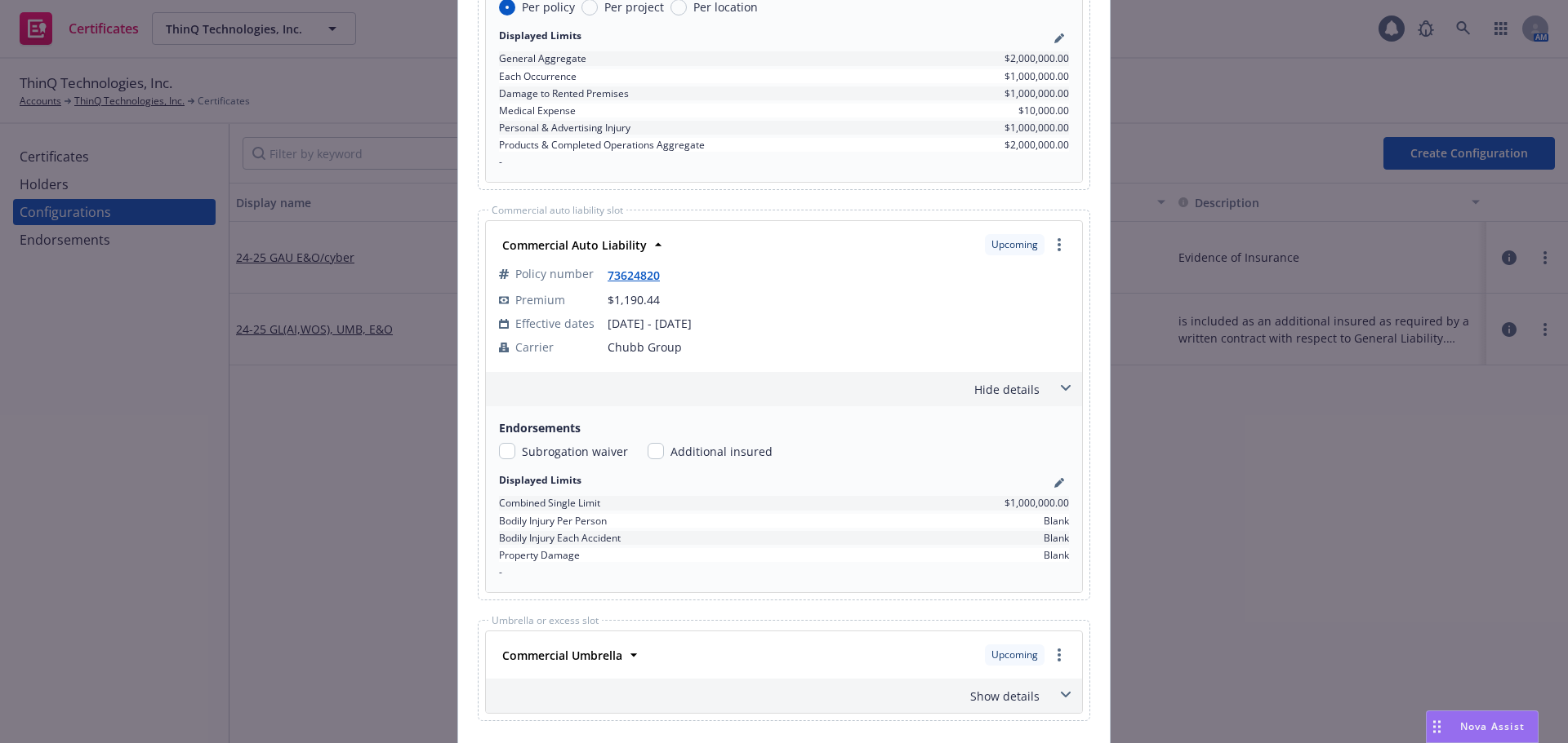
scroll to position [1224, 0]
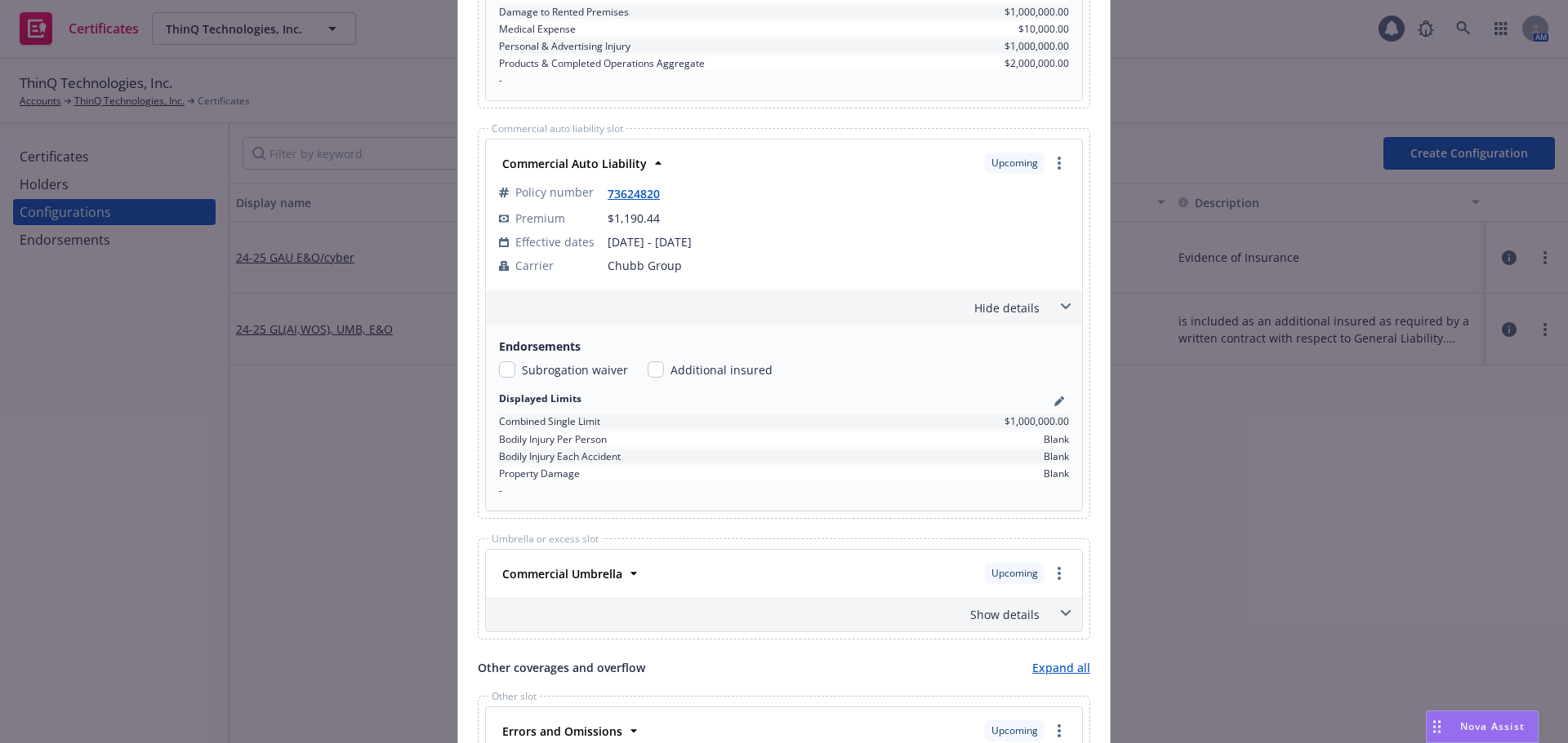
click at [618, 575] on div "Commercial Umbrella" at bounding box center [560, 574] width 129 height 24
click at [610, 575] on strong "Commercial Umbrella" at bounding box center [562, 574] width 120 height 16
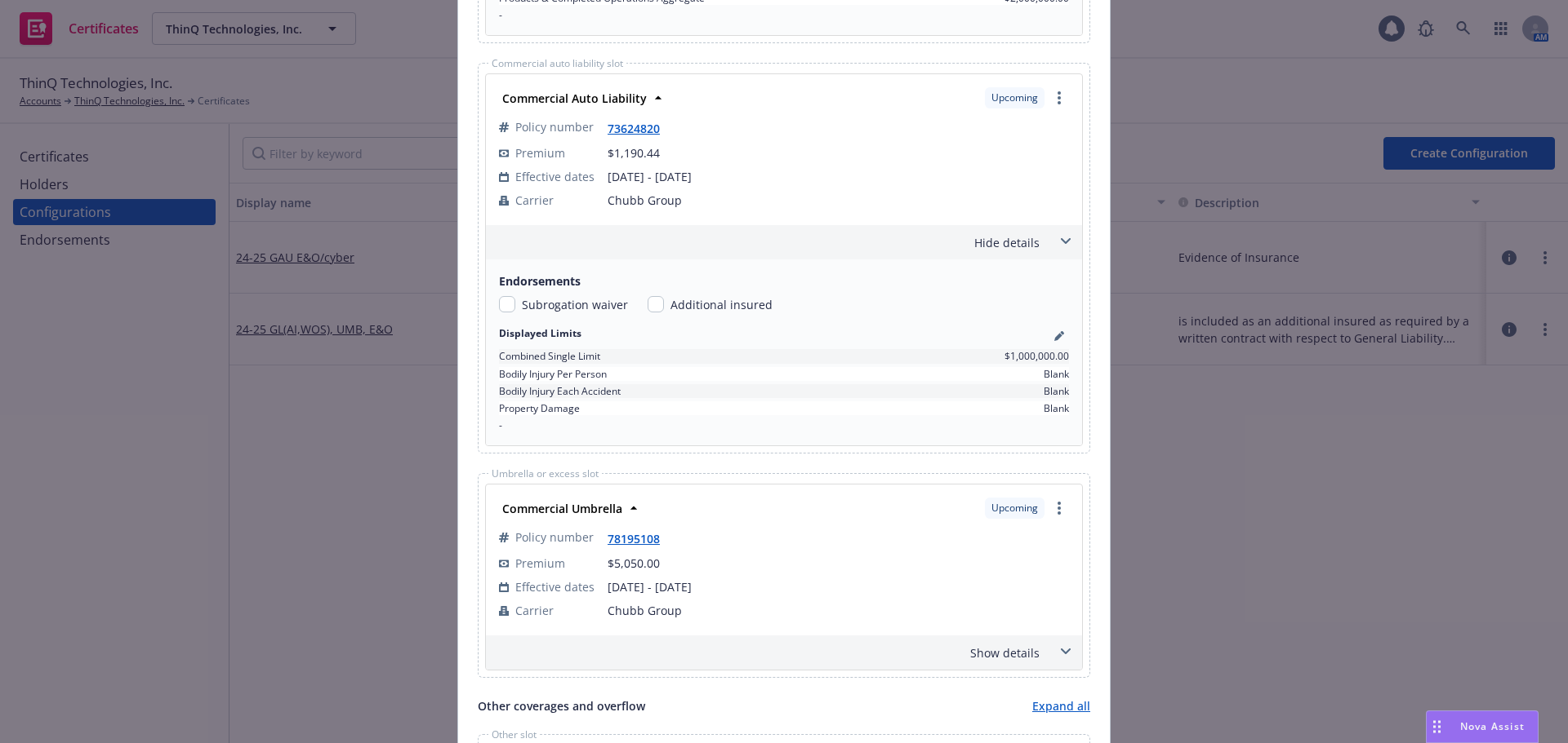
scroll to position [1387, 0]
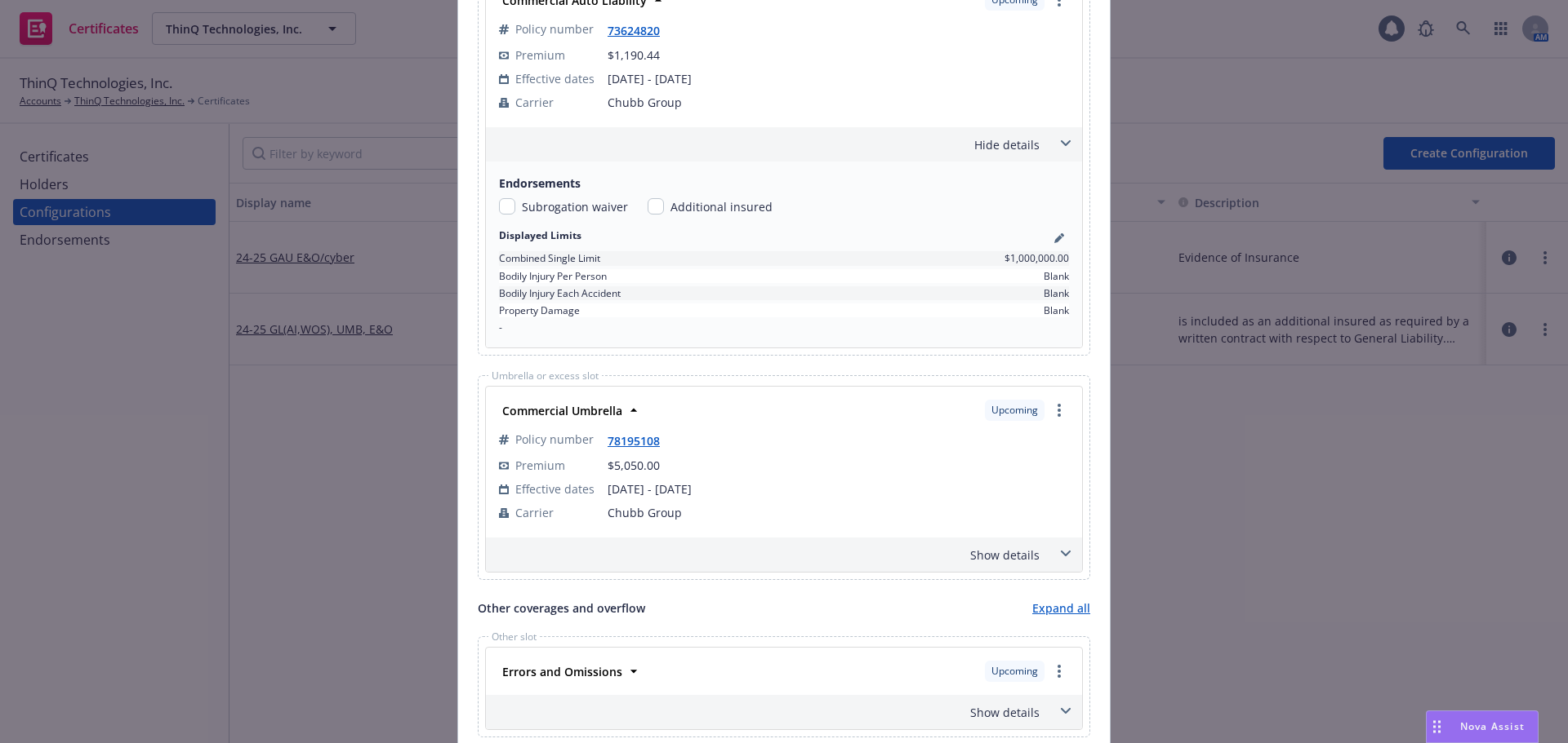
click at [987, 559] on div "Show details" at bounding box center [764, 555] width 551 height 17
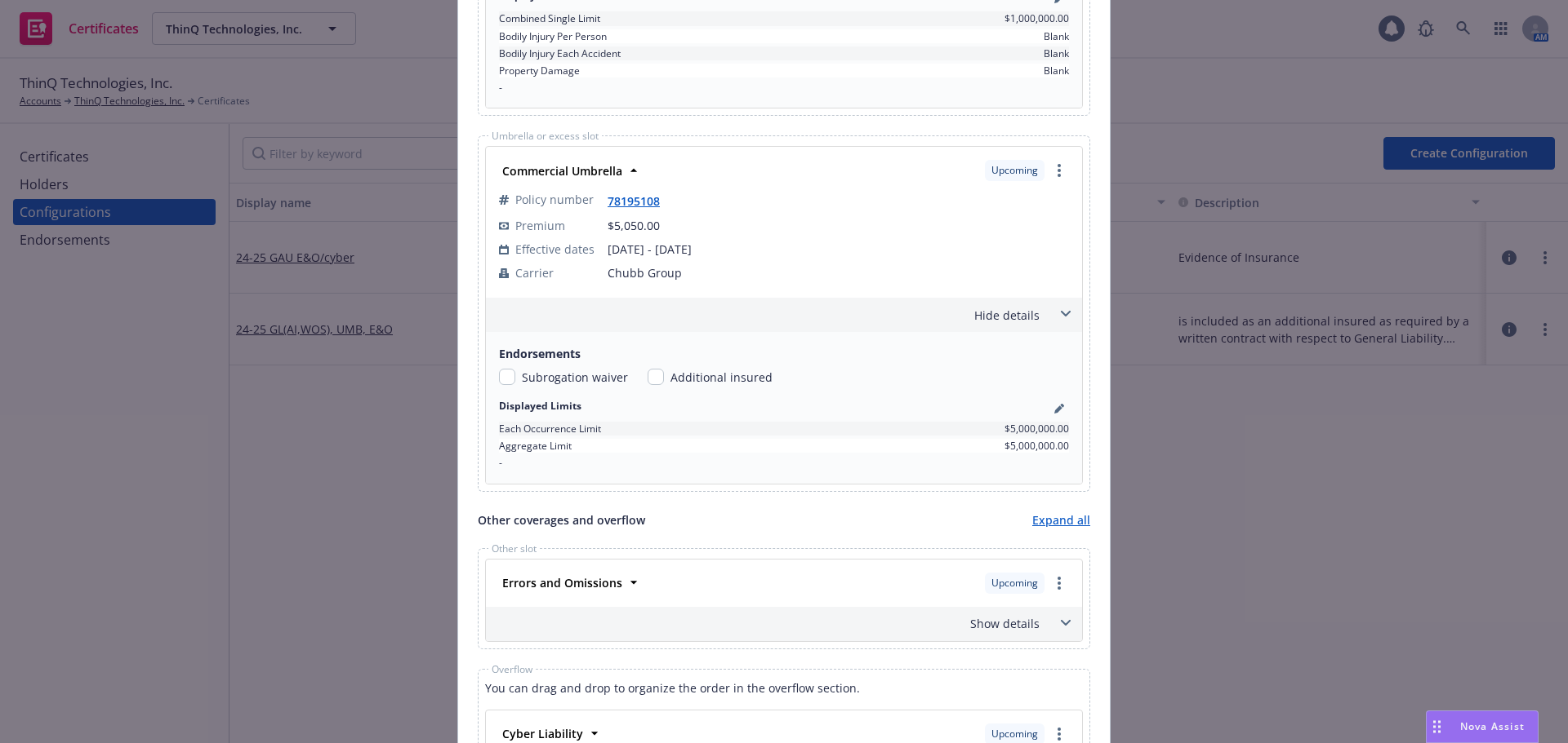
scroll to position [1632, 0]
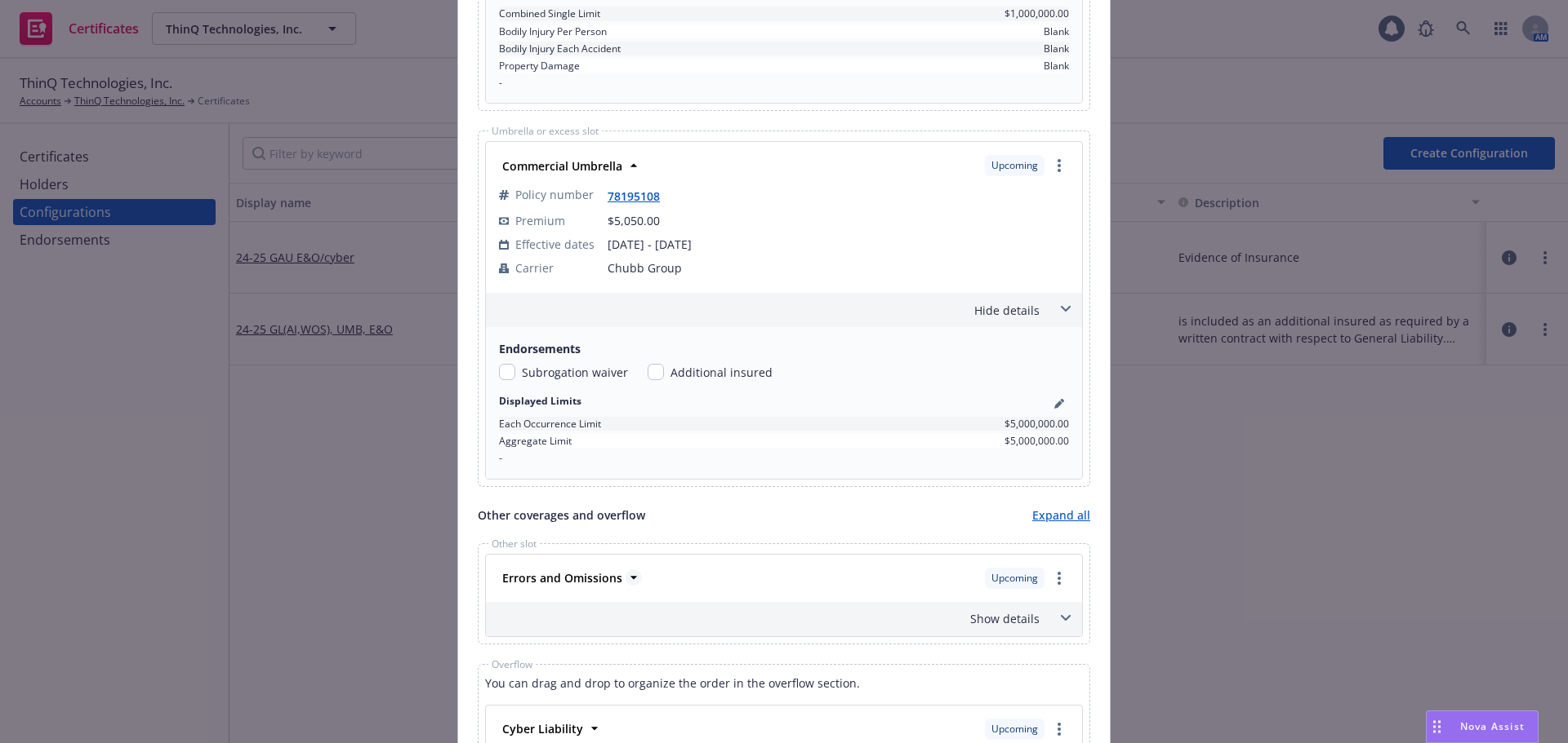
click at [603, 584] on strong "Errors and Omissions" at bounding box center [562, 578] width 120 height 16
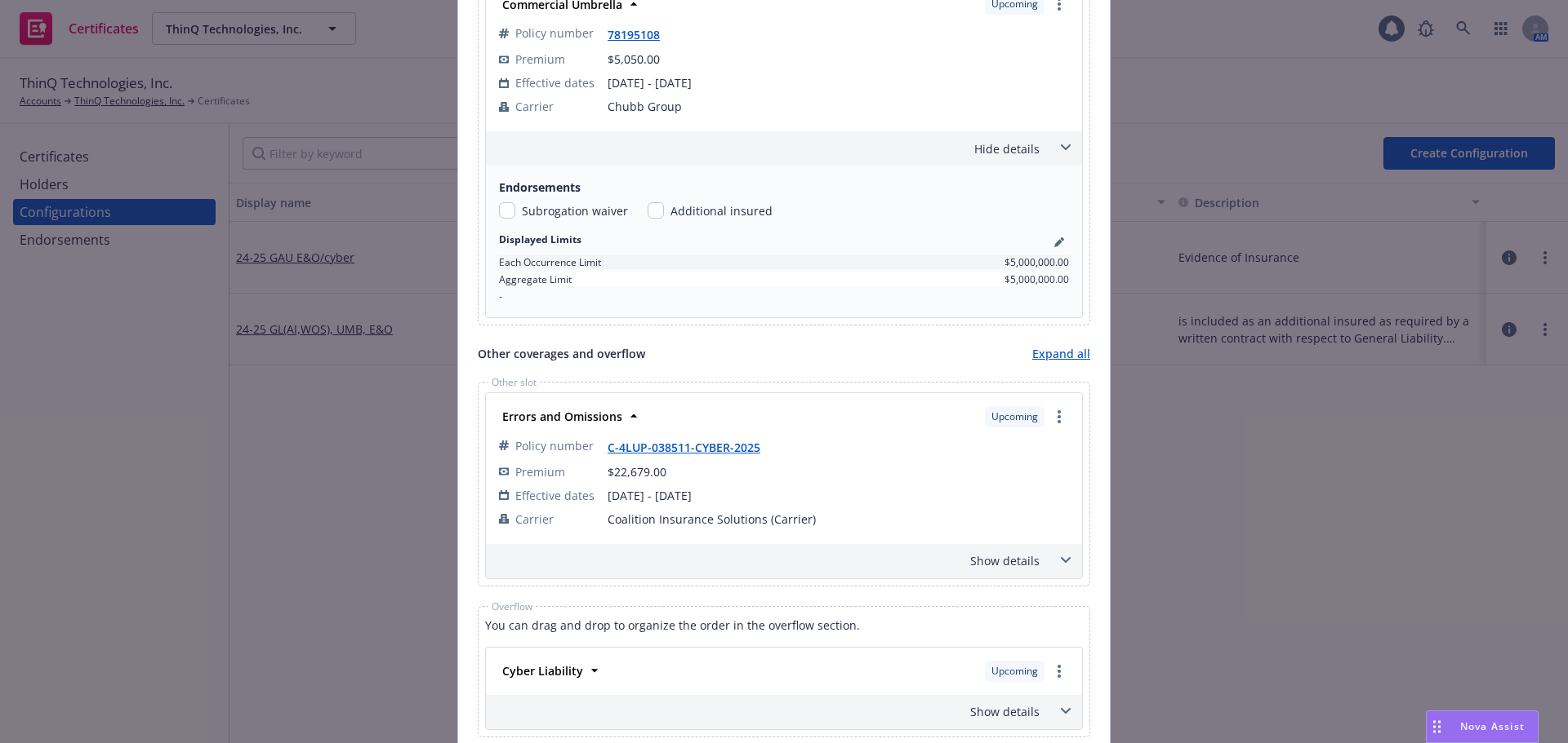
scroll to position [1795, 0]
click at [972, 560] on div "Show details" at bounding box center [764, 559] width 551 height 17
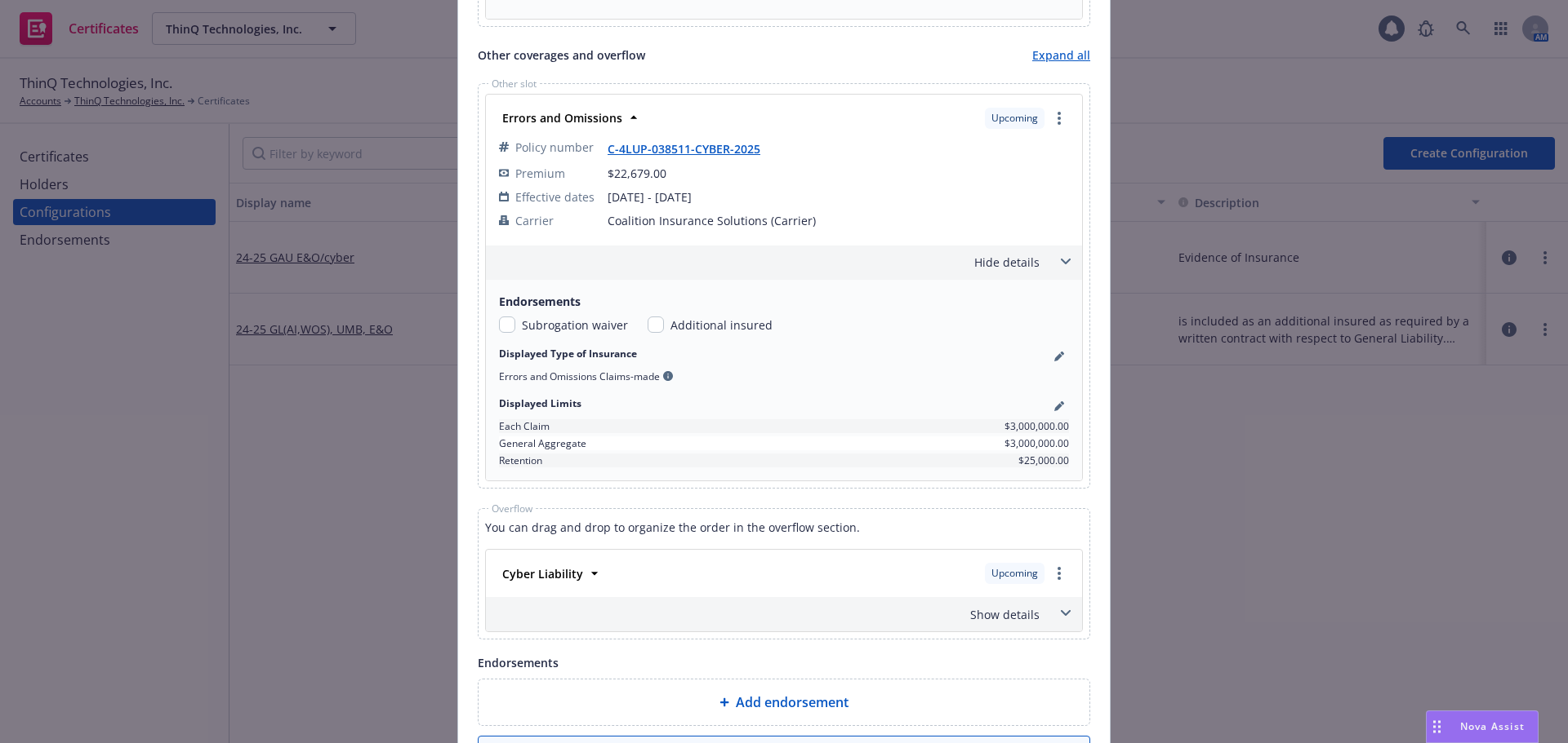
scroll to position [2122, 0]
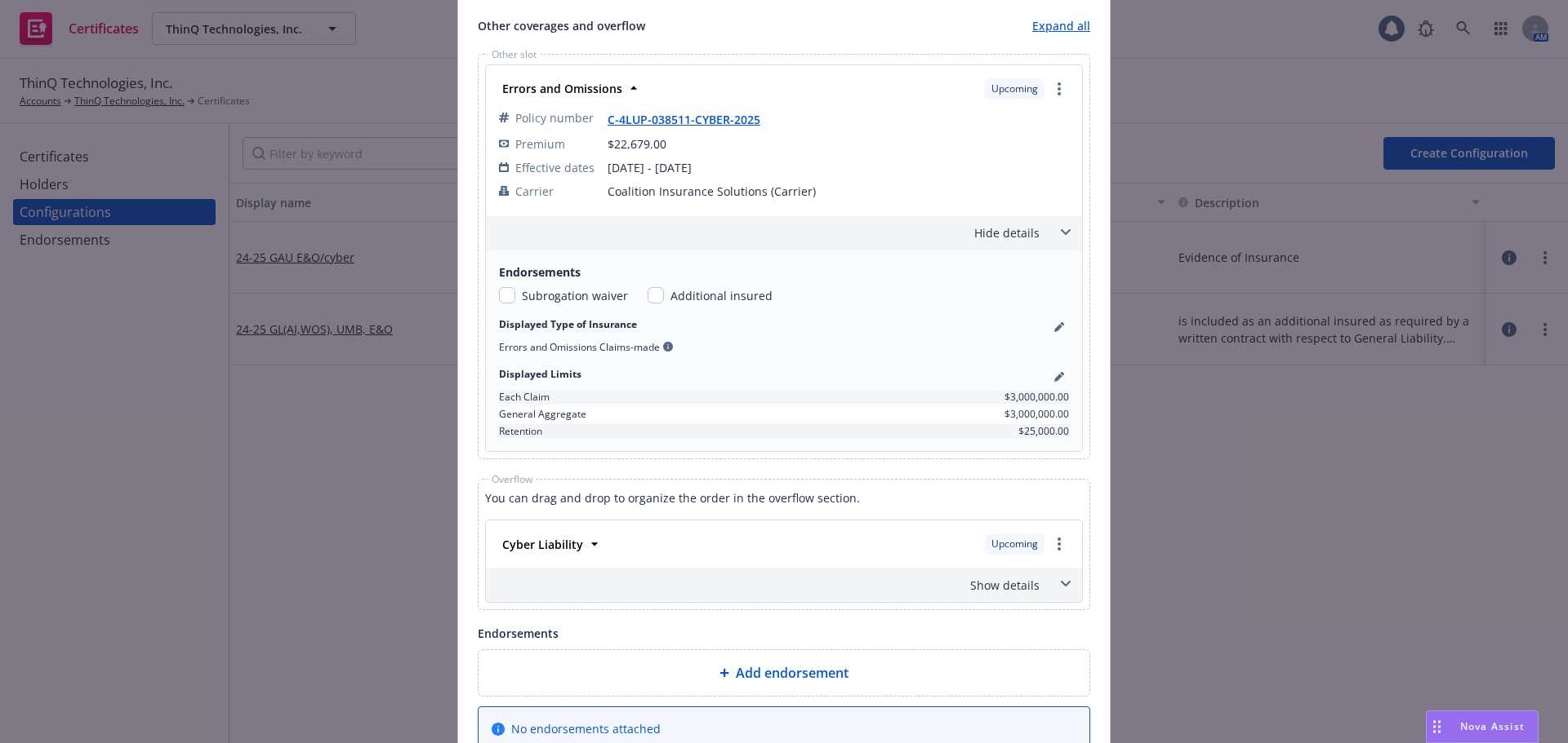
click at [520, 553] on div "Cyber Liability" at bounding box center [541, 544] width 91 height 24
click at [587, 546] on icon at bounding box center [595, 544] width 17 height 17
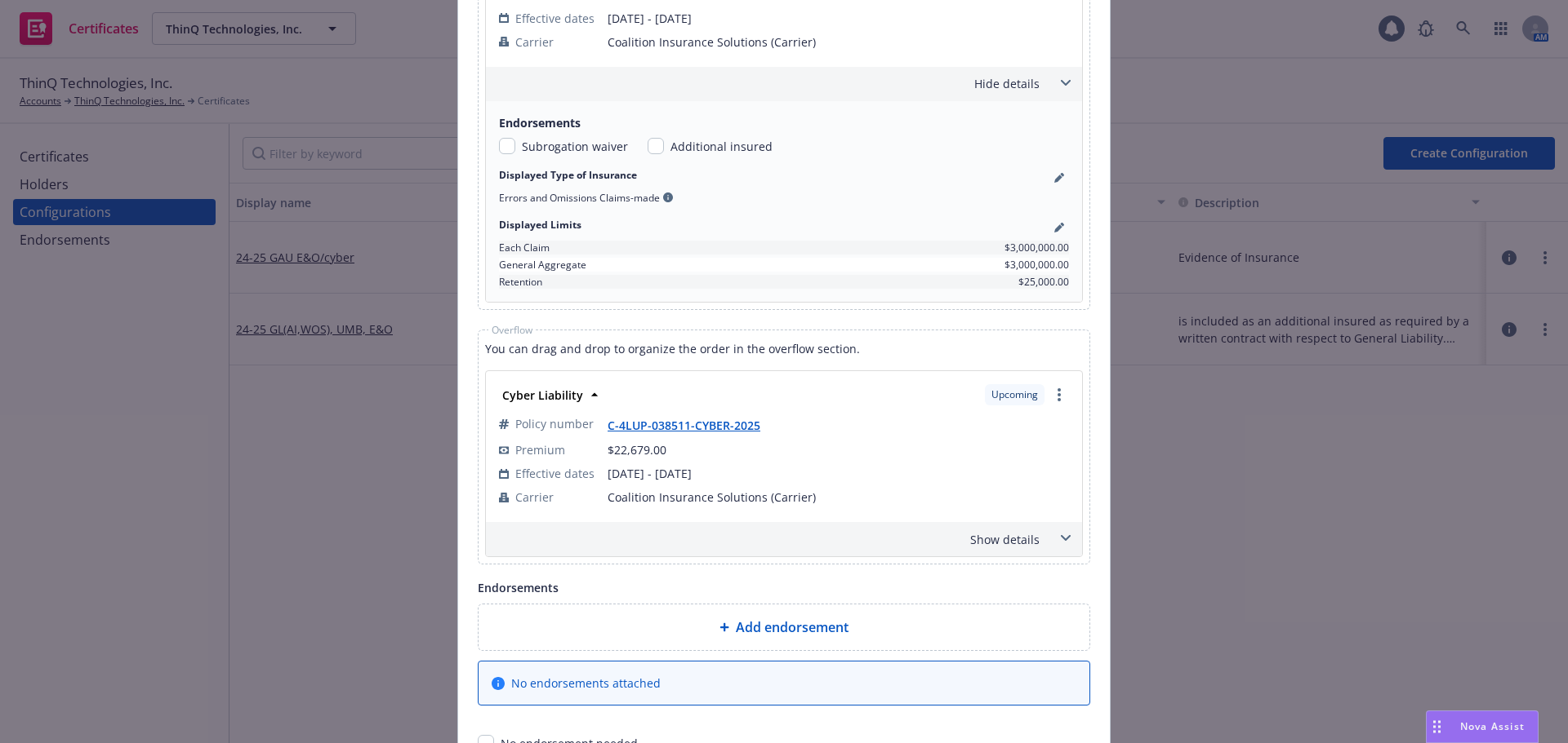
scroll to position [2284, 0]
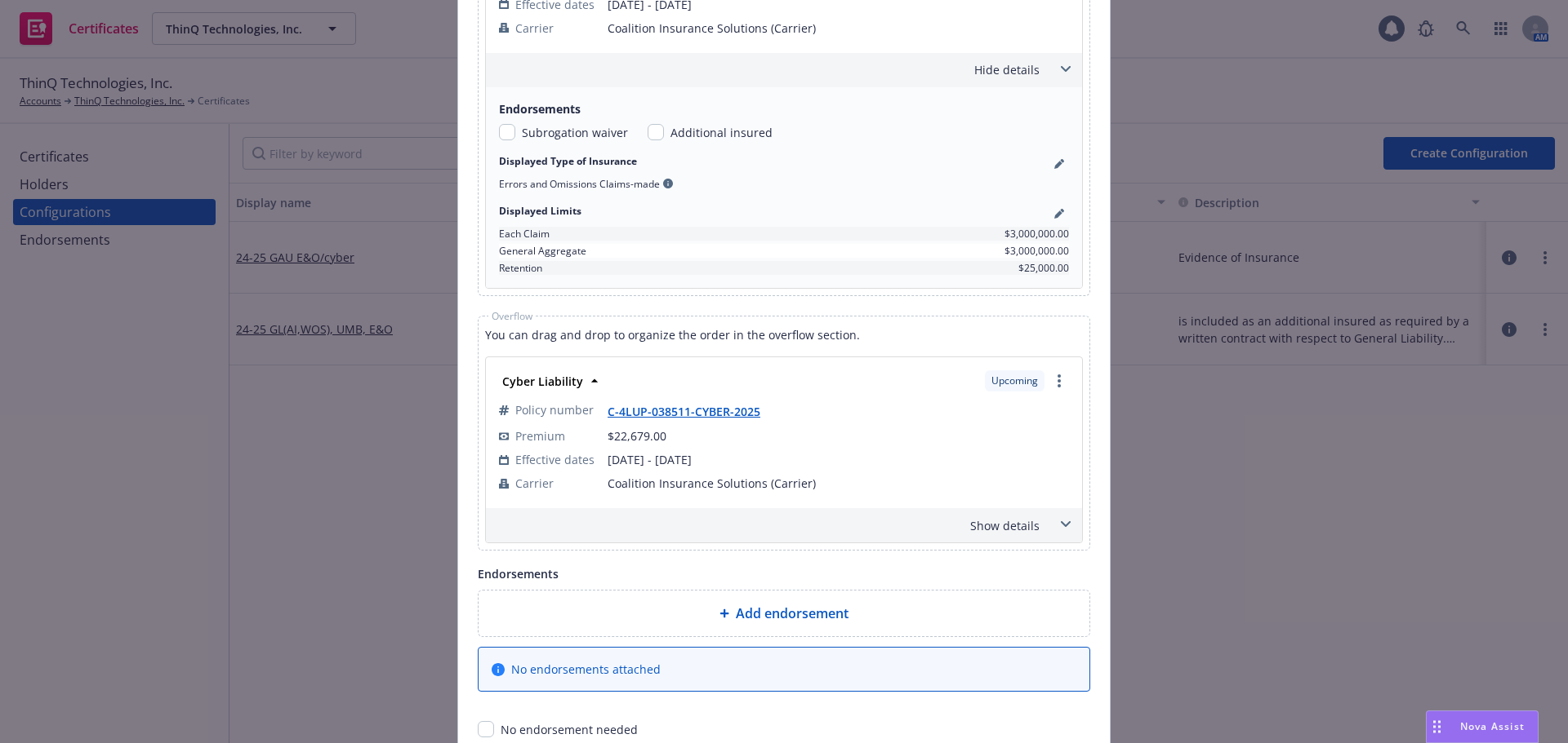
click at [1012, 526] on div "Show details" at bounding box center [764, 526] width 551 height 17
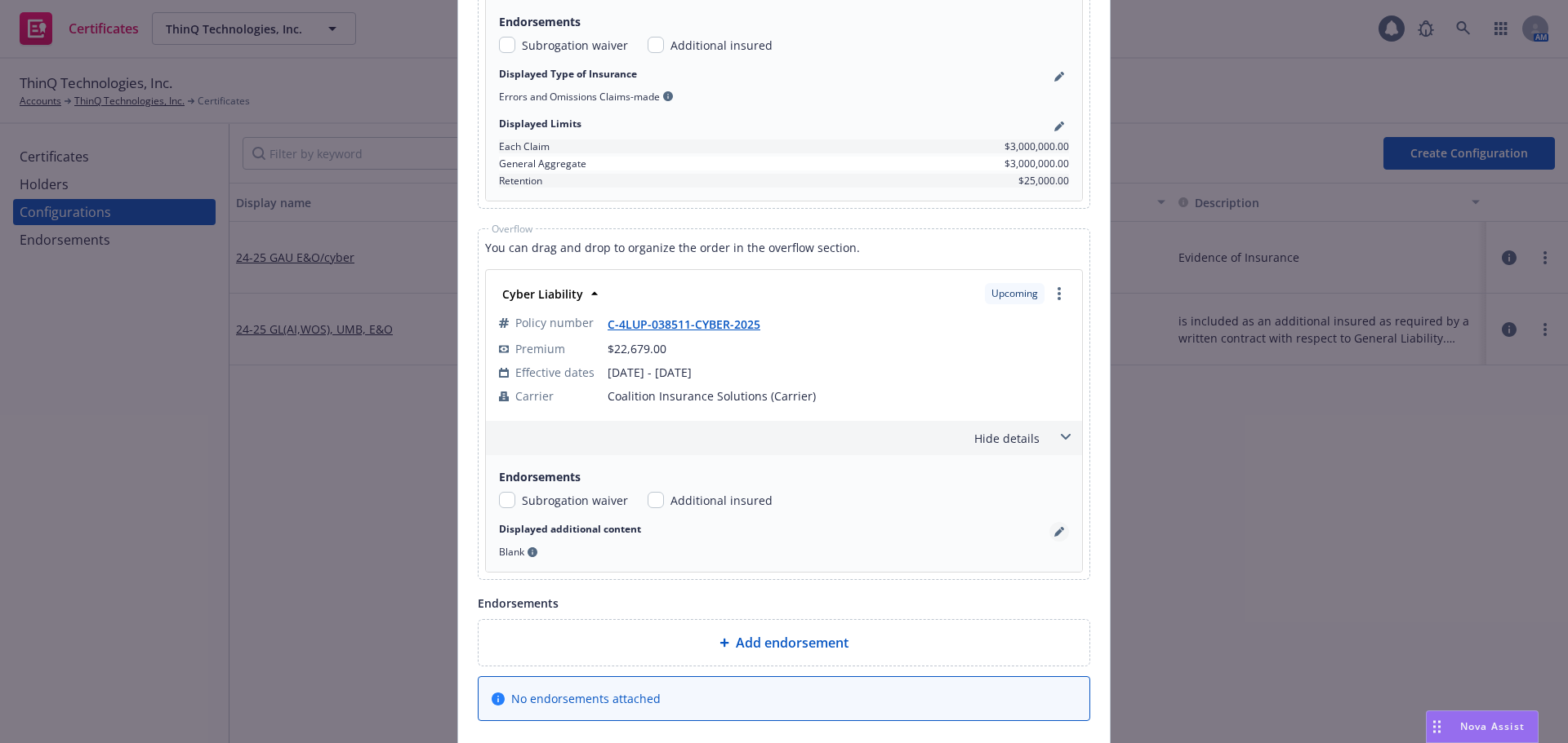
scroll to position [2399, 0]
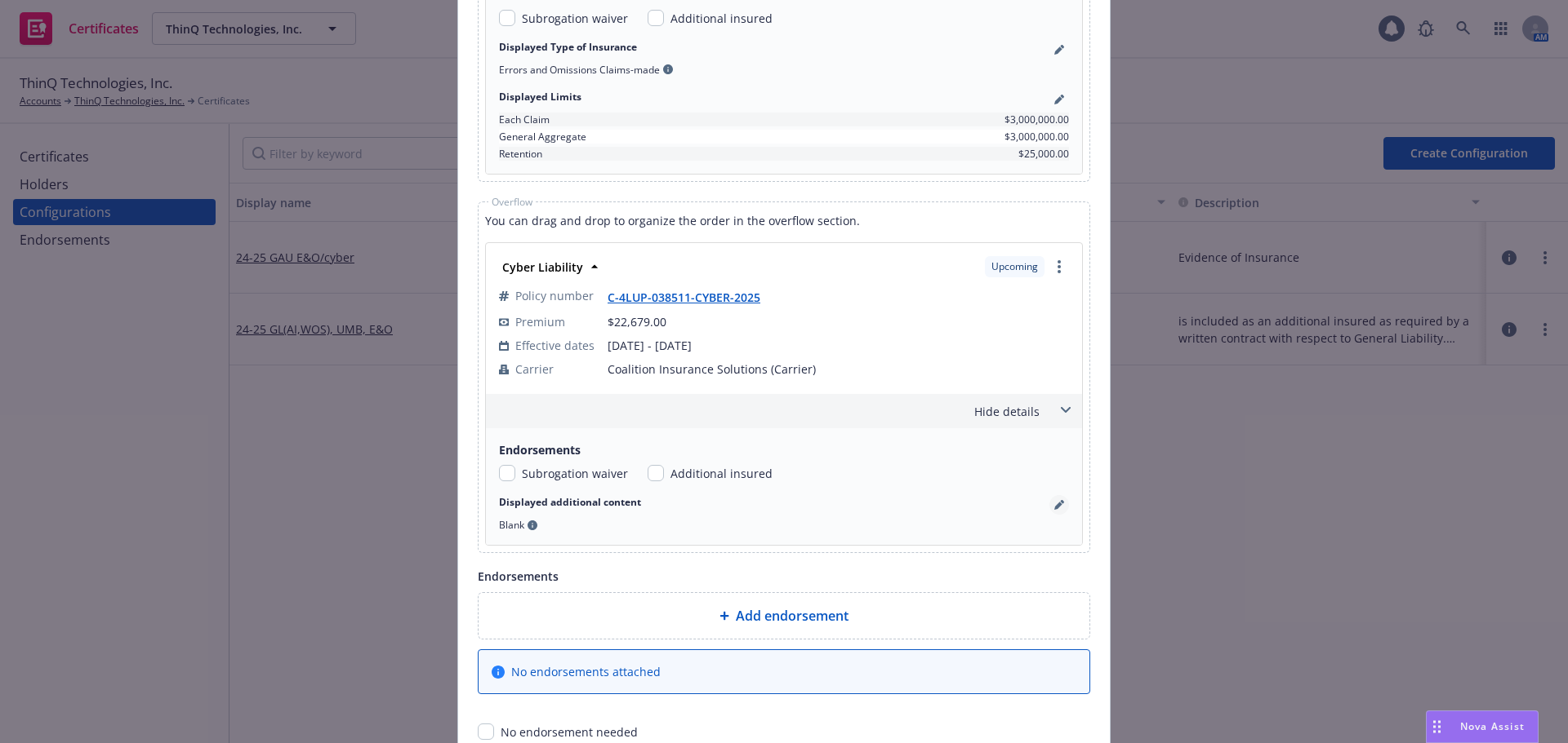
click at [1054, 511] on link "pencil" at bounding box center [1059, 505] width 19 height 19
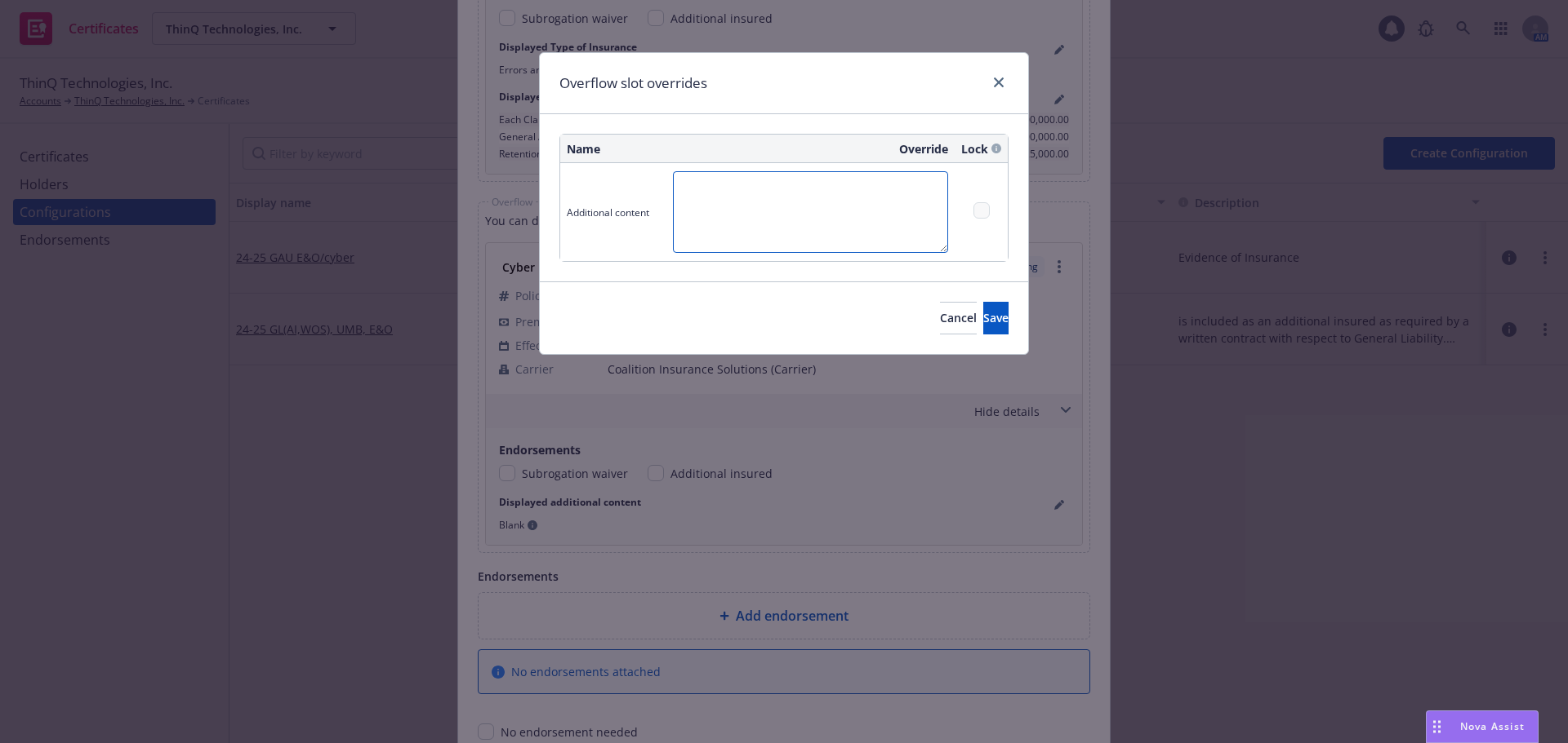
click at [733, 216] on textarea at bounding box center [810, 212] width 275 height 82
type textarea "Limit: $3,000,000"
click at [983, 316] on button "Save" at bounding box center [995, 318] width 26 height 33
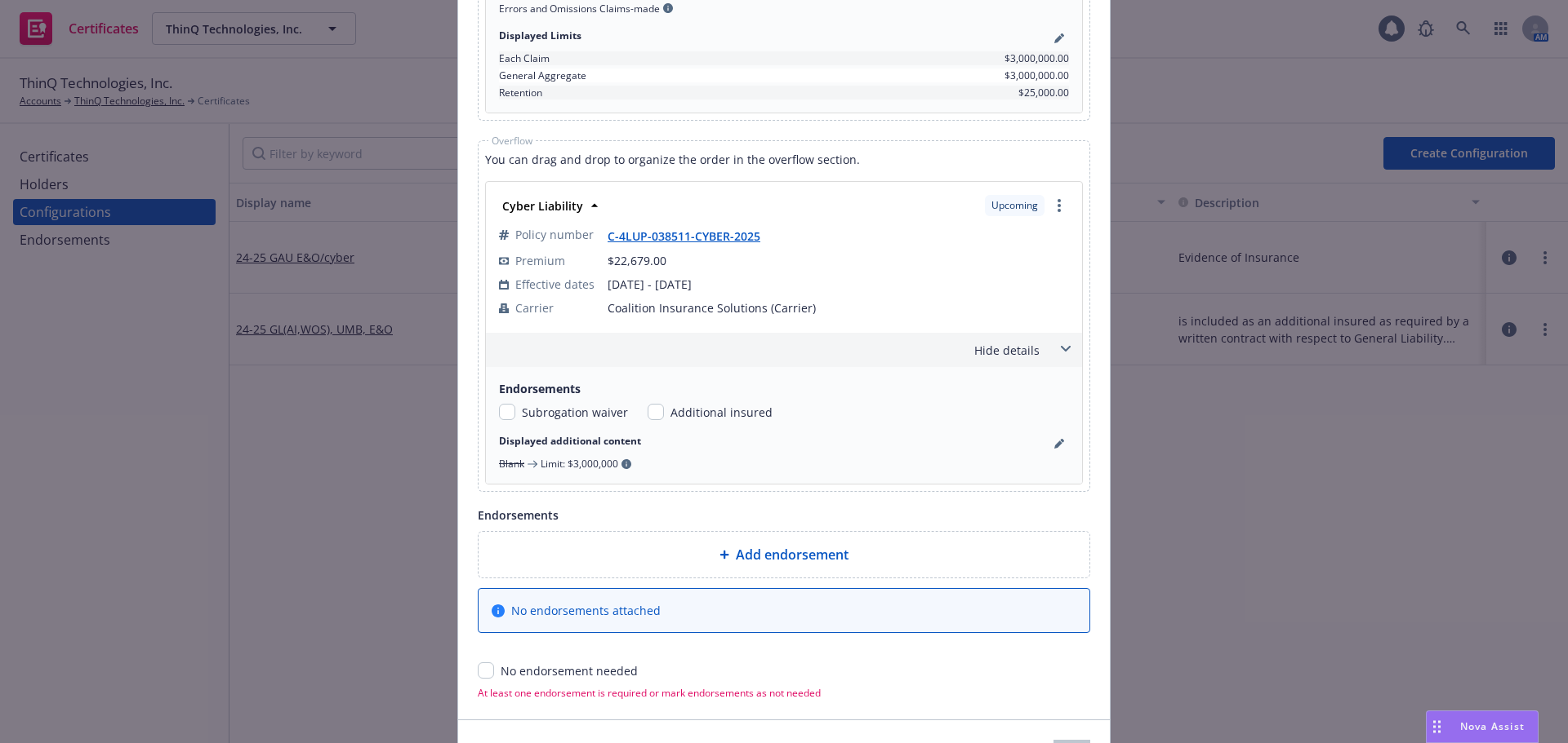
scroll to position [2563, 0]
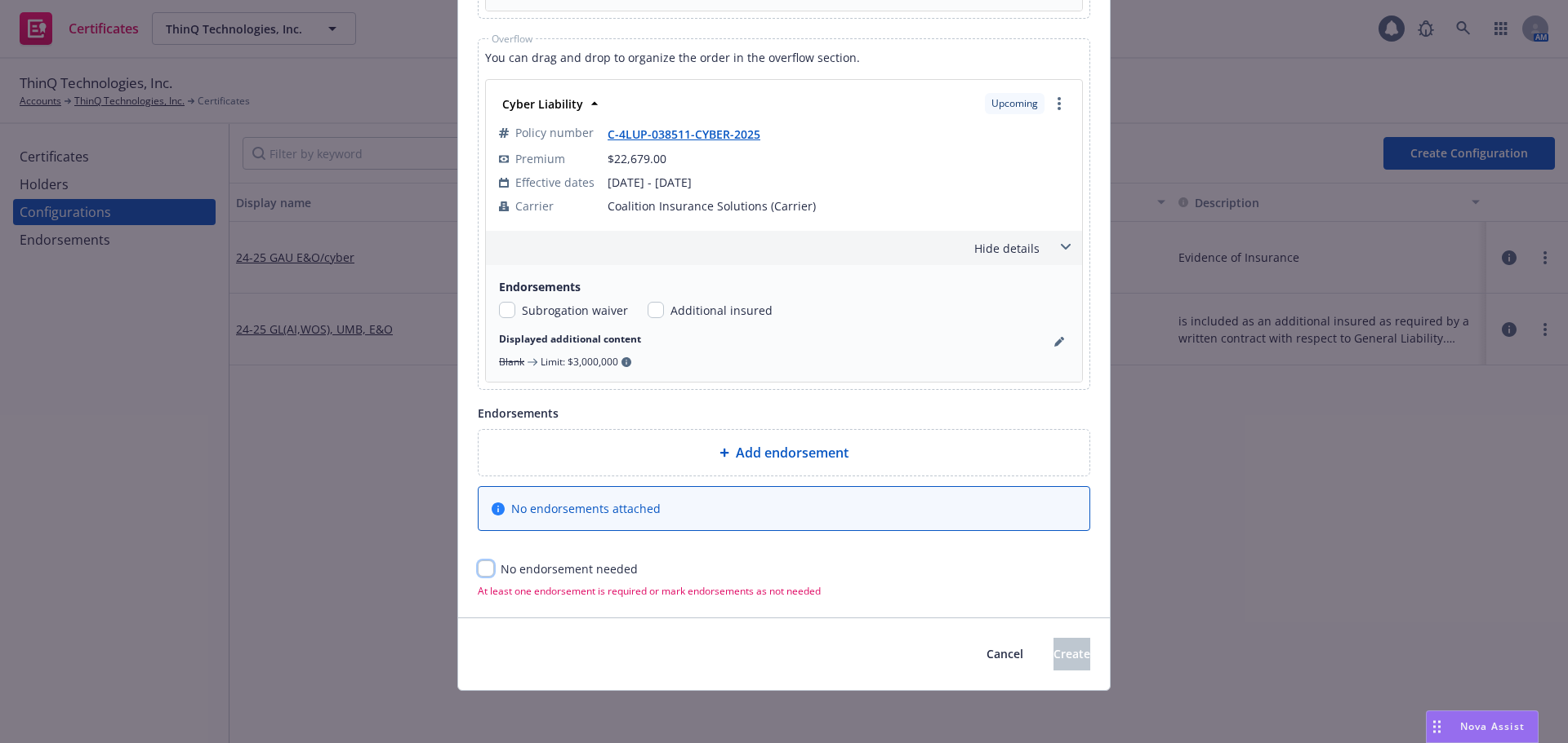
click at [483, 568] on input "checkbox" at bounding box center [485, 569] width 17 height 17
checkbox input "true"
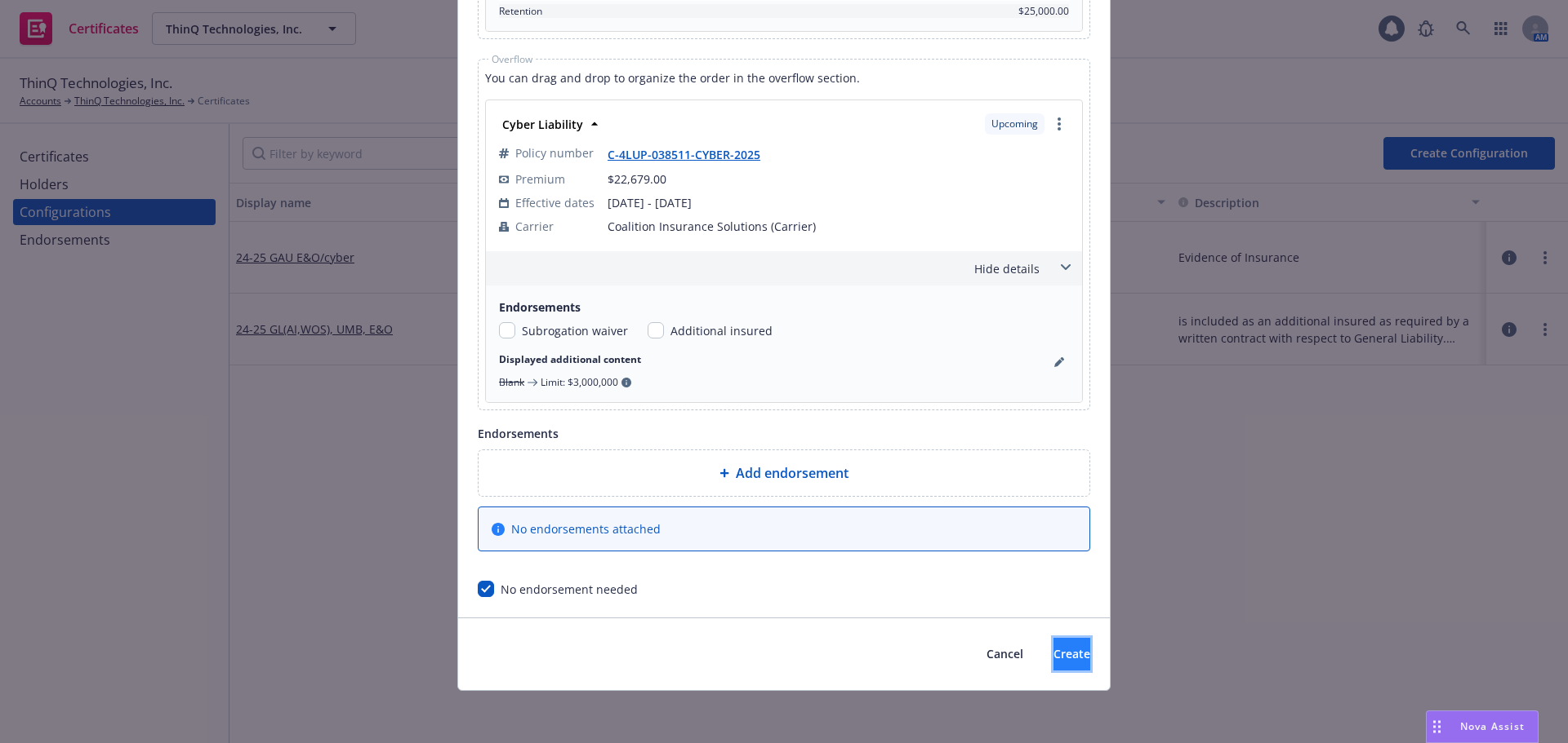
click at [1054, 659] on span "Create" at bounding box center [1072, 654] width 37 height 16
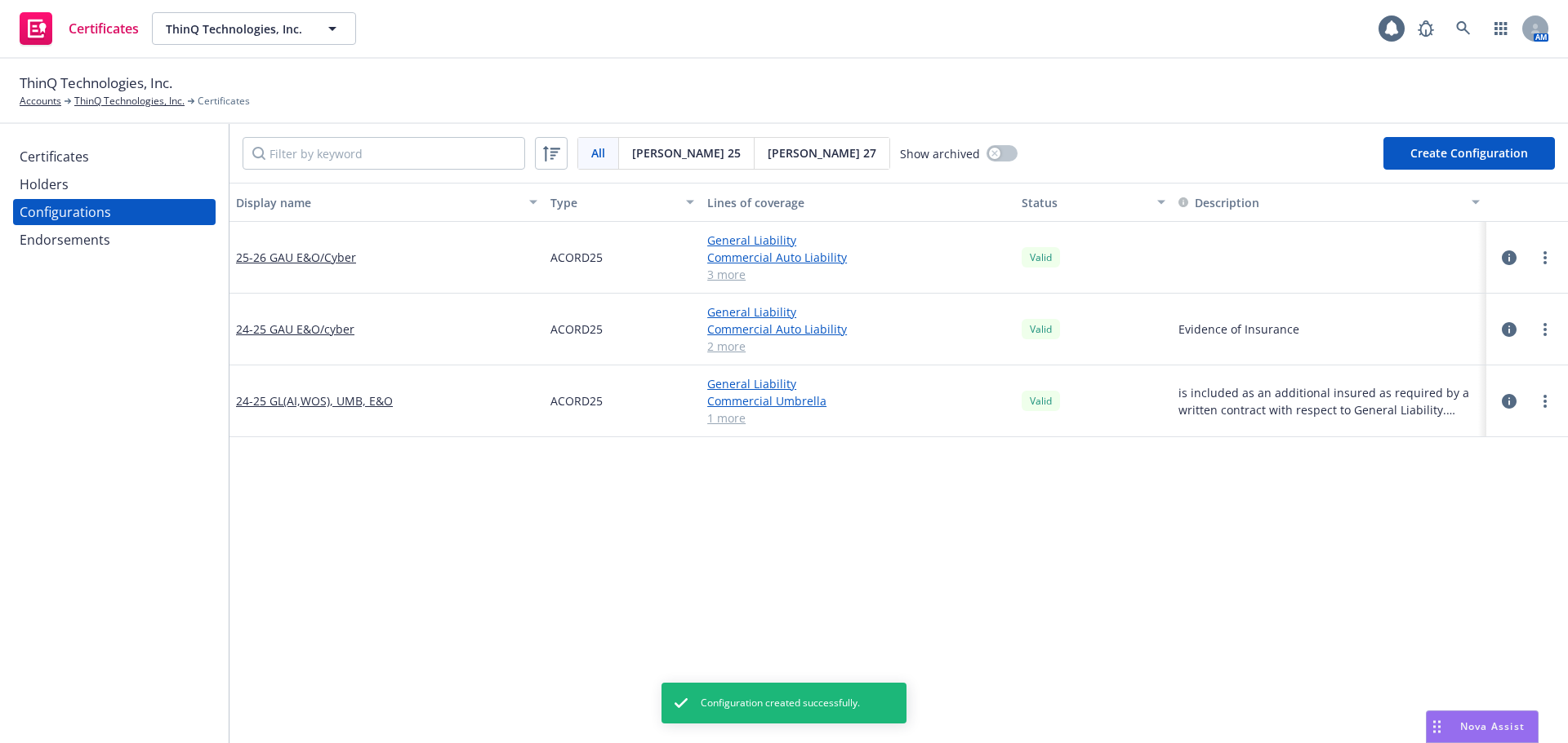
click at [93, 180] on div "Holders" at bounding box center [114, 185] width 189 height 26
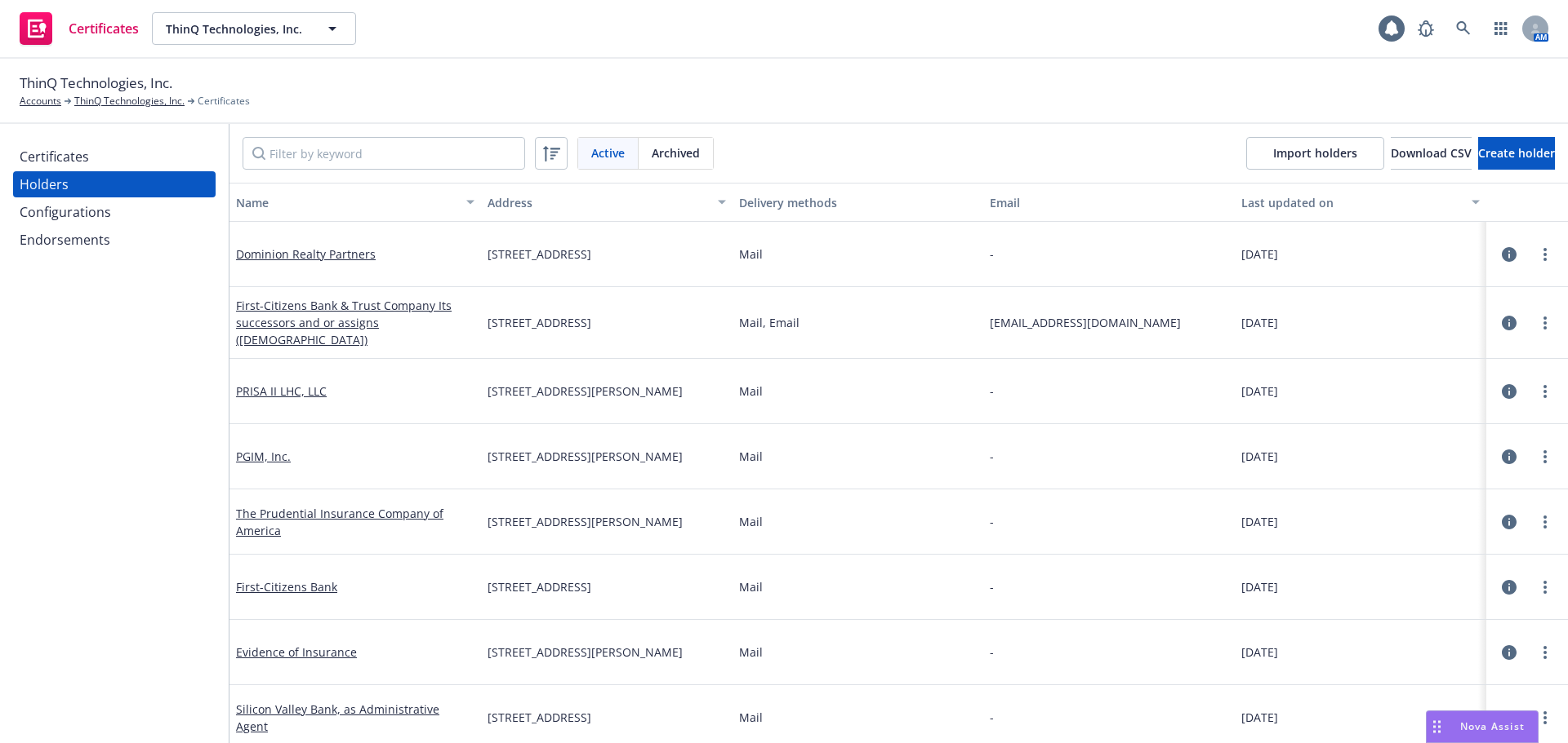
click at [84, 162] on div "Certificates" at bounding box center [54, 157] width 70 height 26
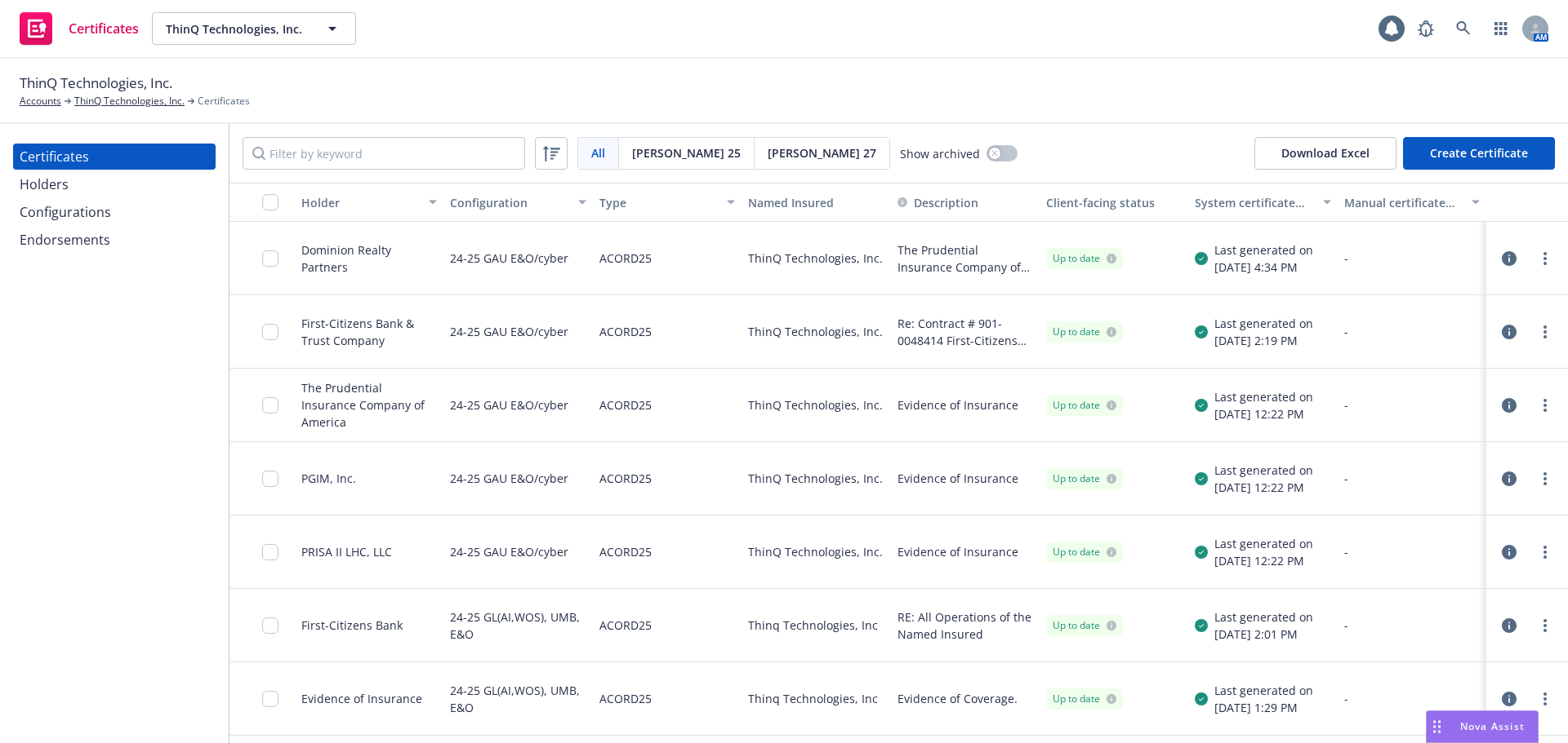
click at [1465, 162] on button "Create Certificate" at bounding box center [1478, 153] width 152 height 33
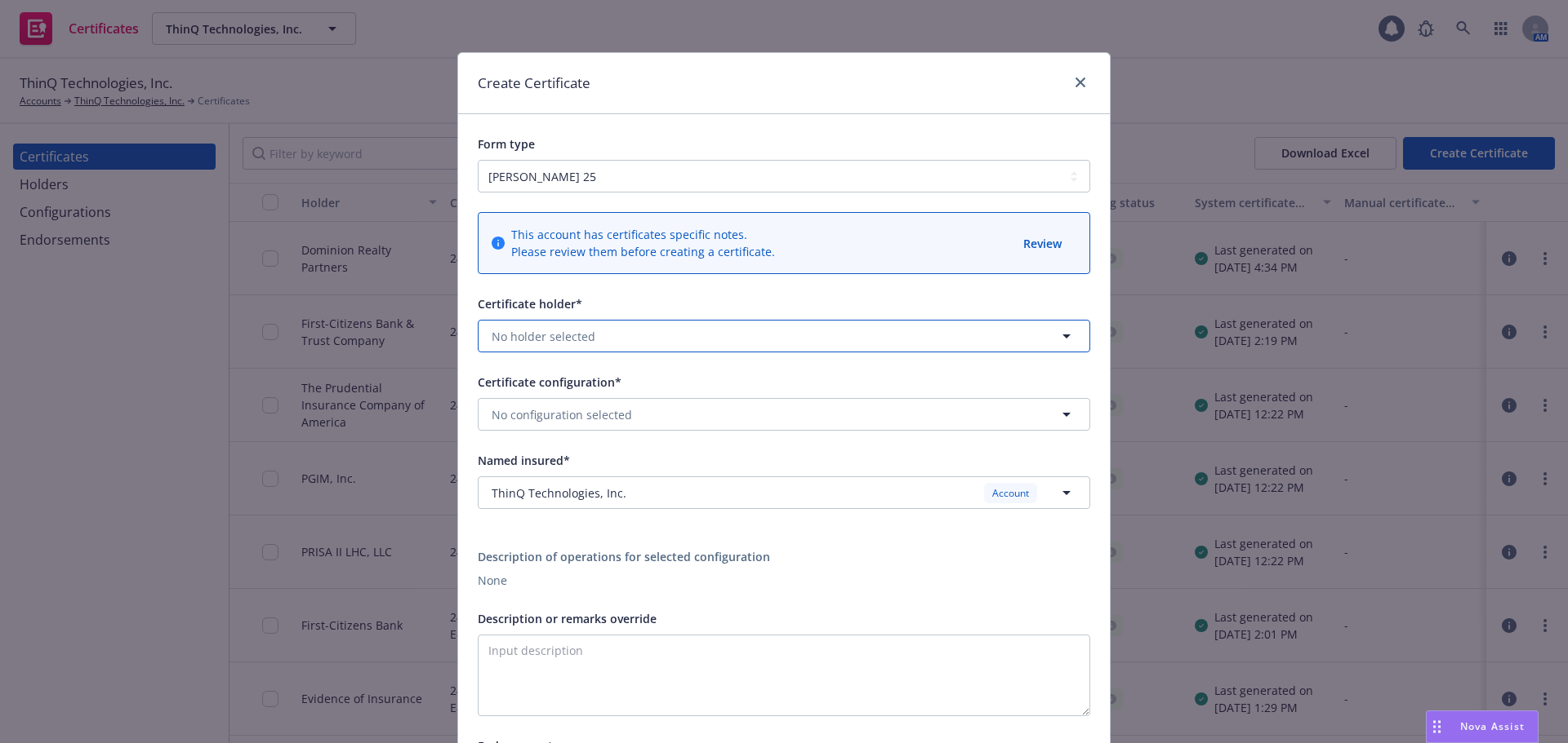
click at [615, 339] on button "No holder selected" at bounding box center [783, 335] width 612 height 33
type input "domi"
click at [536, 390] on strong "Dominion Realty Partners" at bounding box center [568, 382] width 144 height 16
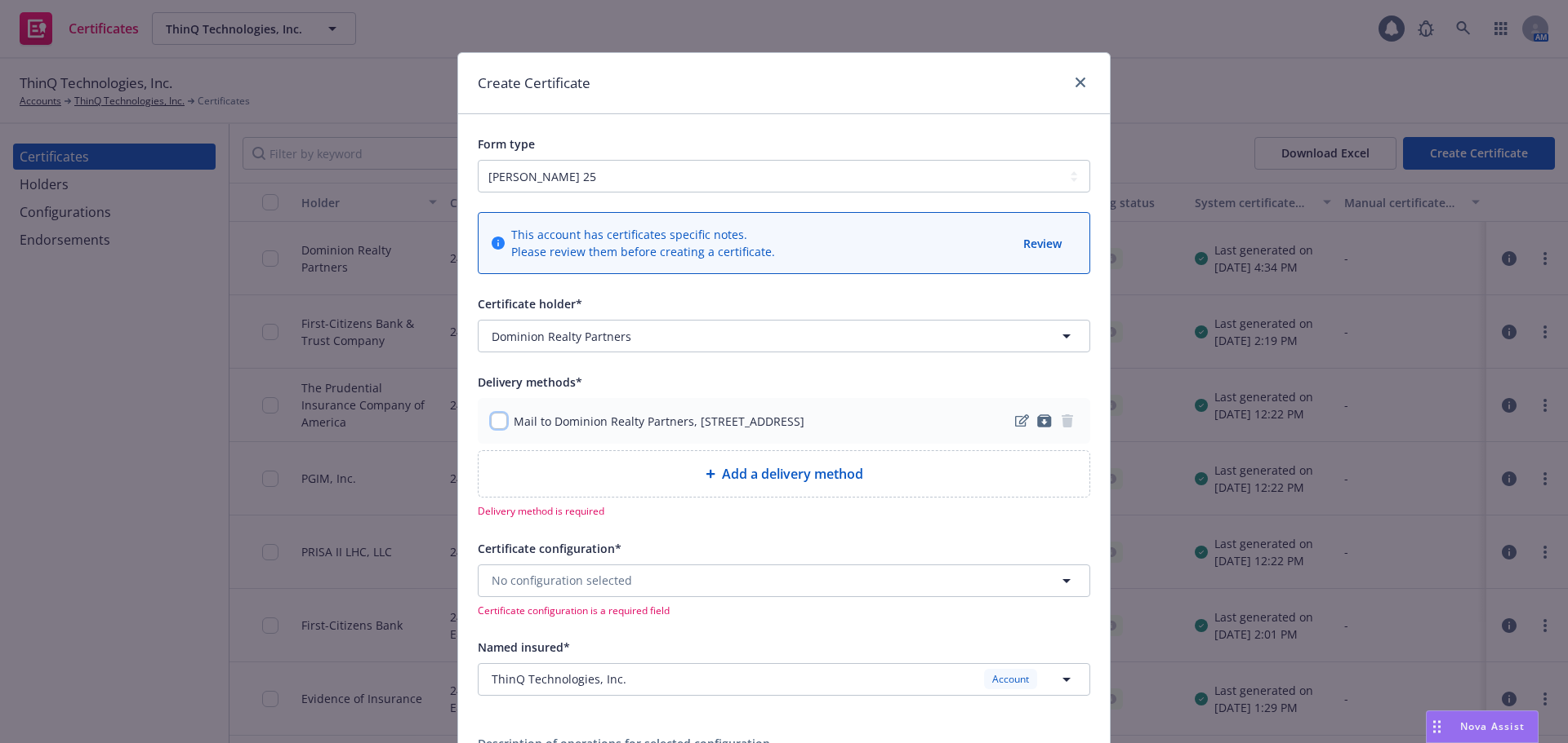
click at [491, 419] on input "checkbox" at bounding box center [499, 421] width 17 height 17
checkbox input "true"
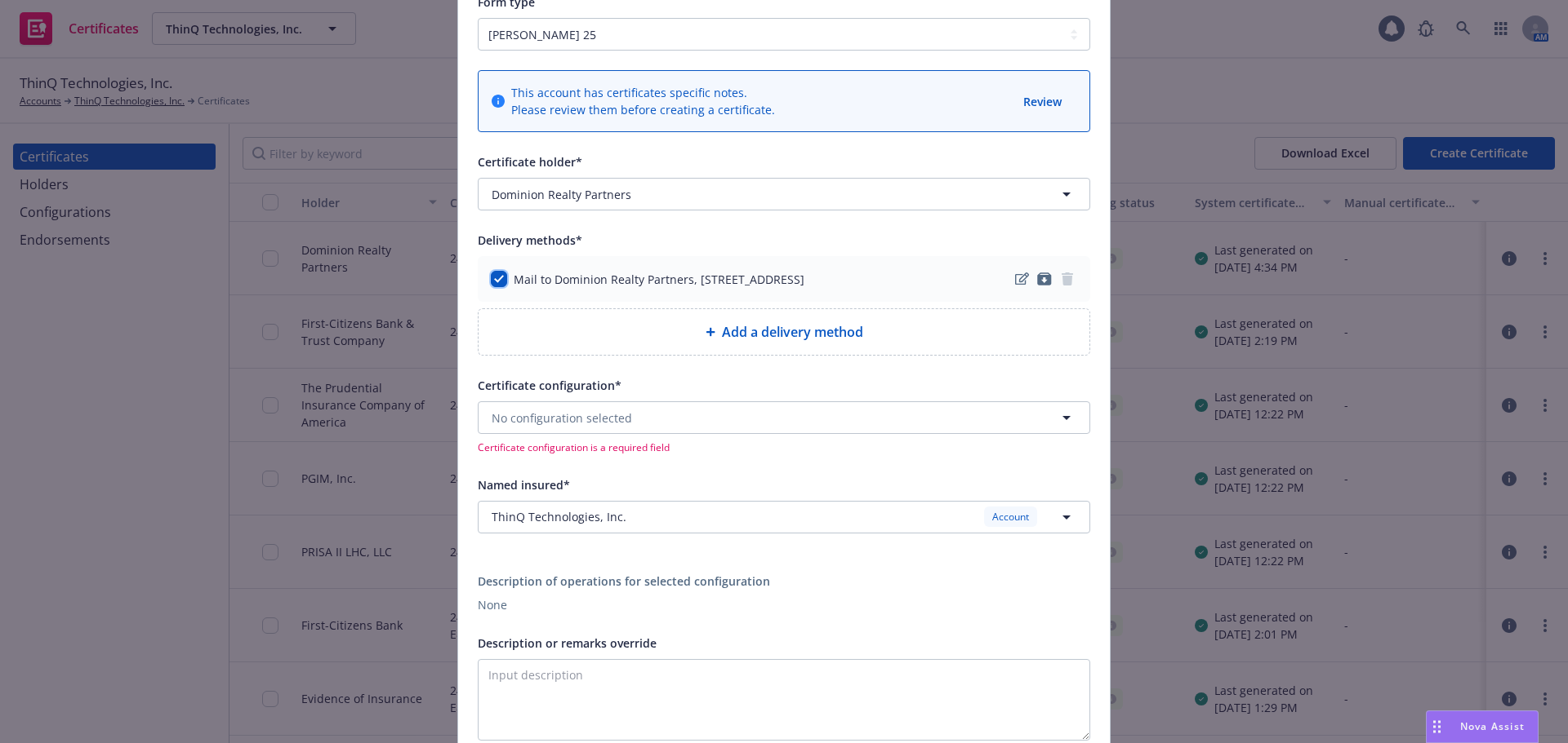
scroll to position [163, 0]
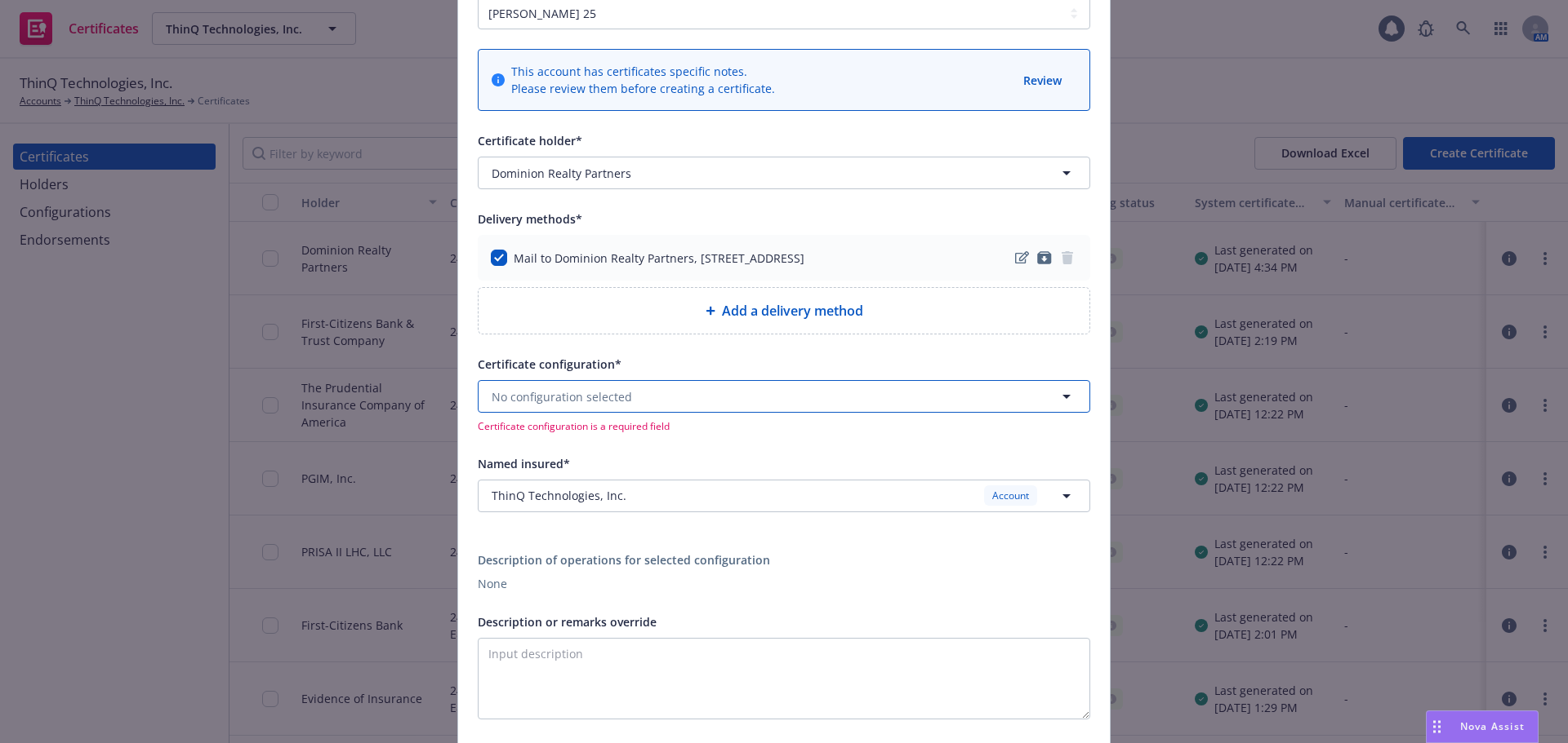
click at [656, 395] on button "No configuration selected" at bounding box center [783, 396] width 612 height 33
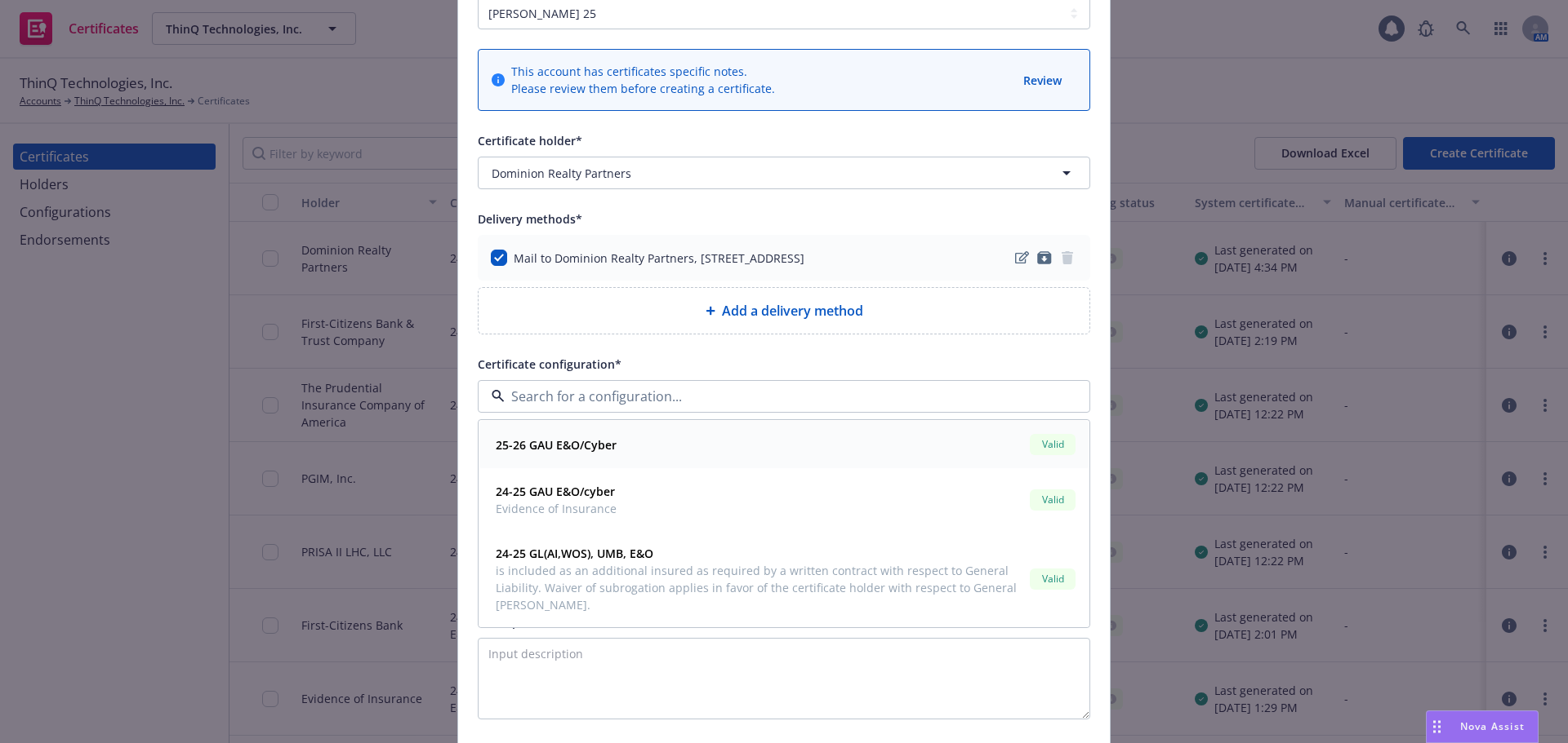
click at [573, 445] on strong "25-26 GAU E&O/Cyber" at bounding box center [556, 445] width 121 height 16
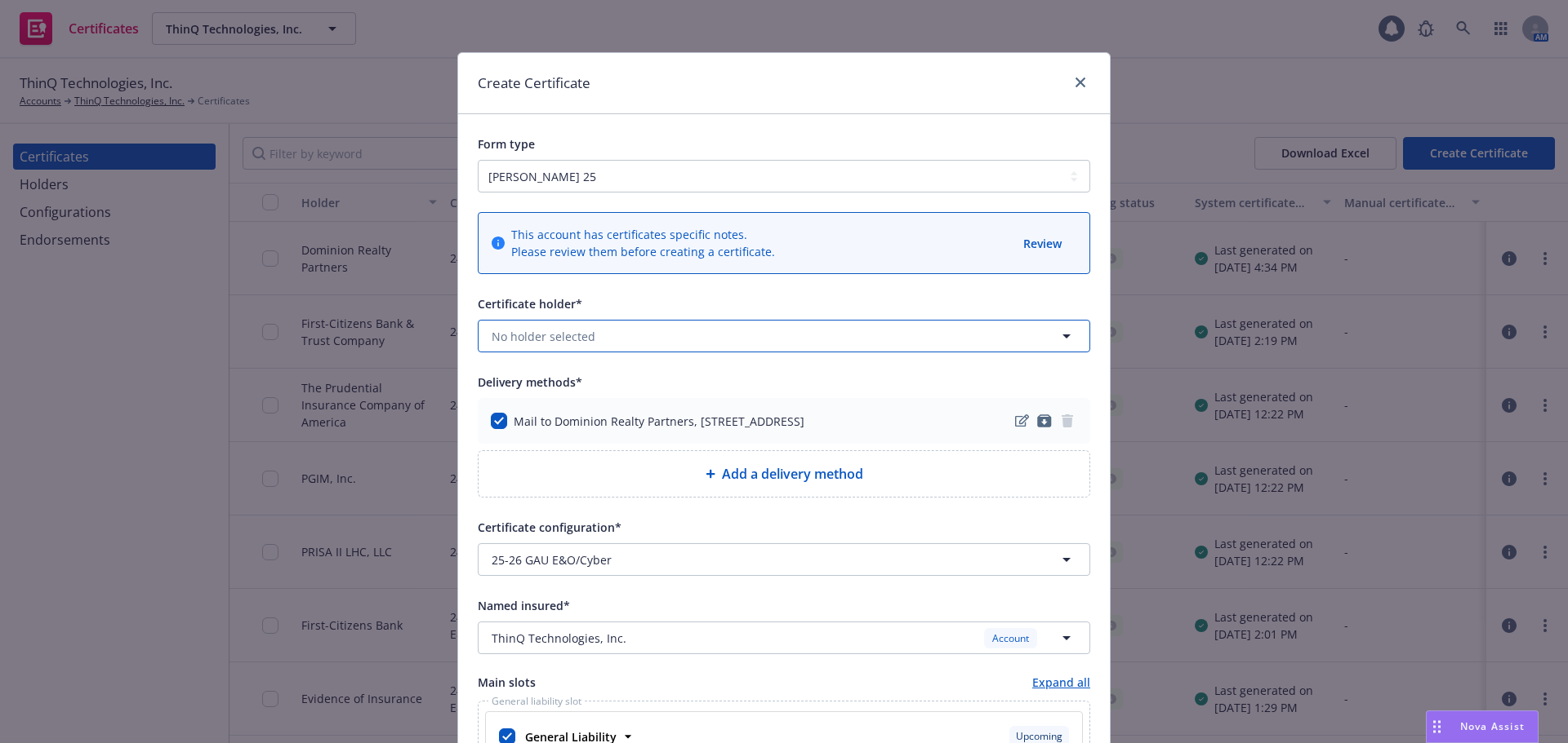
click at [595, 334] on button "No holder selected" at bounding box center [783, 335] width 612 height 33
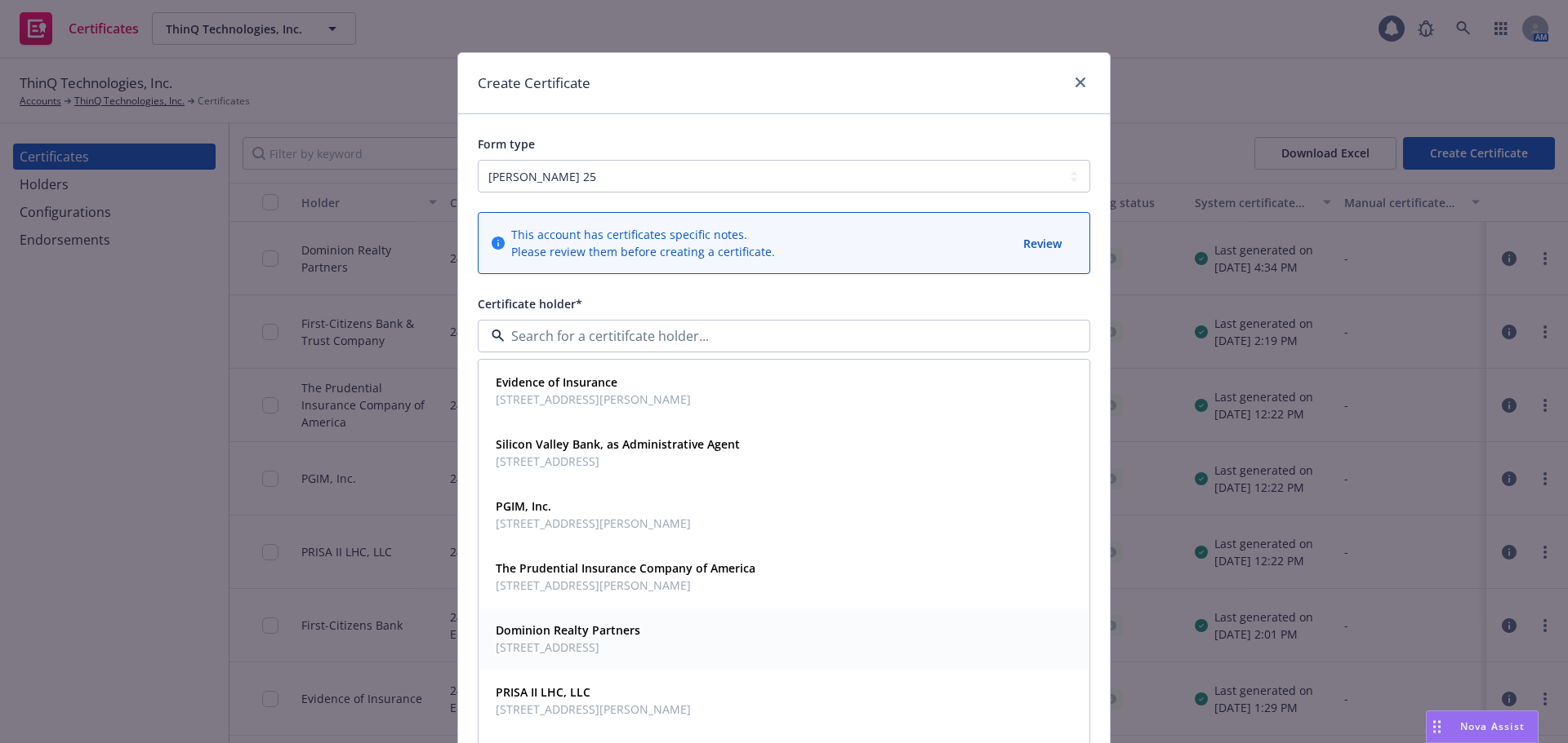
click at [573, 622] on span "Dominion Realty Partners" at bounding box center [568, 629] width 144 height 17
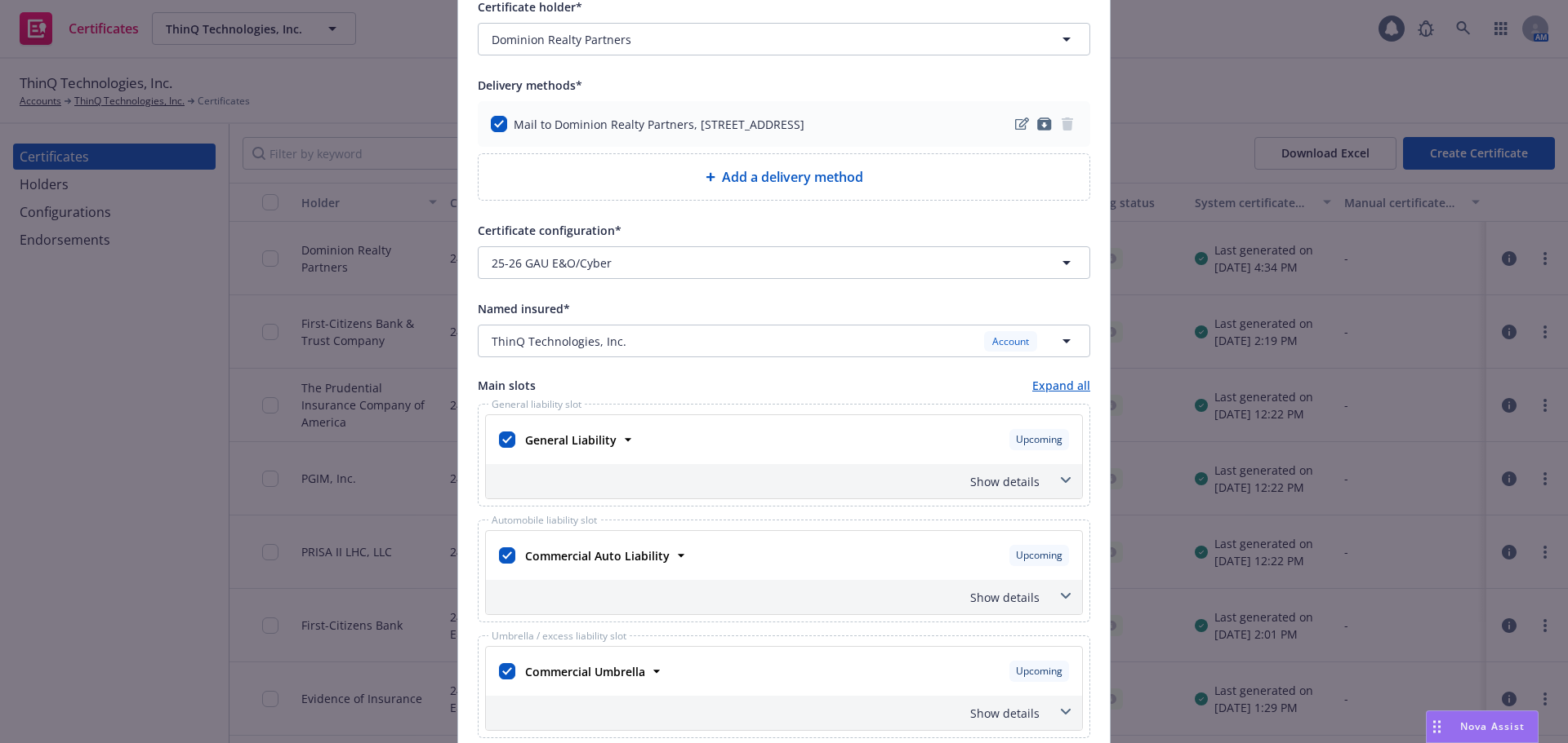
scroll to position [327, 0]
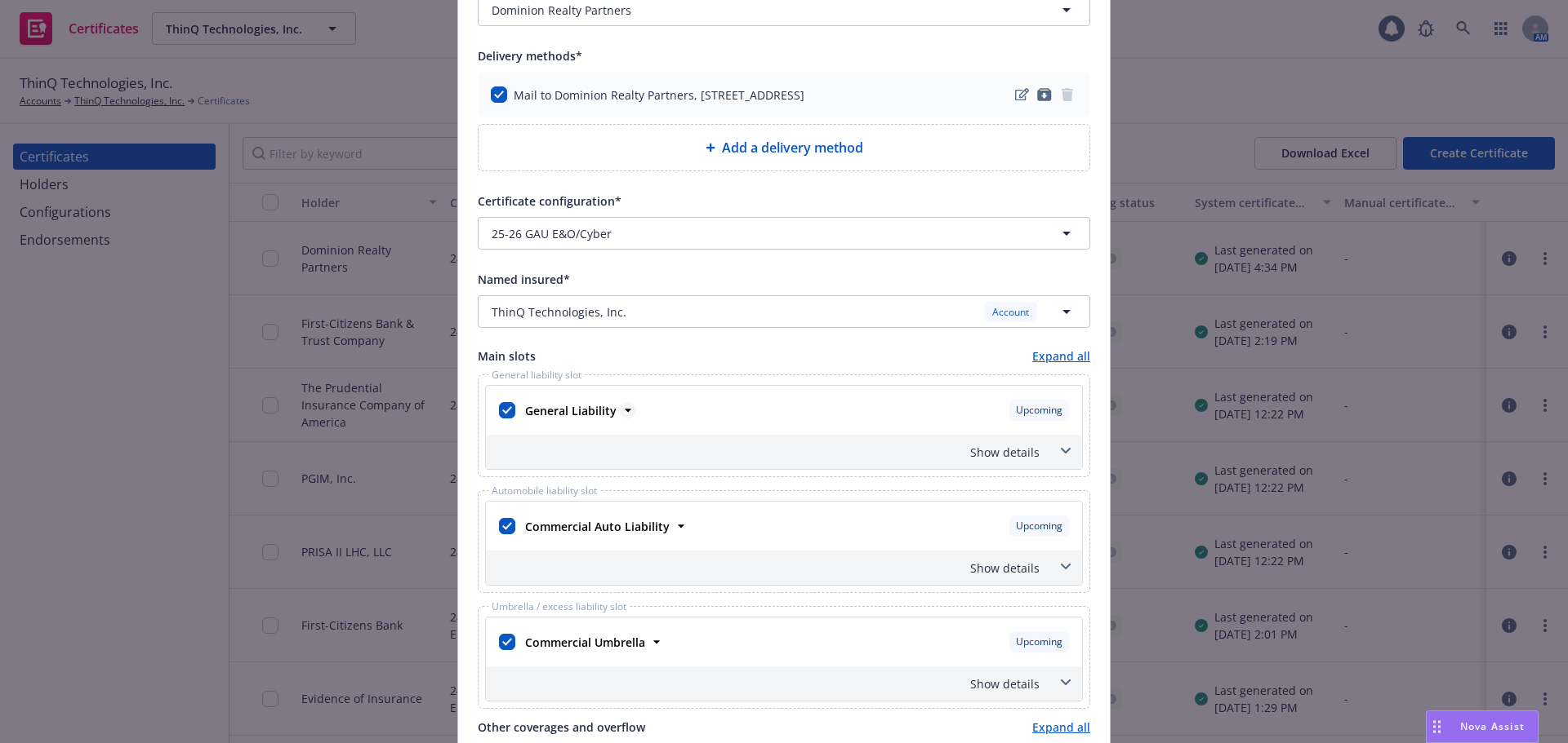
click at [620, 414] on icon at bounding box center [628, 410] width 17 height 17
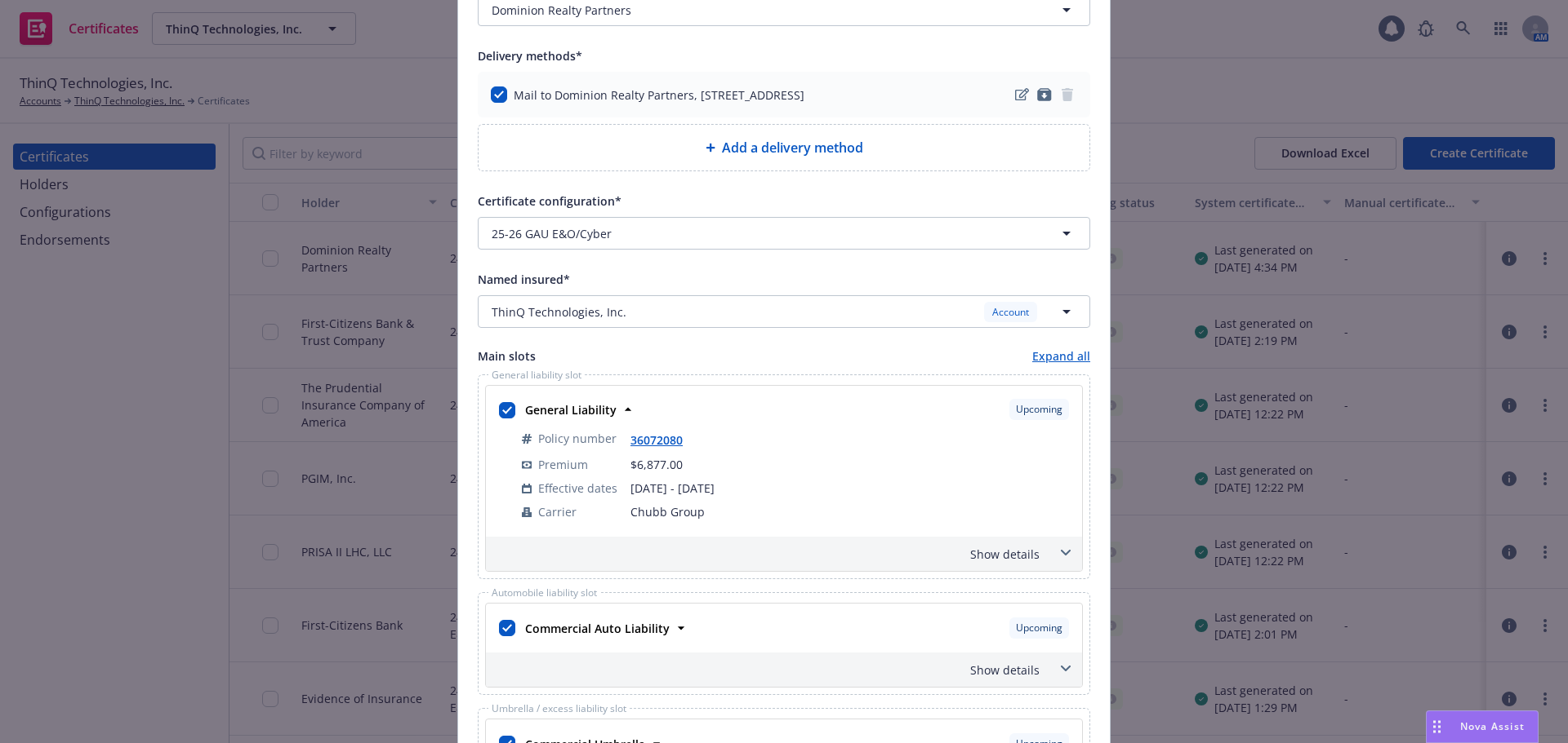
click at [1041, 558] on div "Show details" at bounding box center [784, 554] width 596 height 34
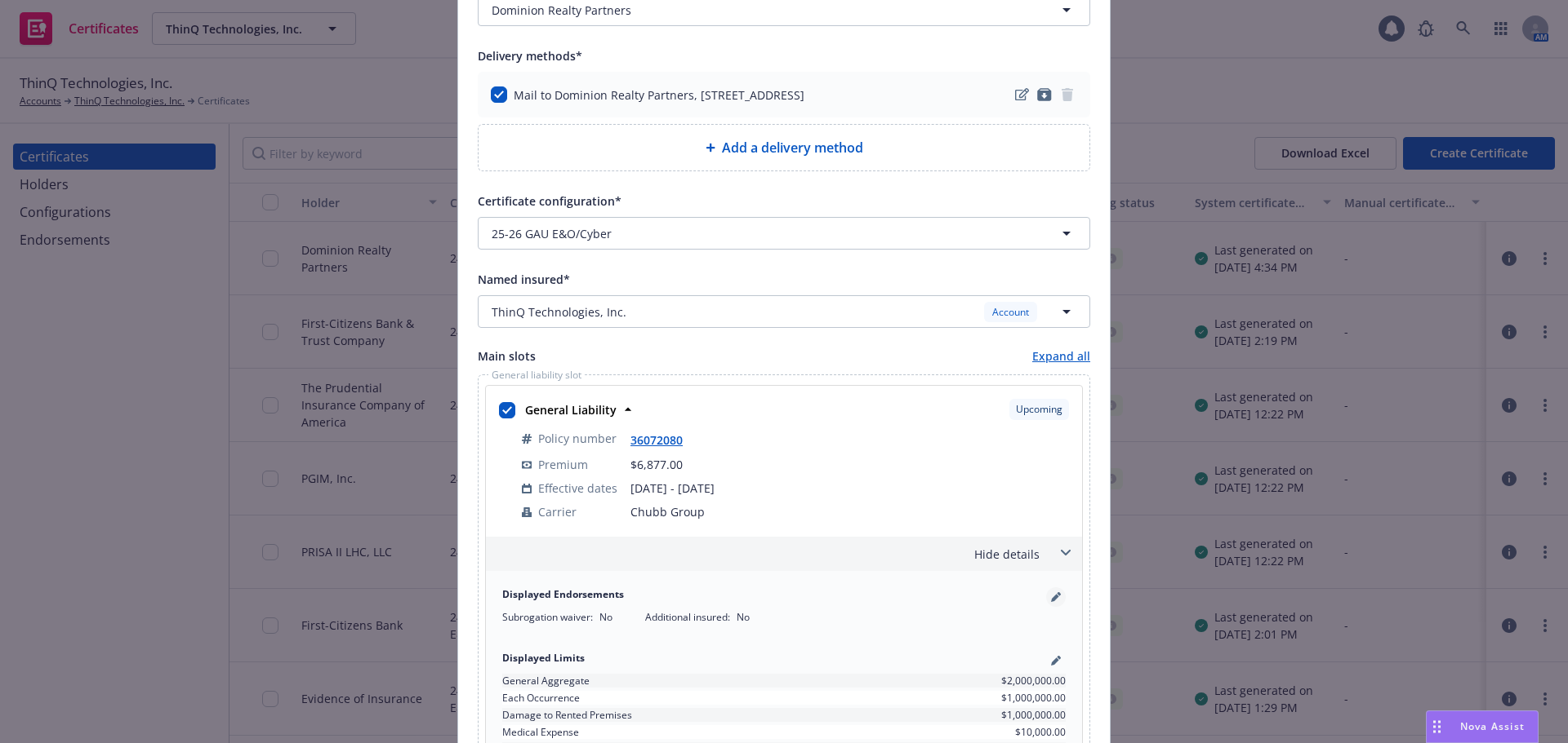
click at [1051, 599] on icon "pencil" at bounding box center [1054, 599] width 8 height 8
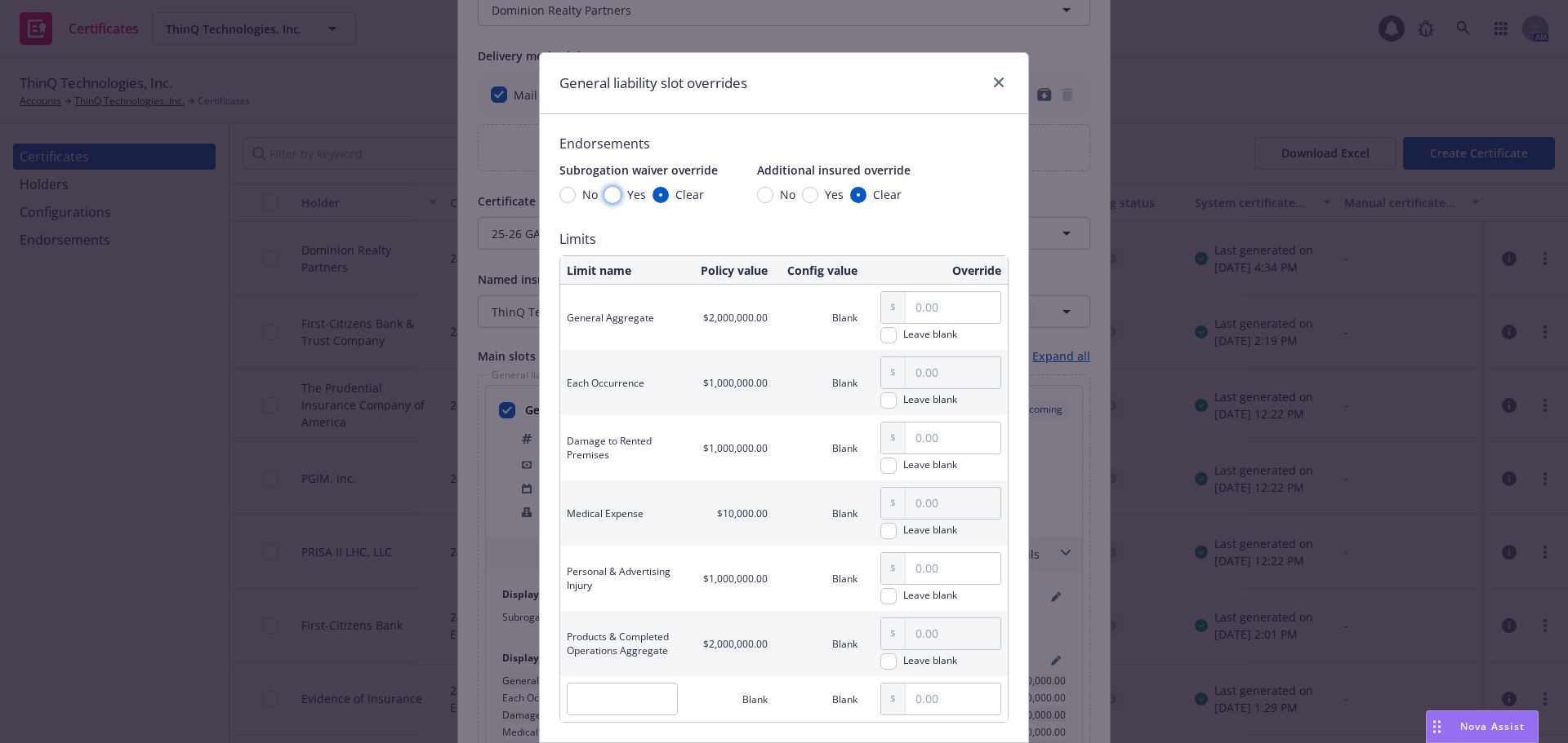
click at [607, 195] on input "Yes" at bounding box center [612, 195] width 17 height 17
radio input "true"
click at [802, 196] on input "Yes" at bounding box center [810, 195] width 17 height 17
radio input "true"
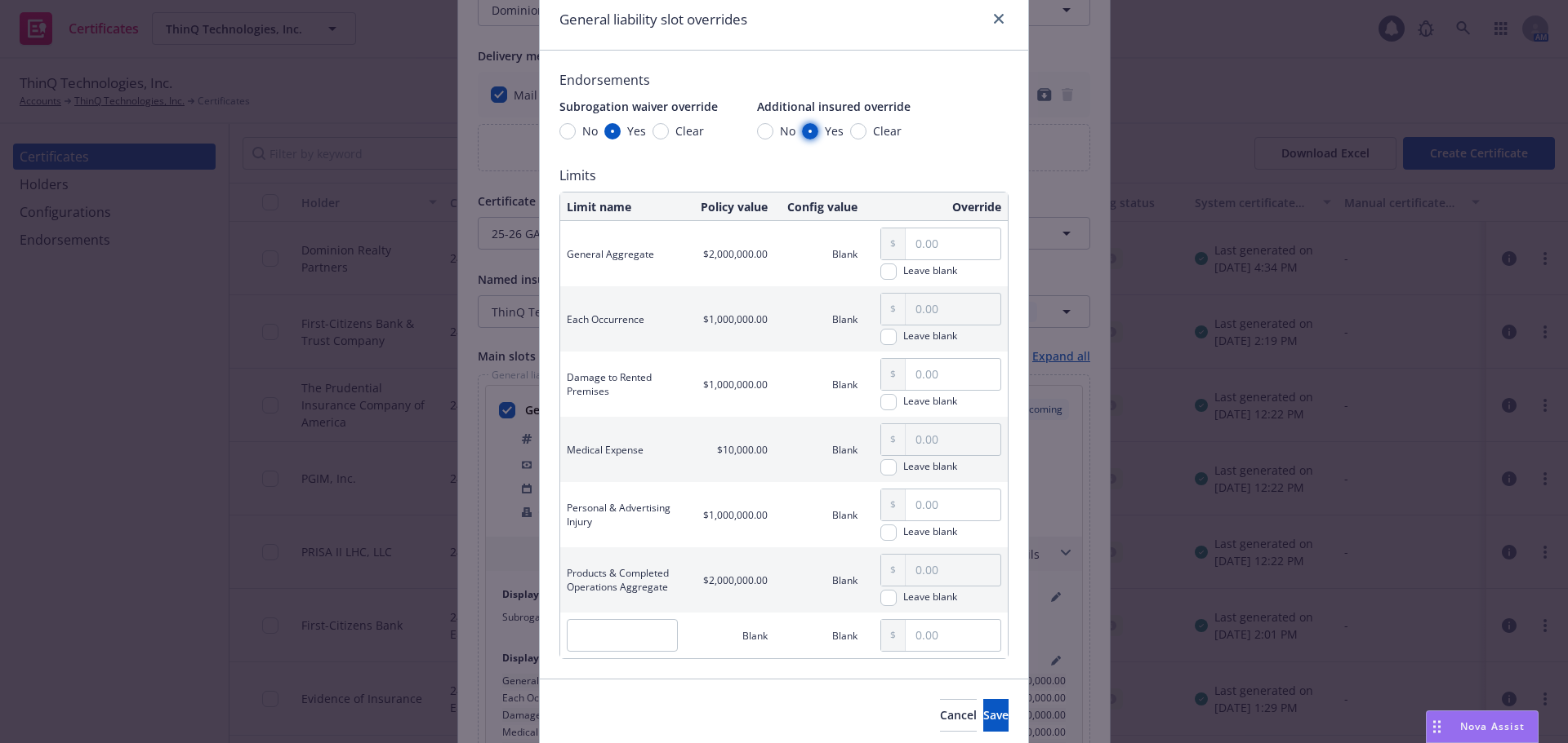
scroll to position [125, 0]
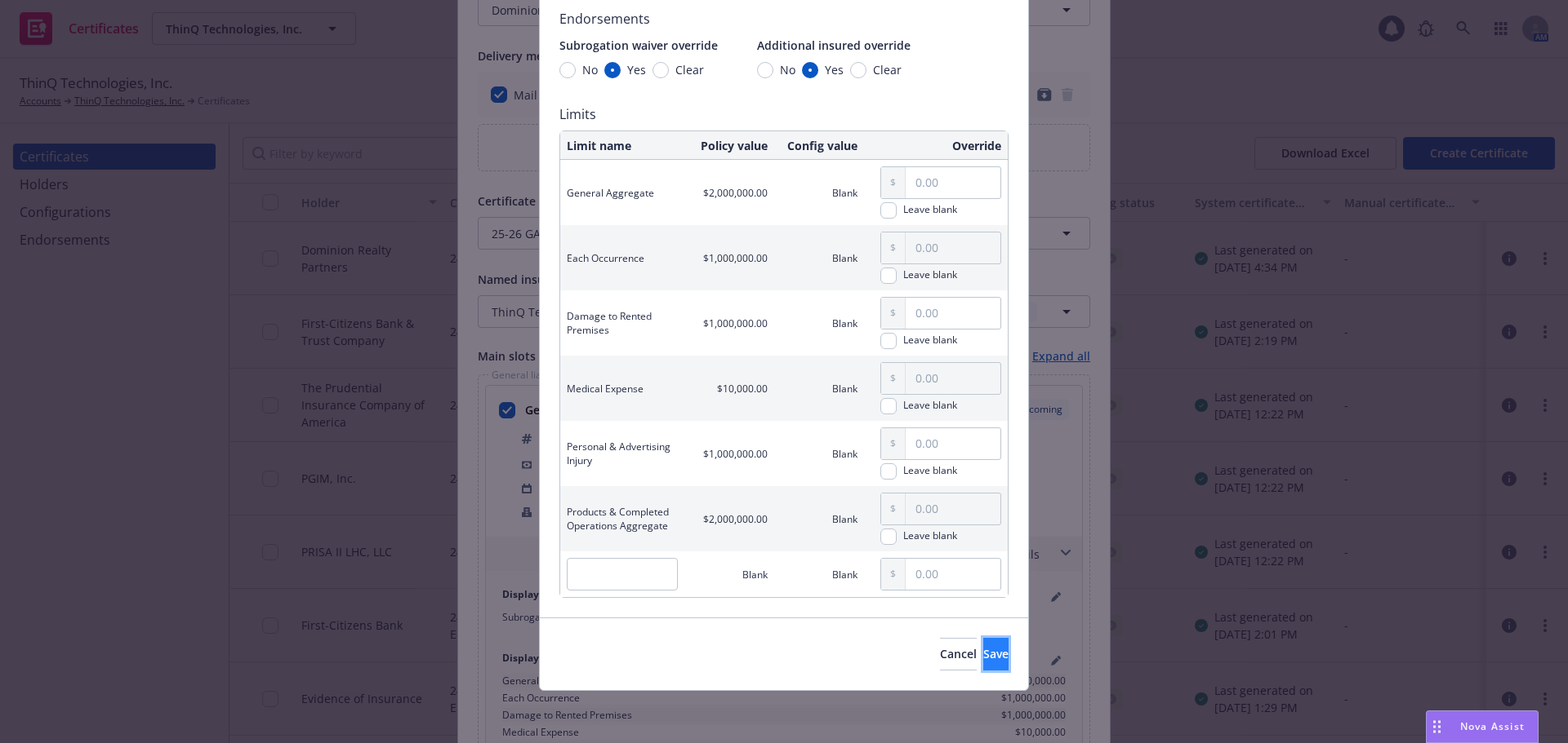
click at [983, 659] on button "Save" at bounding box center [995, 654] width 26 height 33
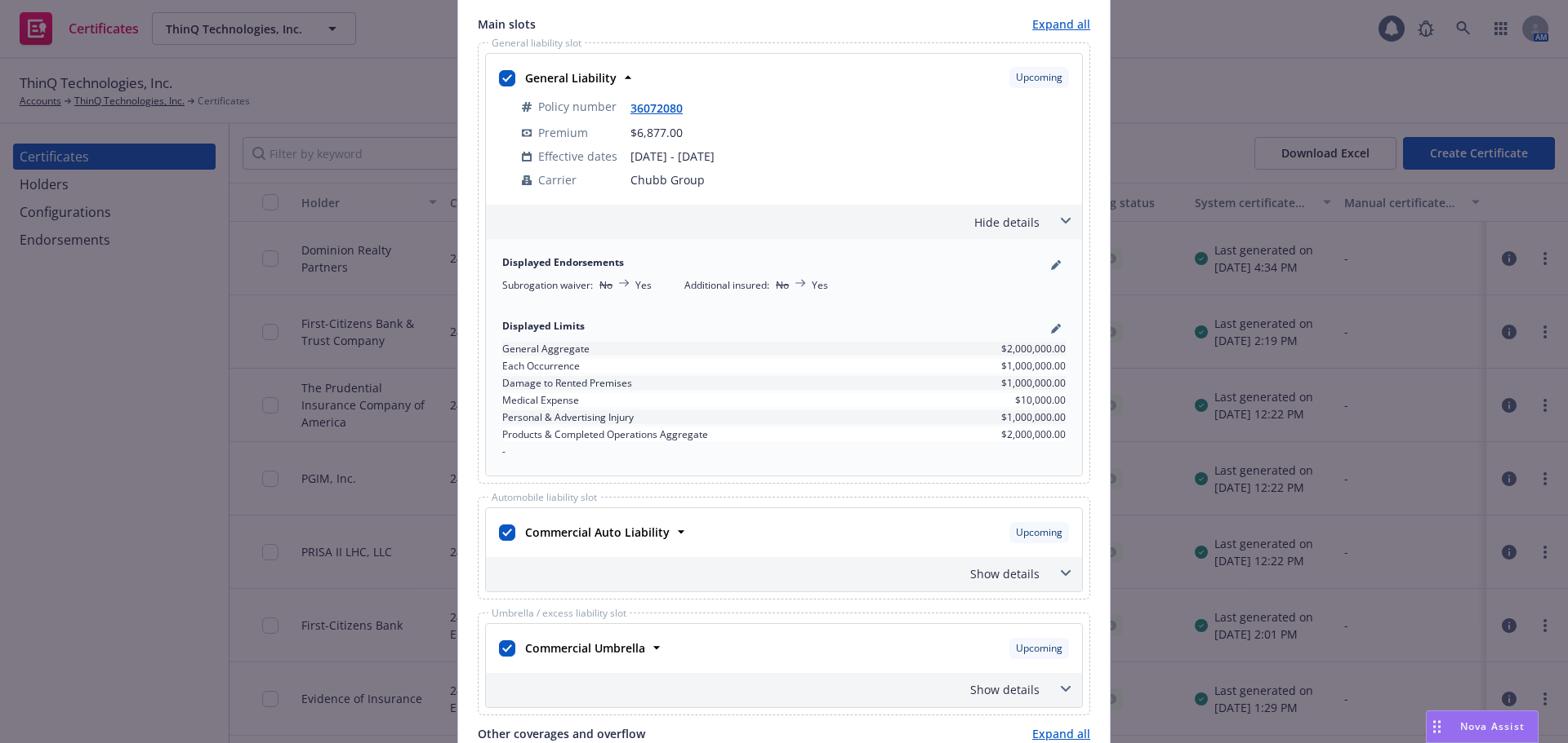
scroll to position [734, 0]
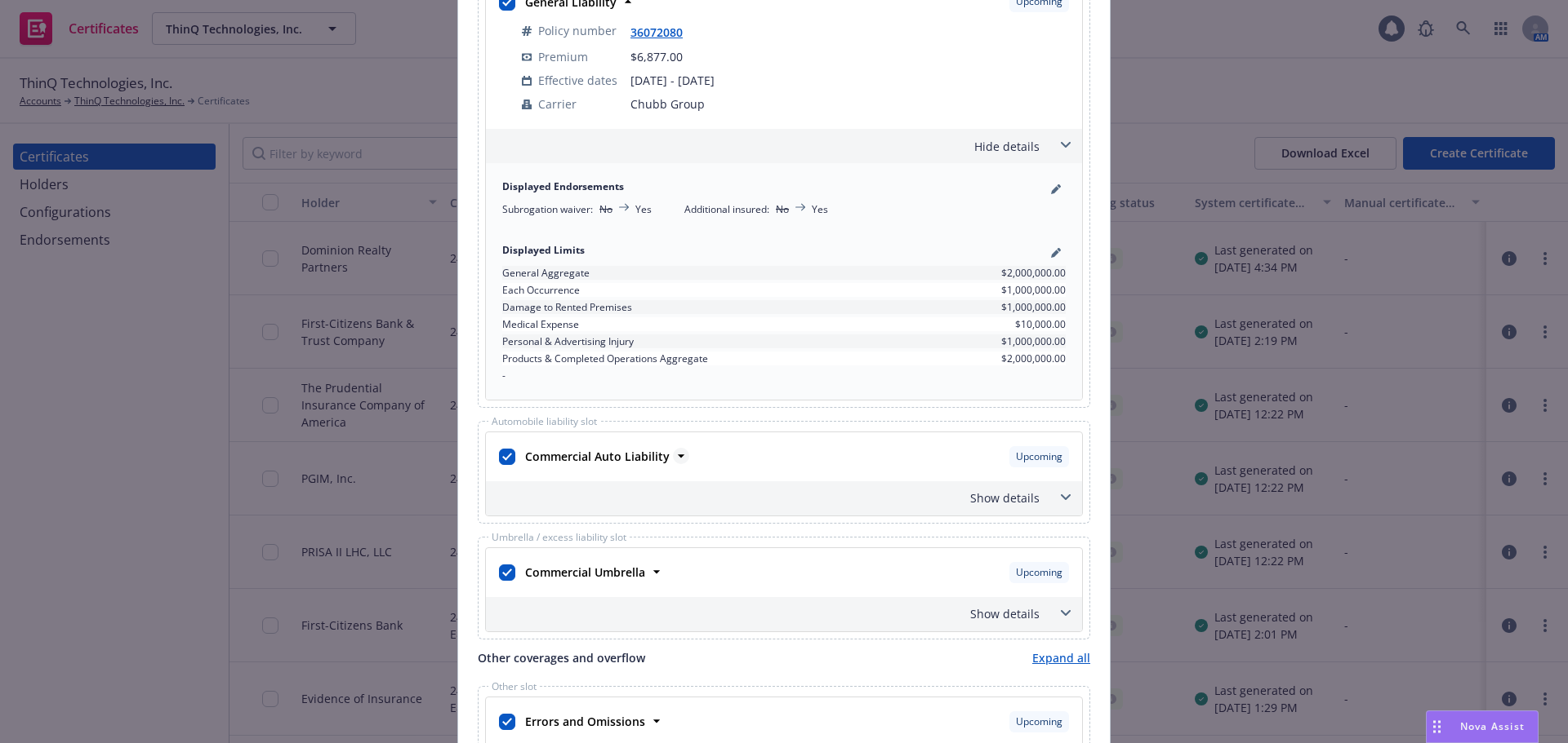
click at [647, 459] on strong "Commercial Auto Liability" at bounding box center [597, 457] width 144 height 16
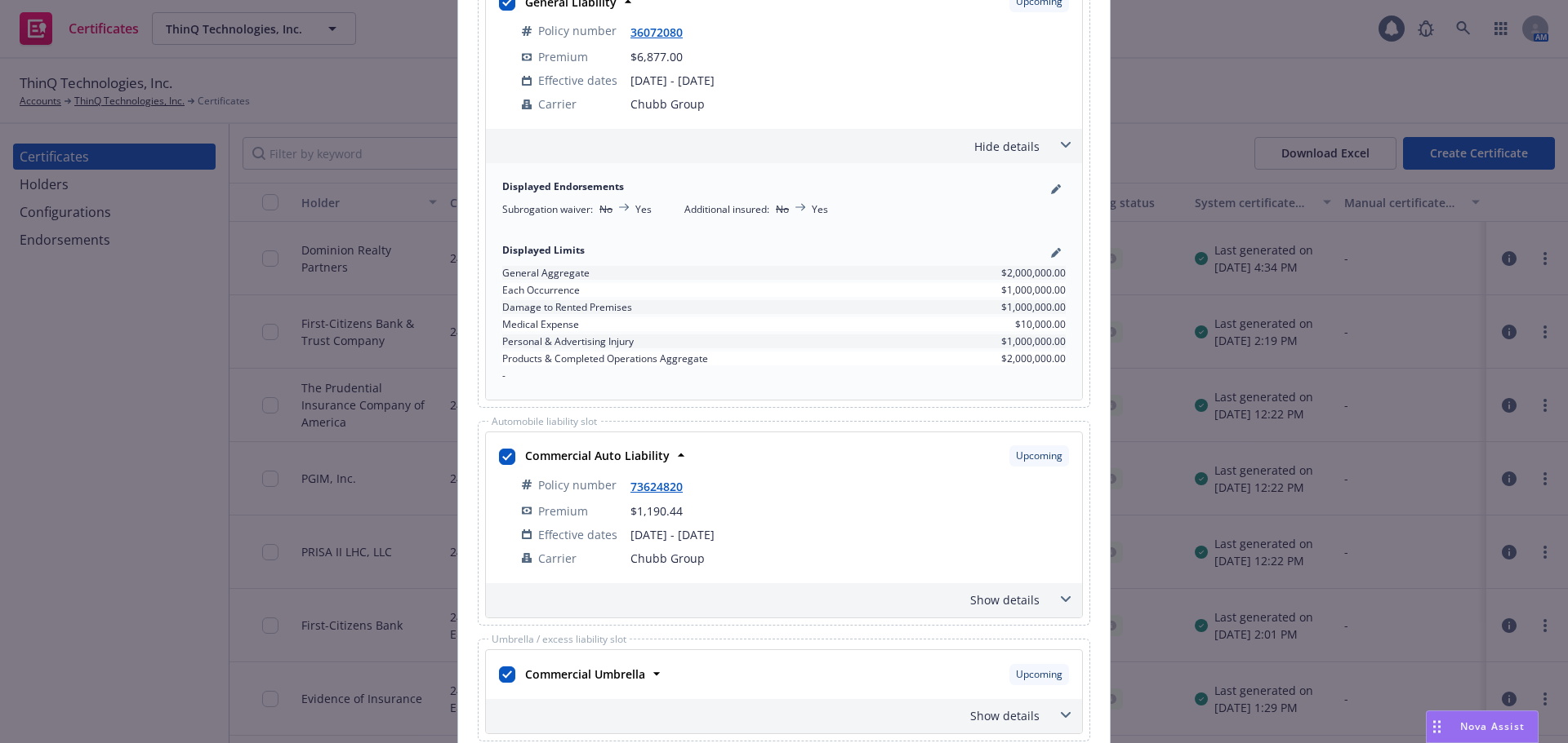
click at [984, 602] on div "Show details" at bounding box center [764, 600] width 551 height 17
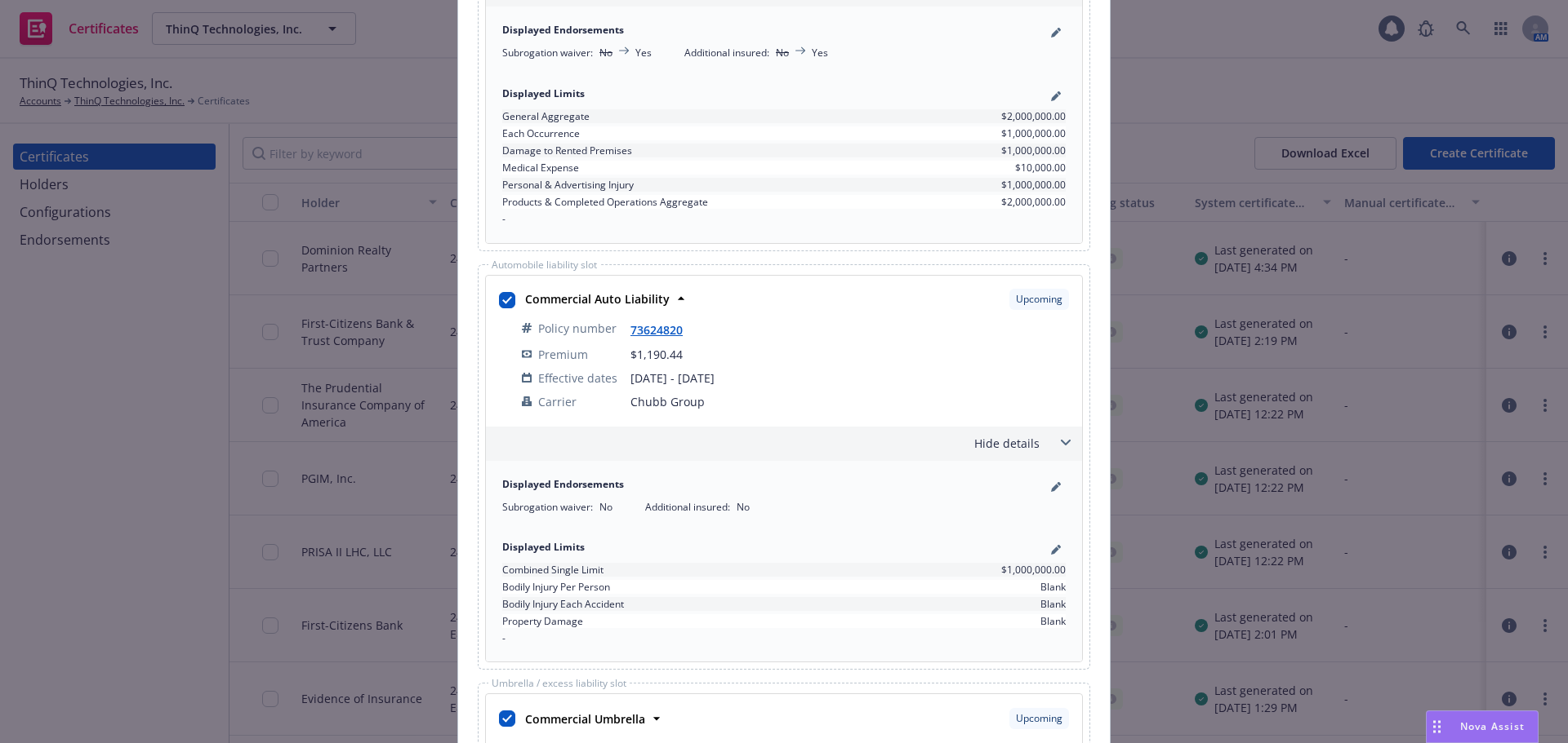
scroll to position [898, 0]
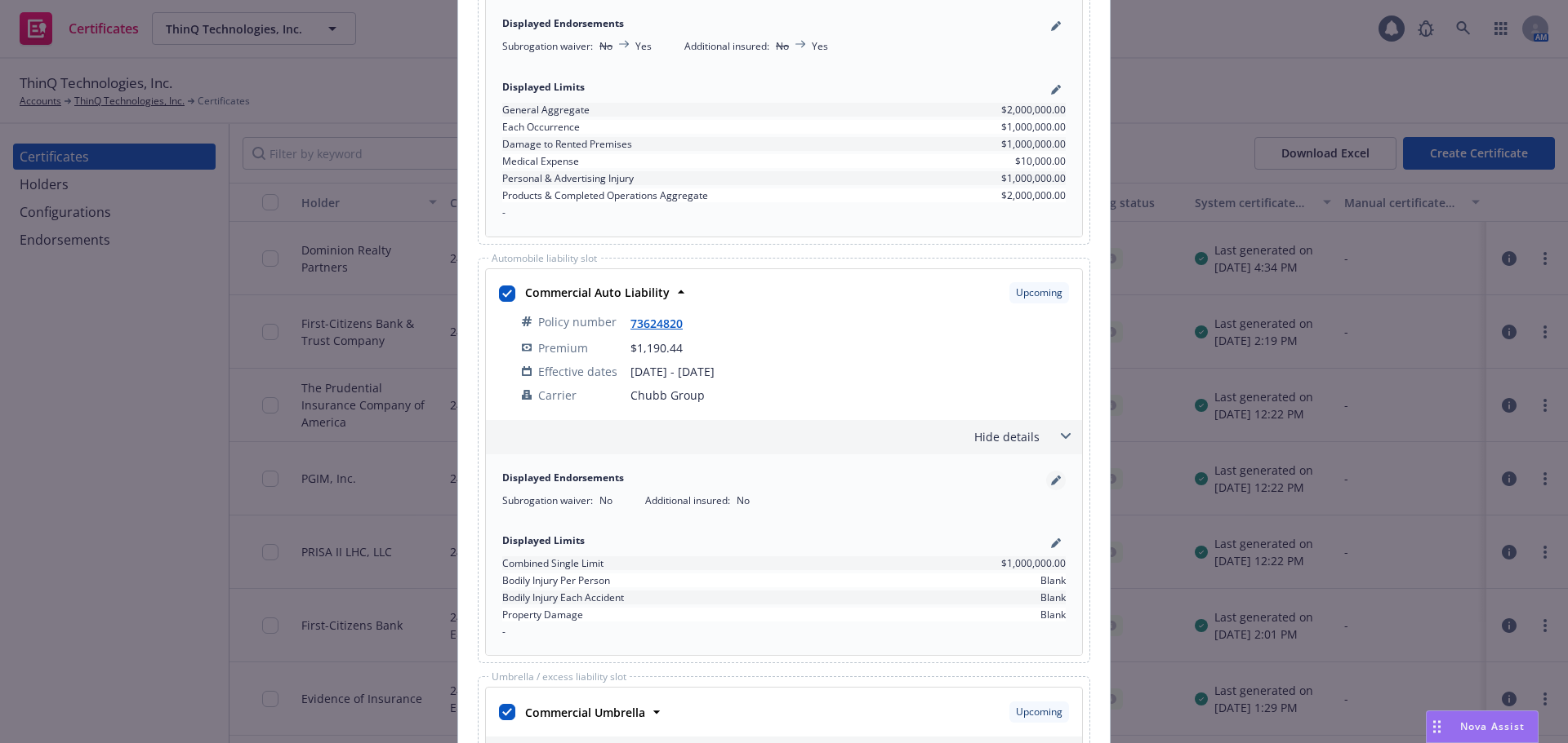
click at [1051, 477] on icon "pencil" at bounding box center [1055, 480] width 10 height 10
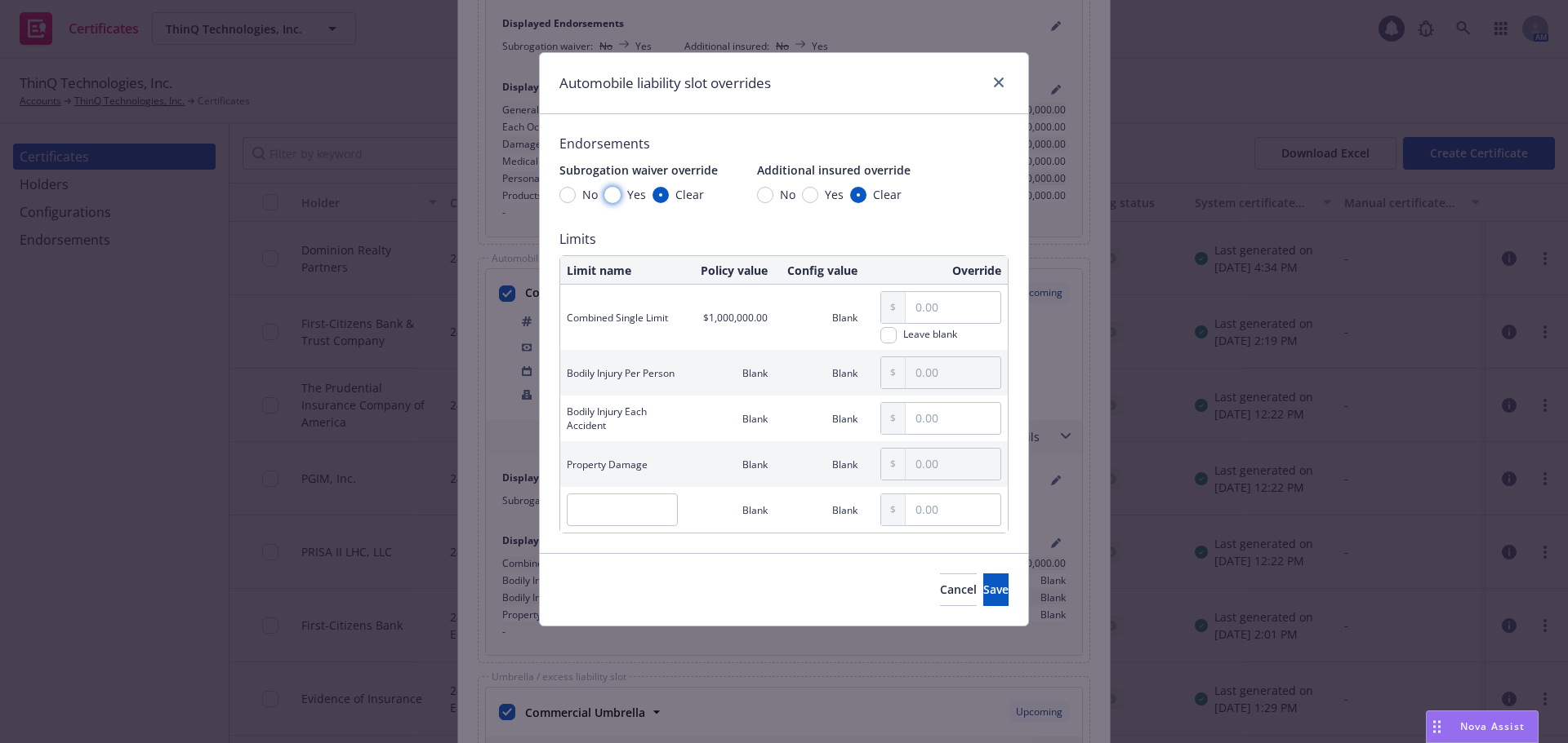
click at [618, 192] on input "Yes" at bounding box center [612, 195] width 17 height 17
radio input "true"
click at [810, 195] on input "Yes" at bounding box center [810, 195] width 17 height 17
radio input "true"
click at [983, 592] on span "Save" at bounding box center [995, 590] width 26 height 16
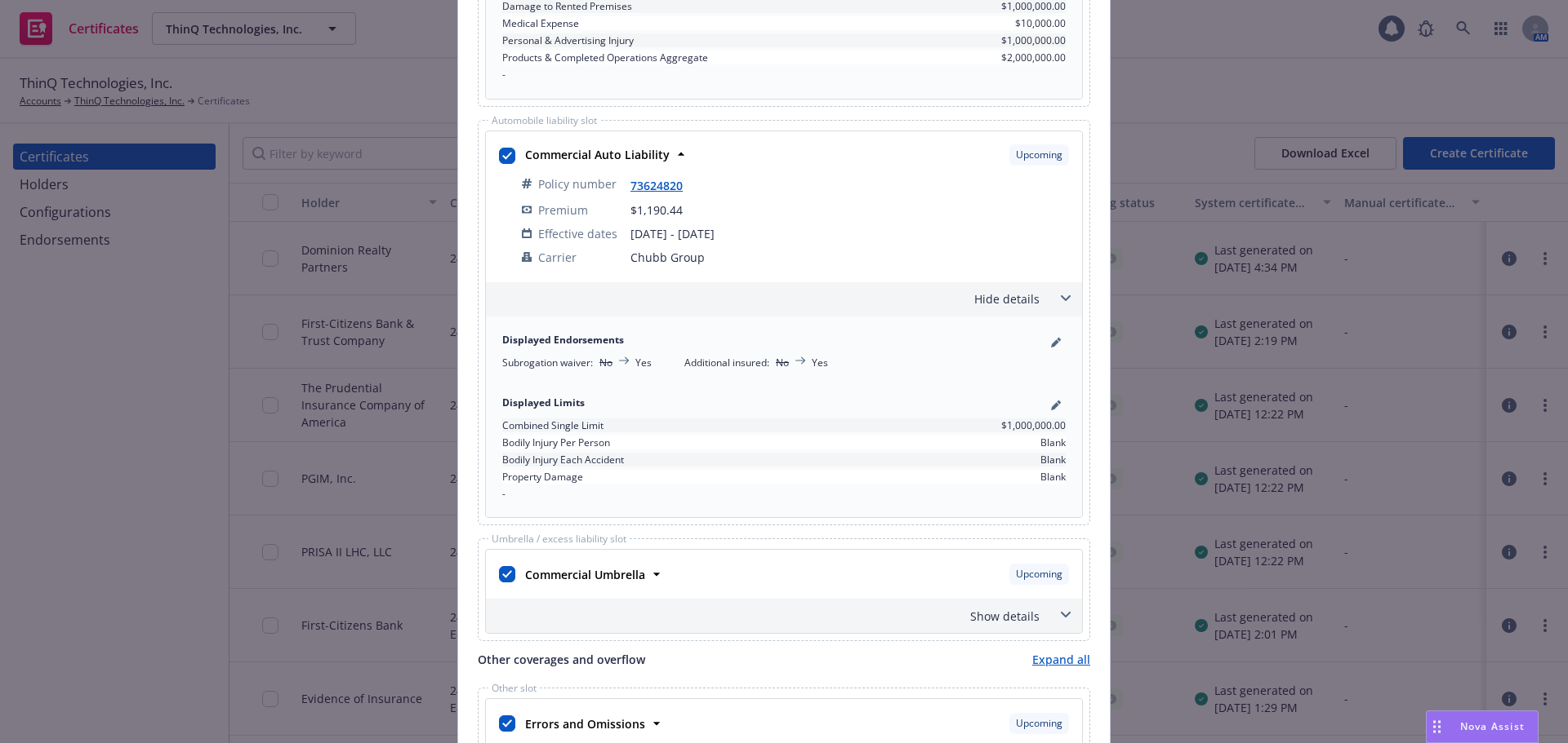
scroll to position [1061, 0]
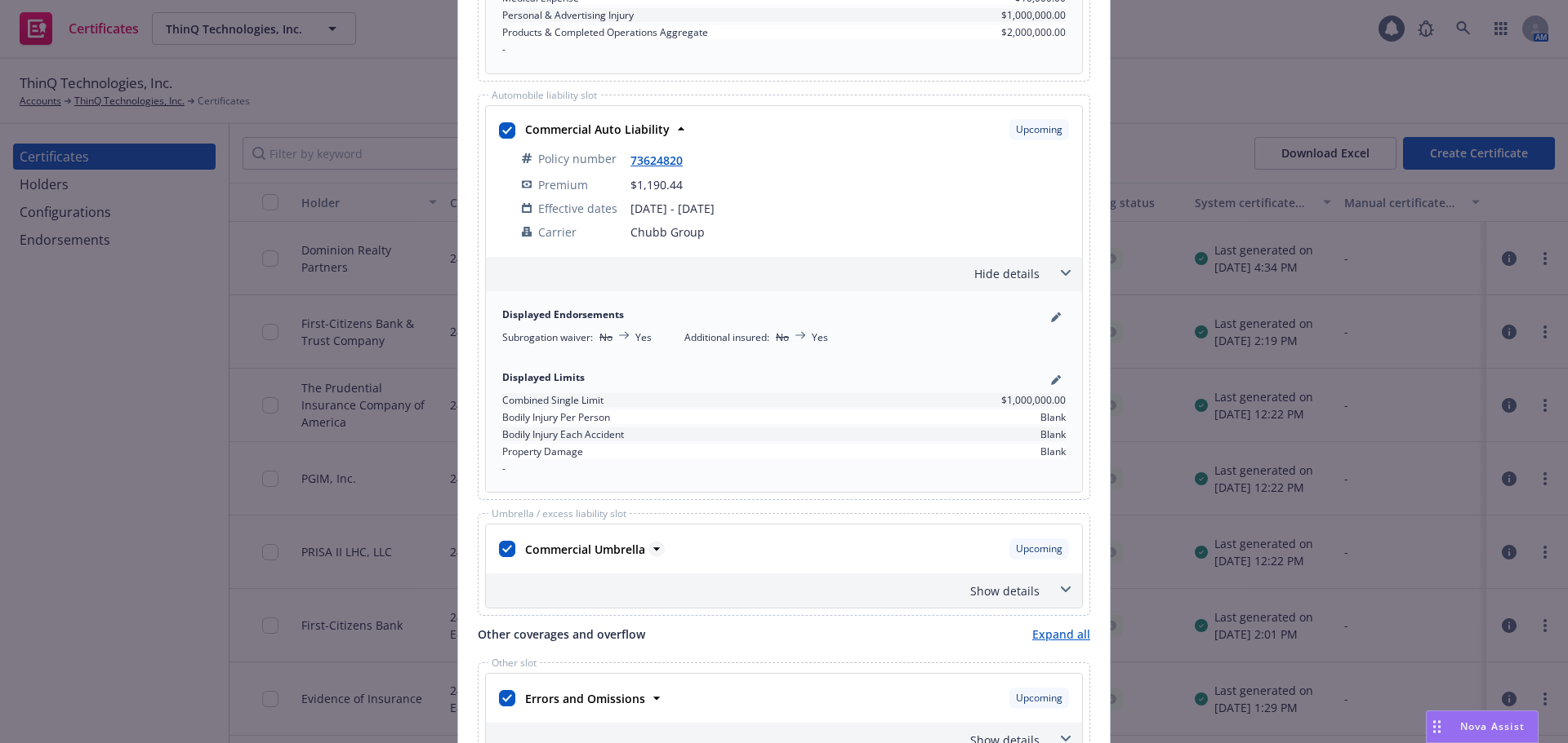
click at [570, 547] on strong "Commercial Umbrella" at bounding box center [585, 549] width 120 height 16
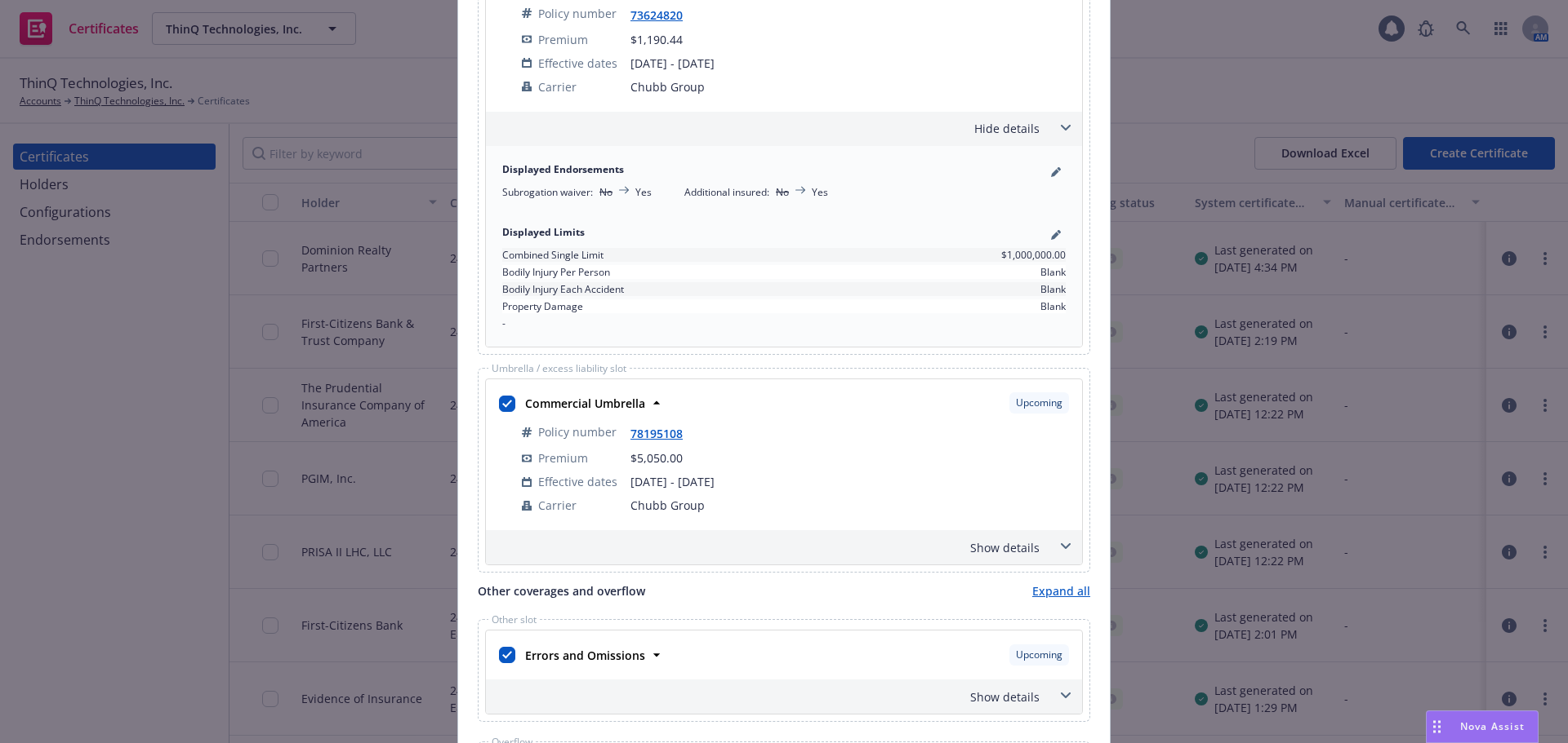
scroll to position [1224, 0]
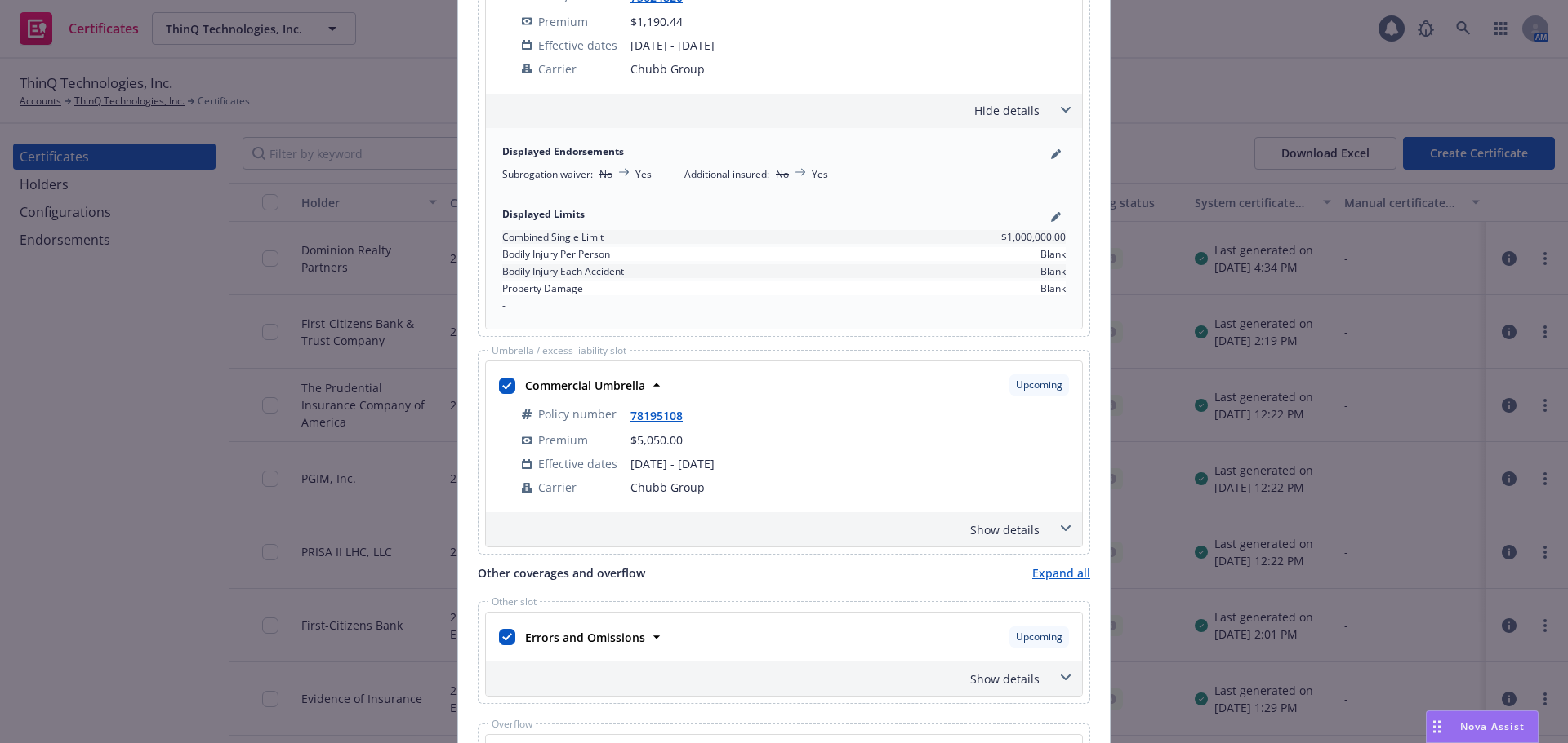
click at [1022, 530] on div "Show details" at bounding box center [764, 529] width 551 height 17
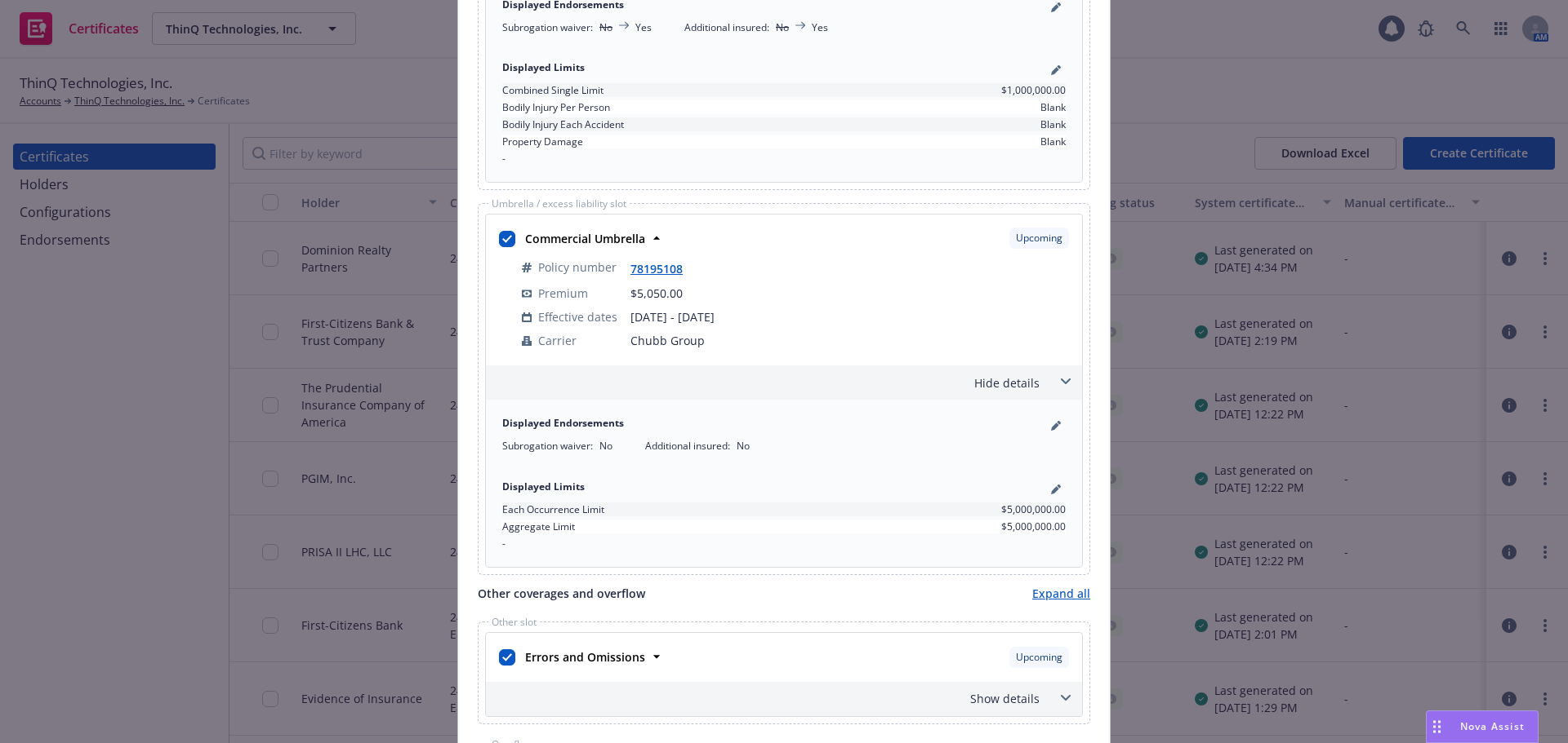
scroll to position [1387, 0]
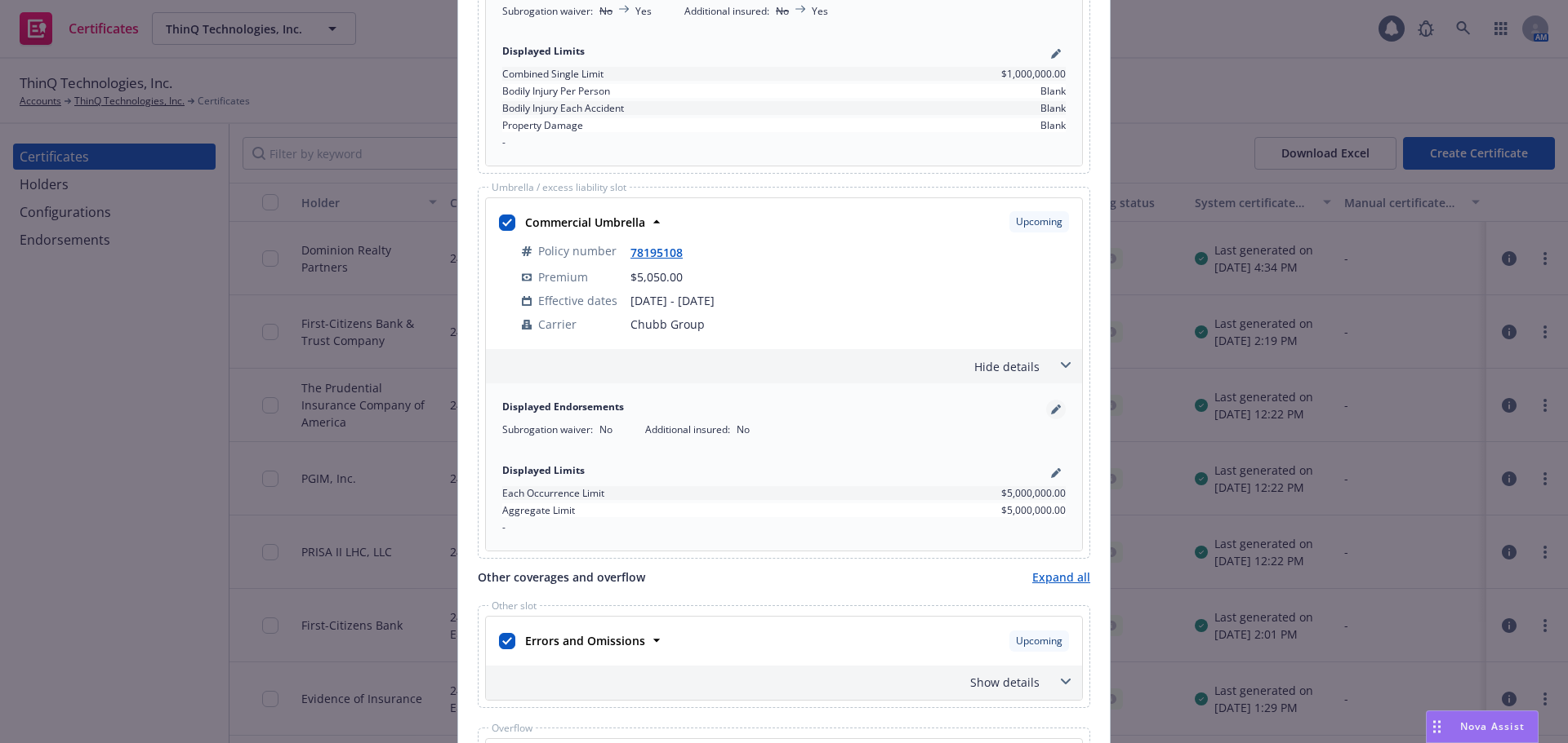
click at [1051, 408] on icon "pencil" at bounding box center [1055, 409] width 10 height 10
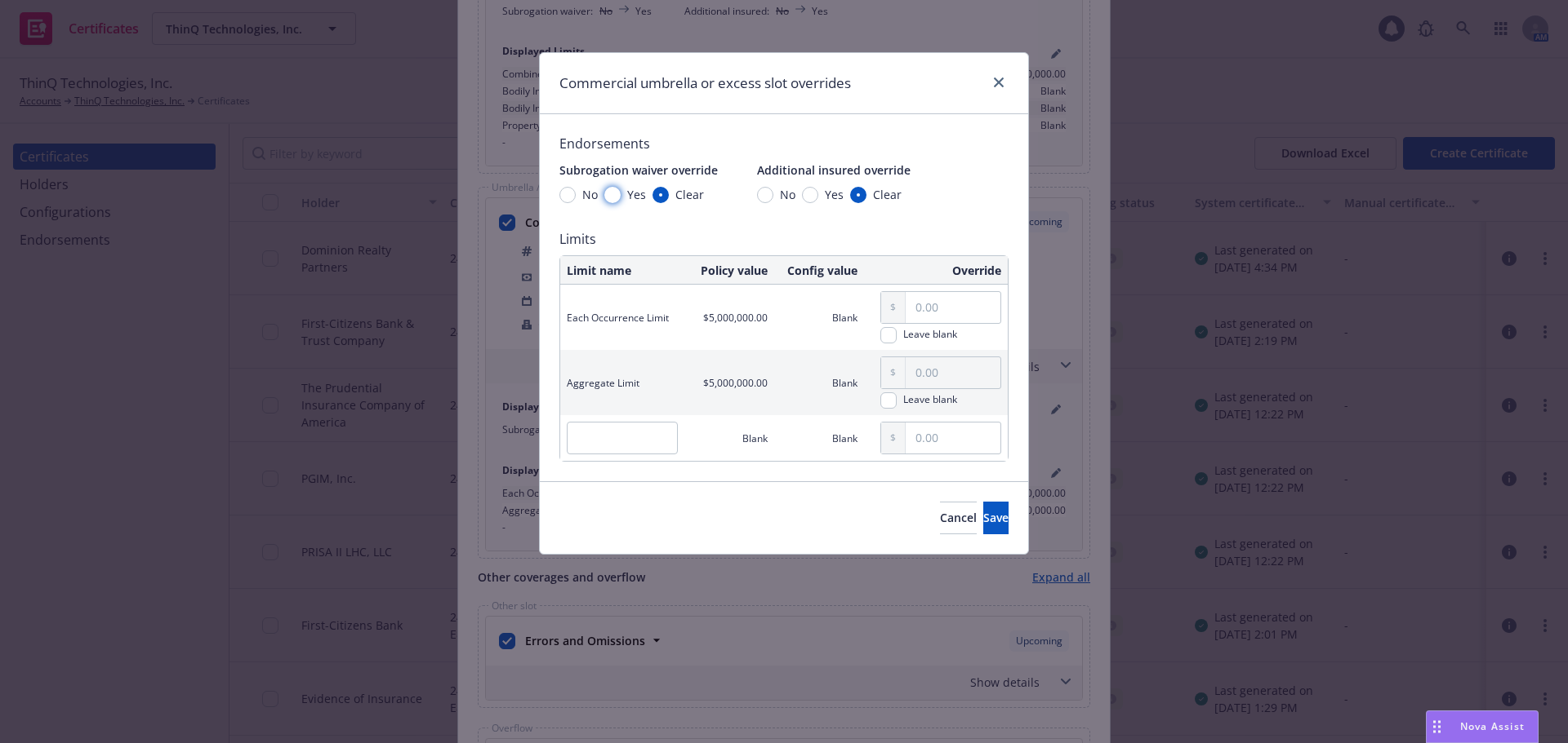
click at [610, 195] on input "Yes" at bounding box center [612, 195] width 17 height 17
radio input "true"
click at [813, 194] on input "Yes" at bounding box center [810, 195] width 17 height 17
radio input "true"
click at [983, 514] on button "Save" at bounding box center [995, 518] width 26 height 33
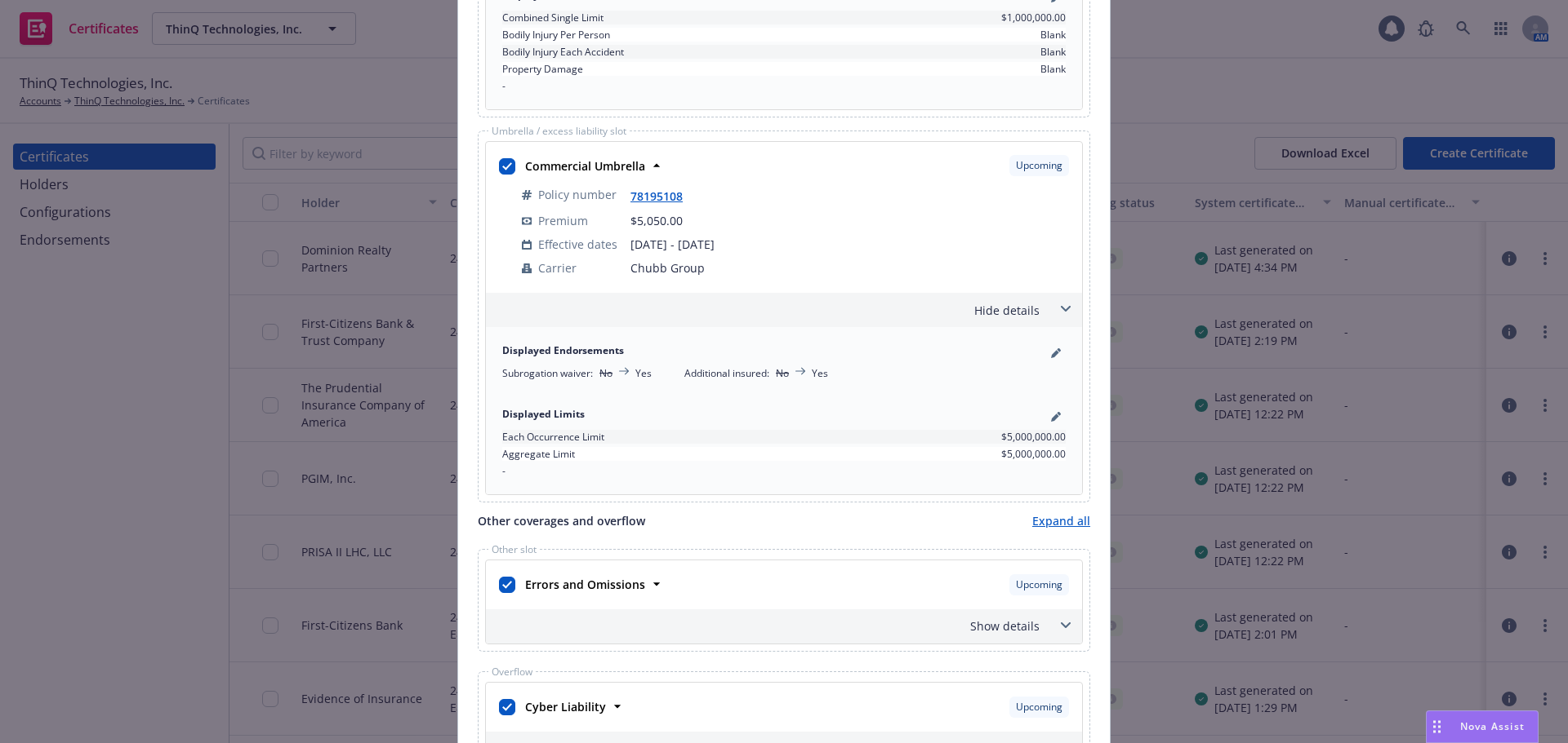
scroll to position [1469, 0]
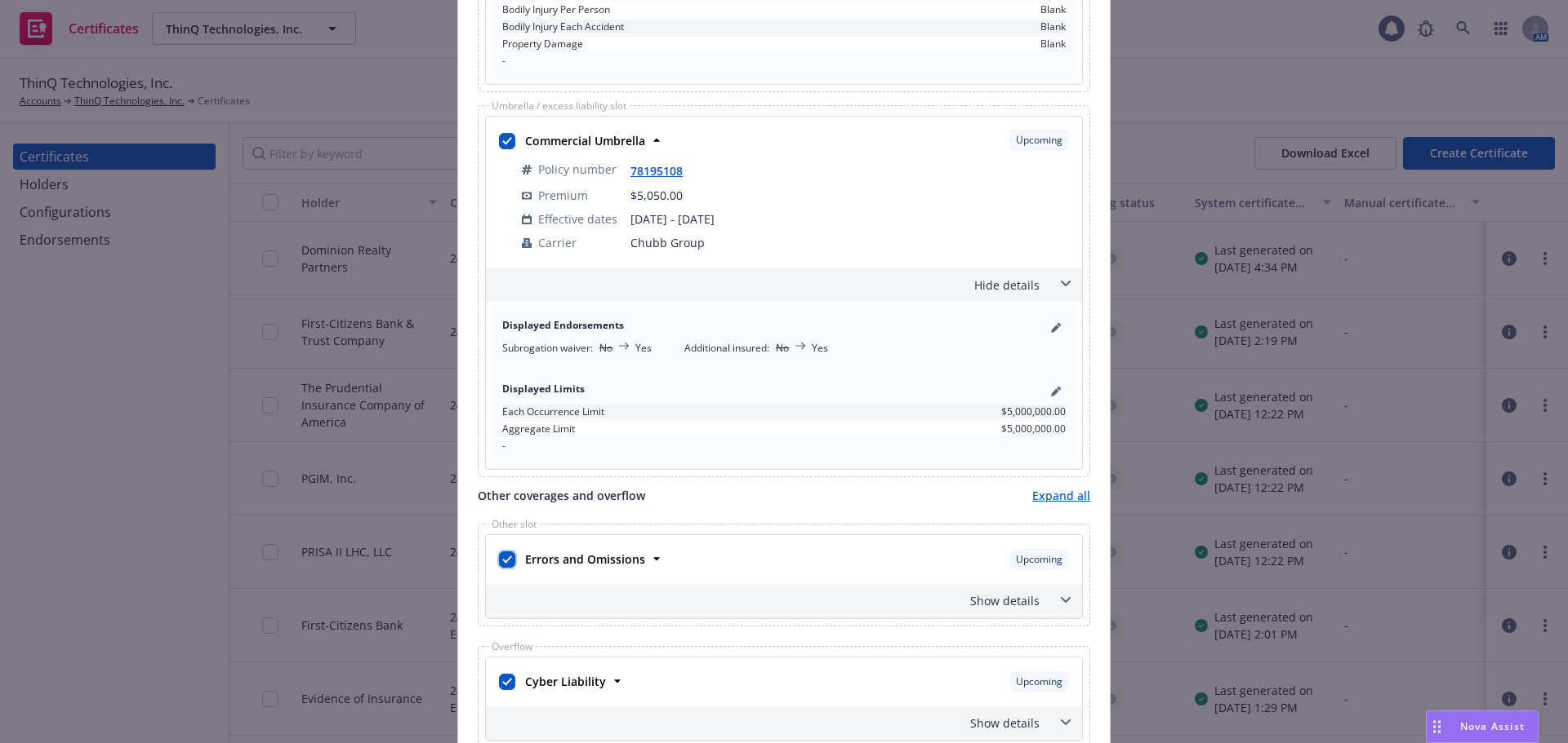
click at [499, 561] on input "checkbox" at bounding box center [507, 560] width 17 height 17
checkbox input "false"
click at [503, 679] on input "checkbox" at bounding box center [507, 682] width 17 height 17
checkbox input "false"
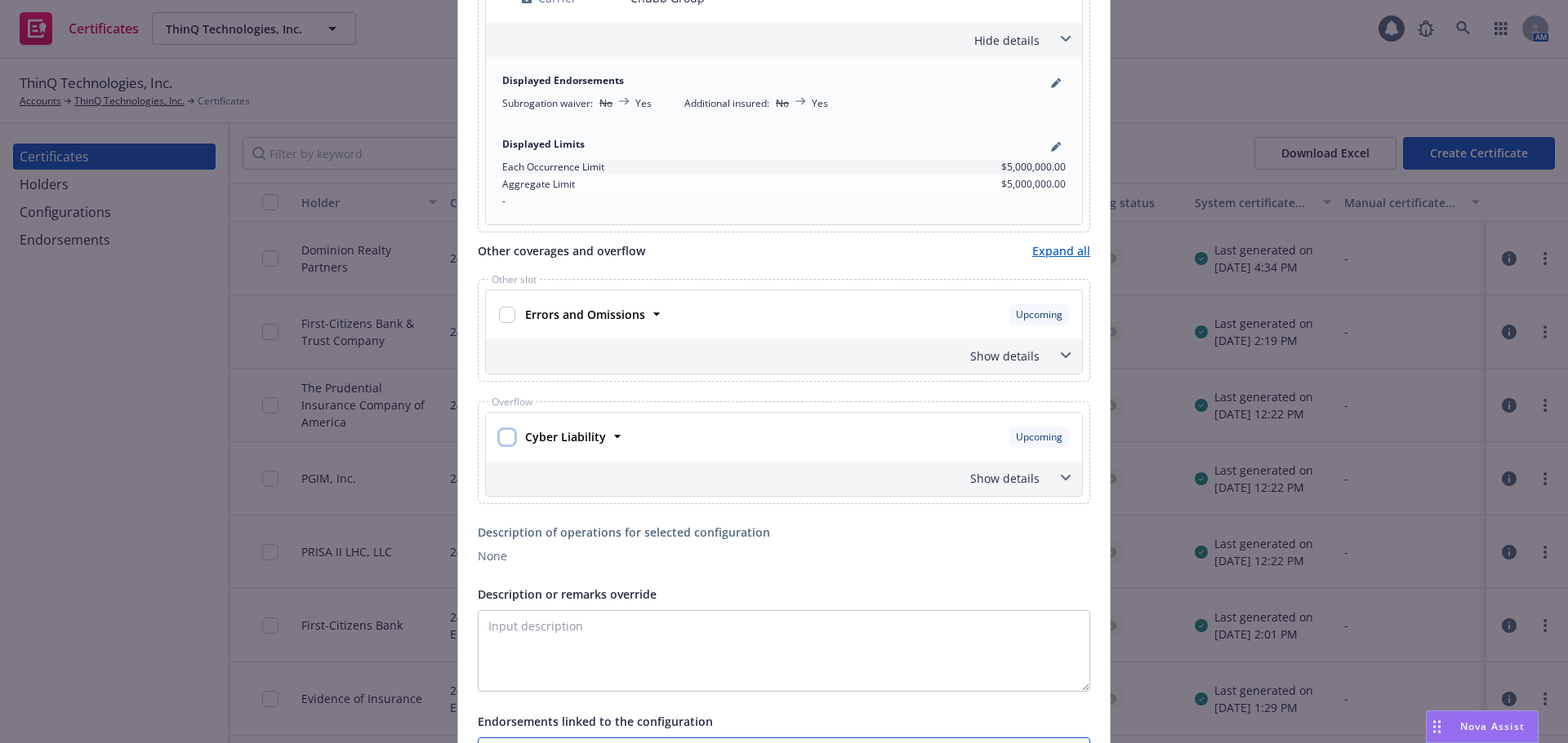
scroll to position [1795, 0]
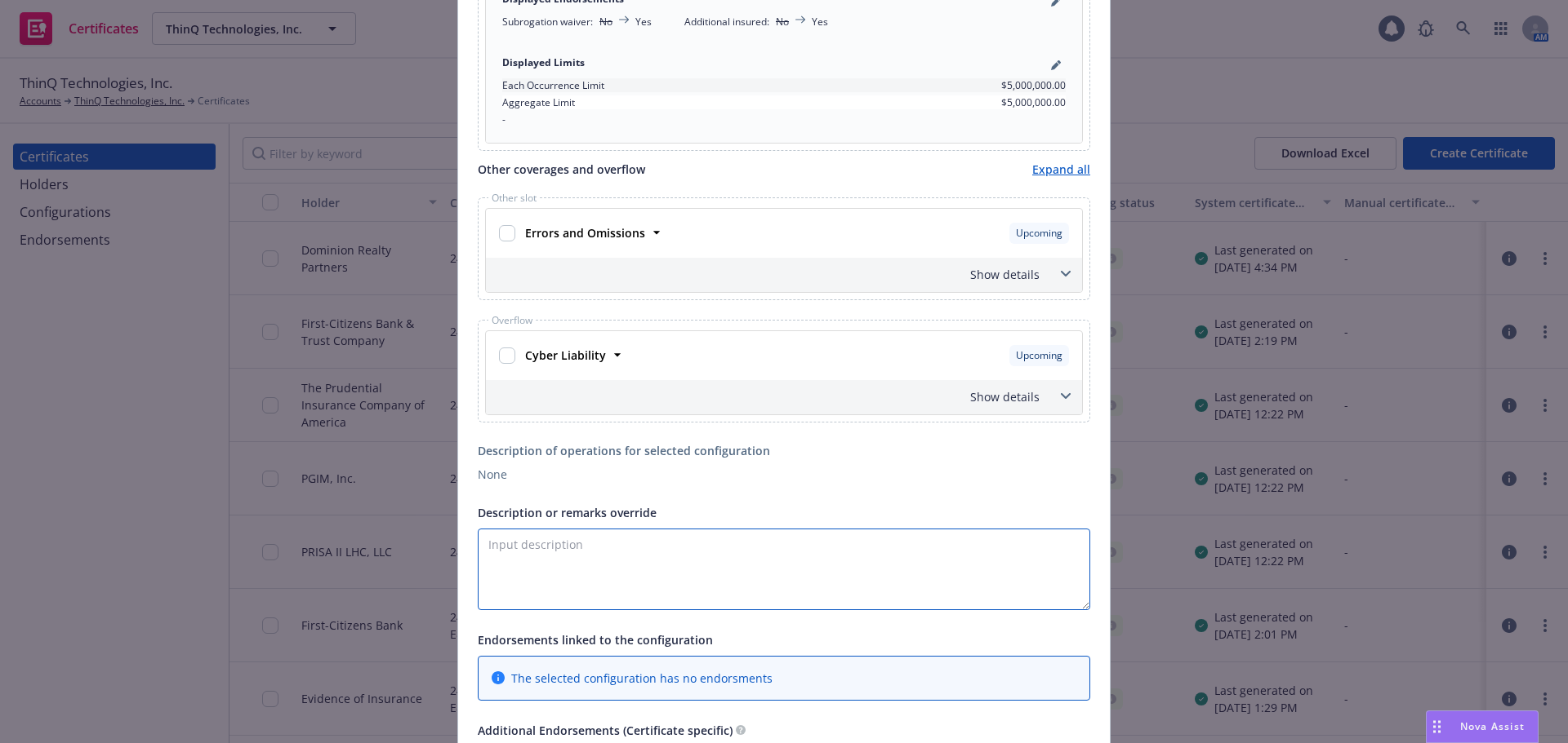
paste textarea "The Prudential Insurance Company of America, PGIM, INC., PR II [PERSON_NAME] LL…"
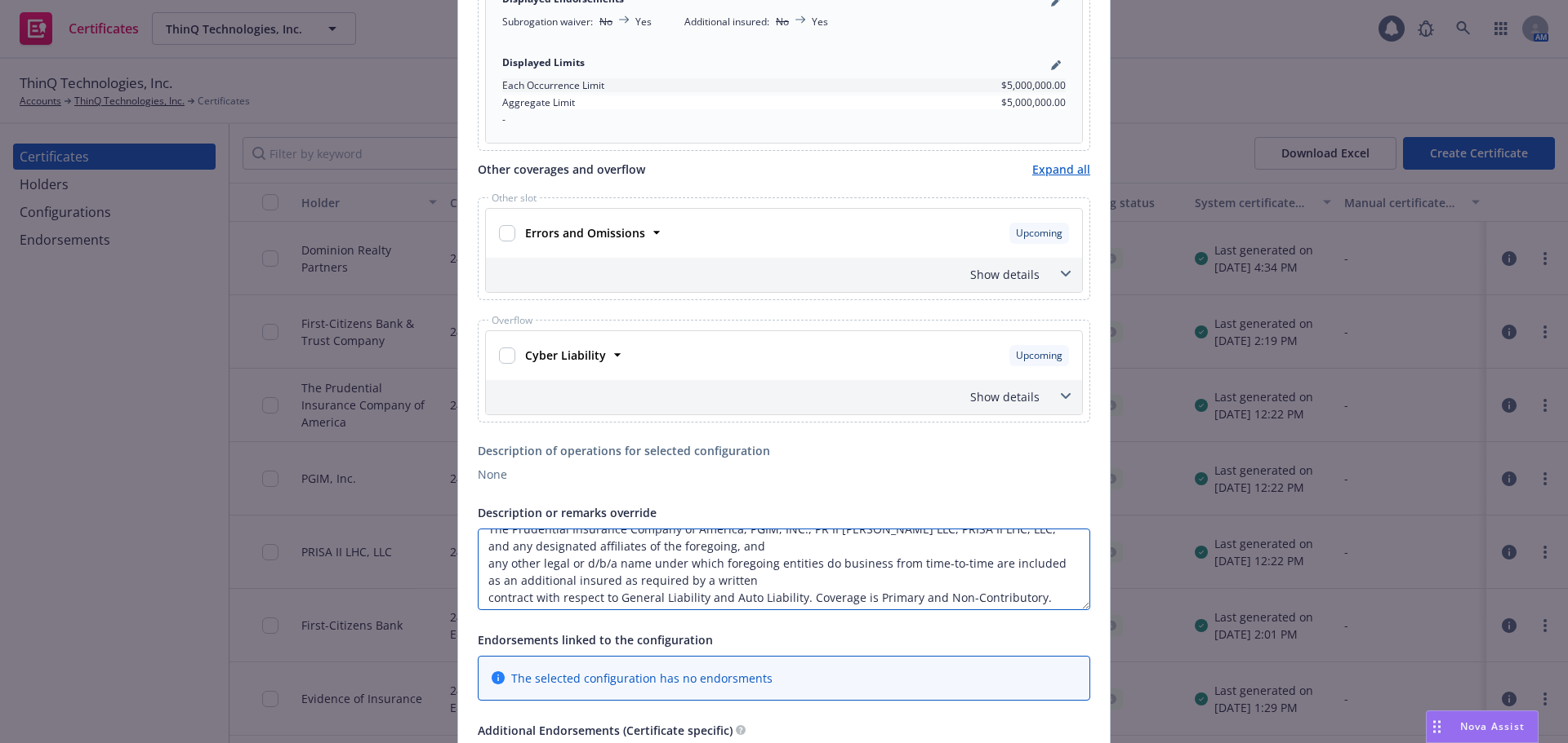
scroll to position [0, 0]
click at [735, 564] on textarea "The Prudential Insurance Company of America, PGIM, INC., PR II [PERSON_NAME] LL…" at bounding box center [783, 570] width 612 height 82
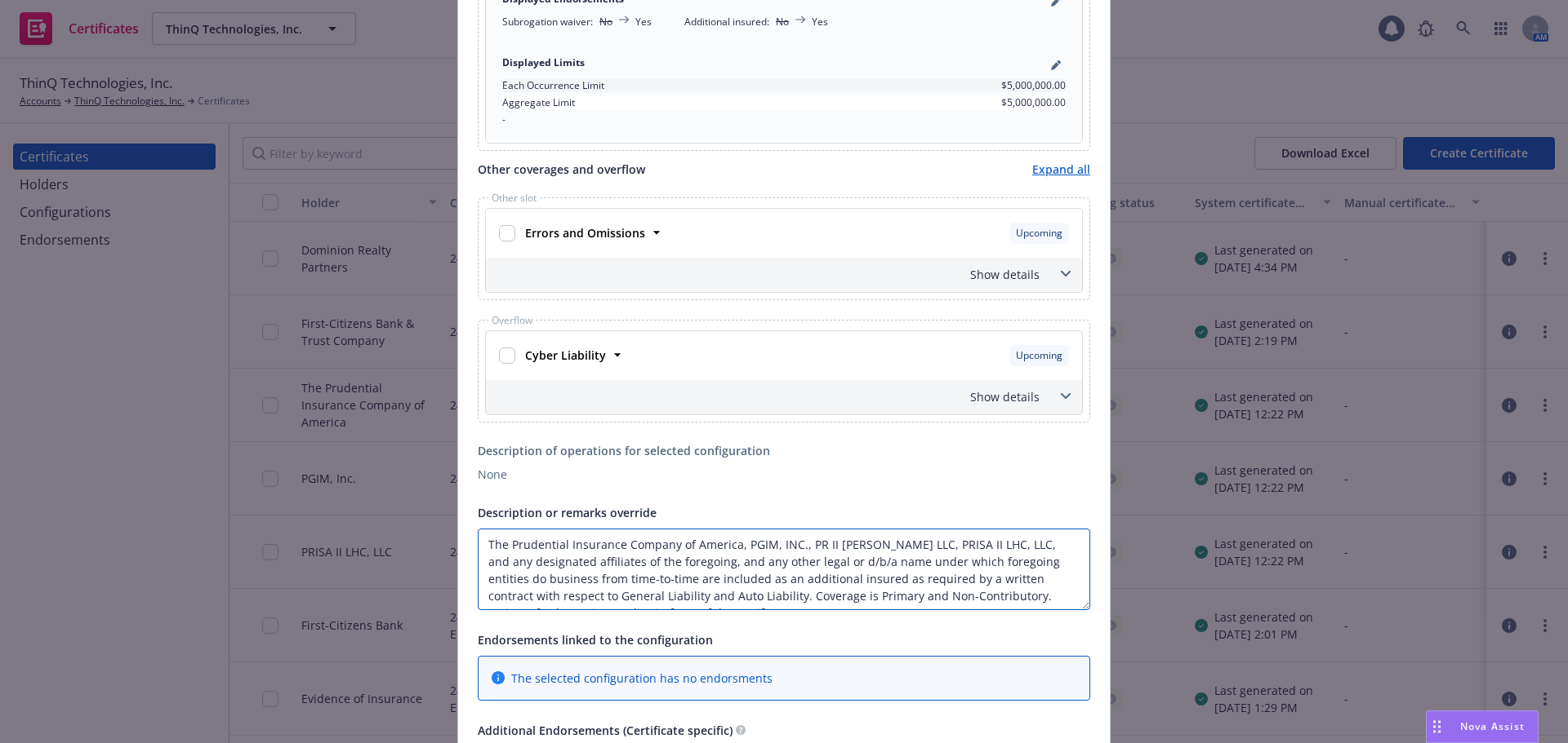
click at [994, 577] on textarea "The Prudential Insurance Company of America, PGIM, INC., PR II [PERSON_NAME] LL…" at bounding box center [783, 570] width 612 height 82
click at [790, 576] on textarea "The Prudential Insurance Company of America, PGIM, INC., PR II [PERSON_NAME] LL…" at bounding box center [783, 570] width 612 height 82
click at [721, 599] on textarea "The Prudential Insurance Company of America, PGIM, INC., PR II [PERSON_NAME] LL…" at bounding box center [783, 570] width 612 height 82
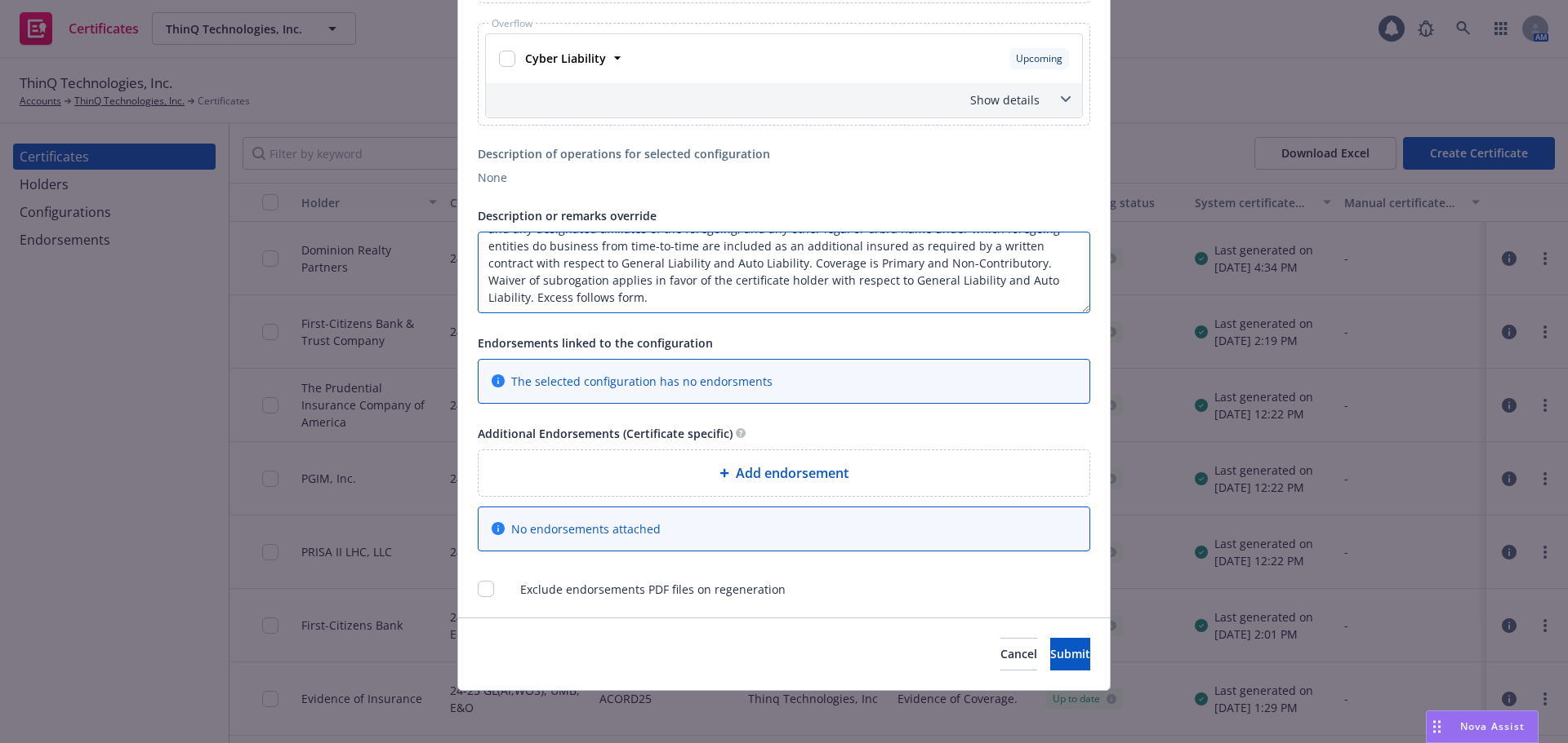
type textarea "The Prudential Insurance Company of America, PGIM, INC., PR II [PERSON_NAME] LL…"
click at [784, 473] on span "Add endorsement" at bounding box center [792, 474] width 113 height 19
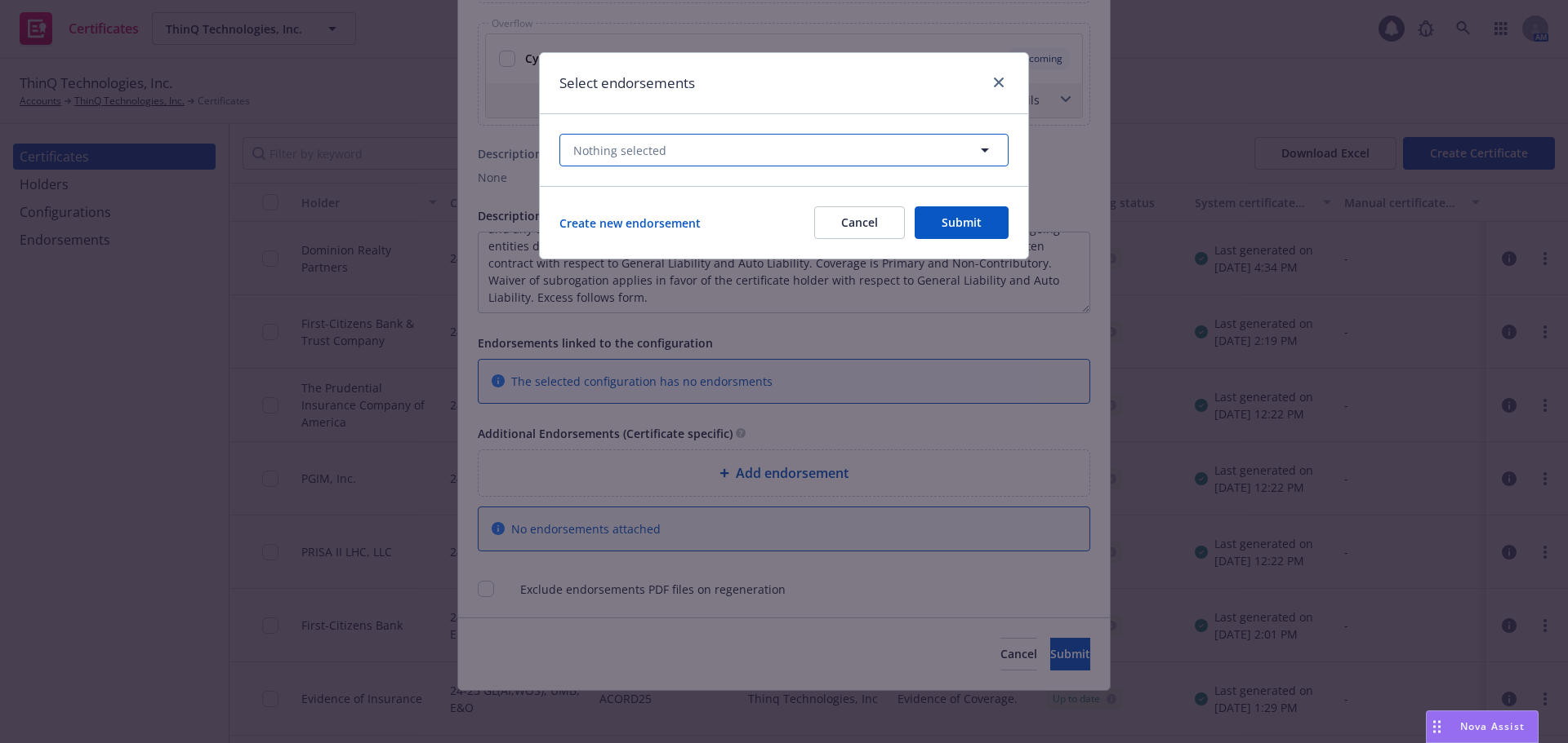
click at [719, 137] on button "Nothing selected" at bounding box center [784, 150] width 449 height 33
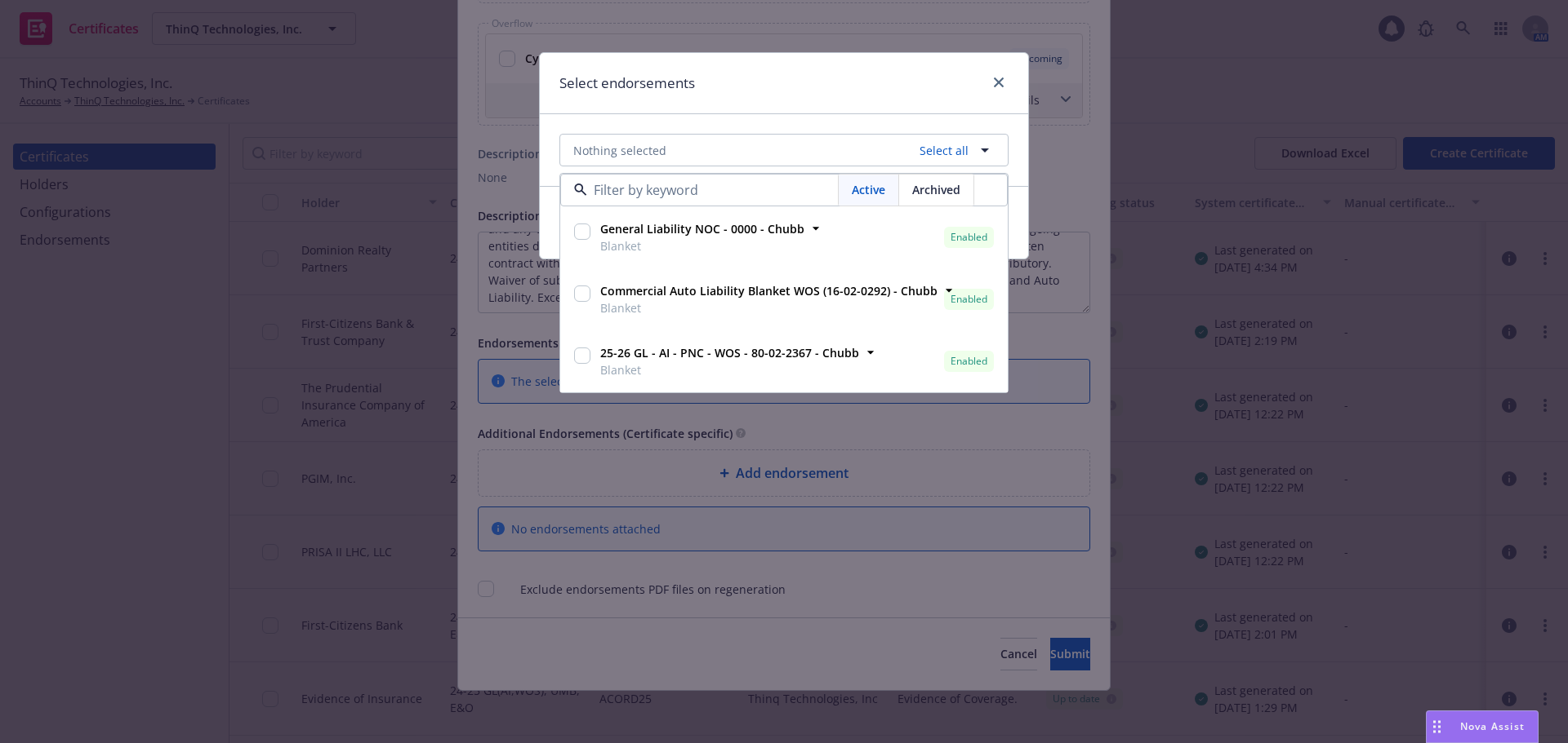
click at [586, 296] on input "checkbox" at bounding box center [582, 293] width 17 height 17
checkbox input "true"
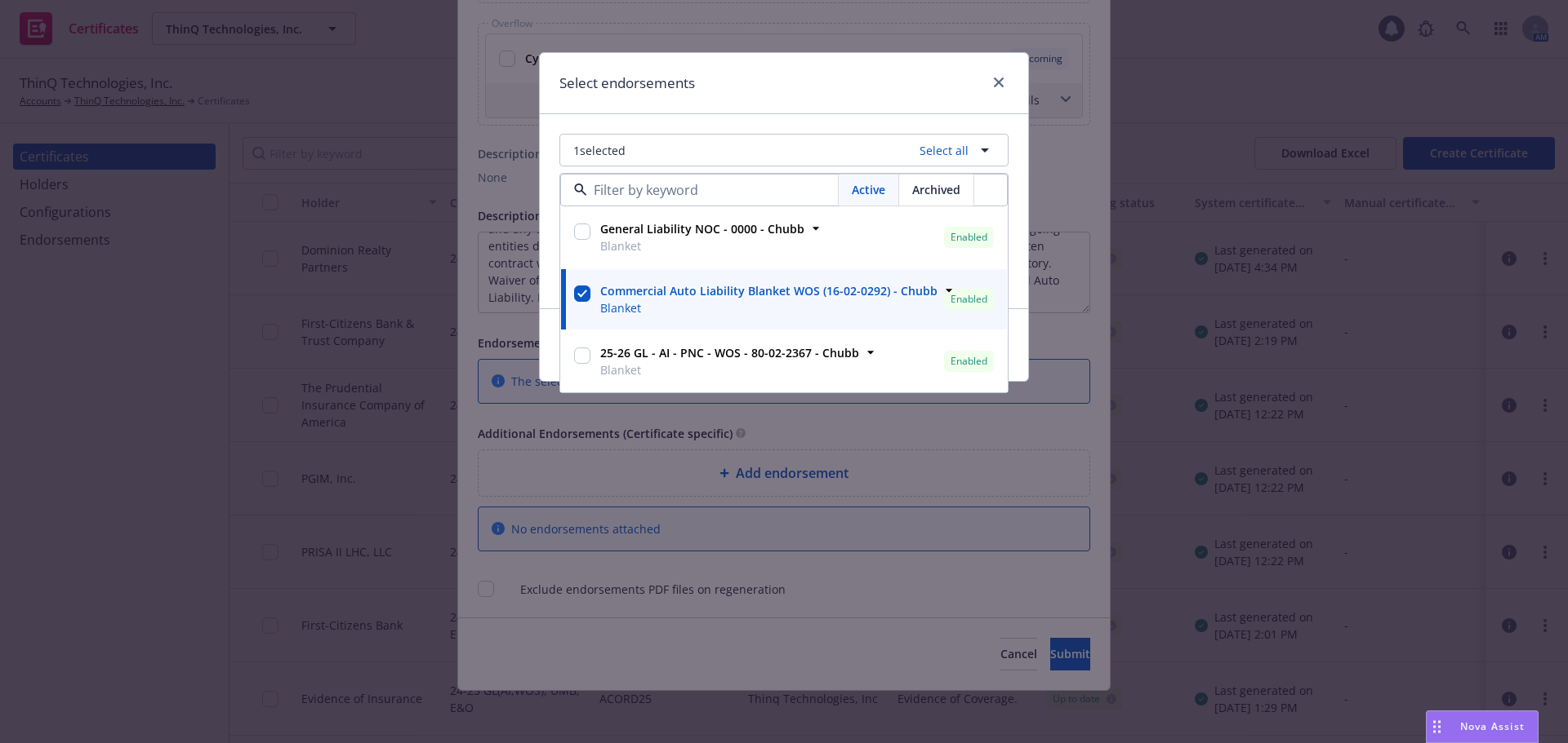
click at [584, 353] on input "checkbox" at bounding box center [582, 356] width 17 height 17
checkbox input "true"
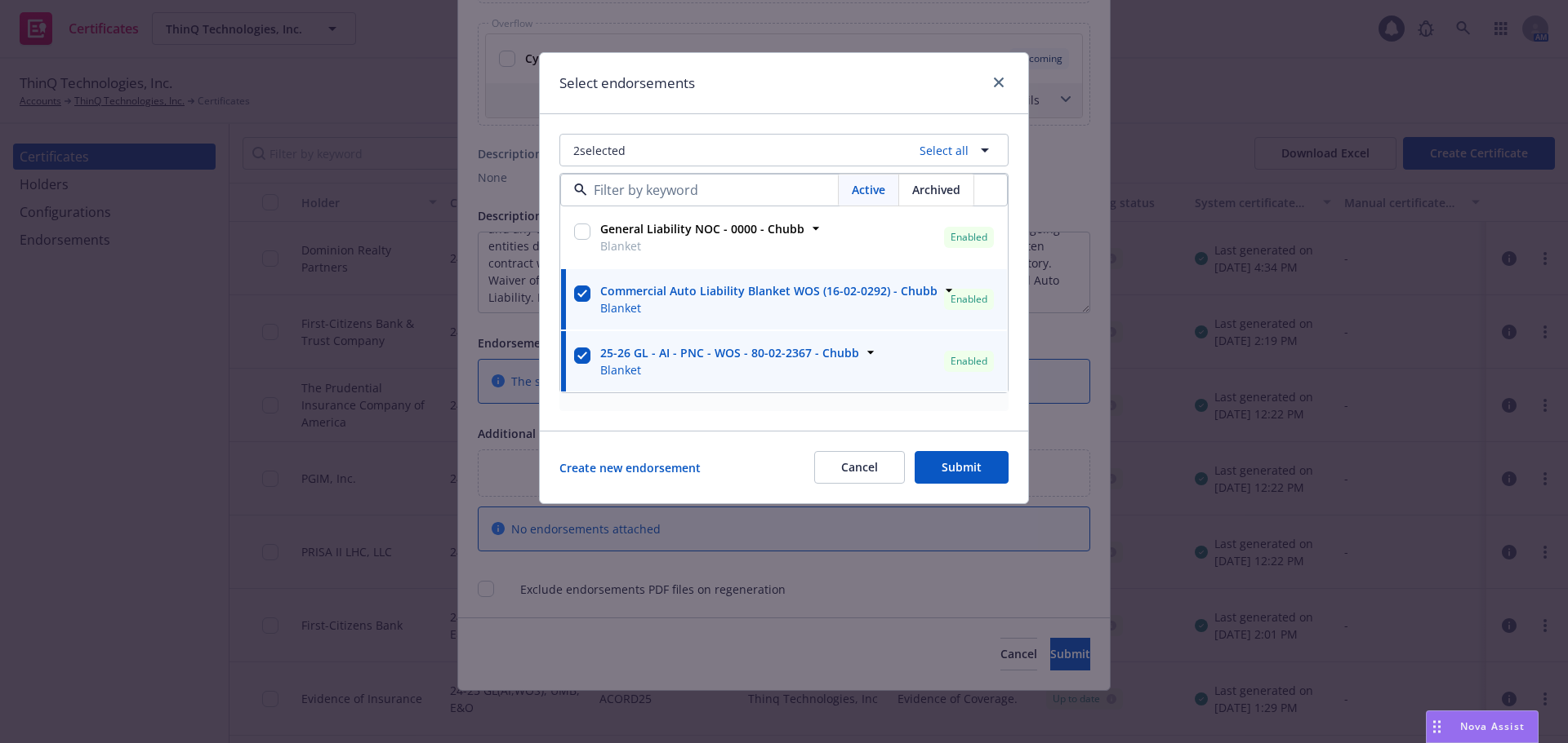
click at [584, 229] on input "checkbox" at bounding box center [582, 232] width 17 height 17
checkbox input "true"
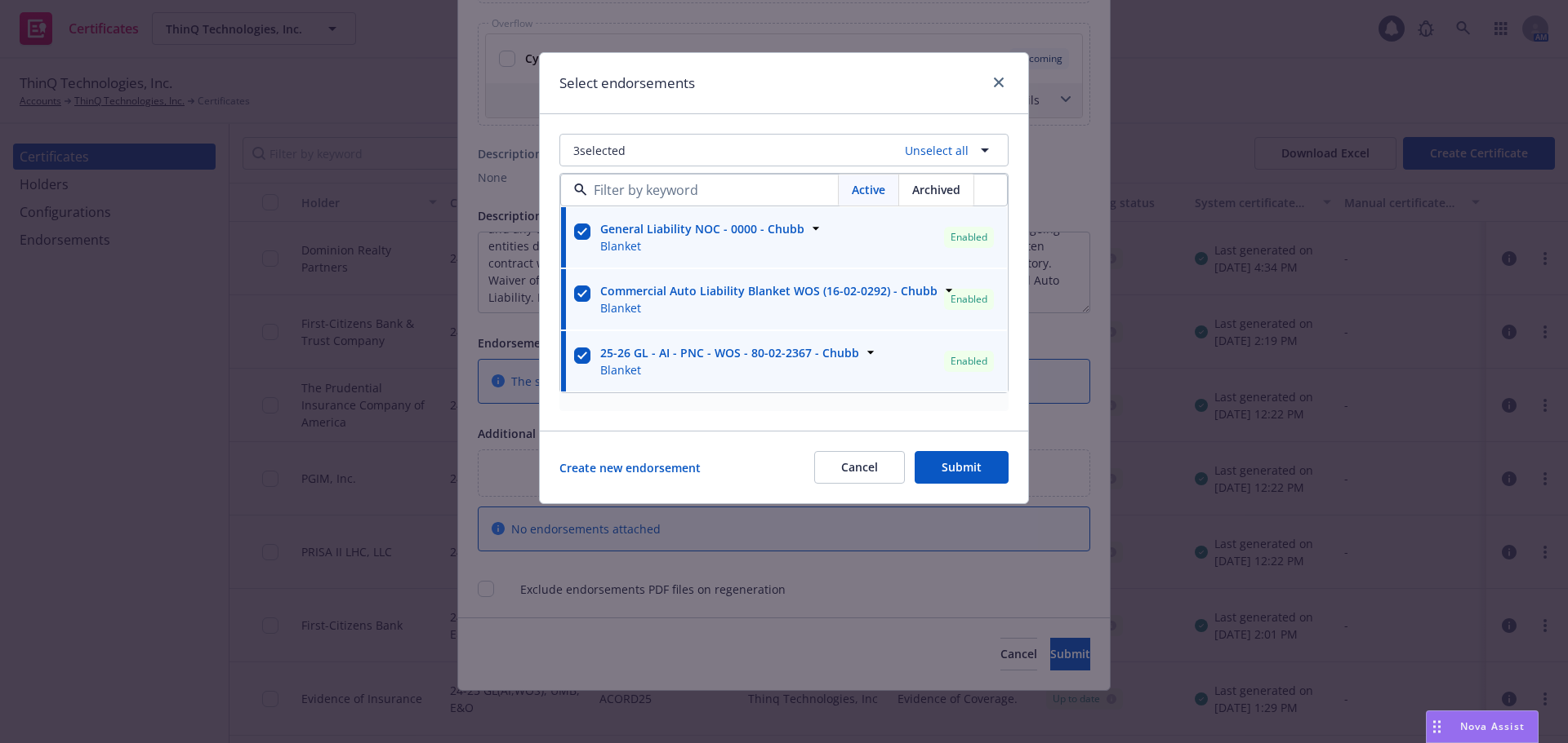
click at [542, 251] on div "3 selected Unselect all Active Archived General Liability NOC - 0000 - Chubb Bl…" at bounding box center [784, 273] width 488 height 317
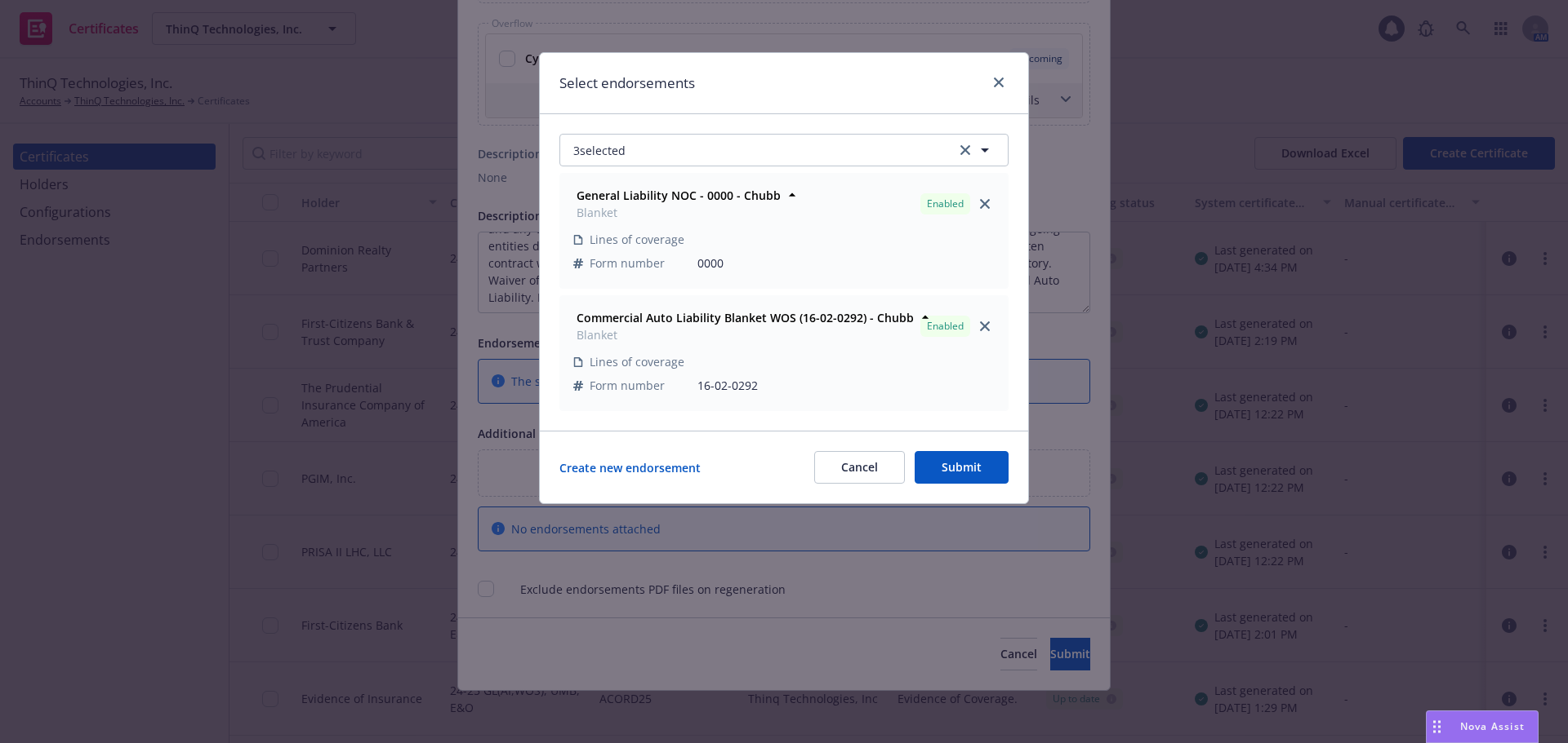
click at [952, 474] on button "Submit" at bounding box center [961, 467] width 94 height 33
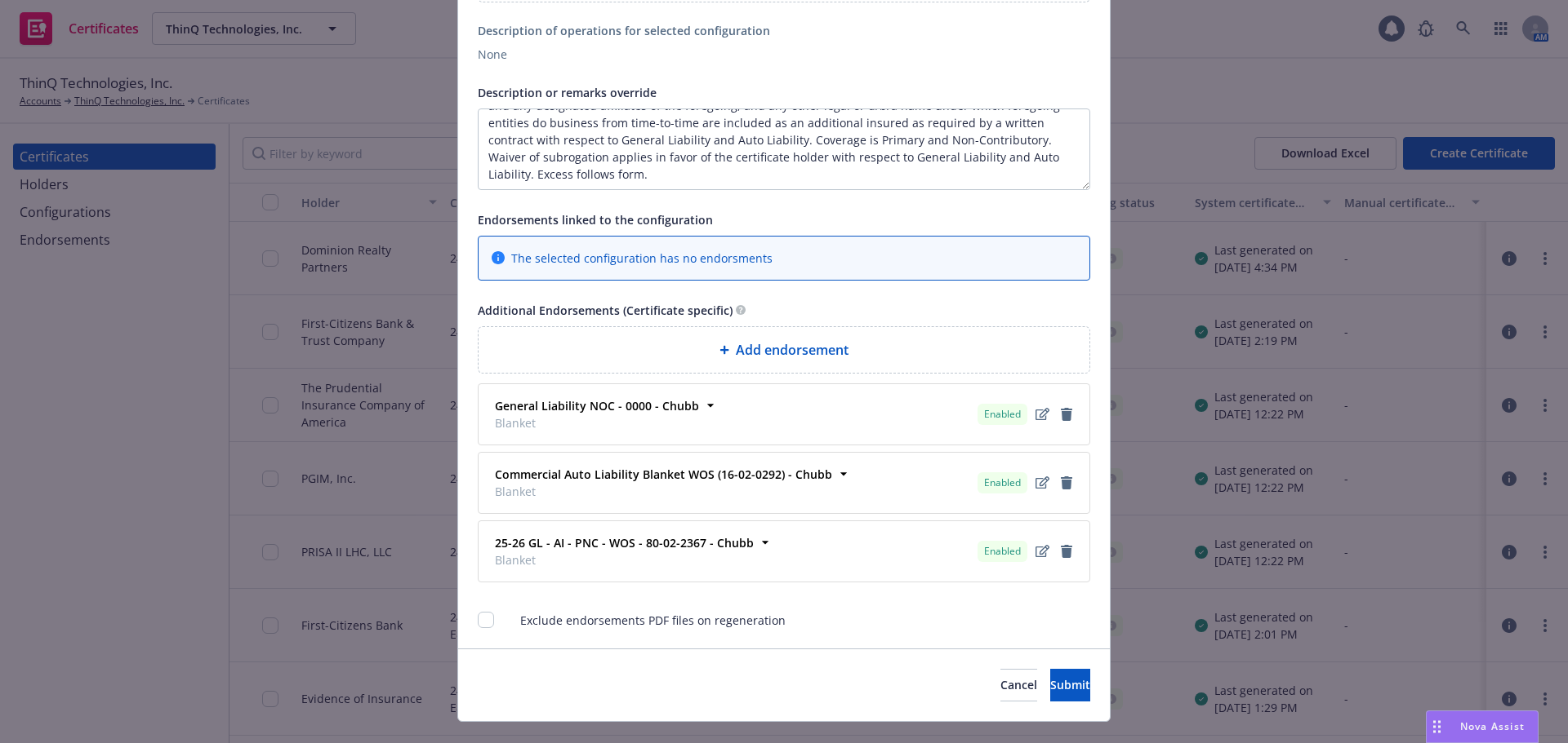
scroll to position [2247, 0]
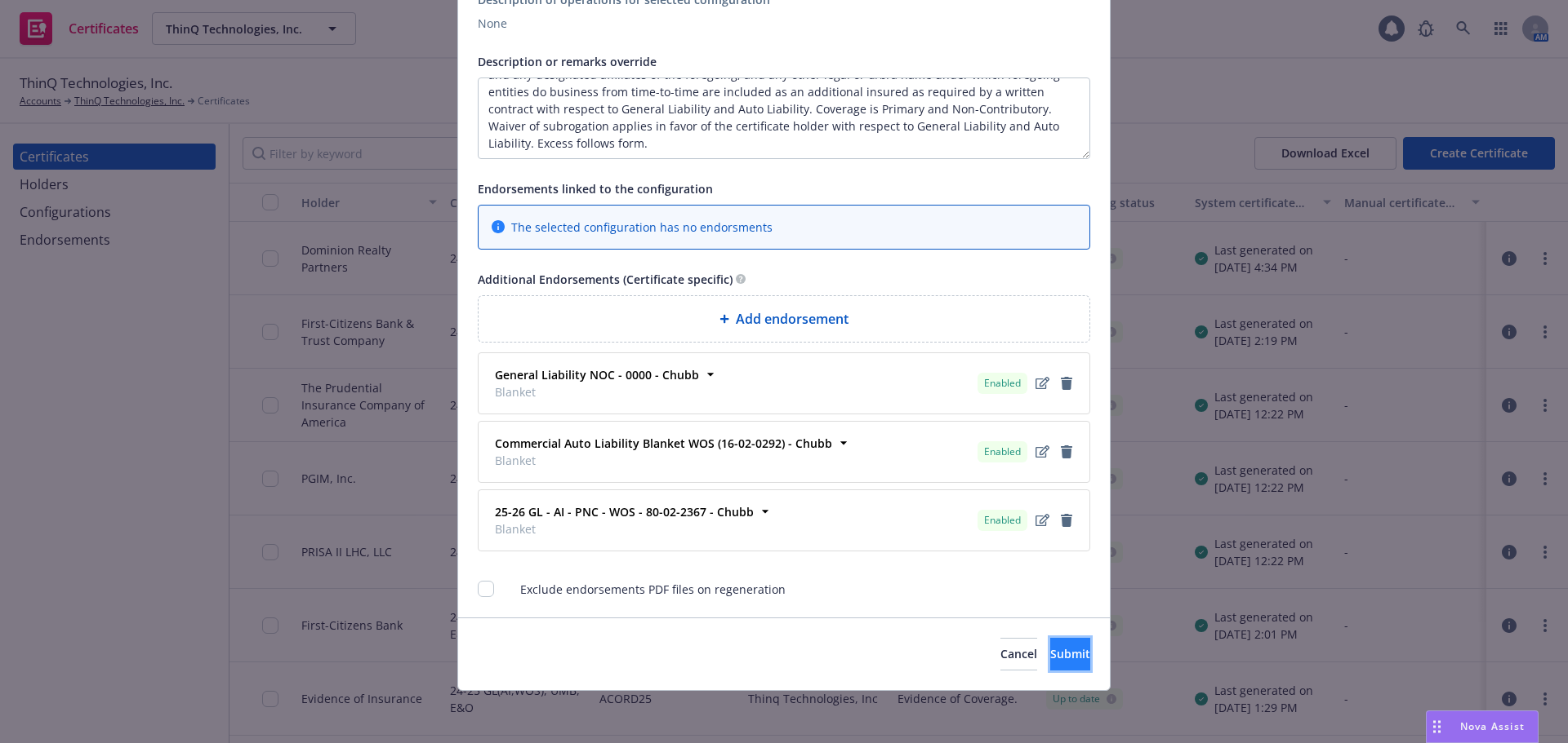
click at [1061, 655] on button "Submit" at bounding box center [1069, 654] width 40 height 33
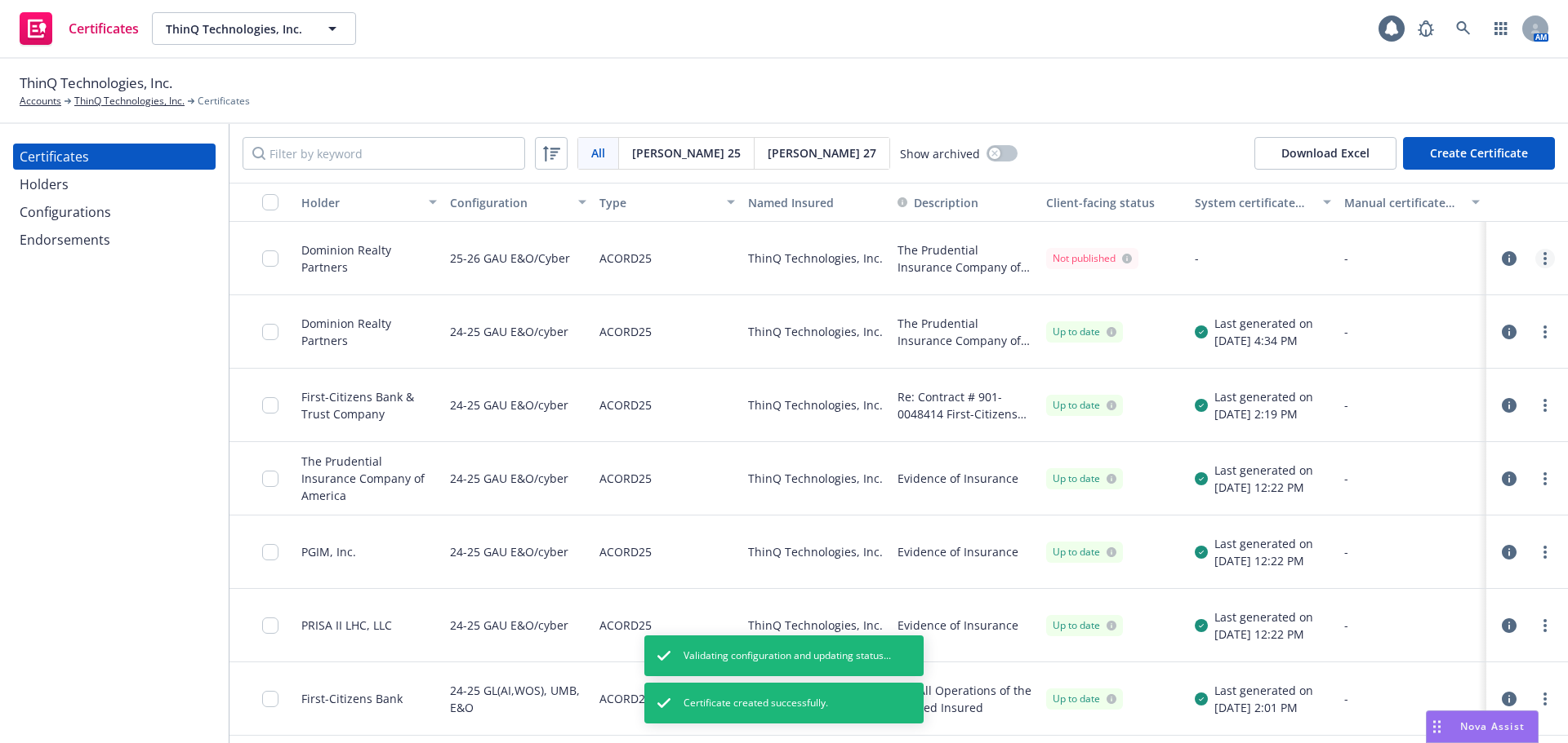
click at [1543, 262] on circle "more" at bounding box center [1545, 264] width 4 height 4
click at [1337, 360] on link "Regenerate" at bounding box center [1410, 357] width 262 height 33
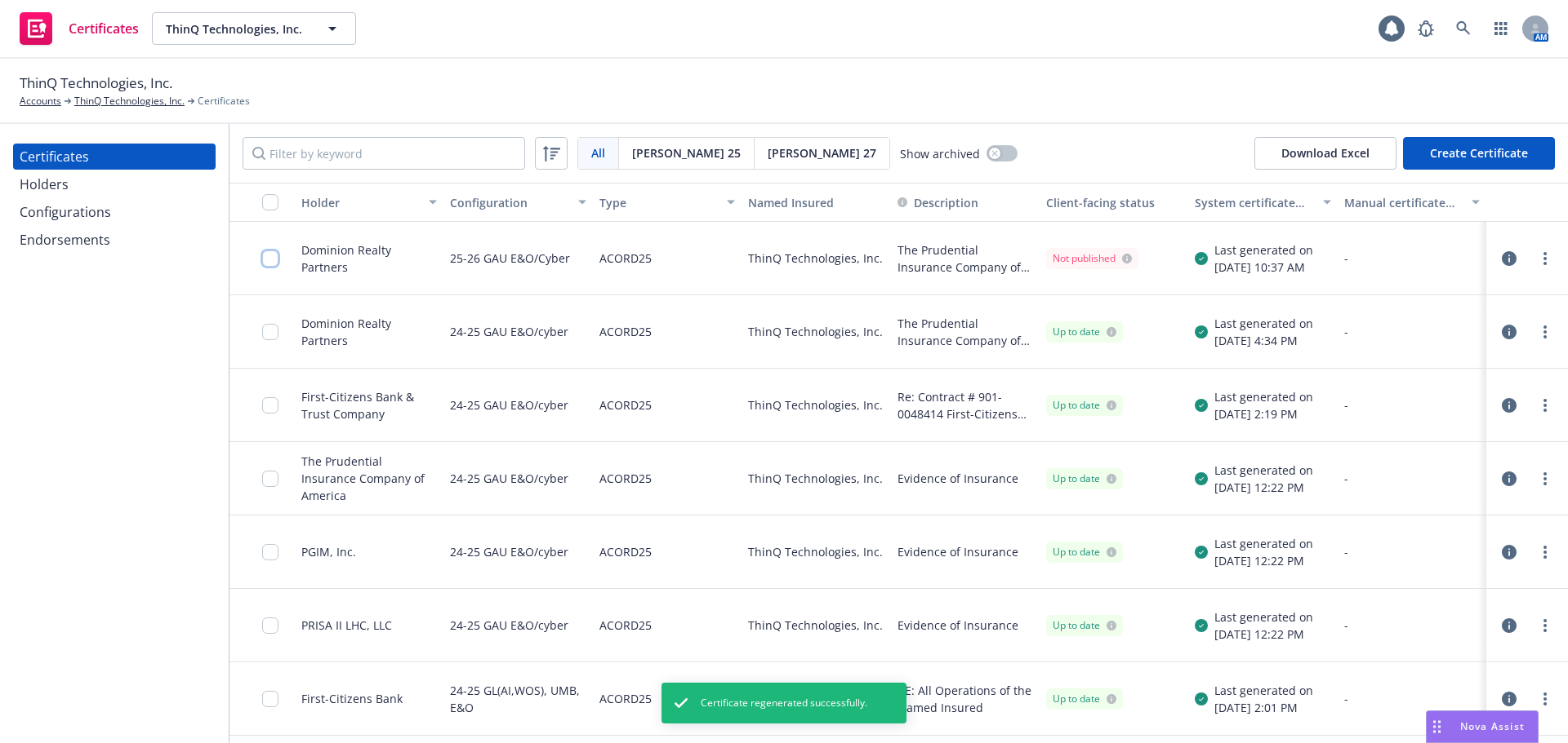
click at [266, 259] on input "checkbox" at bounding box center [270, 259] width 17 height 17
click at [858, 706] on button "Other actions" at bounding box center [814, 706] width 87 height 33
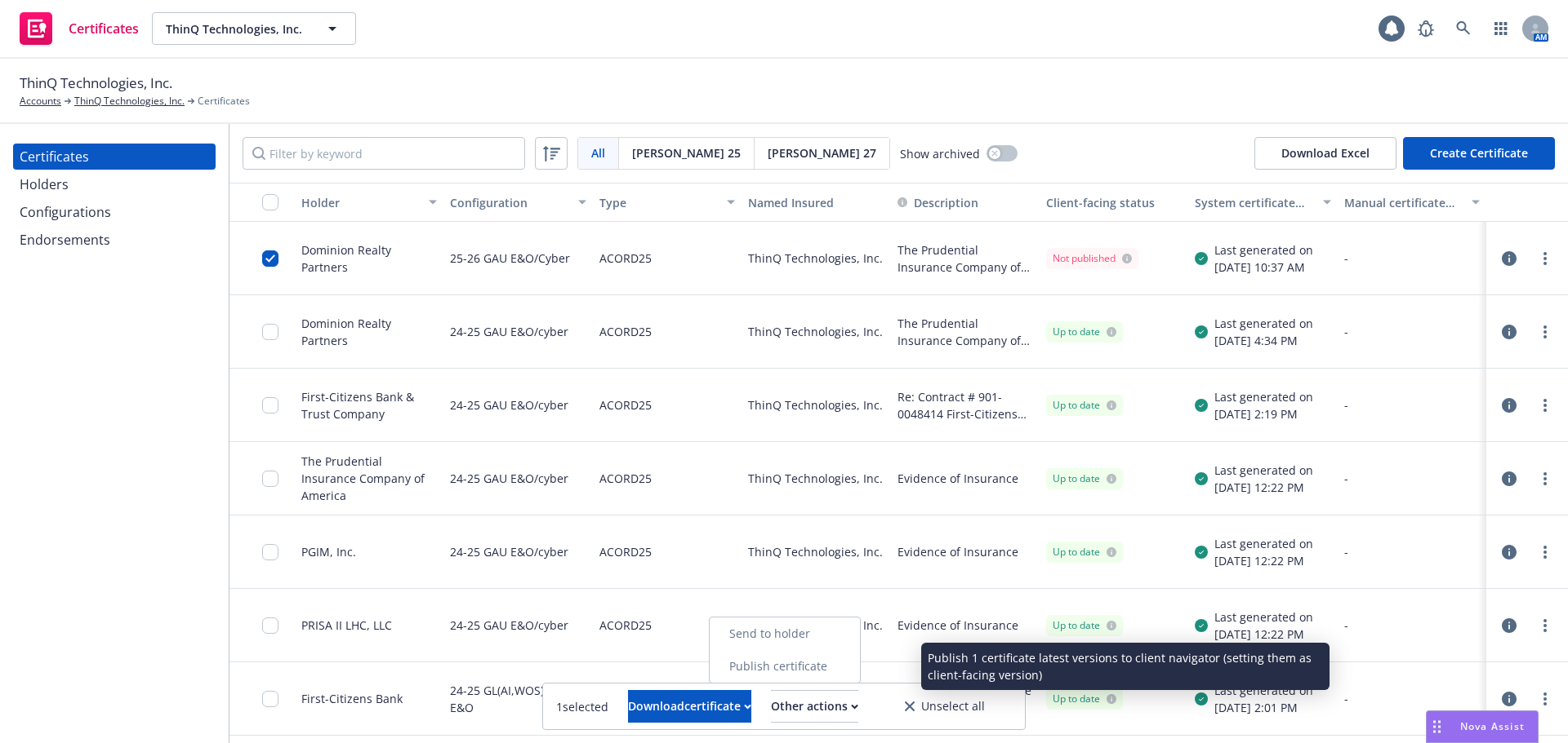
click at [860, 668] on link "Publish certificate" at bounding box center [785, 666] width 151 height 33
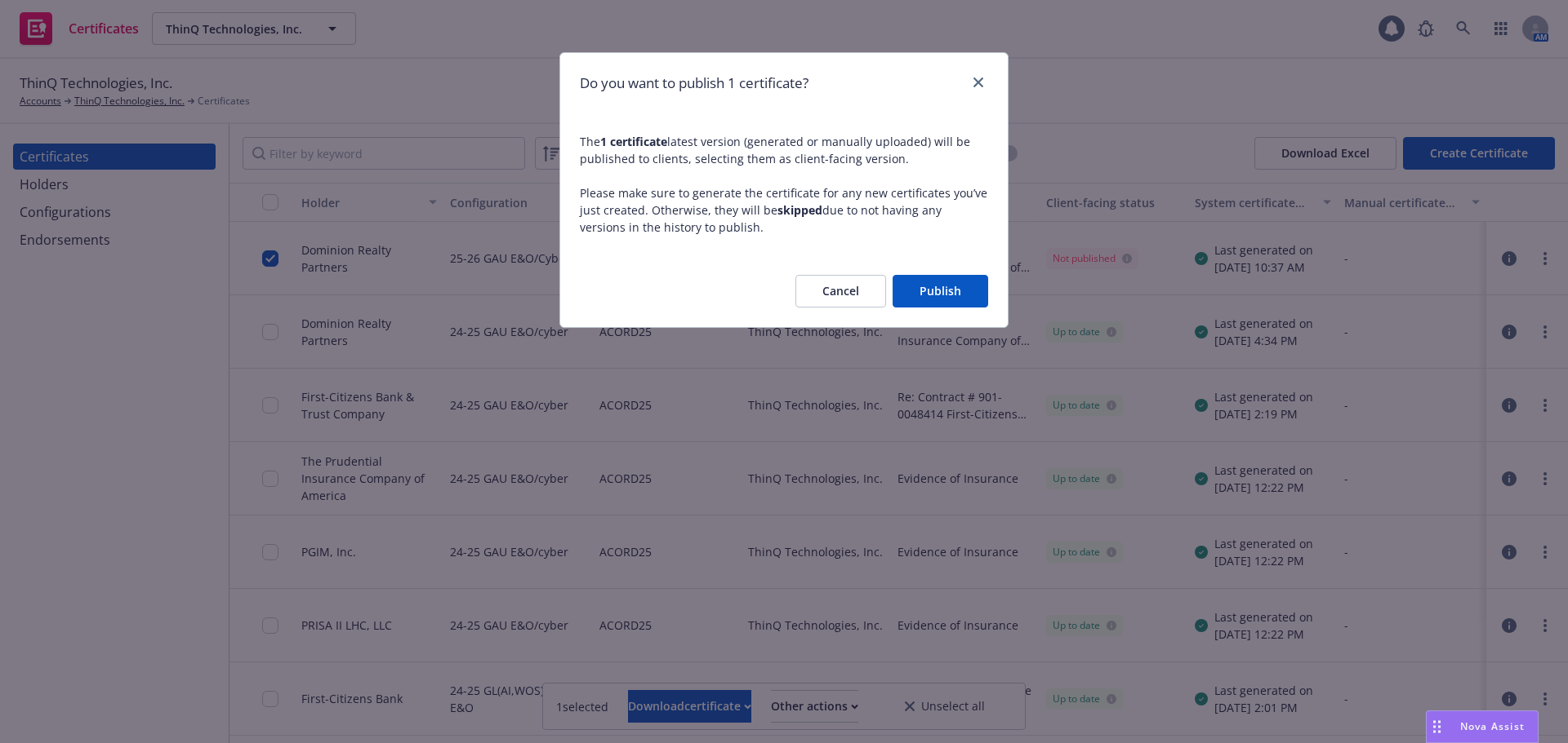
click at [933, 296] on button "Publish" at bounding box center [940, 291] width 95 height 33
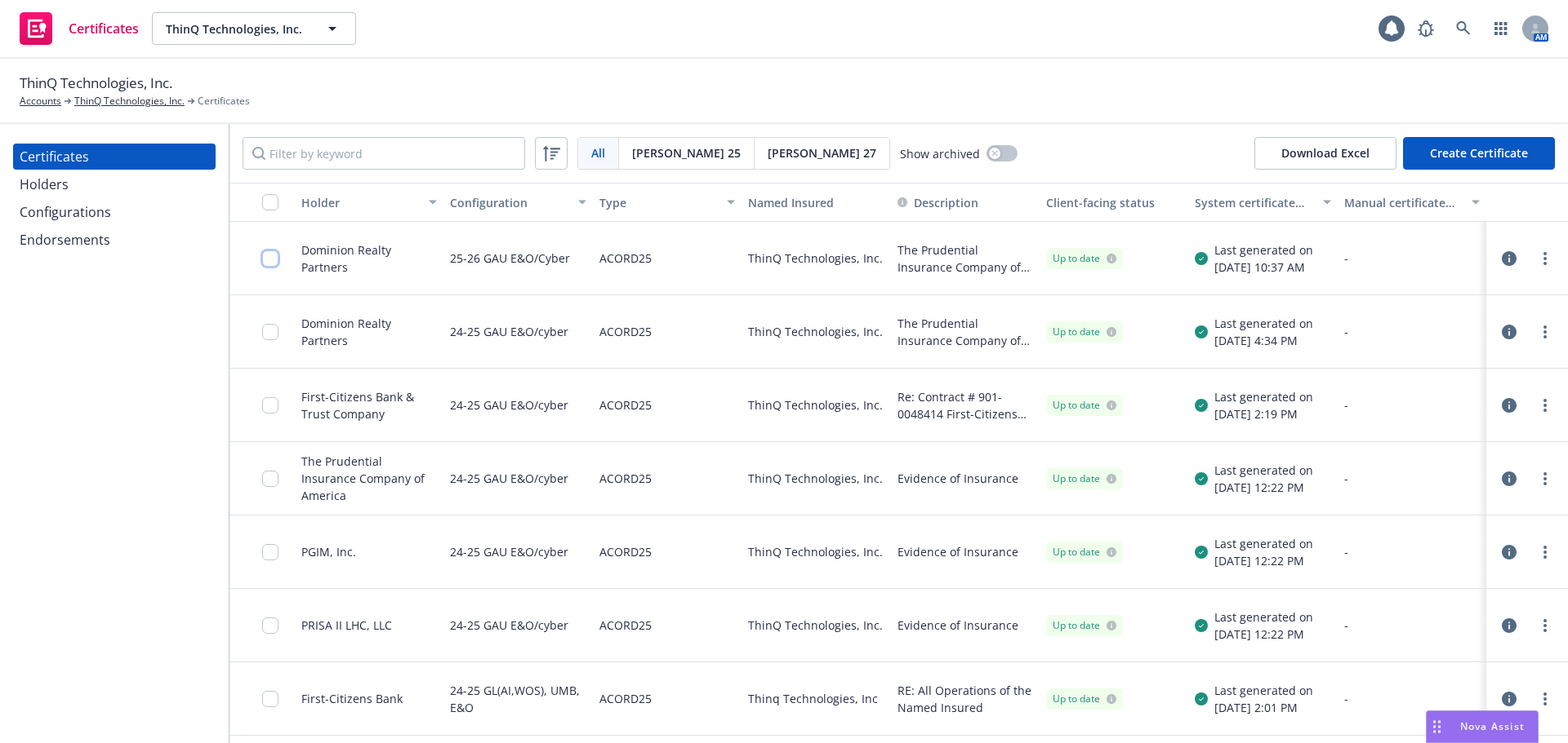
click at [272, 255] on input "checkbox" at bounding box center [270, 259] width 17 height 17
click at [700, 719] on div "Download certificate" at bounding box center [690, 706] width 123 height 31
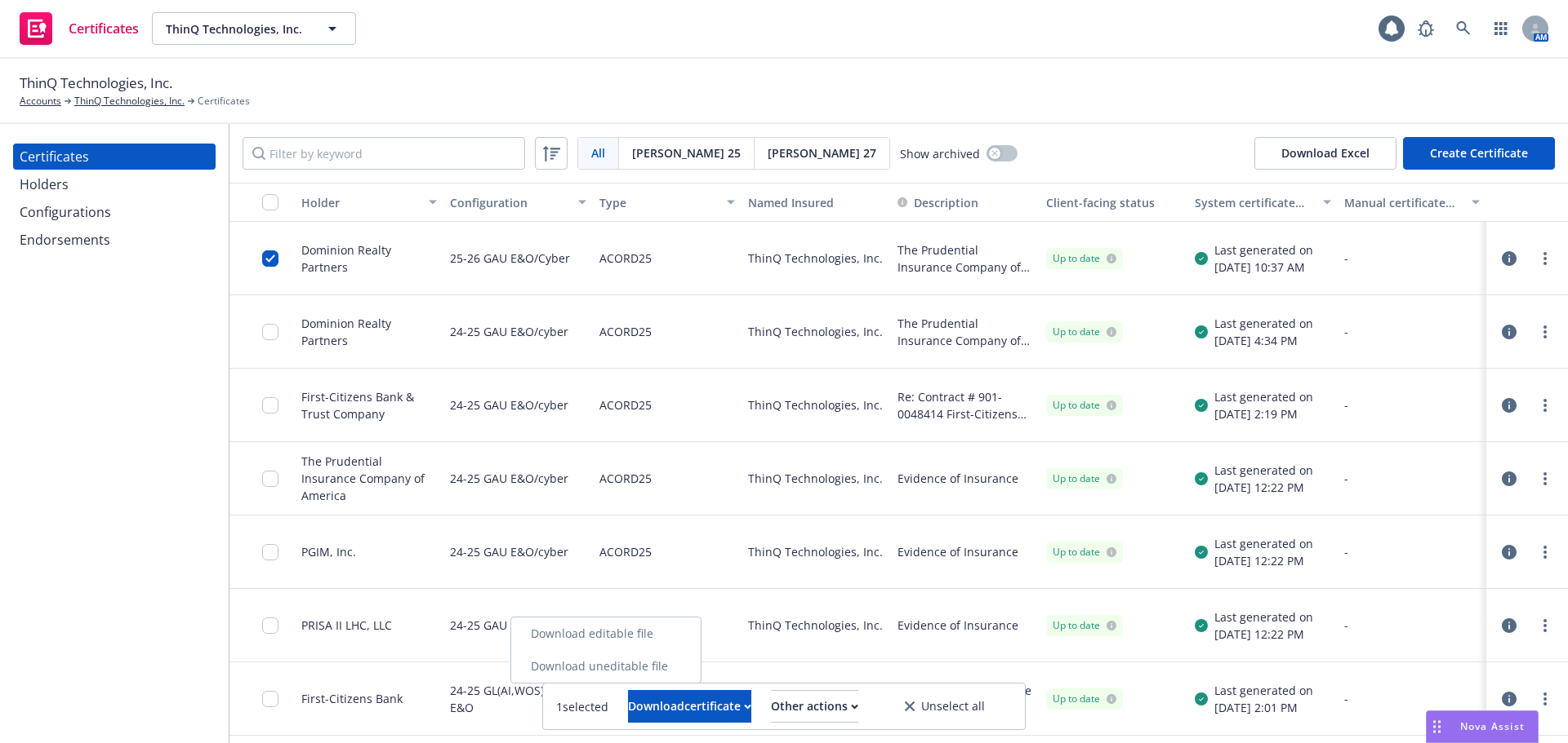
click at [700, 663] on link "Download uneditable file" at bounding box center [605, 666] width 189 height 33
